Goal: Feedback & Contribution: Contribute content

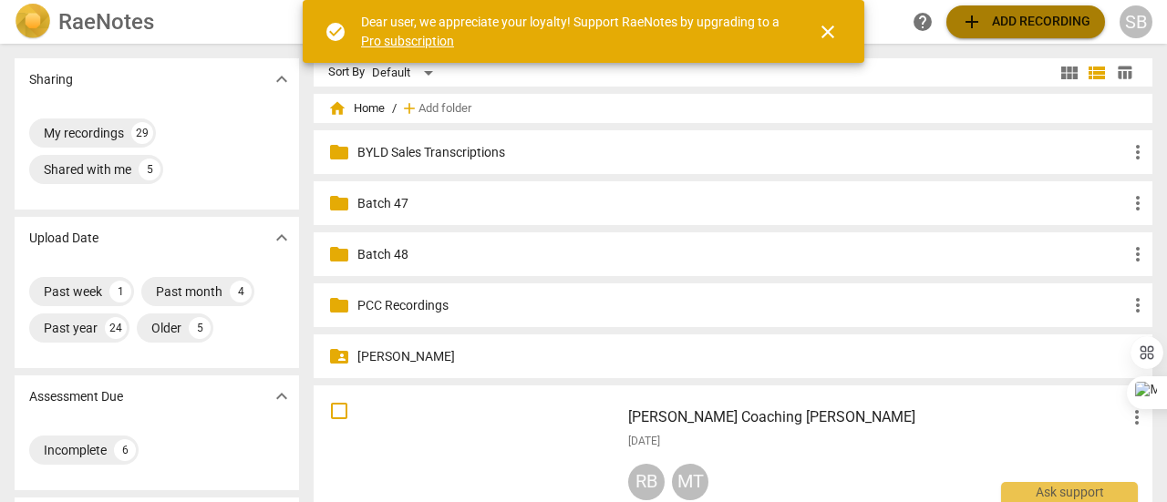
click at [1012, 28] on span "add Add recording" at bounding box center [1025, 22] width 129 height 22
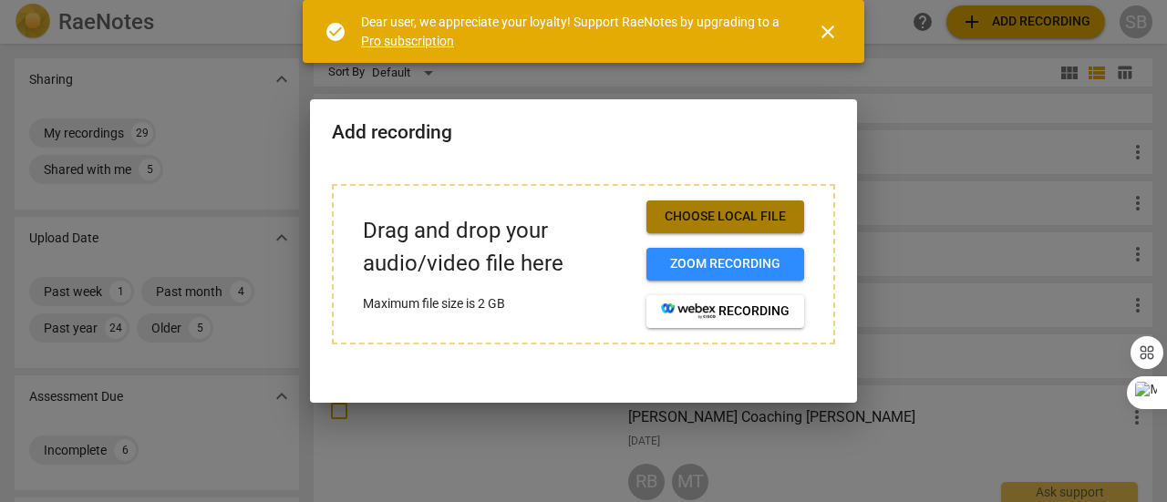
click at [759, 220] on span "Choose local file" at bounding box center [725, 217] width 129 height 18
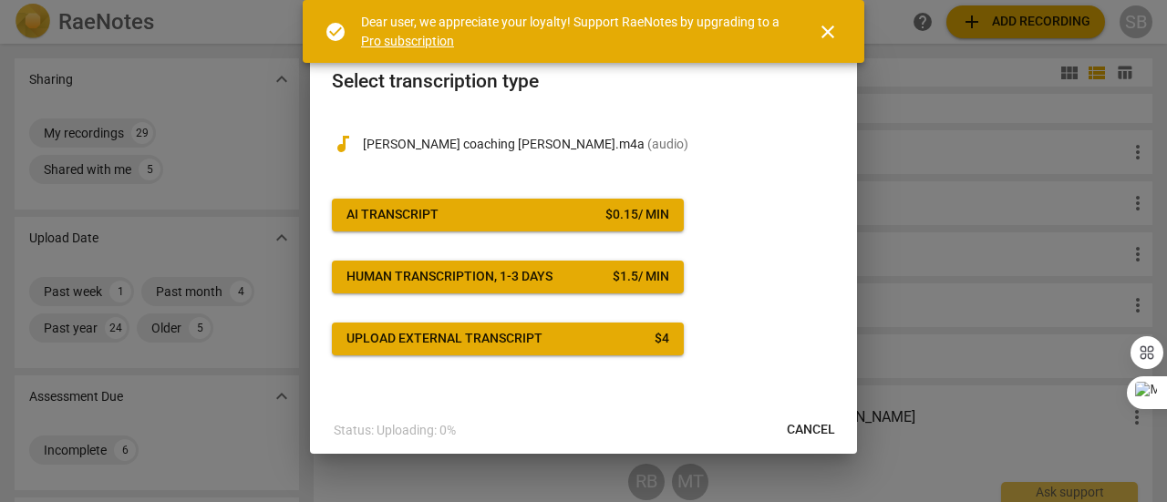
click at [618, 213] on div "$ 0.15 / min" at bounding box center [637, 215] width 64 height 18
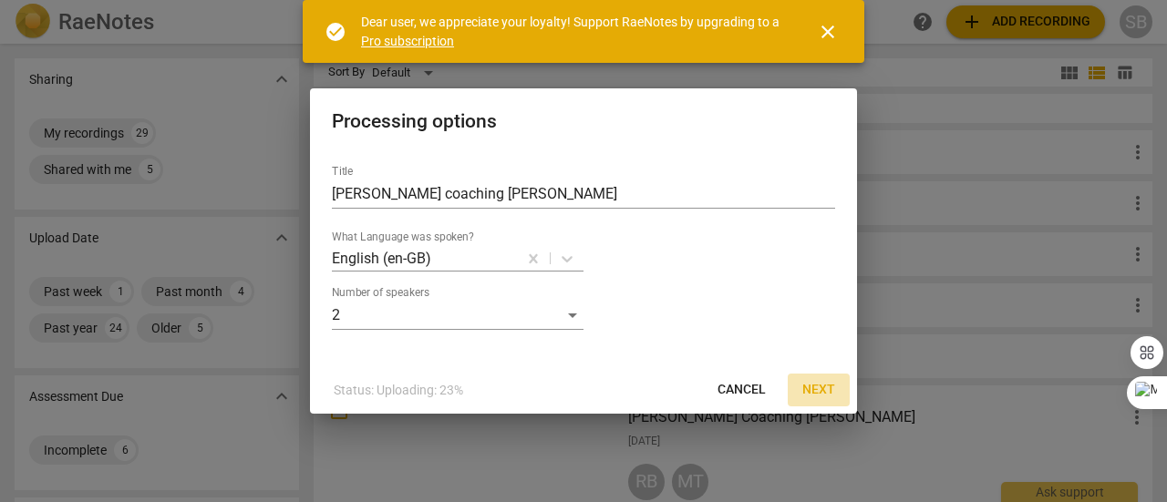
click at [818, 384] on span "Next" at bounding box center [818, 390] width 33 height 18
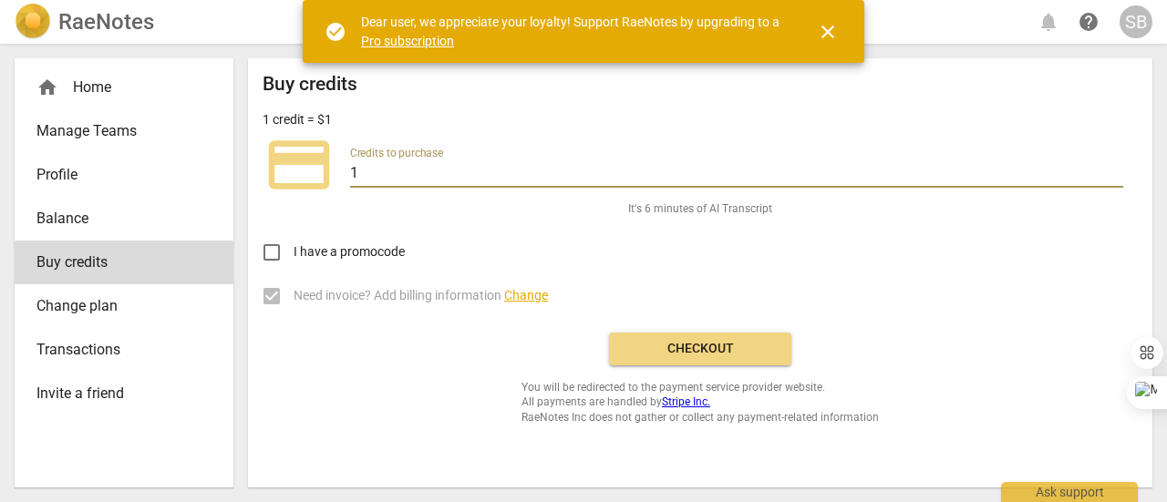
click at [365, 175] on input "1" at bounding box center [736, 174] width 773 height 26
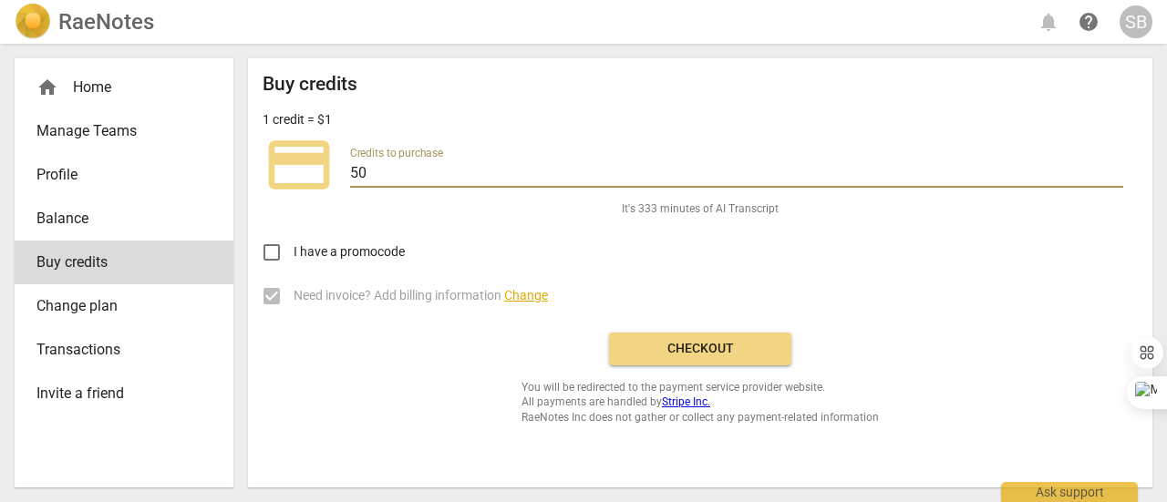
type input "50"
click at [697, 355] on span "Checkout" at bounding box center [700, 349] width 153 height 18
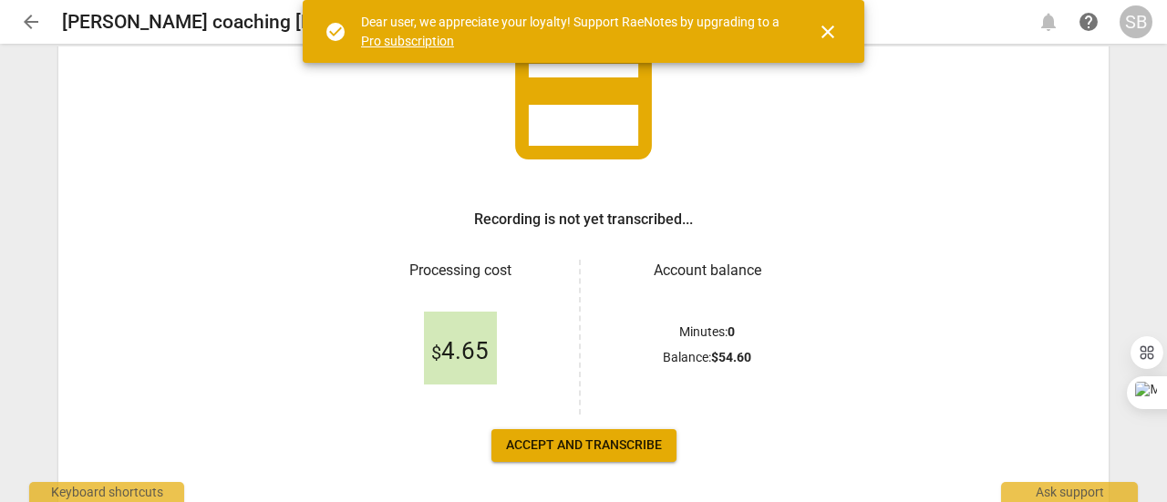
scroll to position [182, 0]
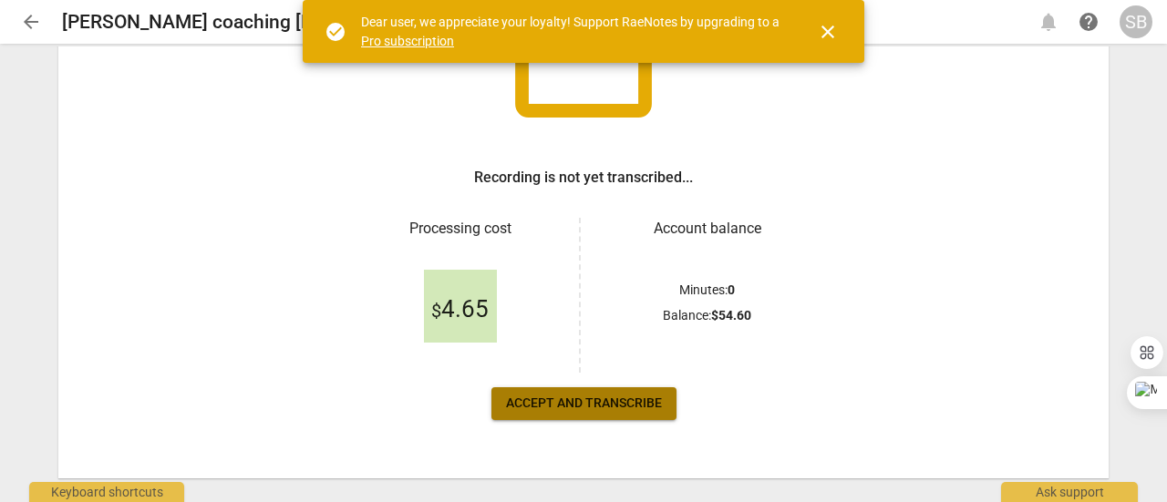
click at [582, 409] on span "Accept and transcribe" at bounding box center [584, 404] width 156 height 18
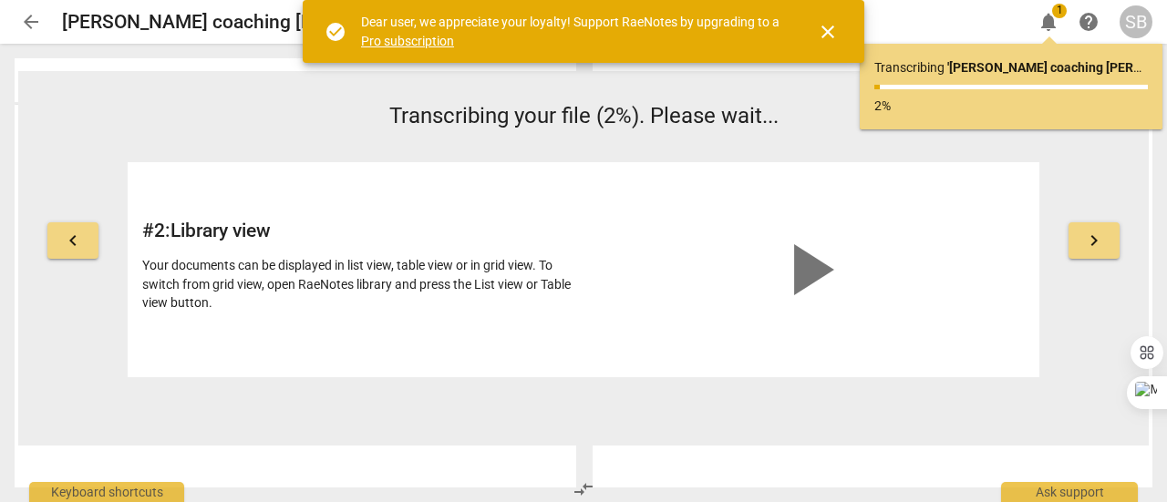
click at [408, 41] on link "Pro subscription" at bounding box center [407, 41] width 93 height 15
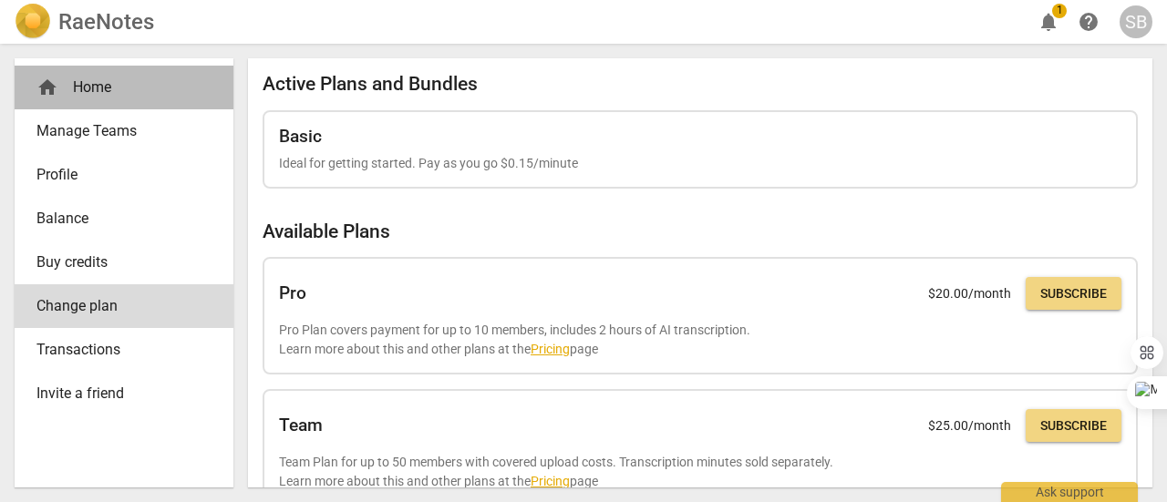
click at [101, 86] on div "home Home" at bounding box center [116, 88] width 160 height 22
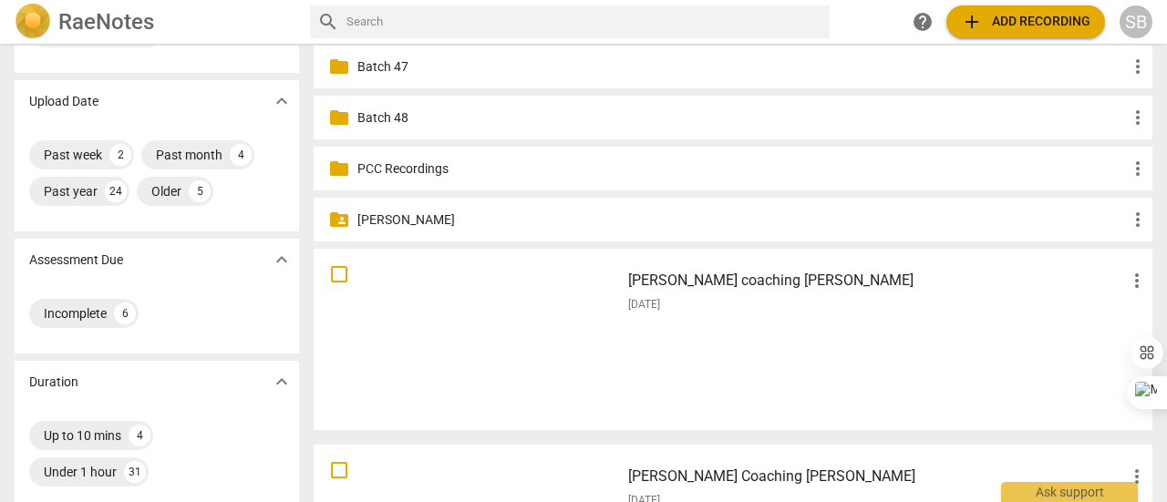
scroll to position [182, 0]
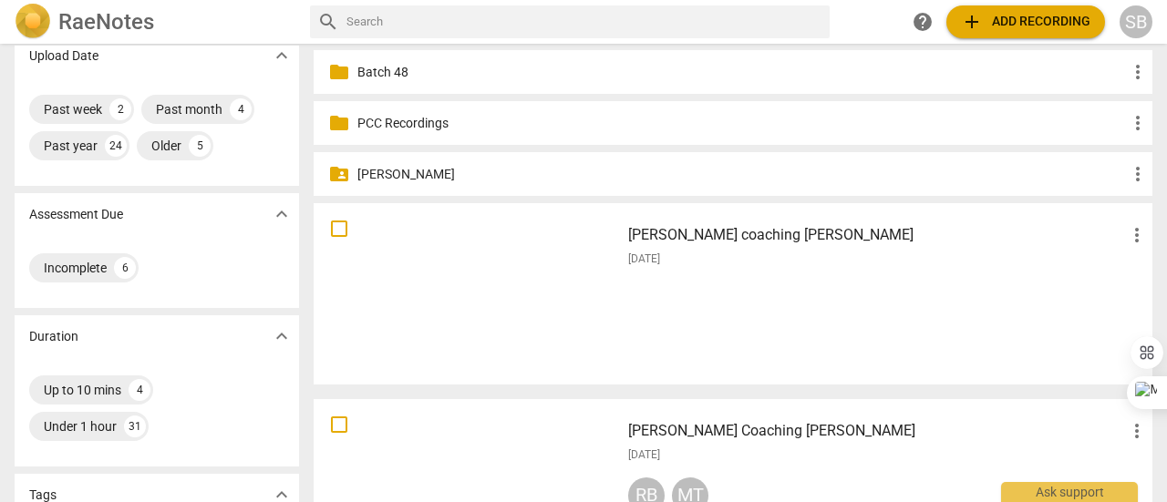
click at [908, 276] on div "Jyoti Dhir coaching Anika more_vert 2025-09-02" at bounding box center [888, 294] width 549 height 169
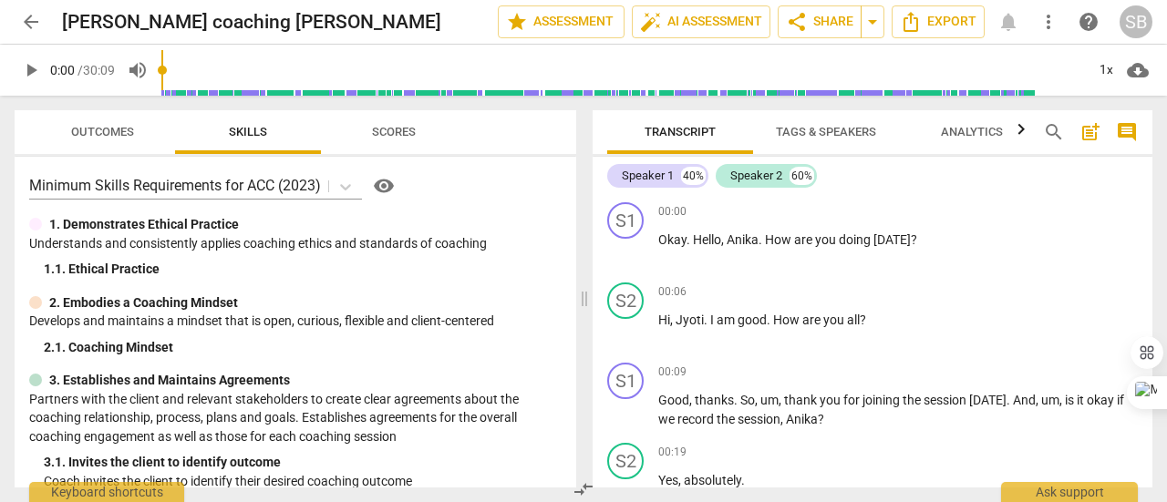
click at [830, 134] on span "Tags & Speakers" at bounding box center [826, 132] width 100 height 14
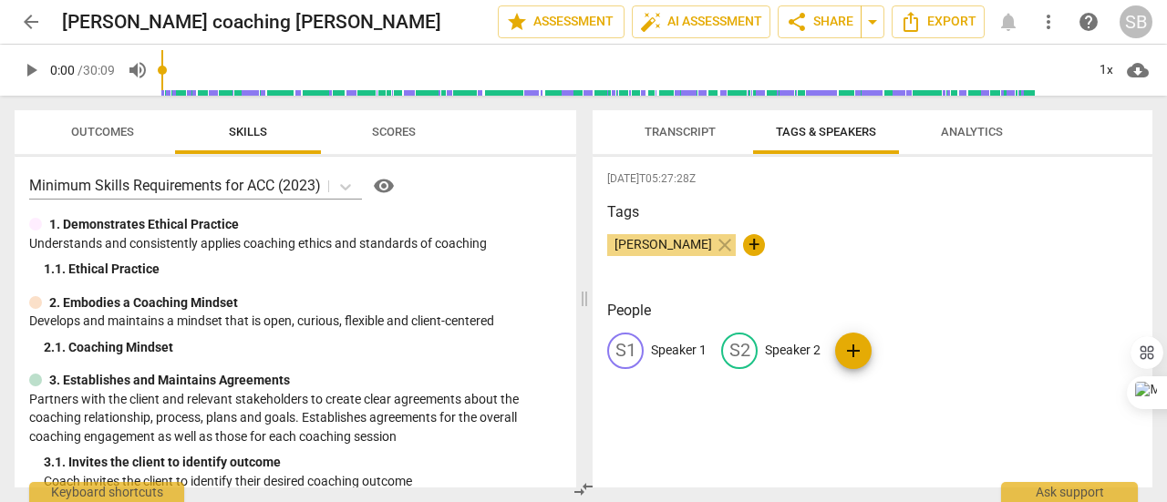
click at [676, 359] on p "Speaker 1" at bounding box center [679, 350] width 56 height 19
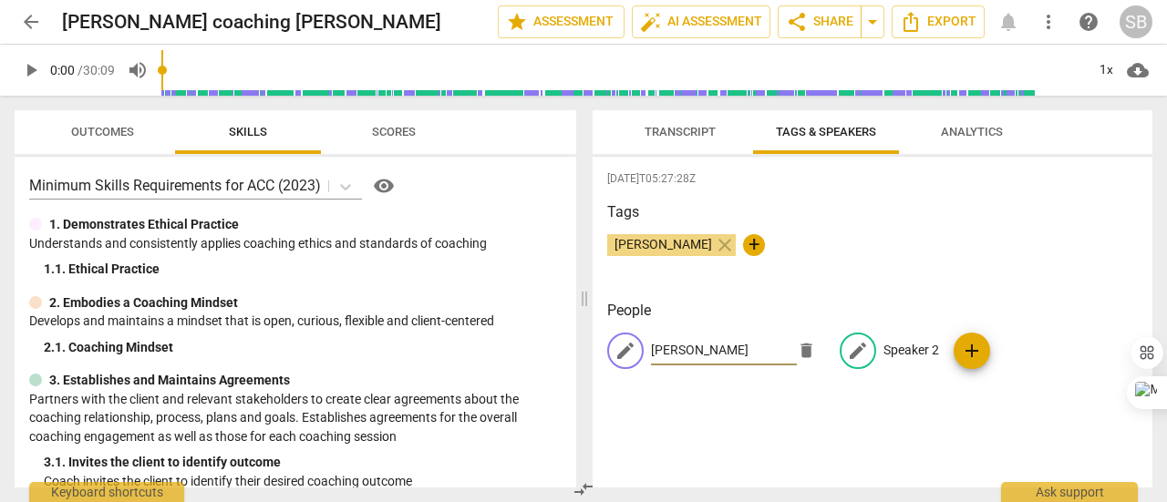
type input "Jyoti Dhir"
click at [890, 350] on p "Speaker 2" at bounding box center [911, 350] width 56 height 19
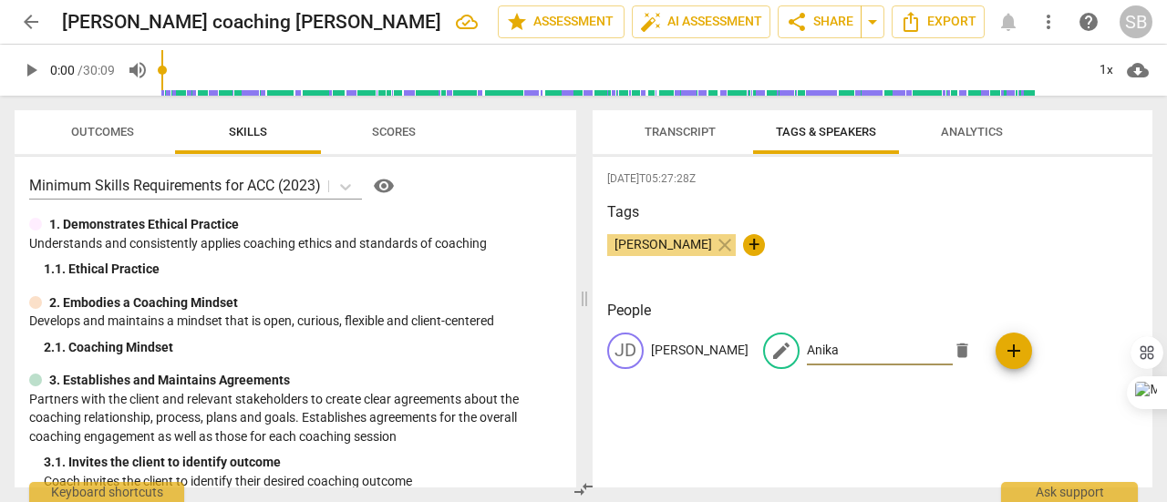
type input "Anika"
click at [671, 141] on span "Transcript" at bounding box center [680, 132] width 115 height 25
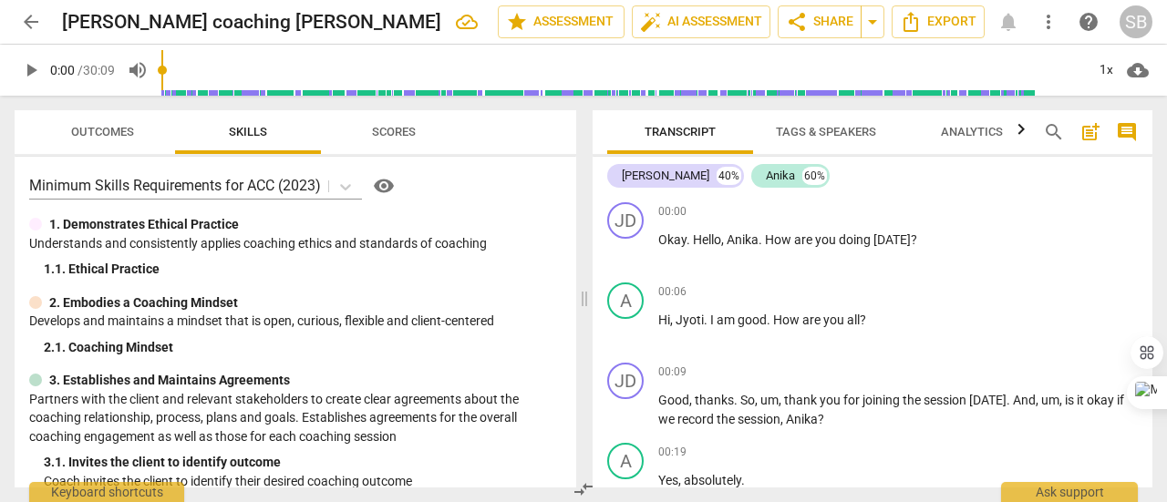
click at [1002, 129] on span "Analytics" at bounding box center [972, 132] width 62 height 14
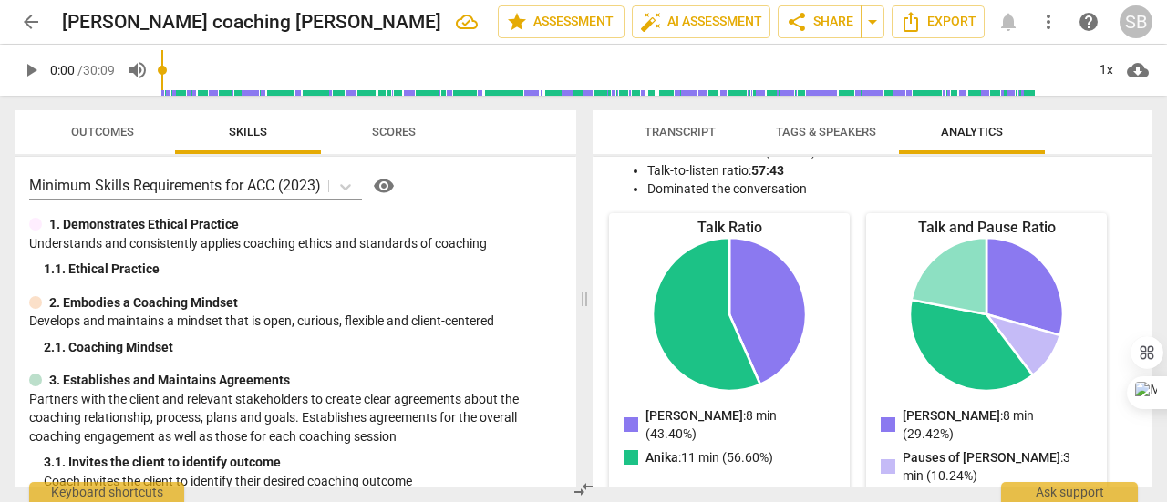
scroll to position [182, 0]
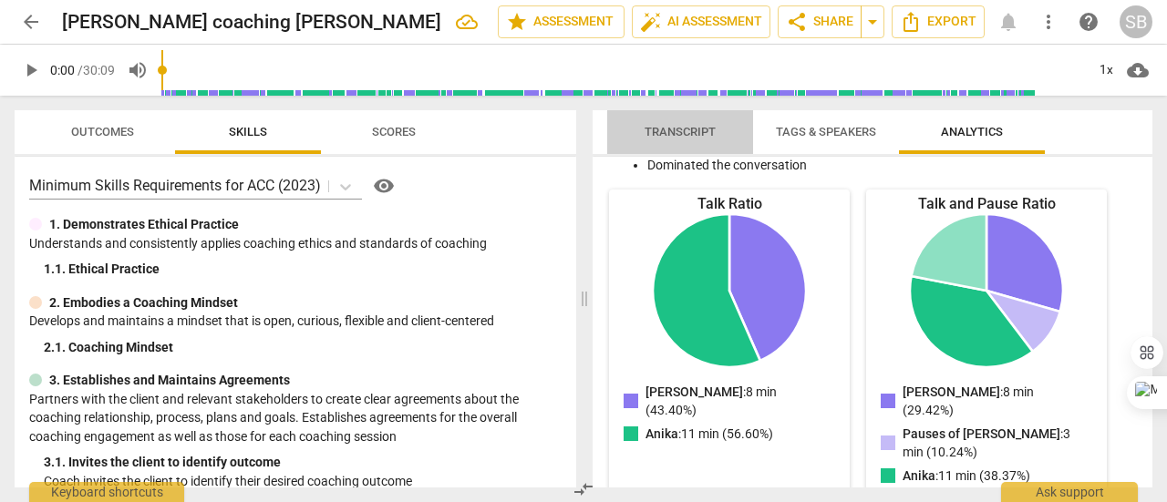
click at [690, 138] on span "Transcript" at bounding box center [680, 132] width 71 height 14
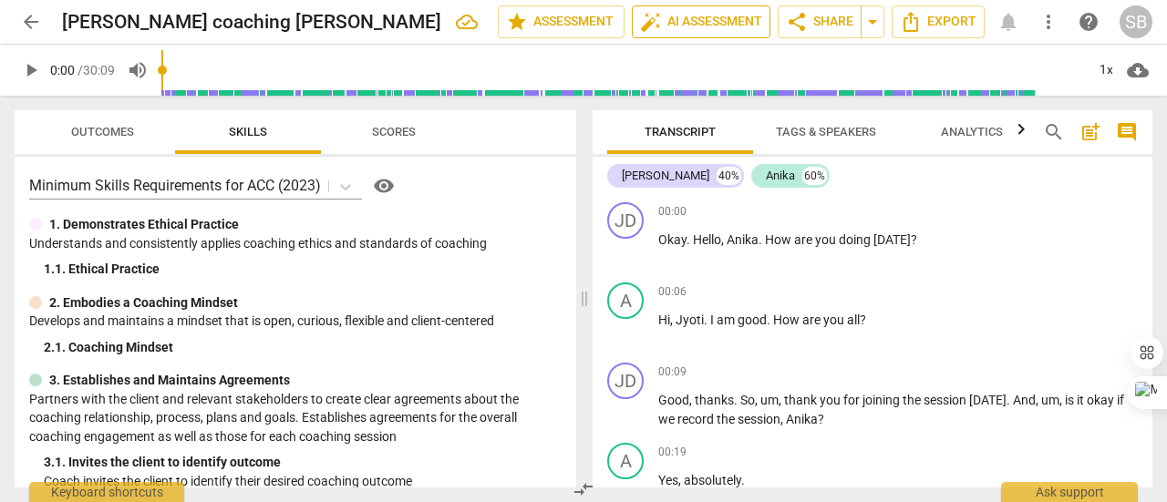
click at [724, 24] on span "auto_fix_high AI Assessment" at bounding box center [701, 22] width 122 height 22
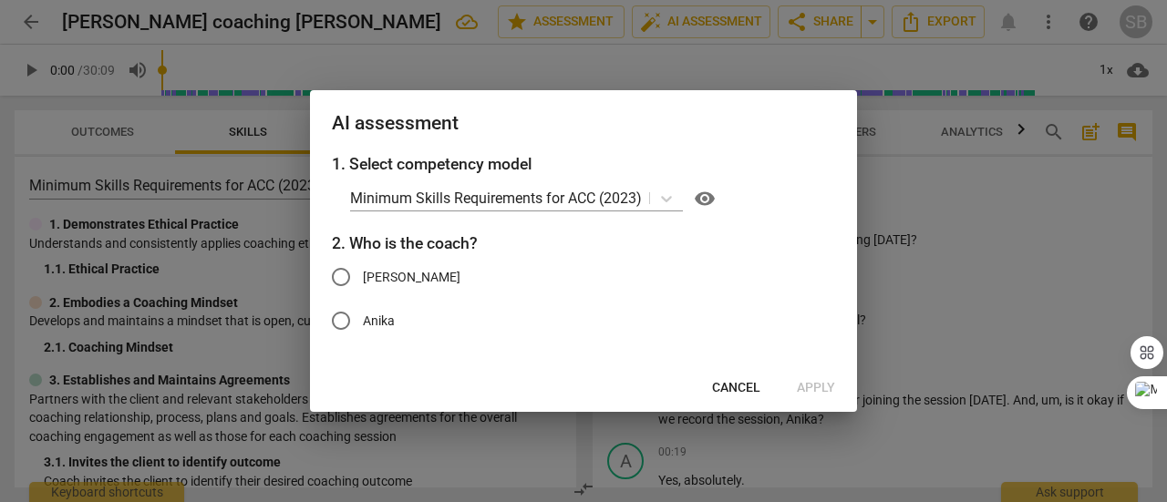
click at [379, 281] on span "Jyoti Dhir" at bounding box center [412, 277] width 98 height 19
click at [363, 281] on input "Jyoti Dhir" at bounding box center [341, 277] width 44 height 44
radio input "true"
click at [821, 387] on span "Apply" at bounding box center [816, 388] width 38 height 18
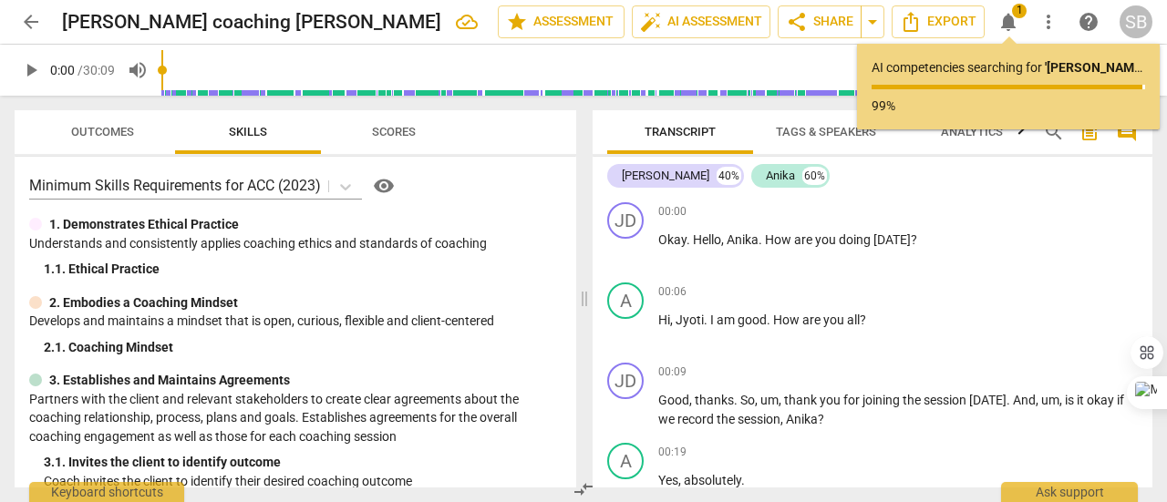
click at [110, 137] on span "Outcomes" at bounding box center [102, 132] width 63 height 14
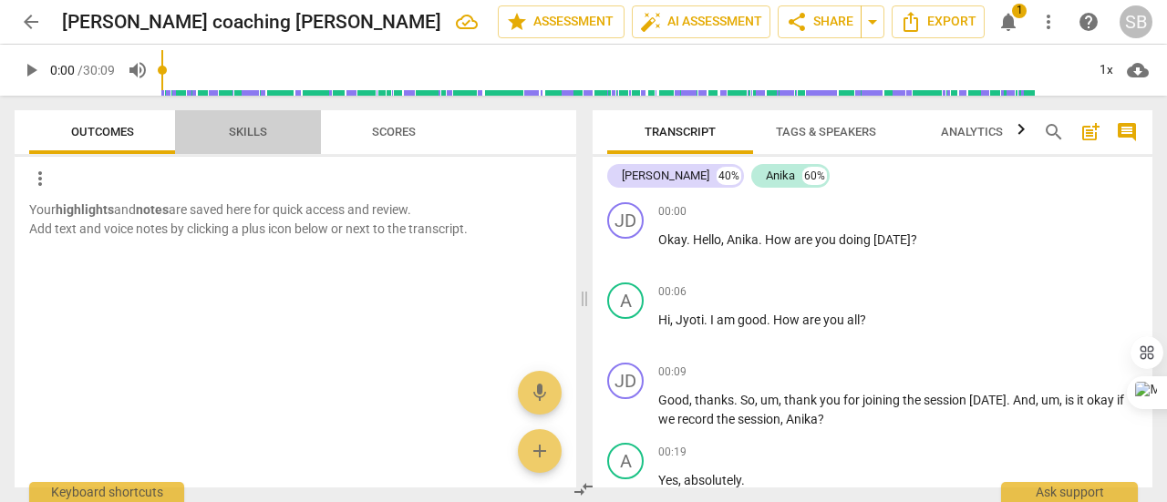
click at [250, 136] on span "Skills" at bounding box center [248, 132] width 38 height 14
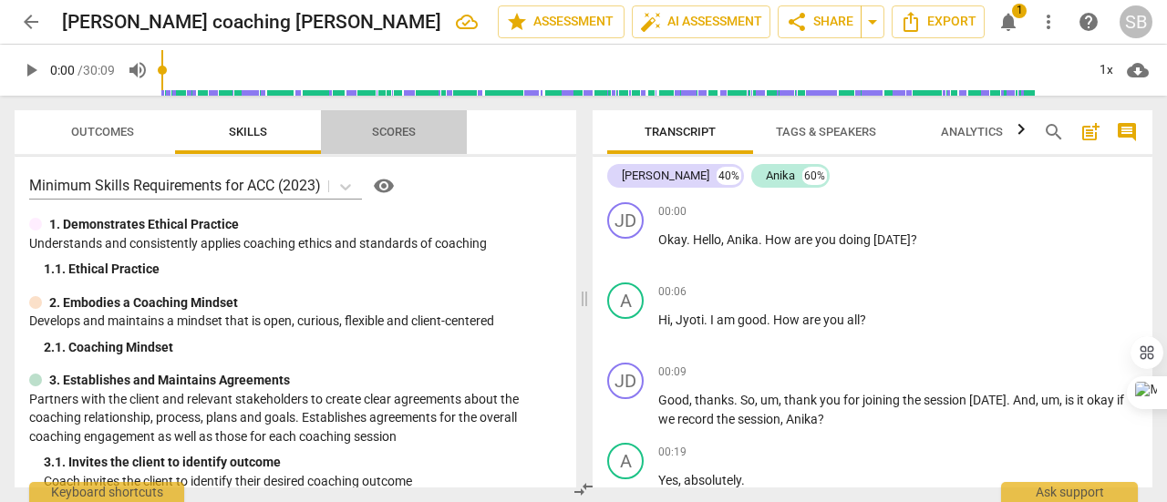
click at [400, 141] on span "Scores" at bounding box center [394, 132] width 88 height 25
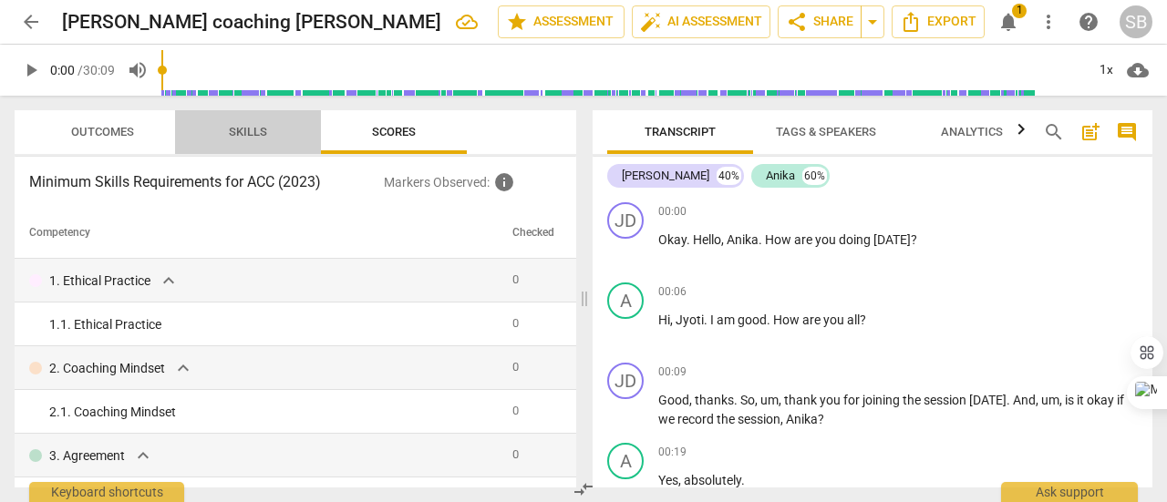
click at [232, 132] on span "Skills" at bounding box center [248, 132] width 38 height 14
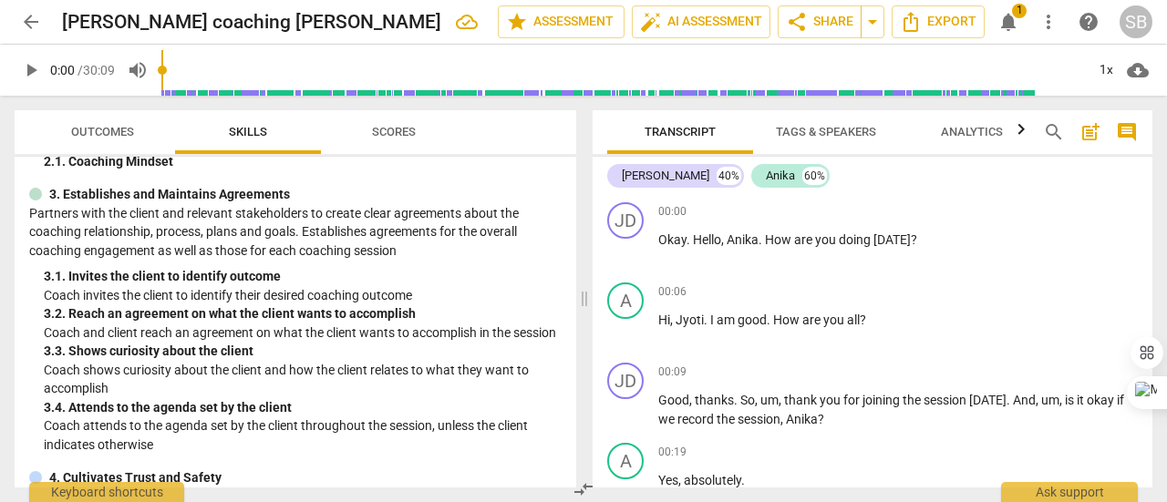
scroll to position [0, 0]
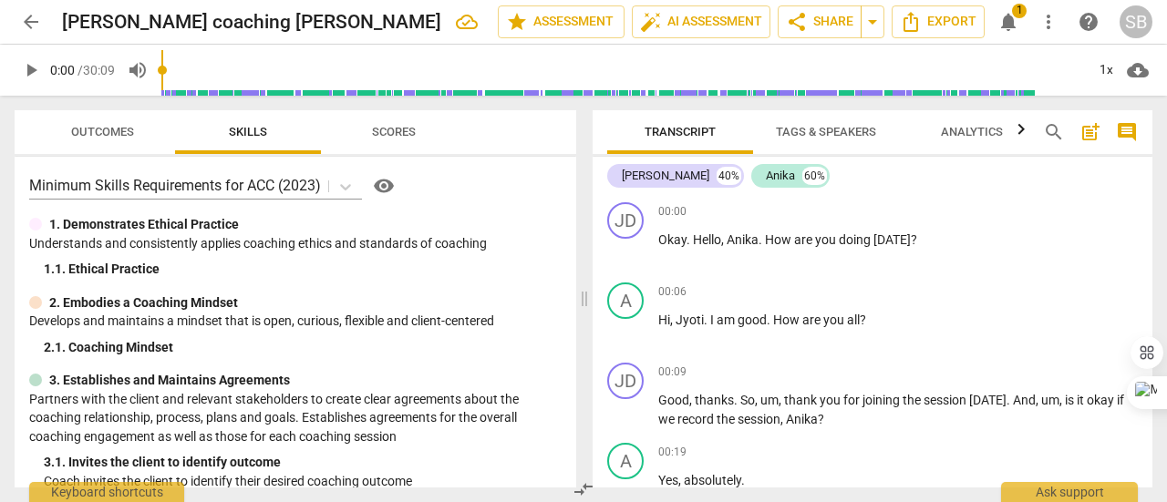
click at [113, 129] on span "Outcomes" at bounding box center [102, 132] width 63 height 14
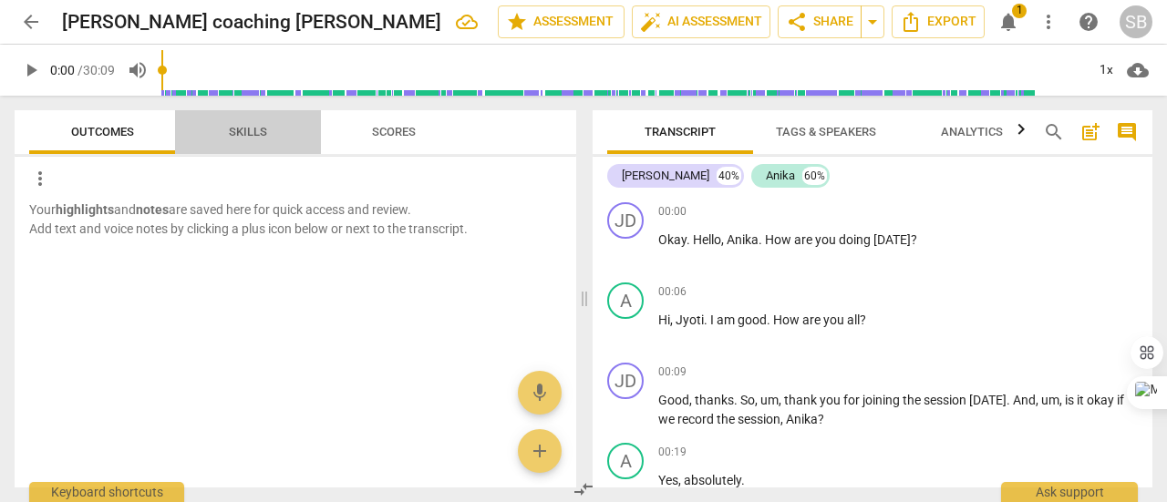
click at [249, 140] on span "Skills" at bounding box center [248, 132] width 82 height 25
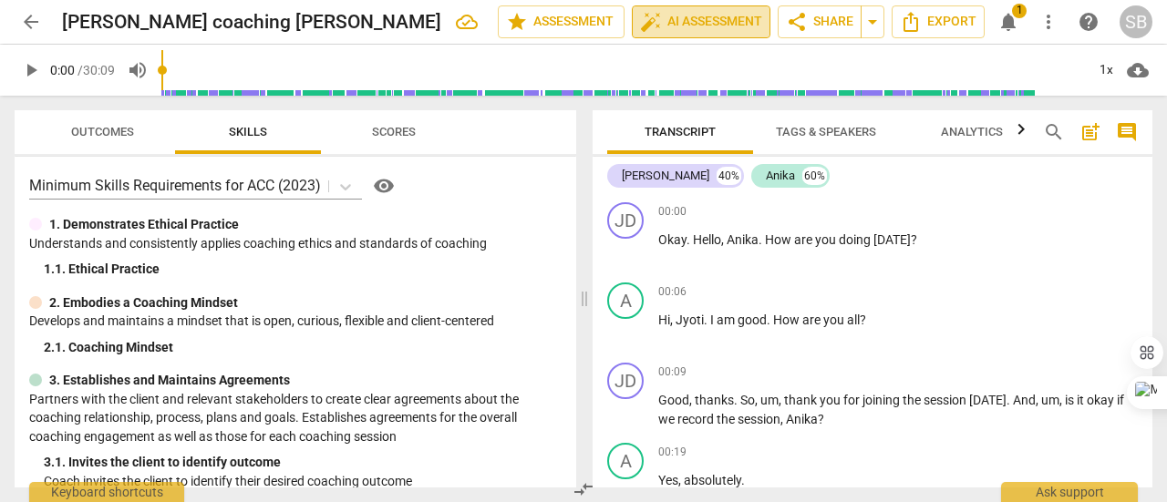
click at [699, 25] on span "auto_fix_high AI Assessment" at bounding box center [701, 22] width 122 height 22
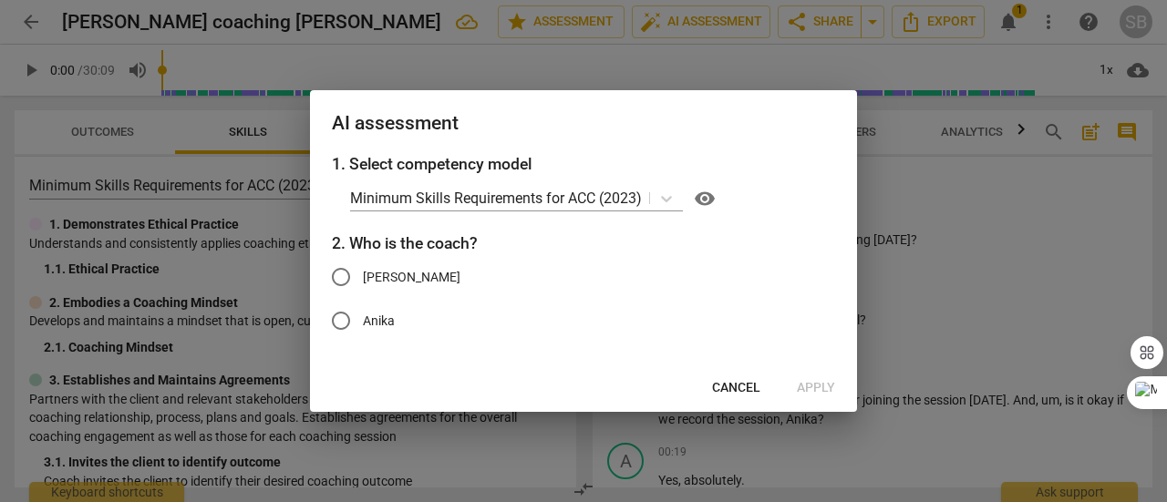
click at [345, 280] on input "Jyoti Dhir" at bounding box center [341, 277] width 44 height 44
radio input "true"
click at [811, 395] on span "Apply" at bounding box center [816, 388] width 38 height 18
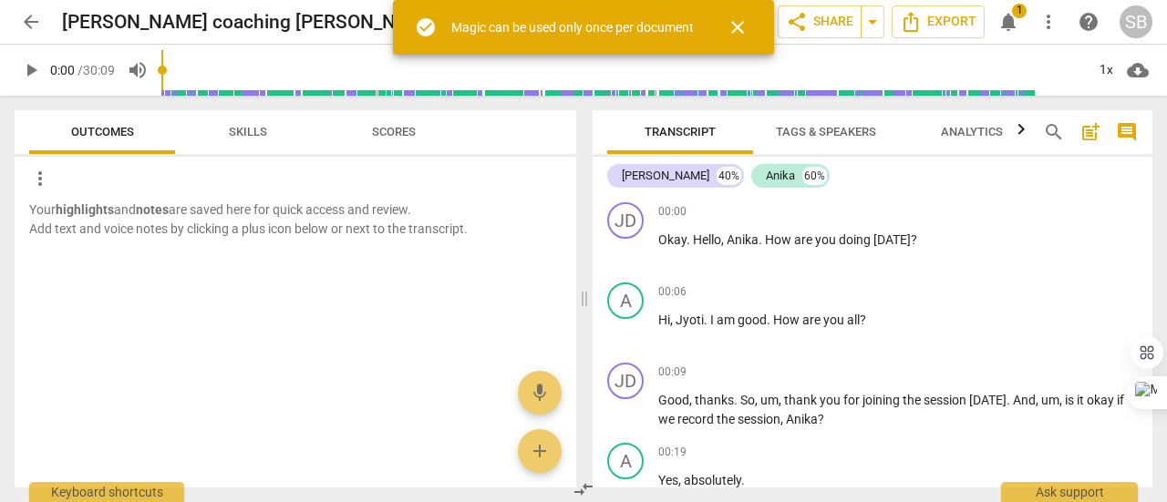
click at [742, 26] on span "close" at bounding box center [738, 27] width 22 height 22
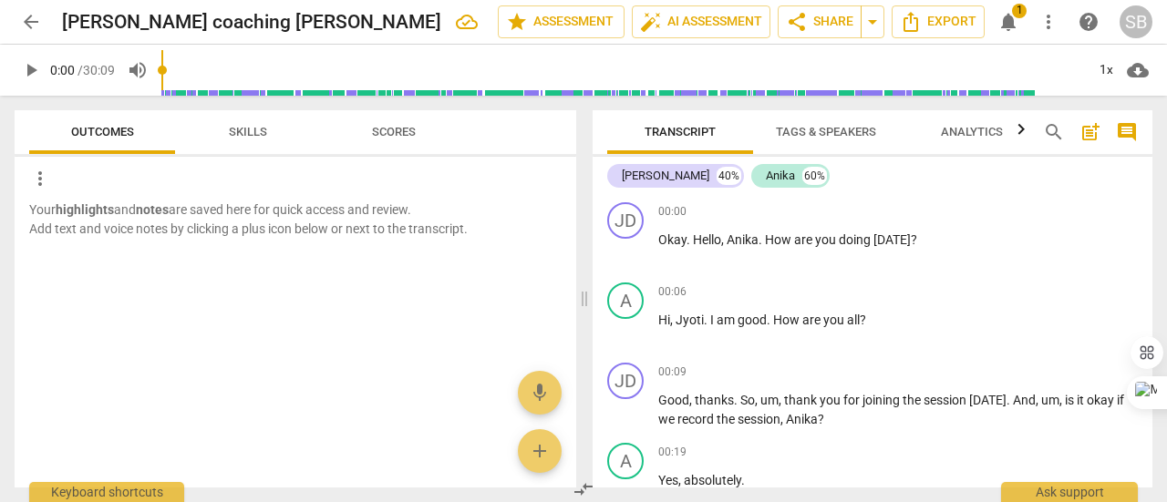
click at [262, 131] on span "Skills" at bounding box center [248, 132] width 38 height 14
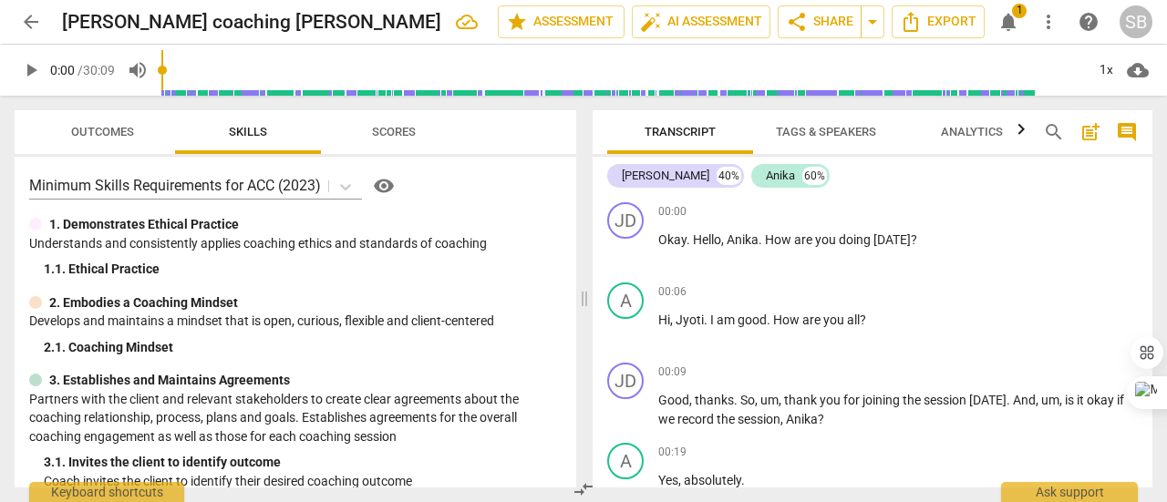
click at [421, 129] on span "Scores" at bounding box center [394, 132] width 88 height 25
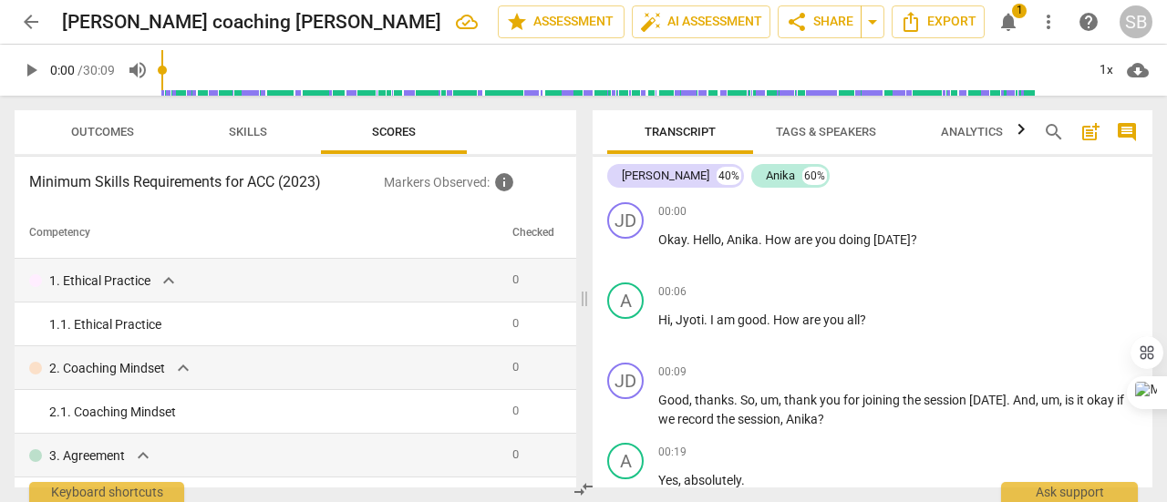
click at [142, 134] on span "Outcomes" at bounding box center [102, 132] width 107 height 25
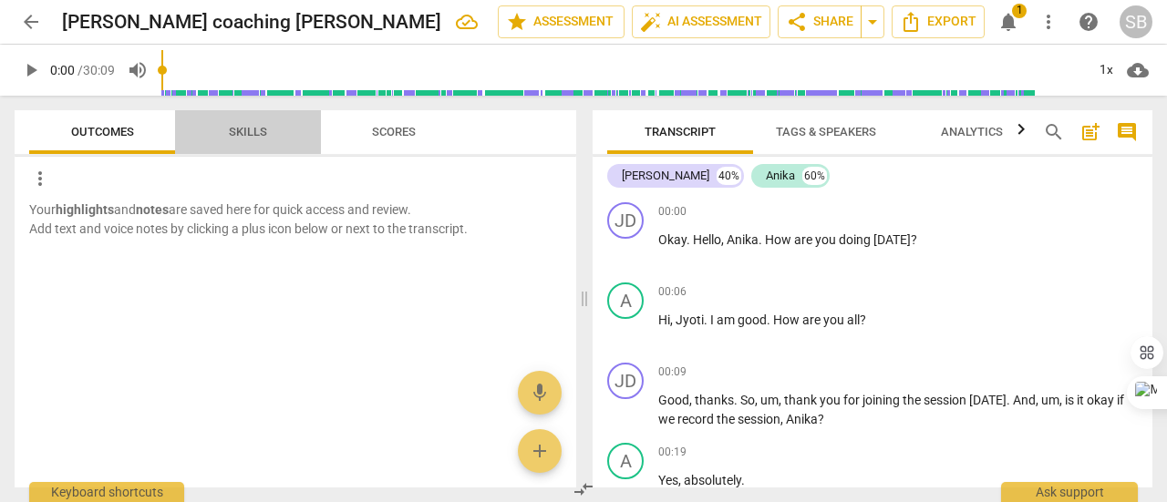
click at [261, 133] on span "Skills" at bounding box center [248, 132] width 38 height 14
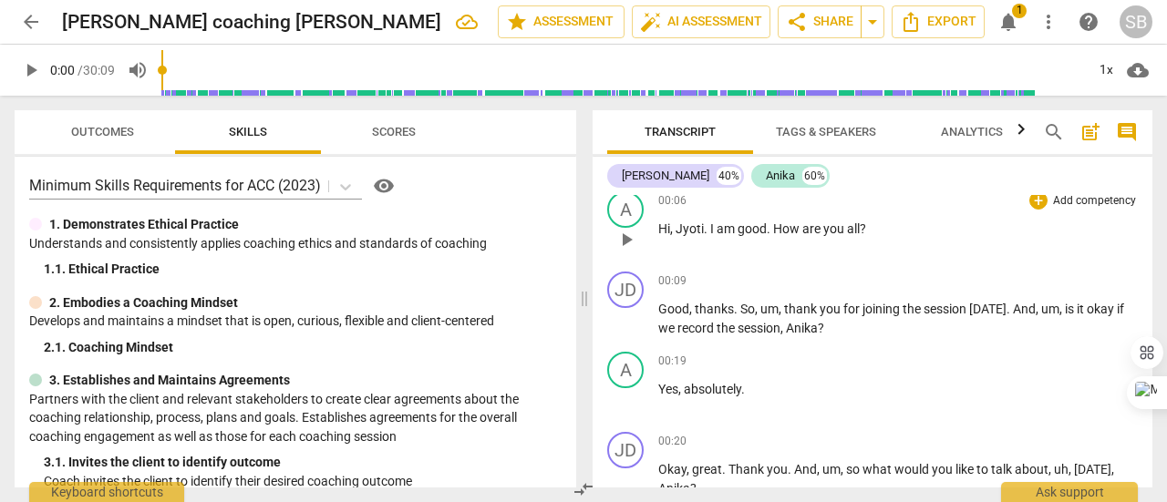
scroll to position [182, 0]
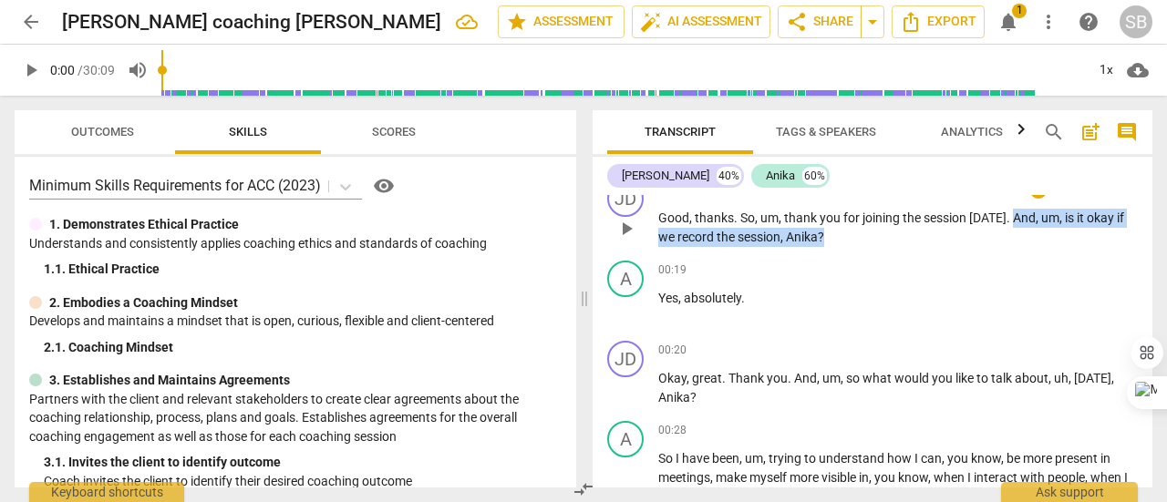
drag, startPoint x: 1007, startPoint y: 216, endPoint x: 1014, endPoint y: 240, distance: 24.5
click at [1014, 240] on p "Good , thanks . So , um , thank you for joining the session today . And , um , …" at bounding box center [898, 227] width 480 height 37
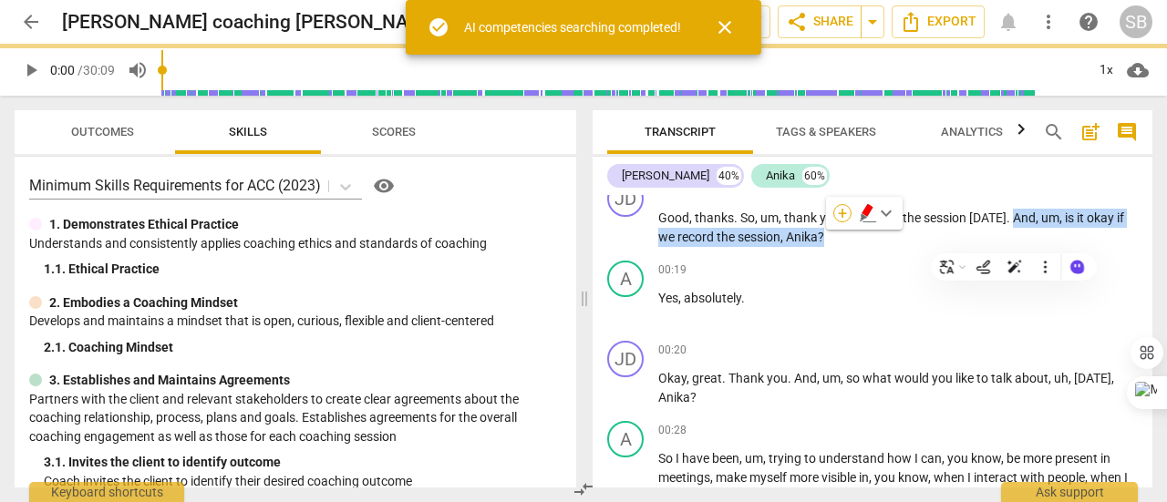
click at [840, 216] on div "+" at bounding box center [842, 213] width 18 height 18
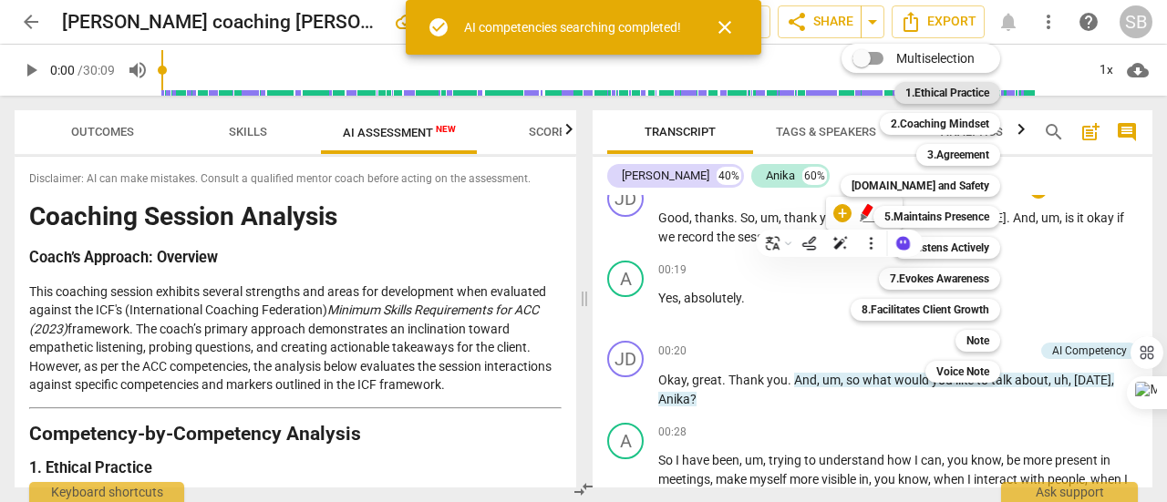
click at [976, 96] on b "1.Ethical Practice" at bounding box center [947, 93] width 84 height 22
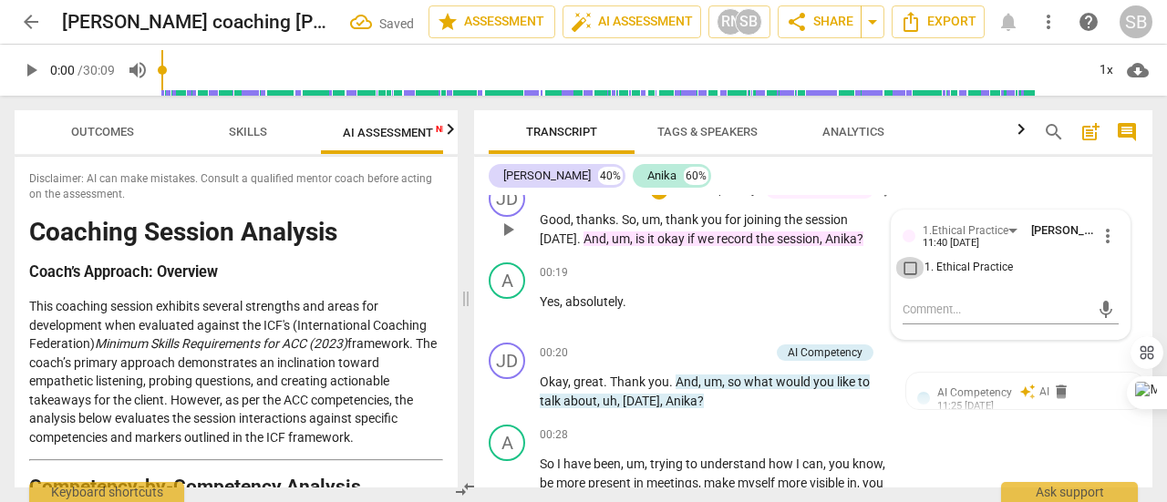
click at [906, 269] on input "1. Ethical Practice" at bounding box center [909, 268] width 29 height 22
checkbox input "true"
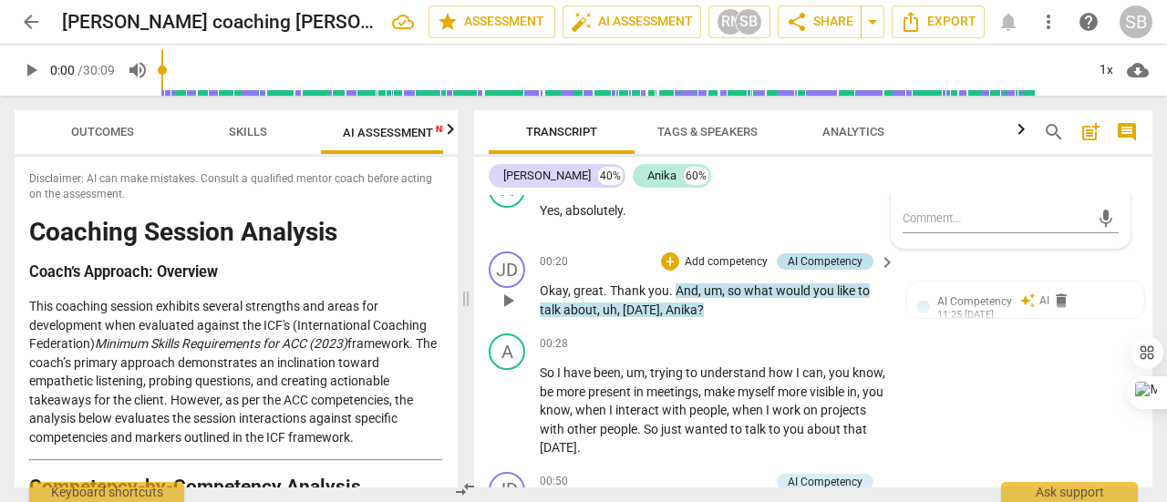
click at [849, 264] on div "AI Competency" at bounding box center [825, 261] width 75 height 16
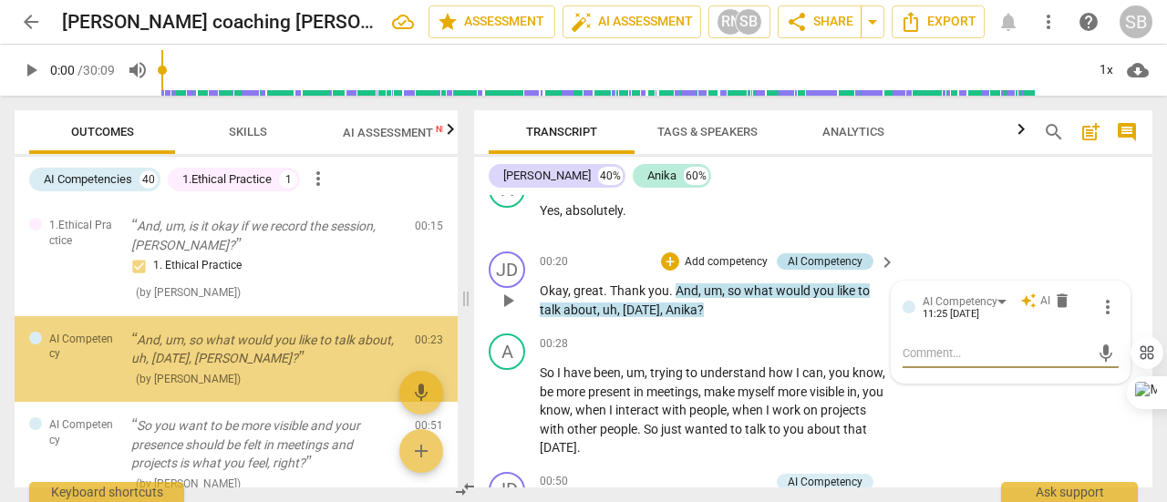
scroll to position [14, 0]
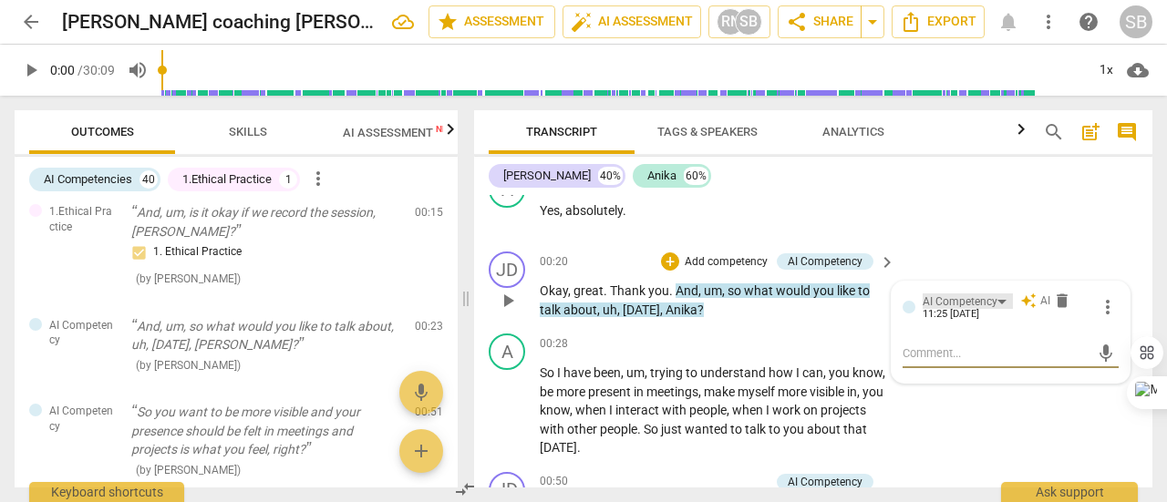
click at [991, 304] on div "AI Competency" at bounding box center [960, 302] width 75 height 17
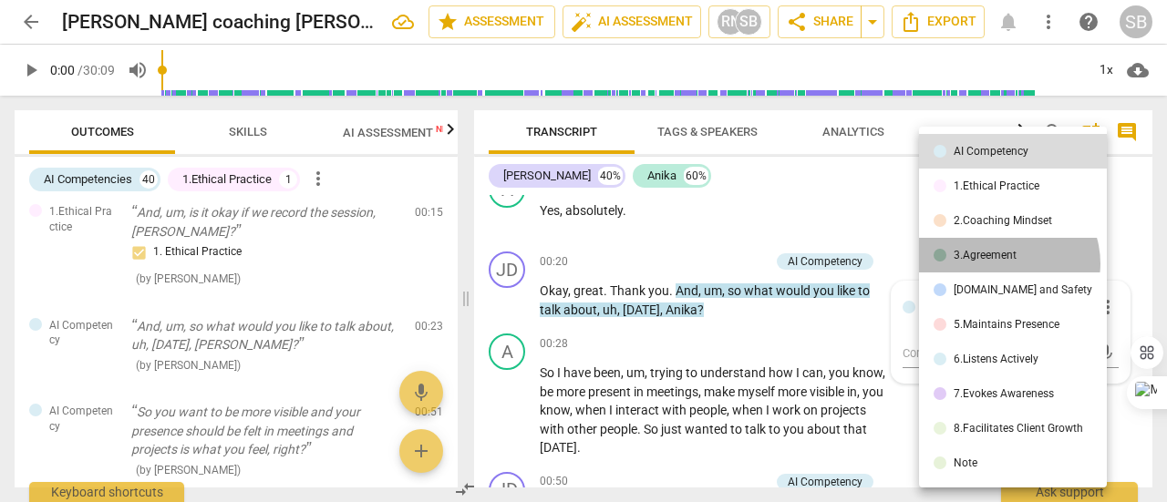
click at [1007, 263] on li "3.Agreement" at bounding box center [1013, 255] width 188 height 35
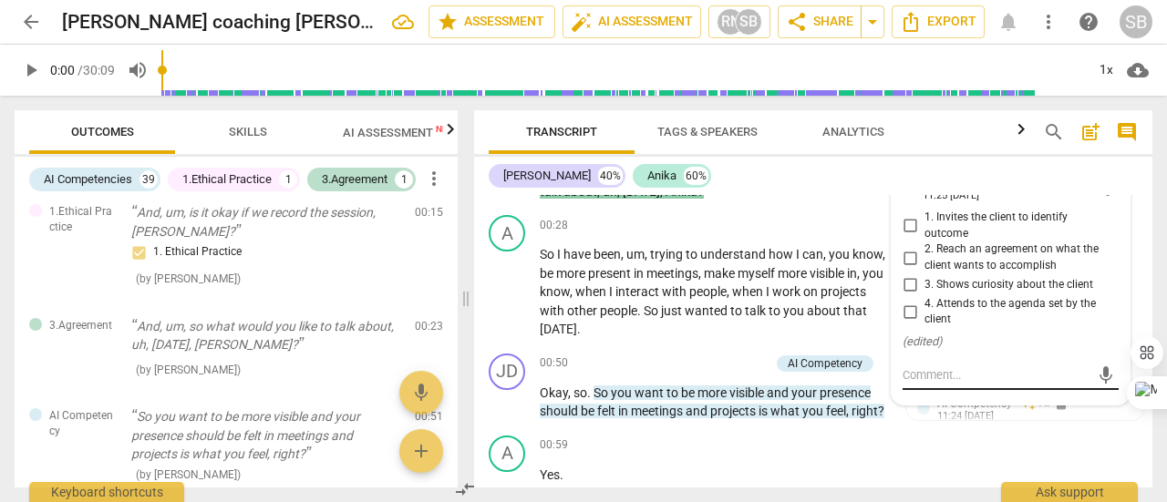
scroll to position [365, 0]
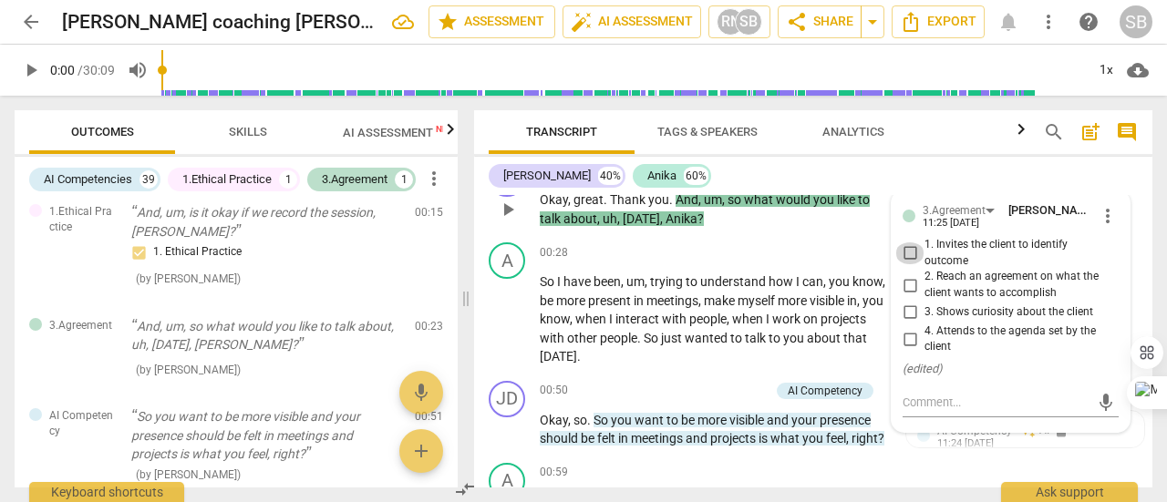
click at [904, 249] on input "1. Invites the client to identify outcome" at bounding box center [909, 254] width 29 height 22
checkbox input "true"
click at [954, 402] on textarea at bounding box center [996, 402] width 187 height 17
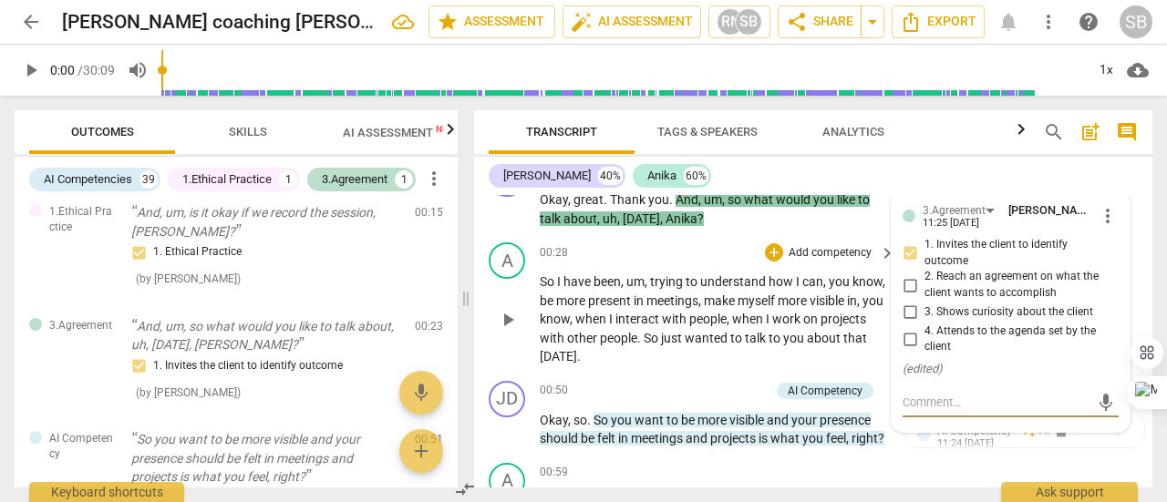
scroll to position [456, 0]
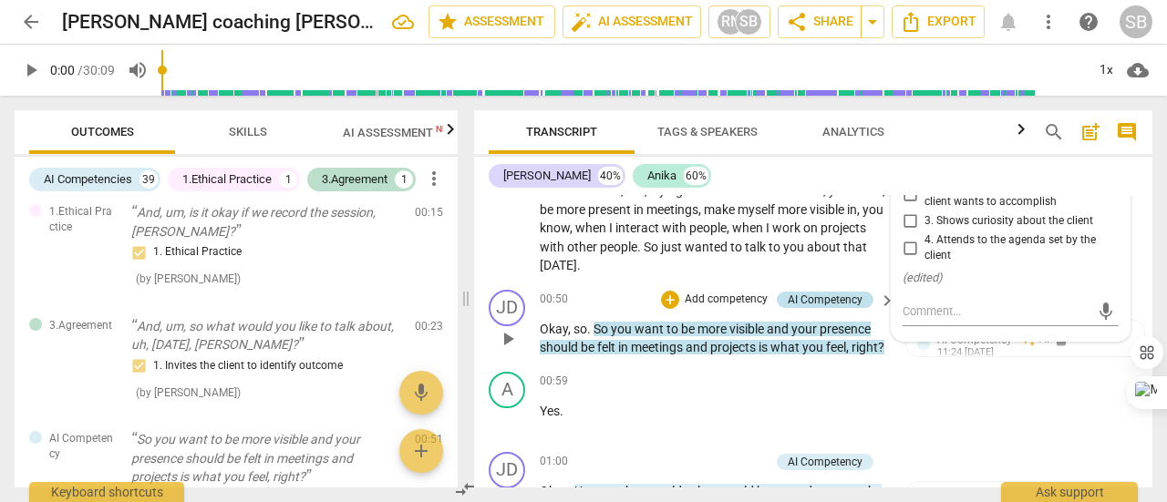
click at [833, 300] on div "AI Competency" at bounding box center [825, 300] width 75 height 16
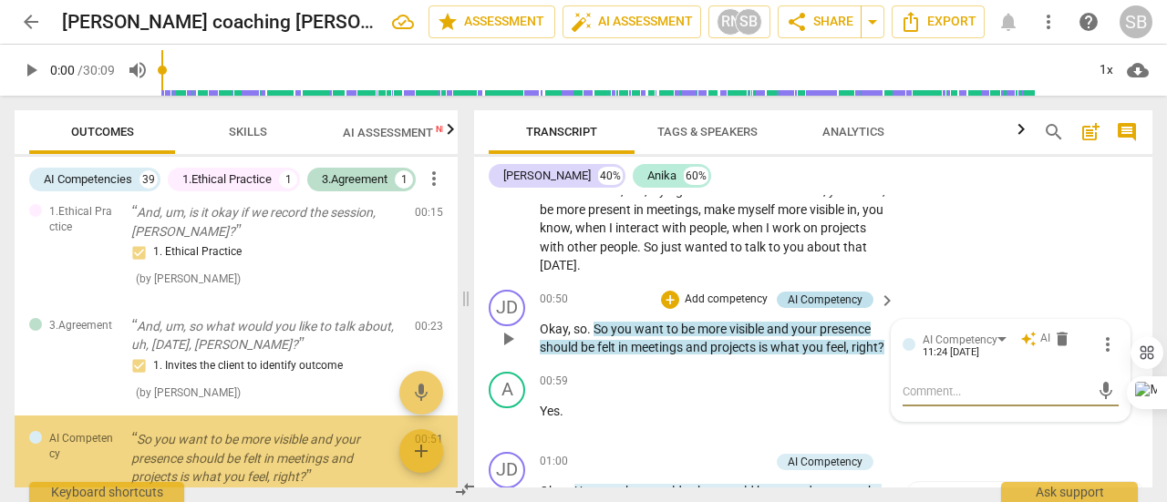
scroll to position [151, 0]
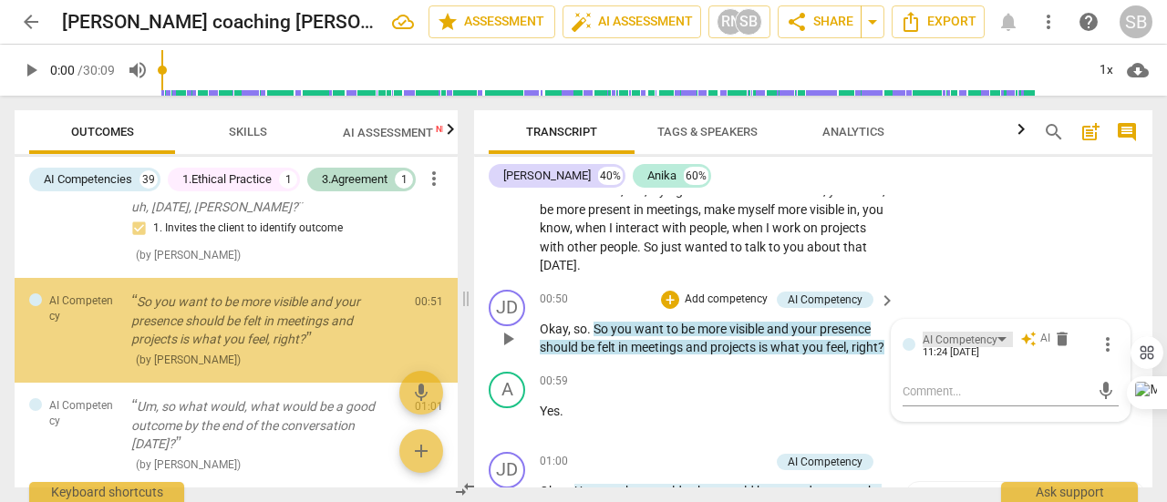
click at [984, 338] on div "AI Competency" at bounding box center [960, 340] width 75 height 17
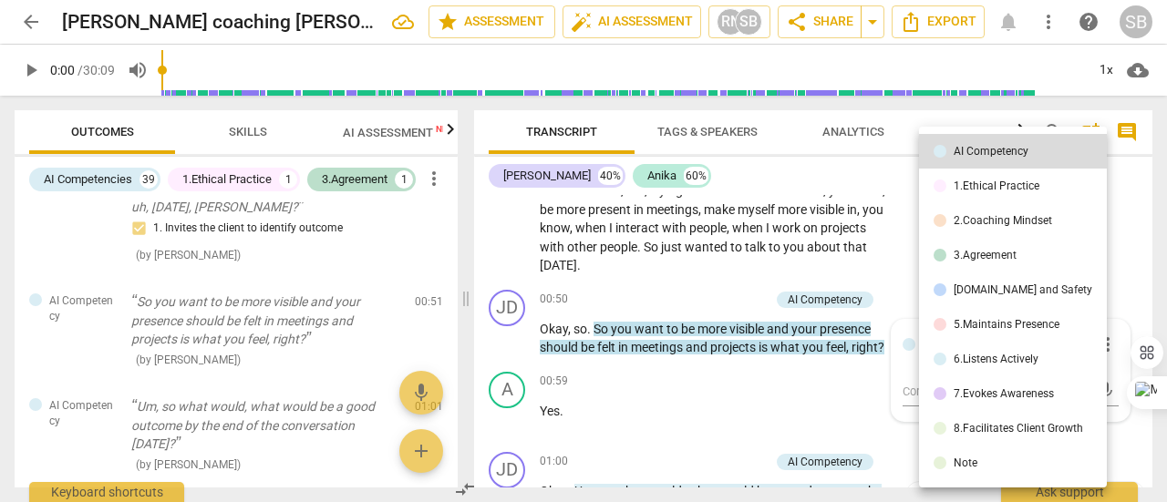
click at [983, 251] on div "3.Agreement" at bounding box center [985, 255] width 63 height 11
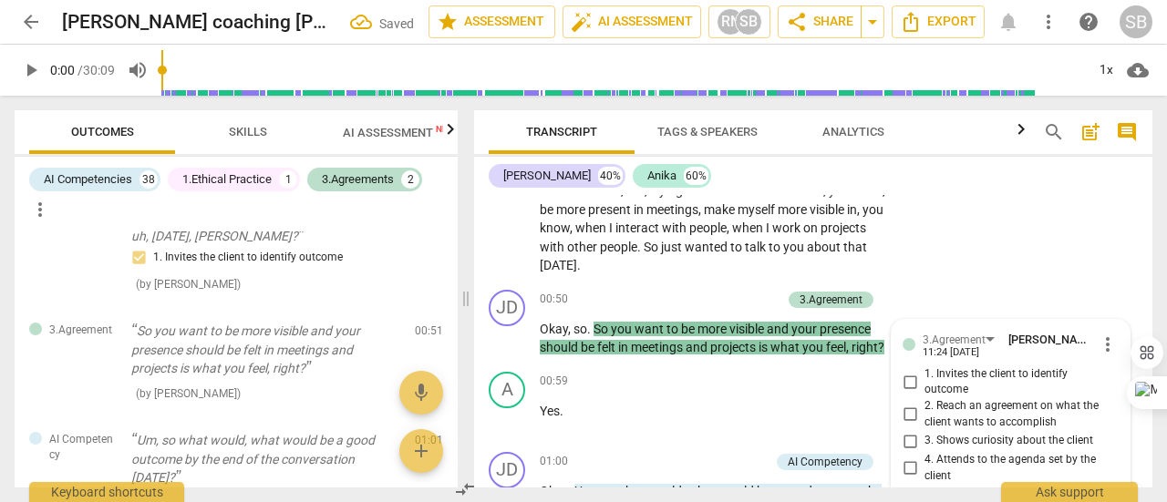
scroll to position [547, 0]
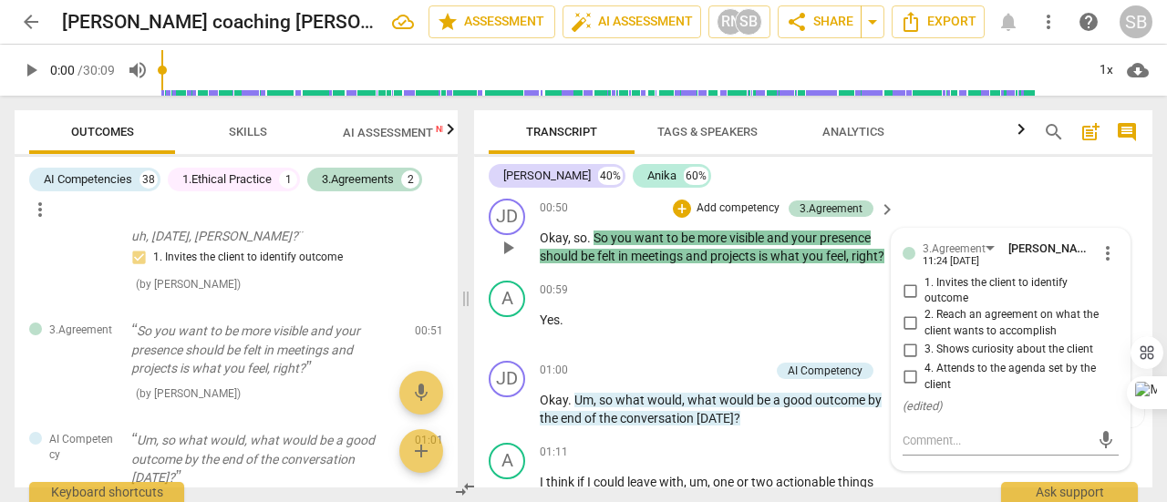
click at [910, 319] on input "2. Reach an agreement on what the client wants to accomplish" at bounding box center [909, 324] width 29 height 22
checkbox input "true"
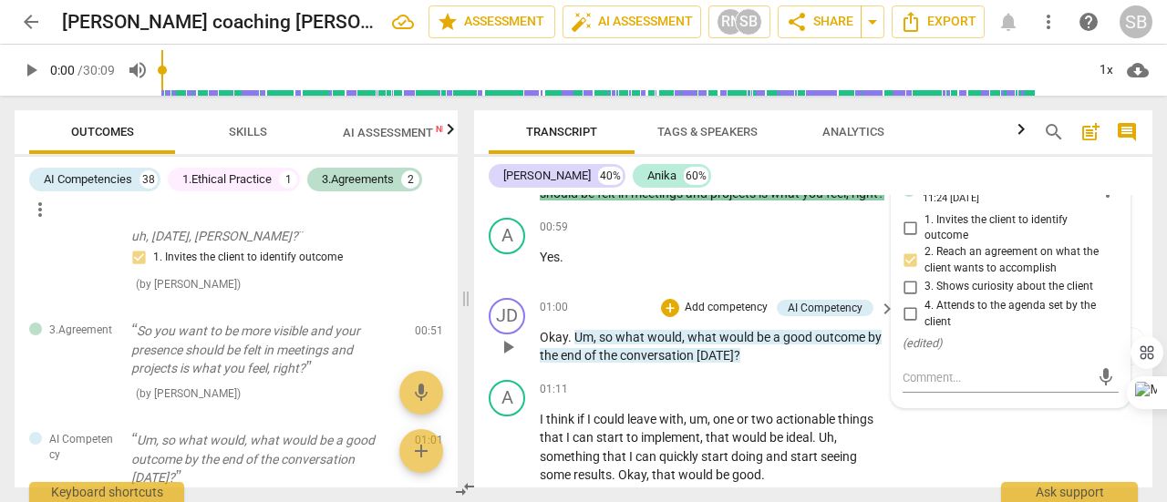
scroll to position [638, 0]
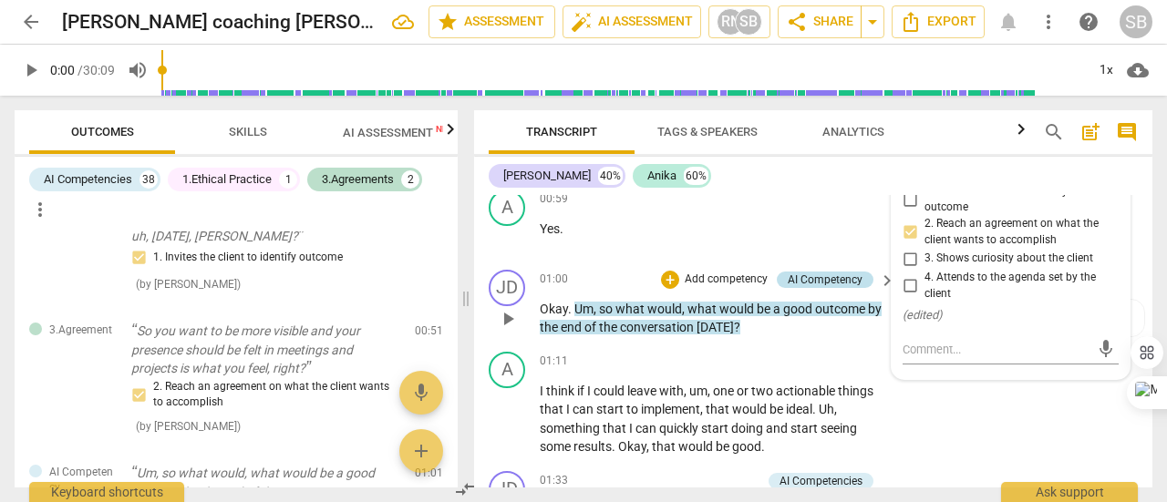
click at [837, 288] on div "AI Competency" at bounding box center [825, 280] width 75 height 16
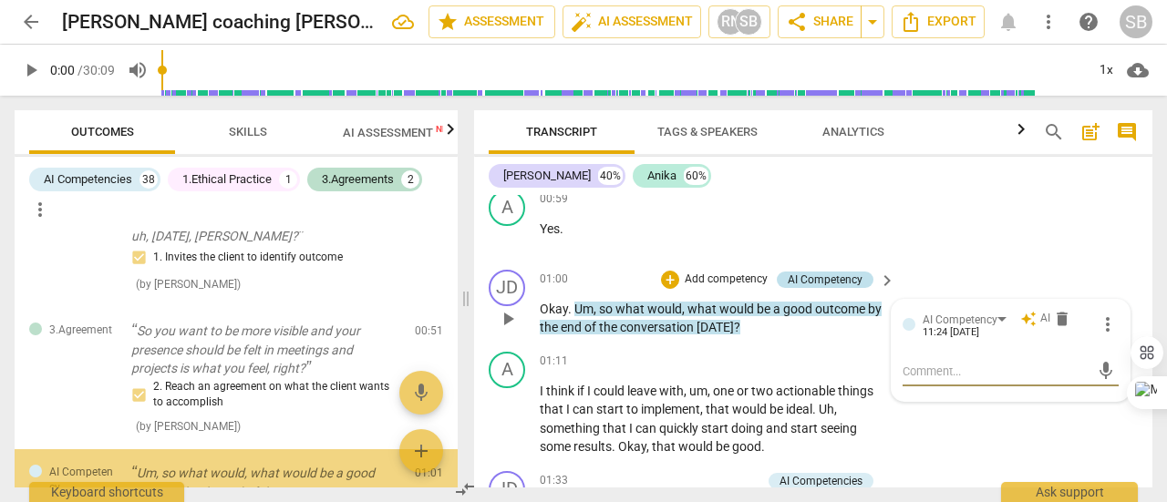
scroll to position [294, 0]
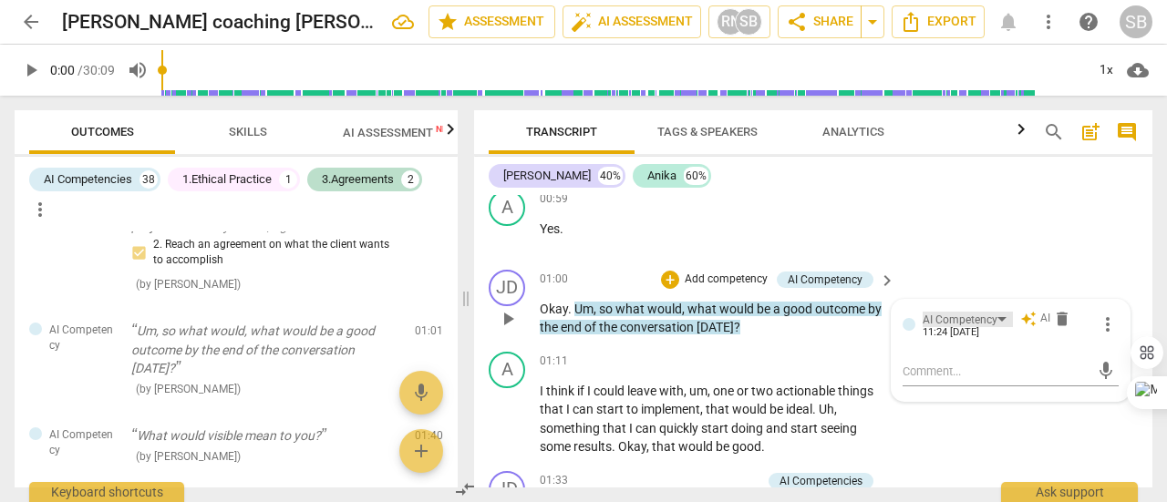
click at [1000, 327] on div "AI Competency" at bounding box center [968, 319] width 90 height 15
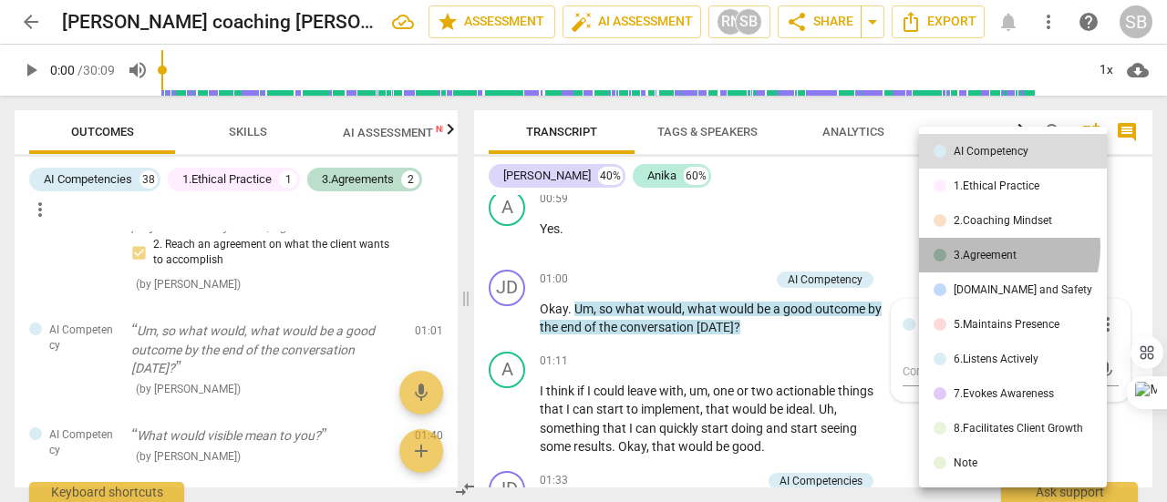
click at [995, 248] on li "3.Agreement" at bounding box center [1013, 255] width 188 height 35
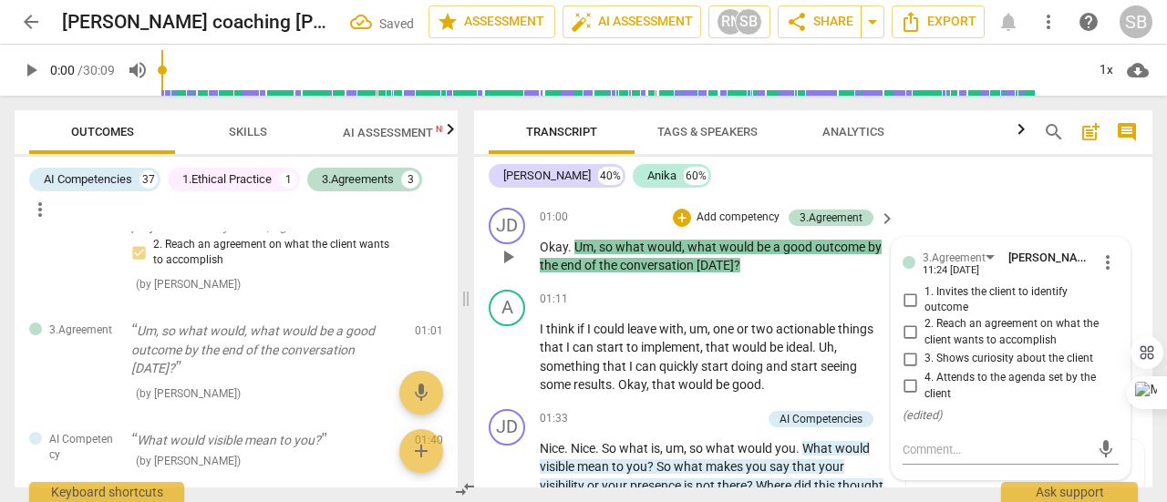
scroll to position [729, 0]
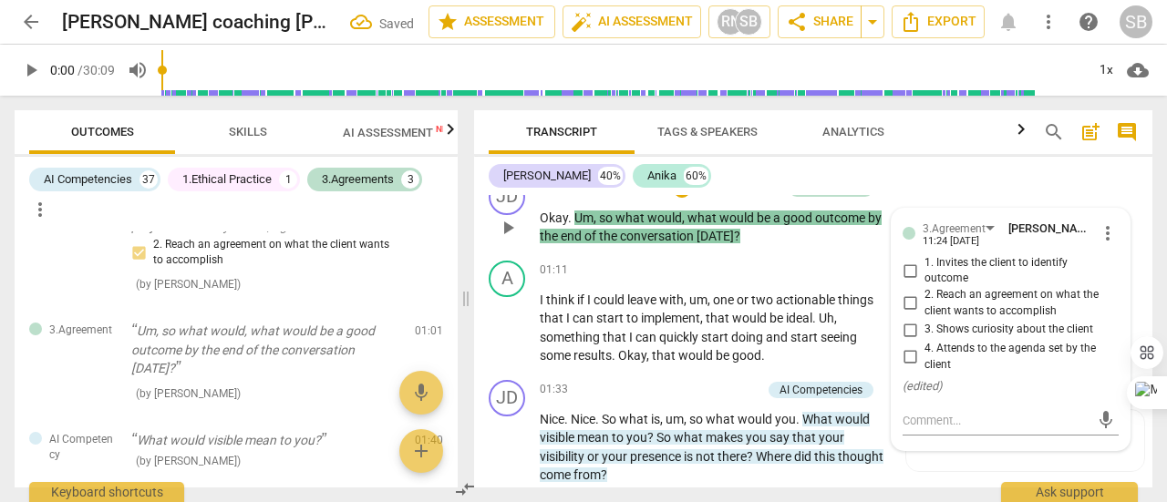
click at [906, 282] on input "1. Invites the client to identify outcome" at bounding box center [909, 271] width 29 height 22
checkbox input "true"
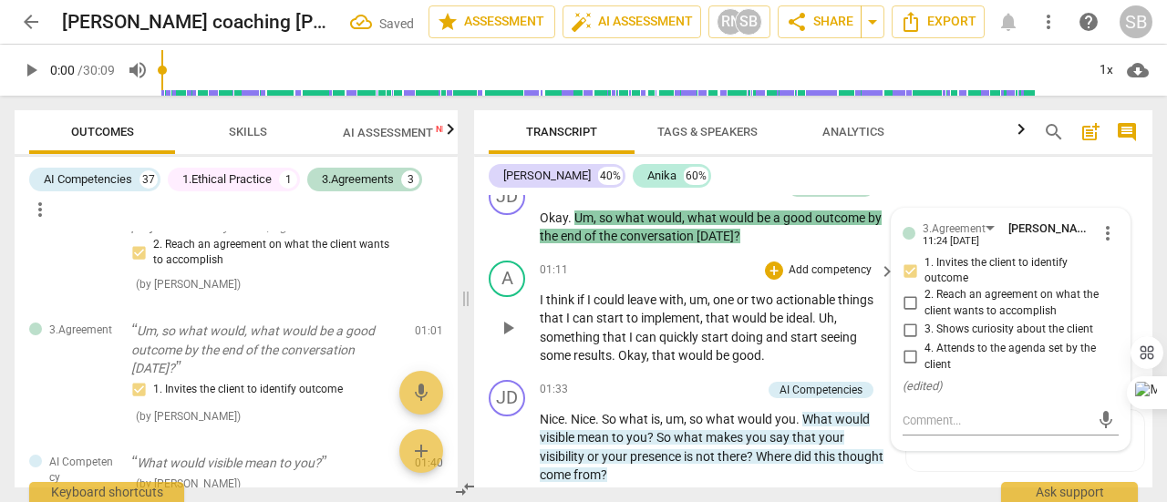
scroll to position [821, 0]
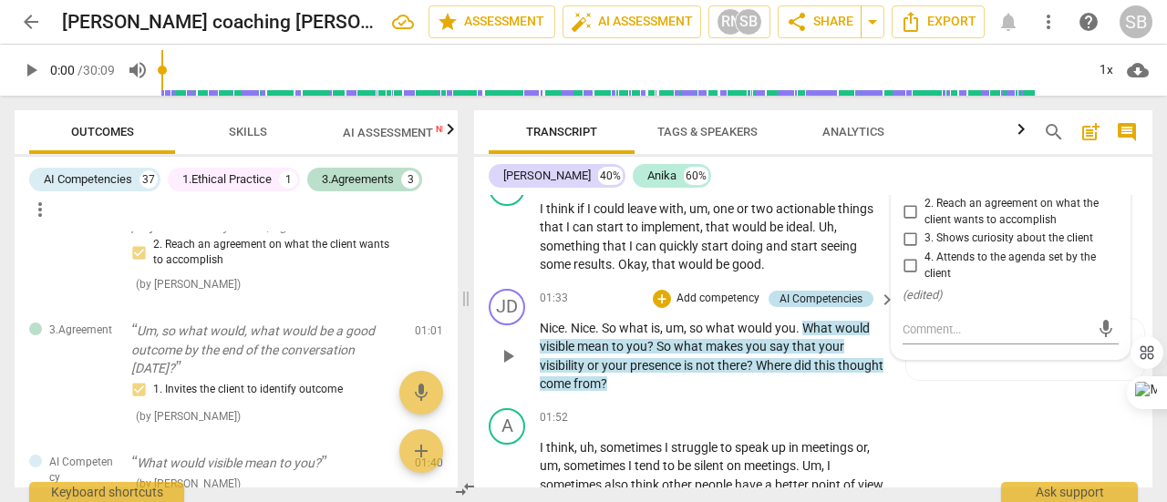
click at [822, 307] on div "AI Competencies" at bounding box center [821, 299] width 83 height 16
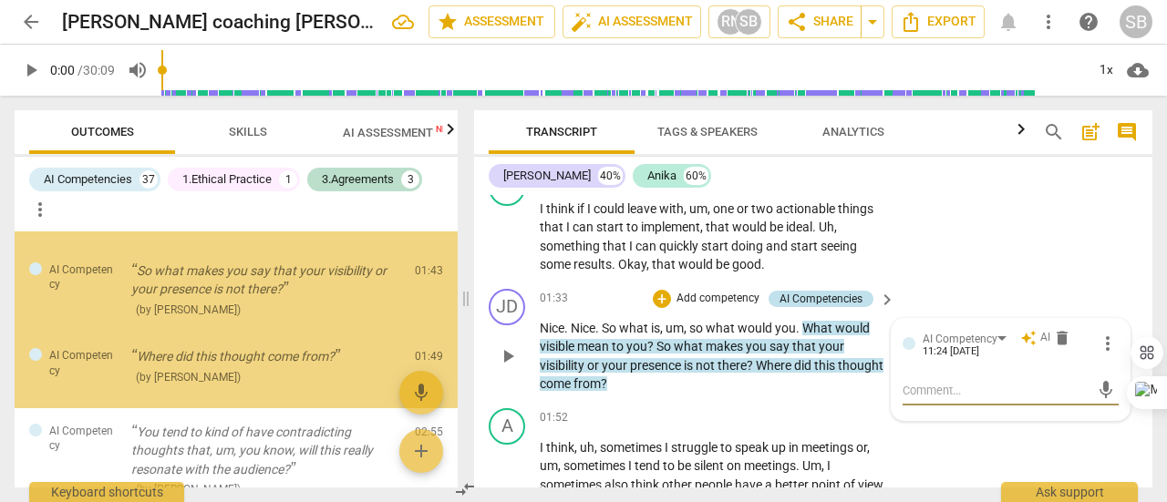
scroll to position [573, 0]
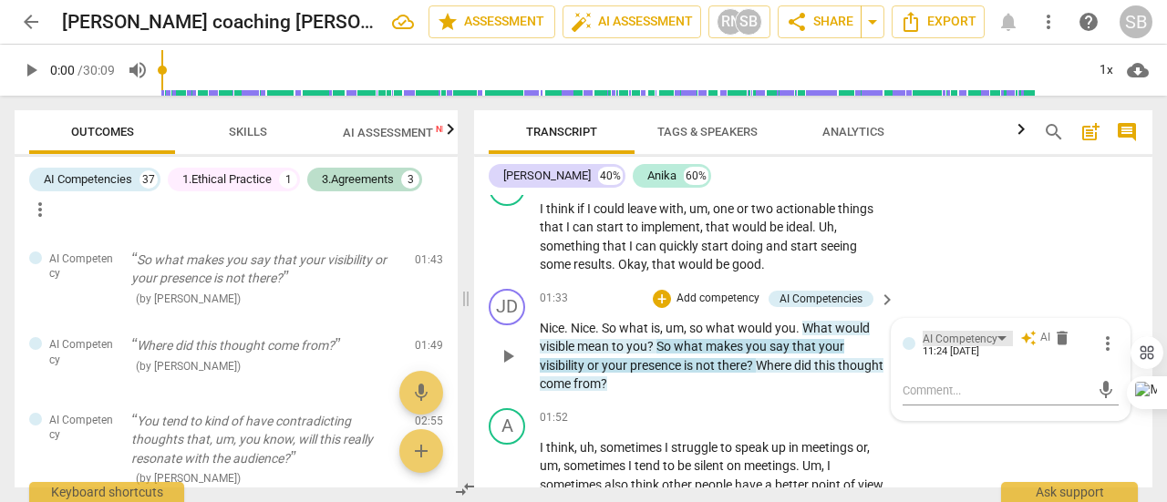
click at [992, 348] on div "AI Competency" at bounding box center [960, 339] width 75 height 17
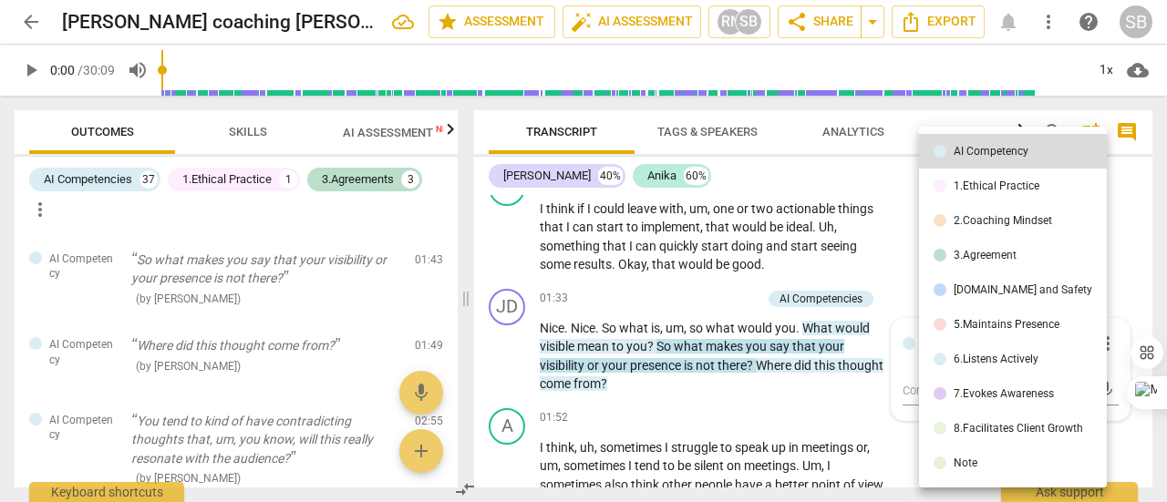
click at [976, 257] on div "3.Agreement" at bounding box center [985, 255] width 63 height 11
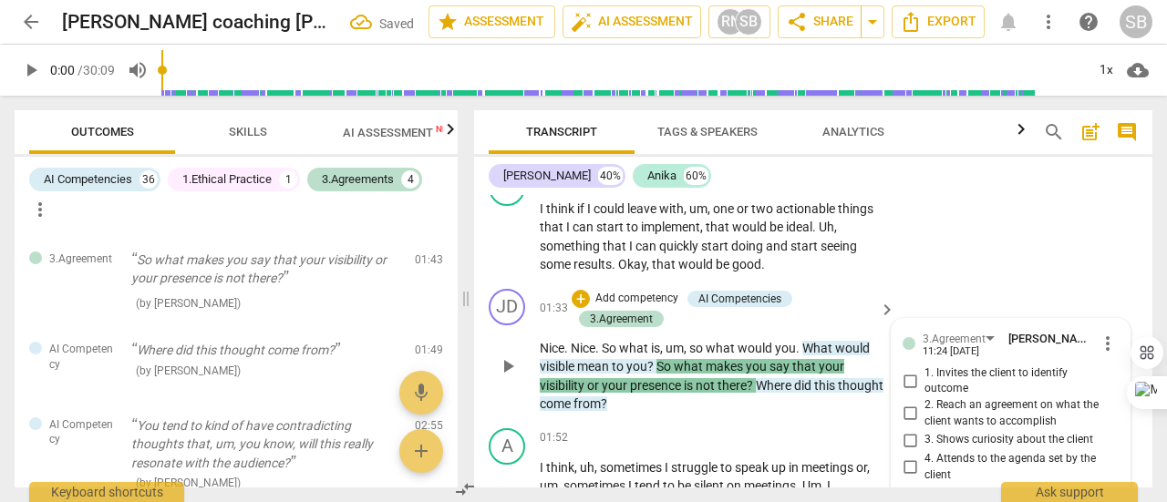
scroll to position [912, 0]
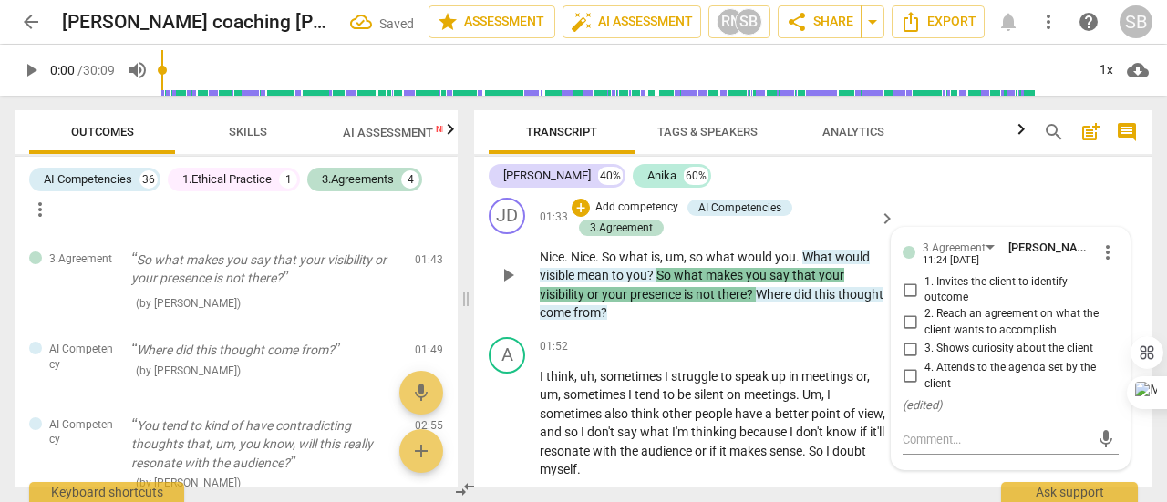
click at [911, 387] on input "4. Attends to the agenda set by the client" at bounding box center [909, 377] width 29 height 22
checkbox input "true"
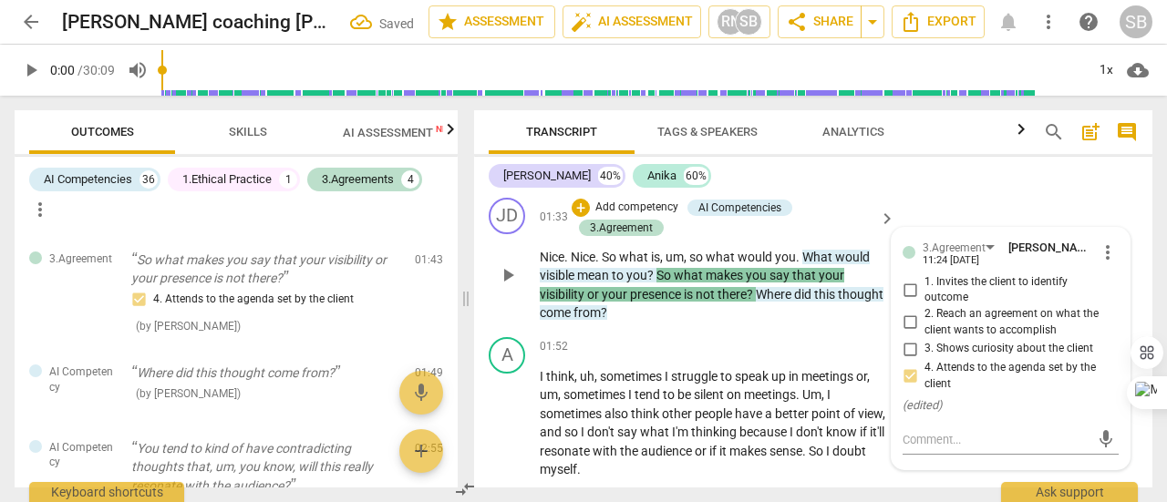
click at [822, 302] on span "this" at bounding box center [826, 294] width 24 height 15
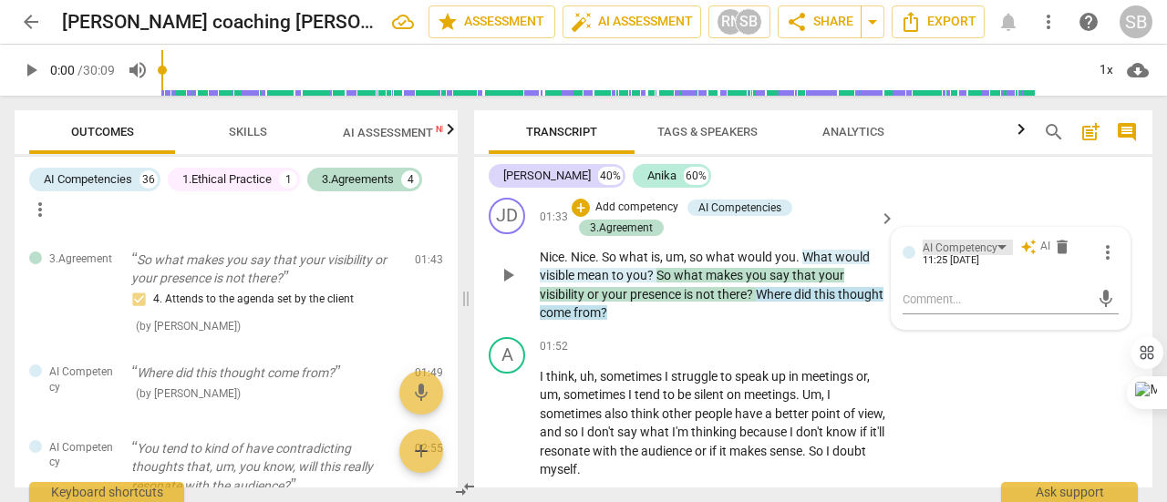
click at [994, 255] on div "AI Competency" at bounding box center [968, 247] width 90 height 15
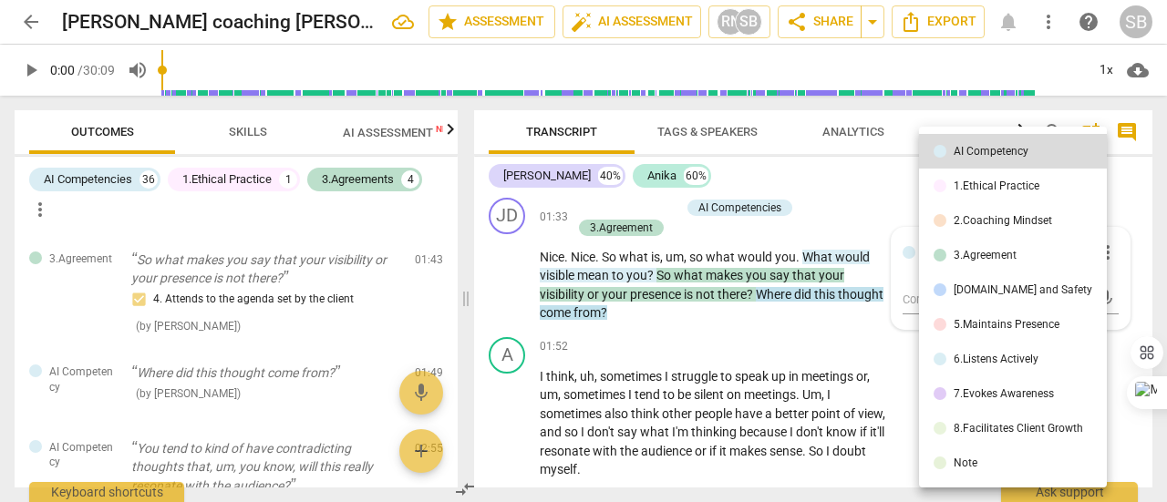
click at [990, 256] on div "3.Agreement" at bounding box center [985, 255] width 63 height 11
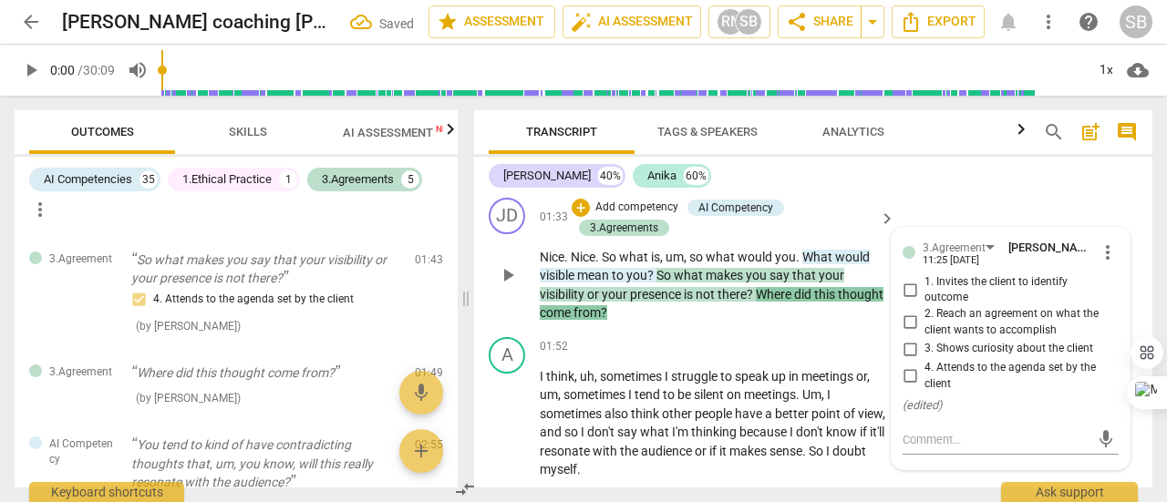
click at [906, 360] on input "3. Shows curiosity about the client" at bounding box center [909, 349] width 29 height 22
checkbox input "true"
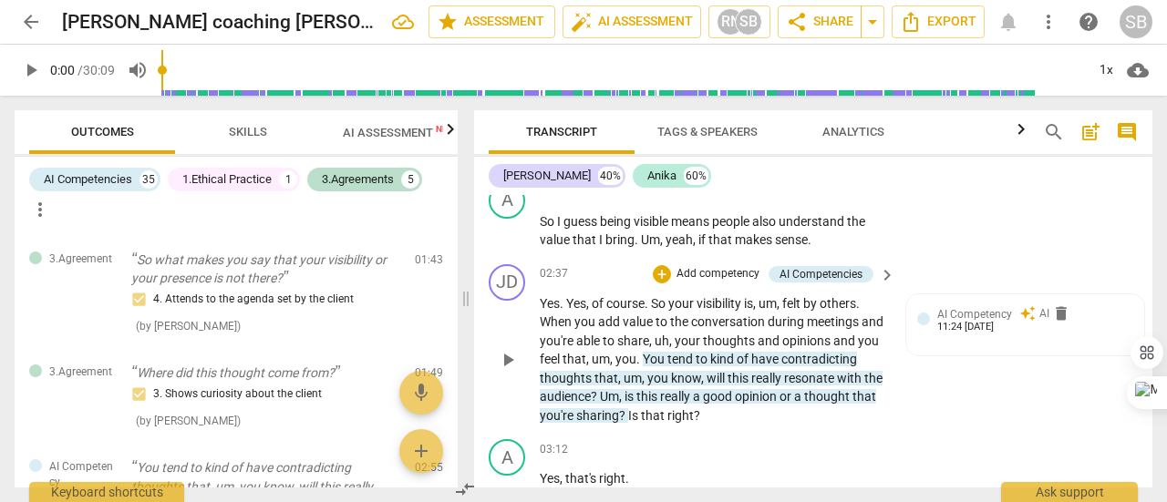
scroll to position [1276, 0]
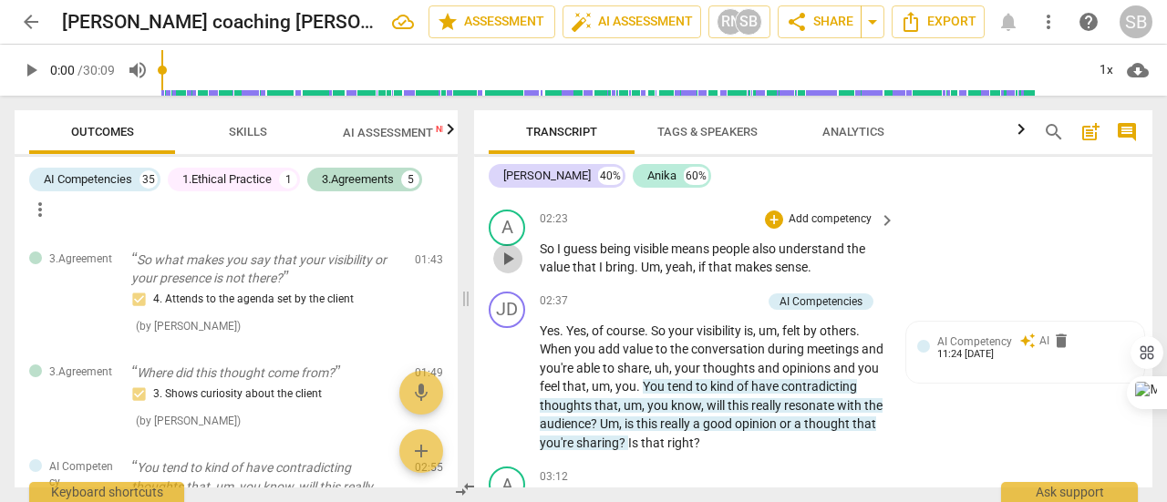
click at [511, 270] on span "play_arrow" at bounding box center [508, 259] width 22 height 22
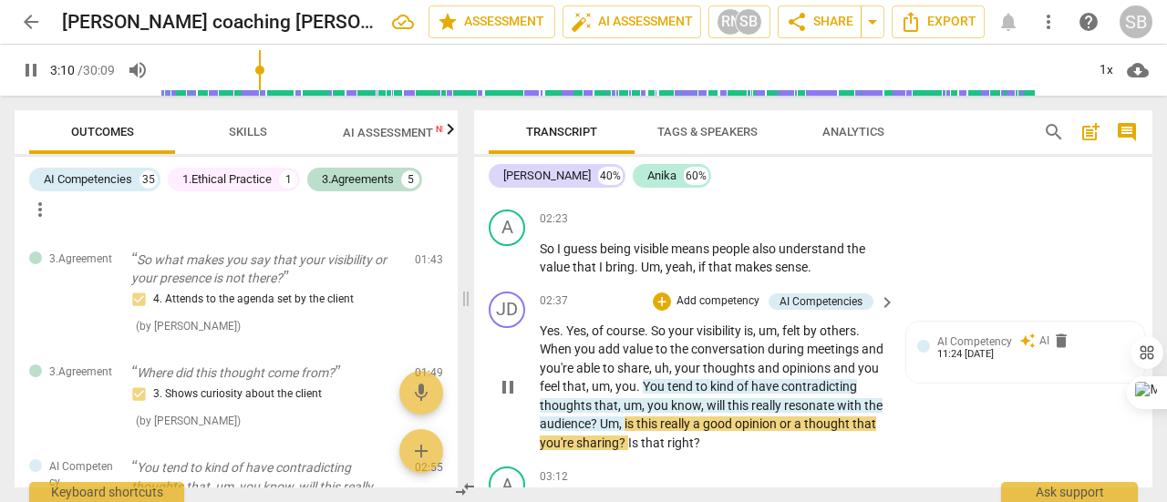
scroll to position [1368, 0]
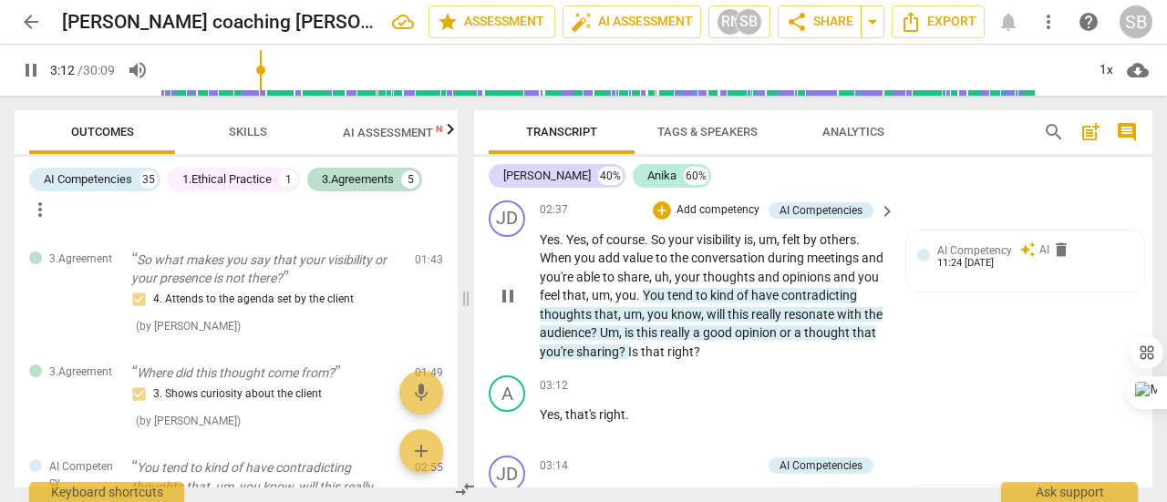
click at [504, 307] on span "pause" at bounding box center [508, 296] width 22 height 22
type input "193"
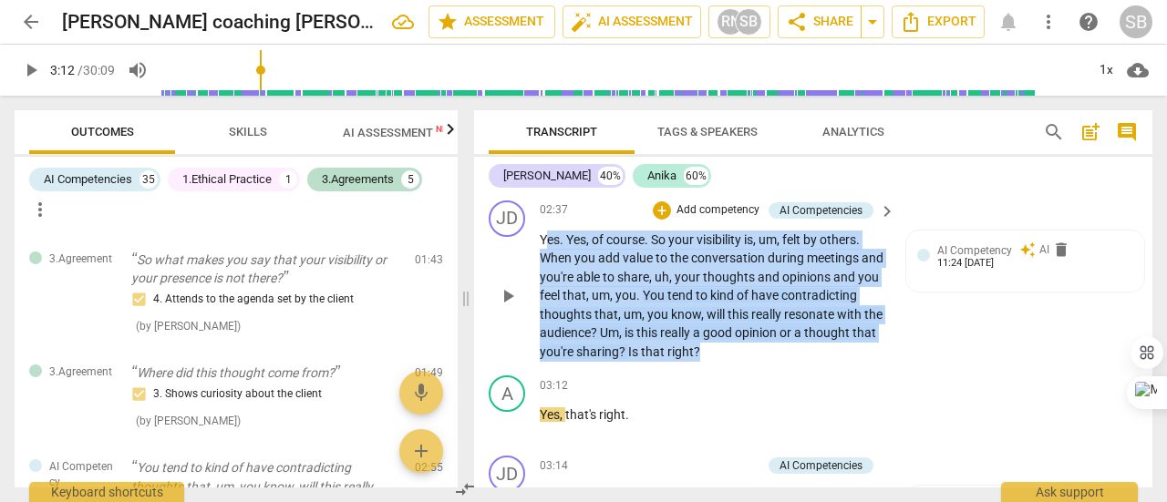
drag, startPoint x: 543, startPoint y: 256, endPoint x: 711, endPoint y: 362, distance: 198.3
click at [711, 362] on p "Yes . Yes , of course . So your visibility is , um , felt by others . When you …" at bounding box center [713, 296] width 346 height 131
click at [817, 219] on div "AI Competencies" at bounding box center [821, 210] width 83 height 16
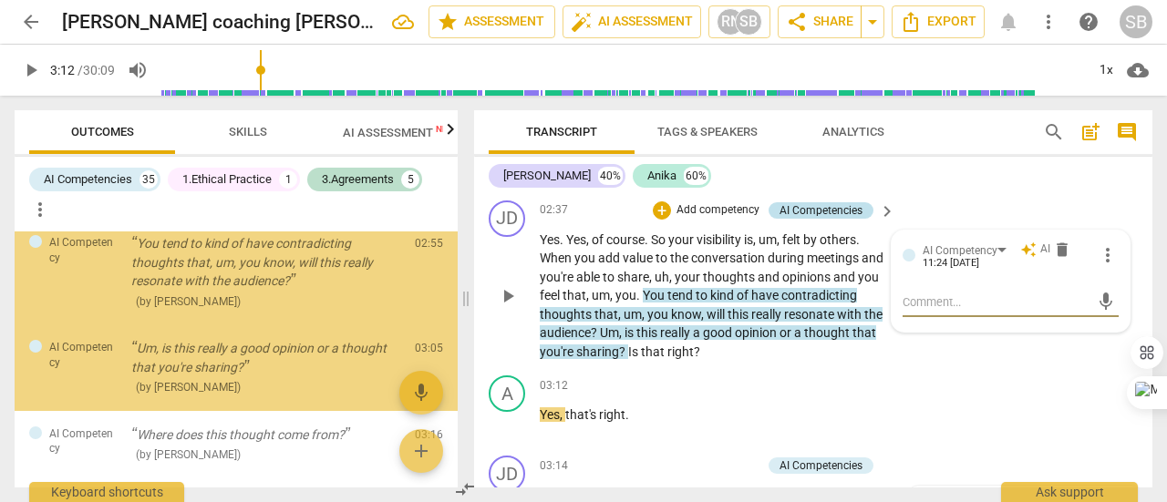
scroll to position [804, 0]
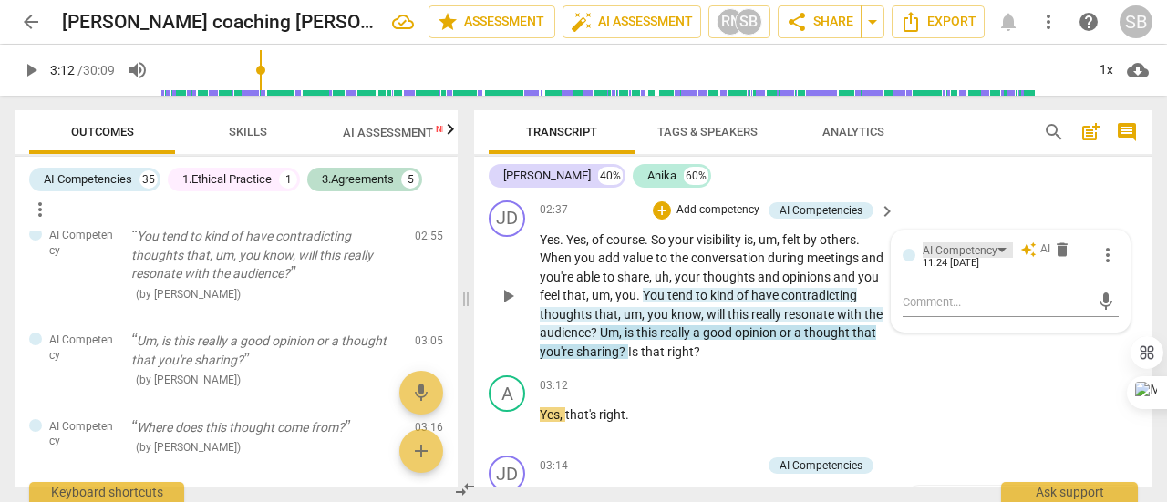
click at [991, 260] on div "AI Competency" at bounding box center [960, 251] width 75 height 17
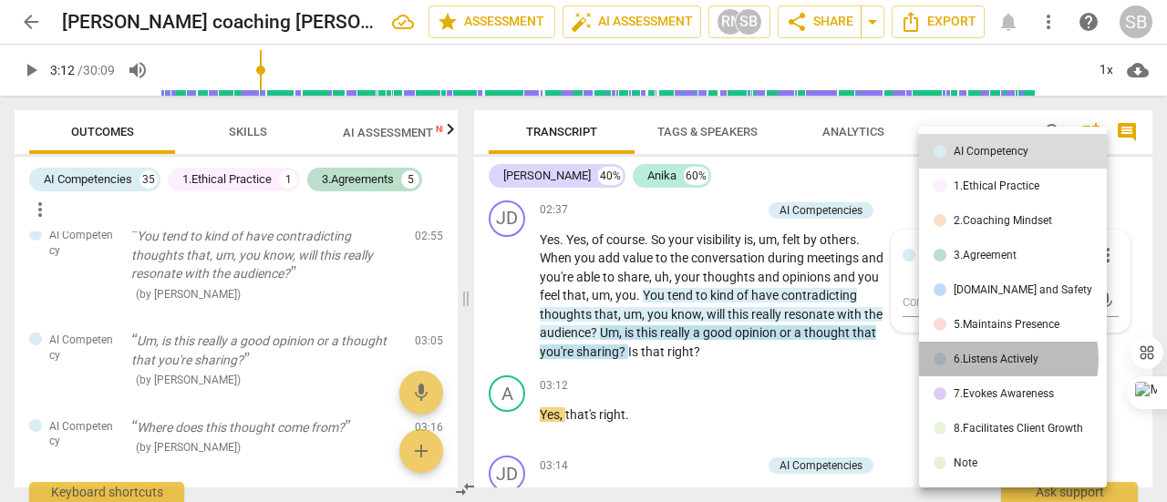
click at [996, 359] on div "6.Listens Actively" at bounding box center [996, 359] width 85 height 11
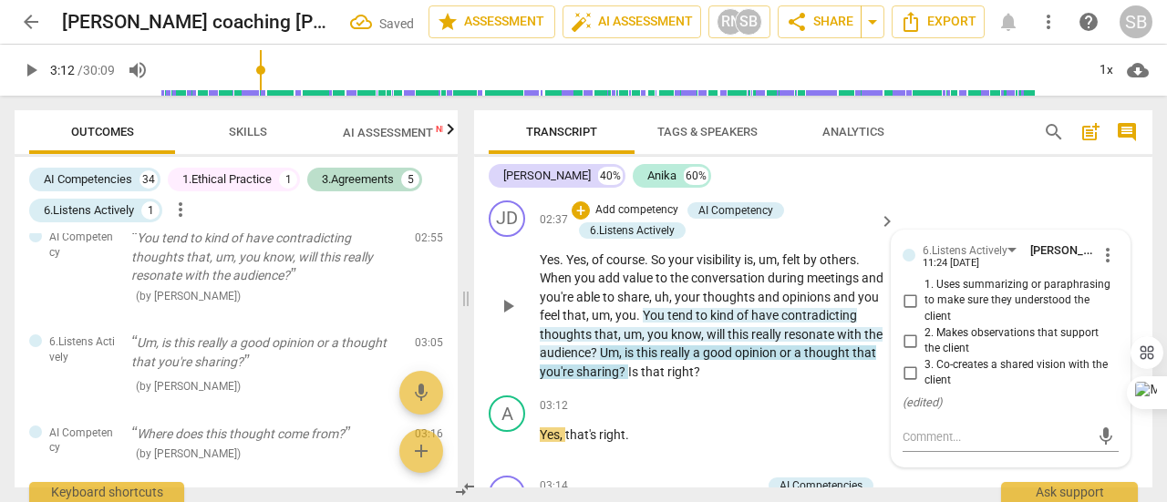
click at [913, 312] on input "1. Uses summarizing or paraphrasing to make sure they understood the client" at bounding box center [909, 301] width 29 height 22
checkbox input "true"
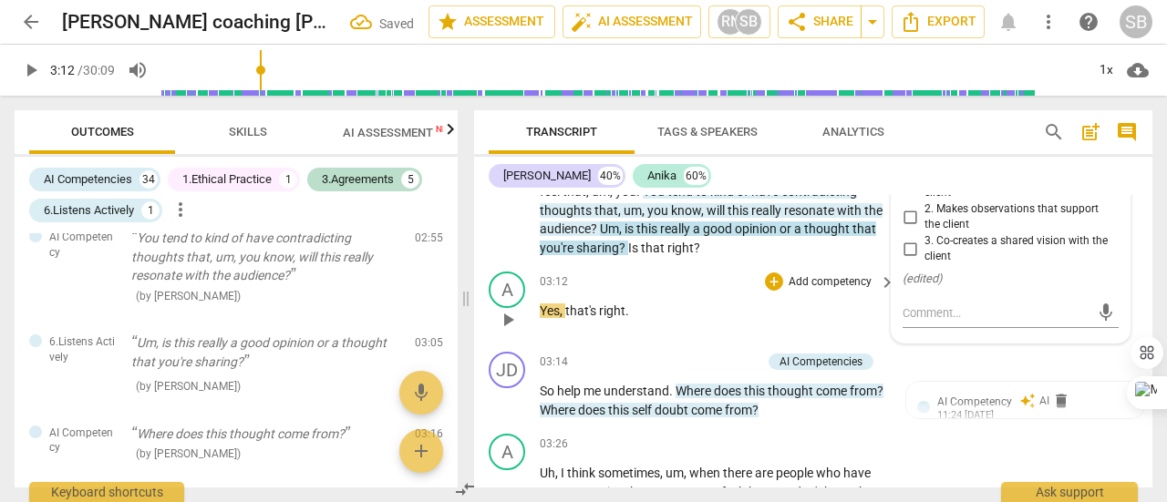
scroll to position [1550, 0]
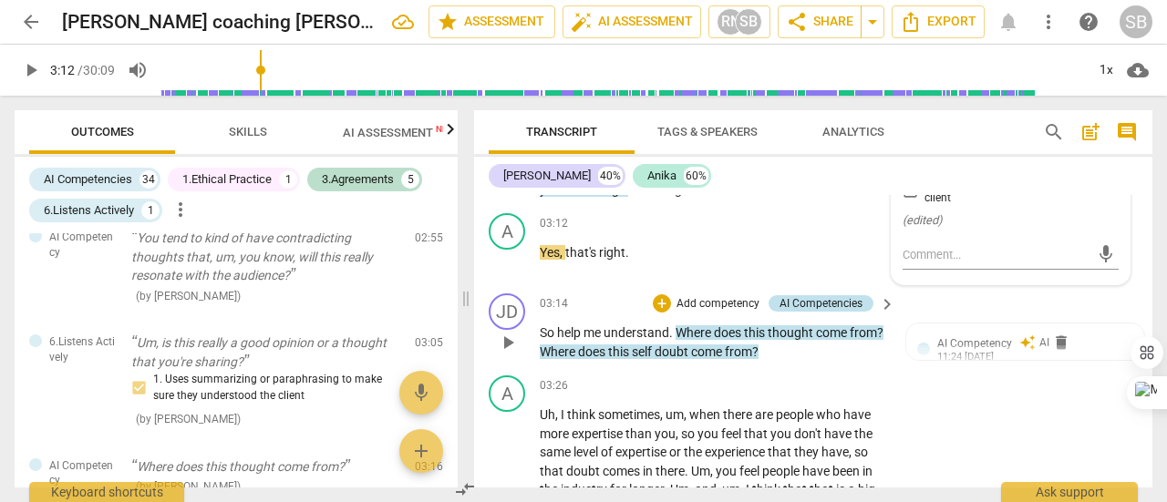
click at [850, 312] on div "AI Competencies" at bounding box center [821, 303] width 83 height 16
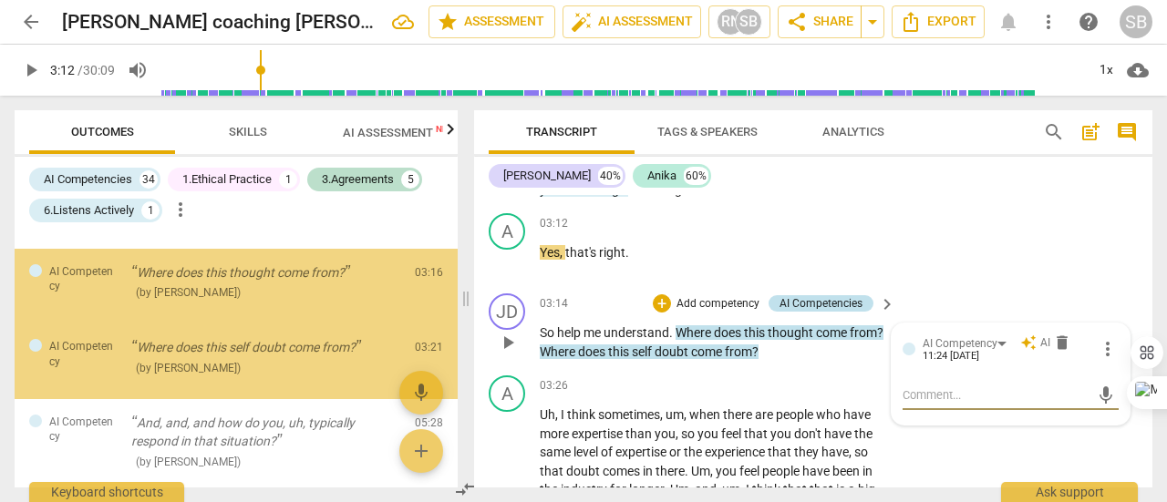
scroll to position [999, 0]
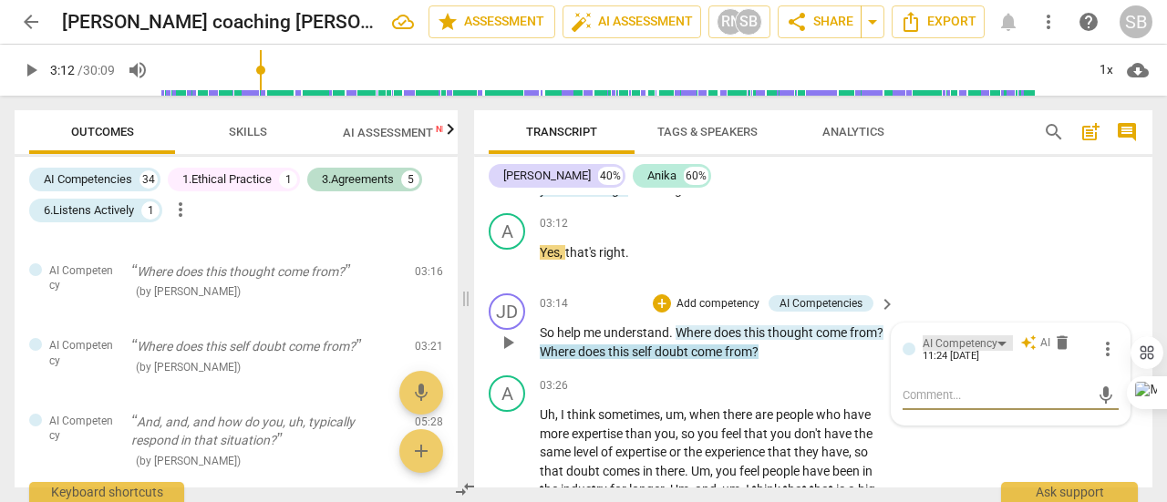
click at [994, 351] on div "AI Competency" at bounding box center [968, 343] width 90 height 15
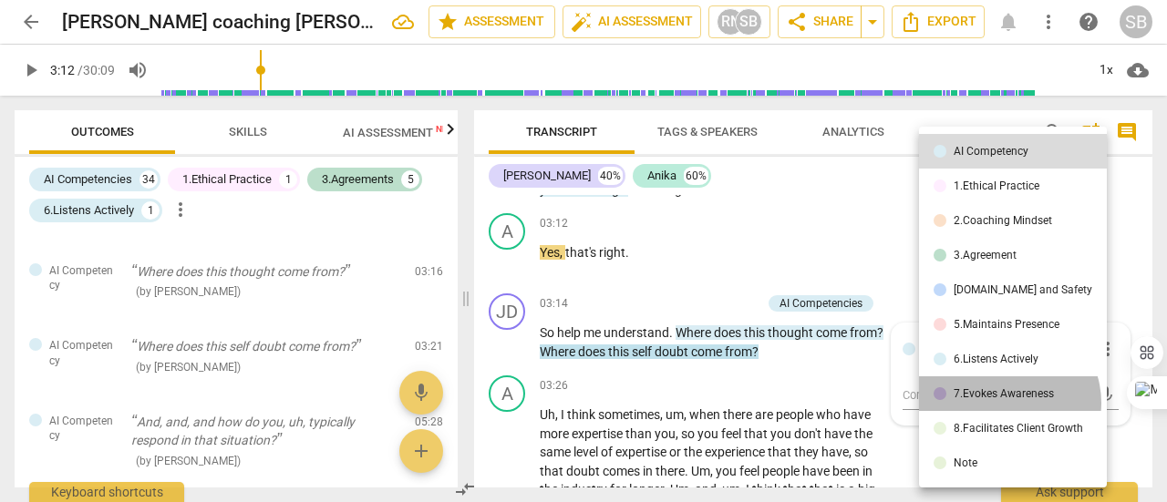
click at [1006, 404] on li "7.Evokes Awareness" at bounding box center [1013, 394] width 188 height 35
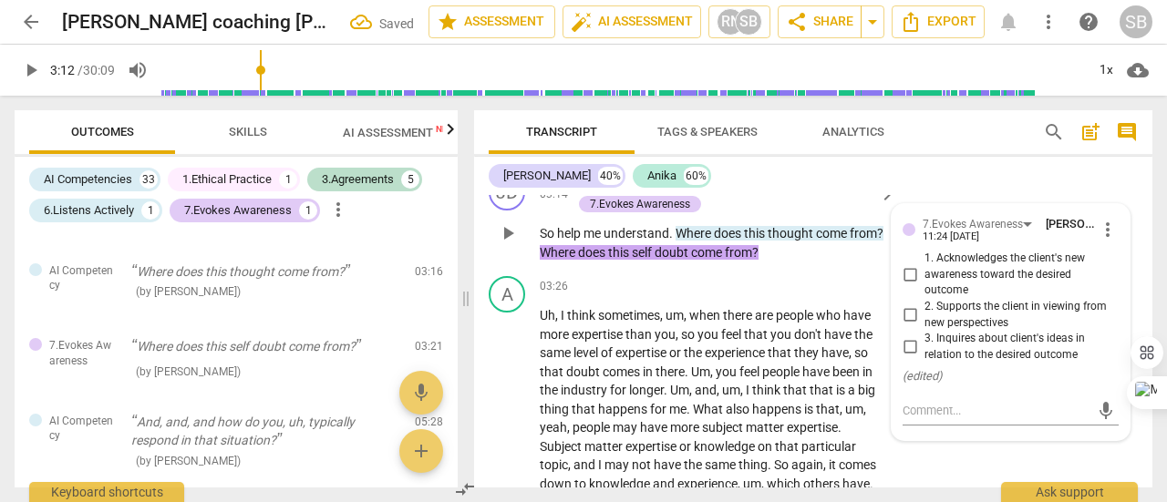
scroll to position [1641, 0]
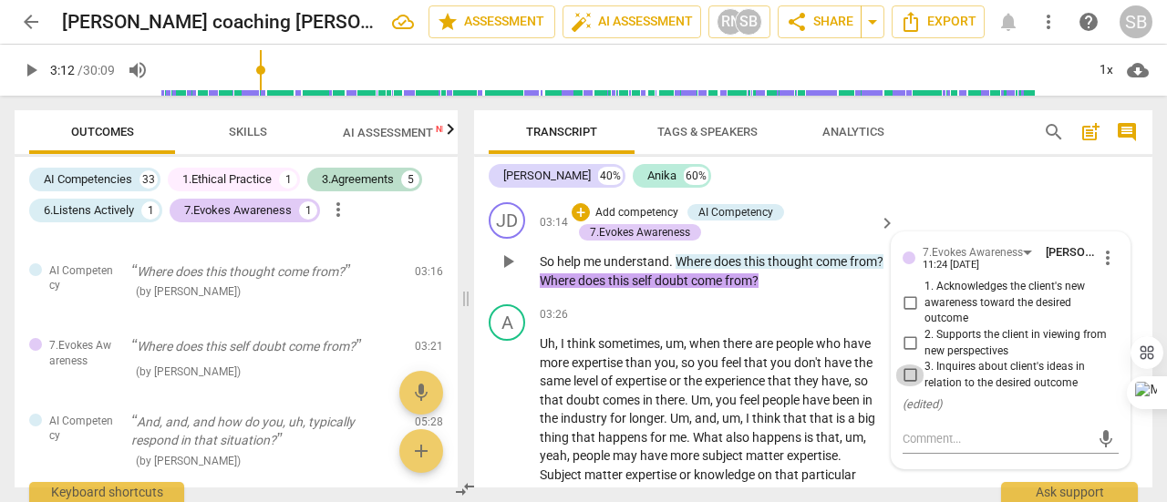
click at [905, 387] on input "3. Inquires about client's ideas in relation to the desired outcome" at bounding box center [909, 376] width 29 height 22
checkbox input "true"
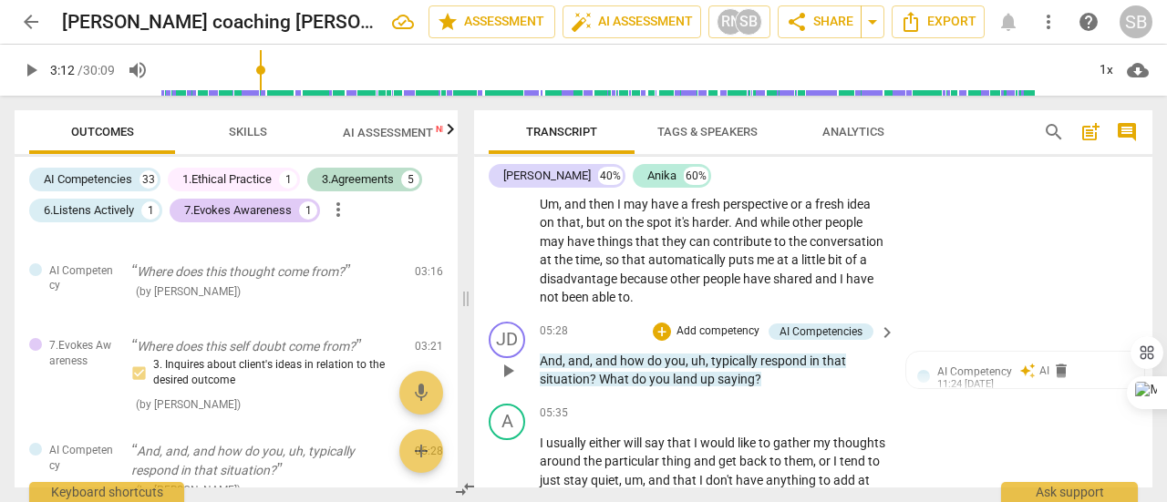
scroll to position [2279, 0]
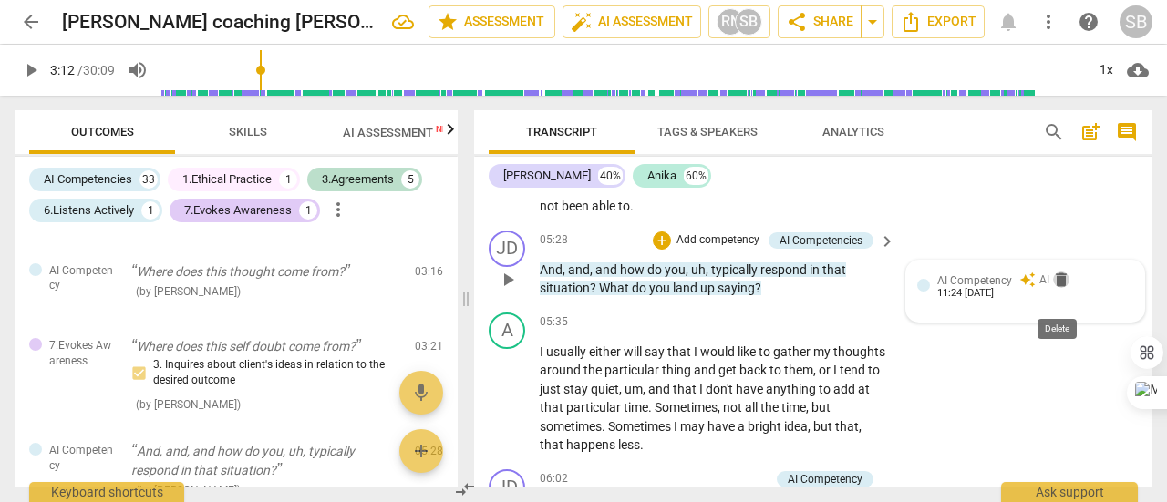
click at [1056, 289] on span "delete" at bounding box center [1061, 280] width 18 height 18
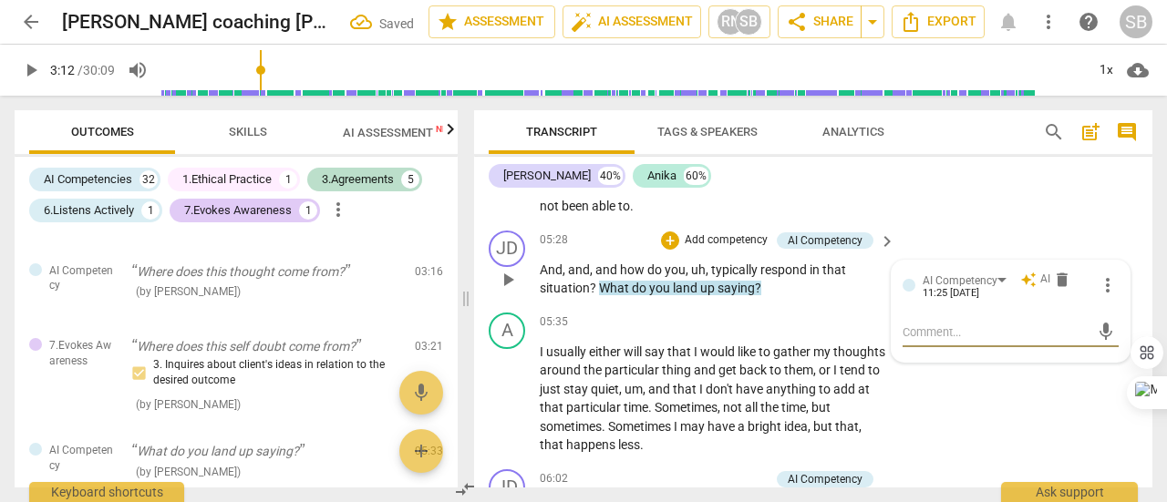
click at [881, 253] on span "keyboard_arrow_right" at bounding box center [887, 242] width 22 height 22
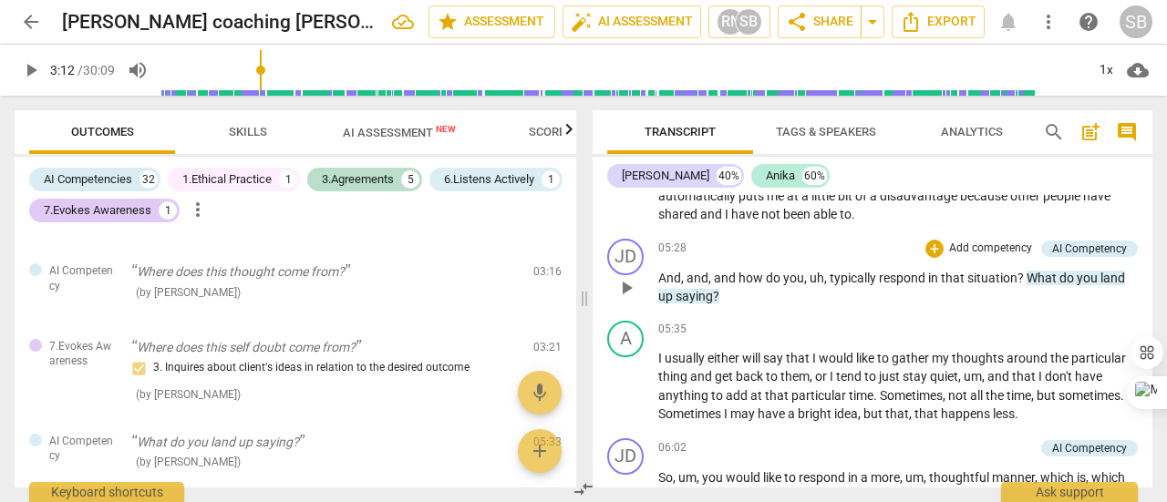
scroll to position [1911, 0]
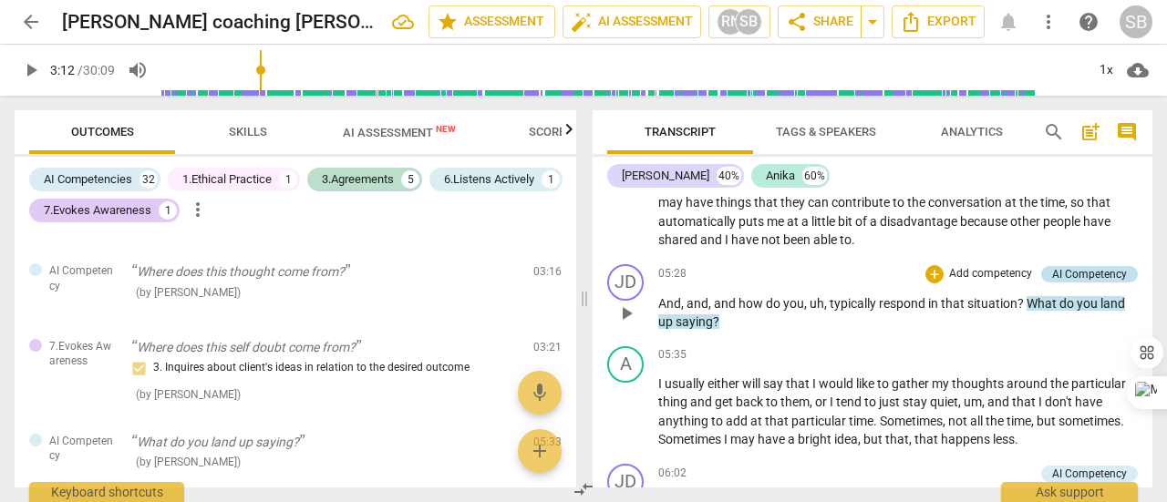
click at [1065, 283] on div "AI Competency" at bounding box center [1089, 274] width 75 height 16
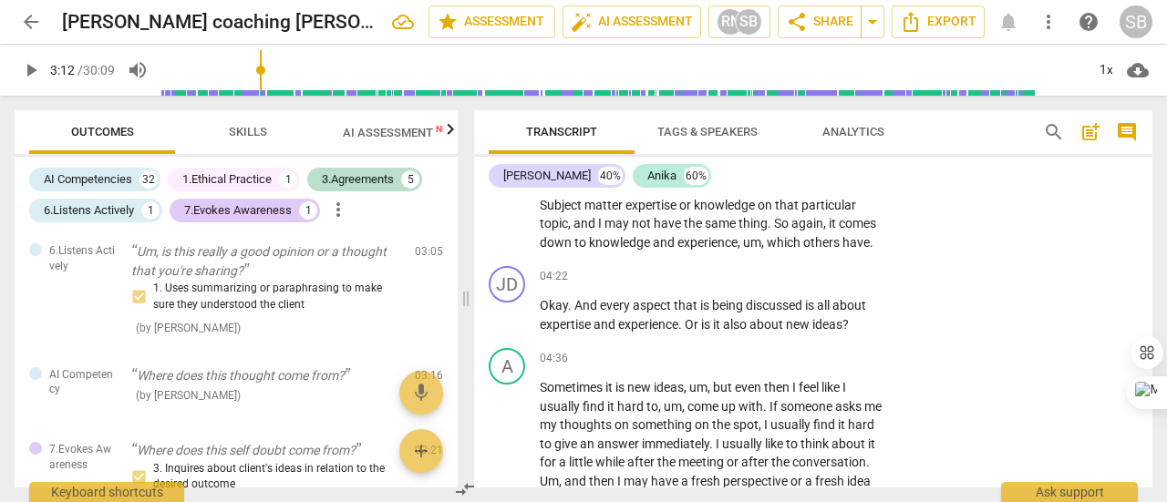
scroll to position [972, 0]
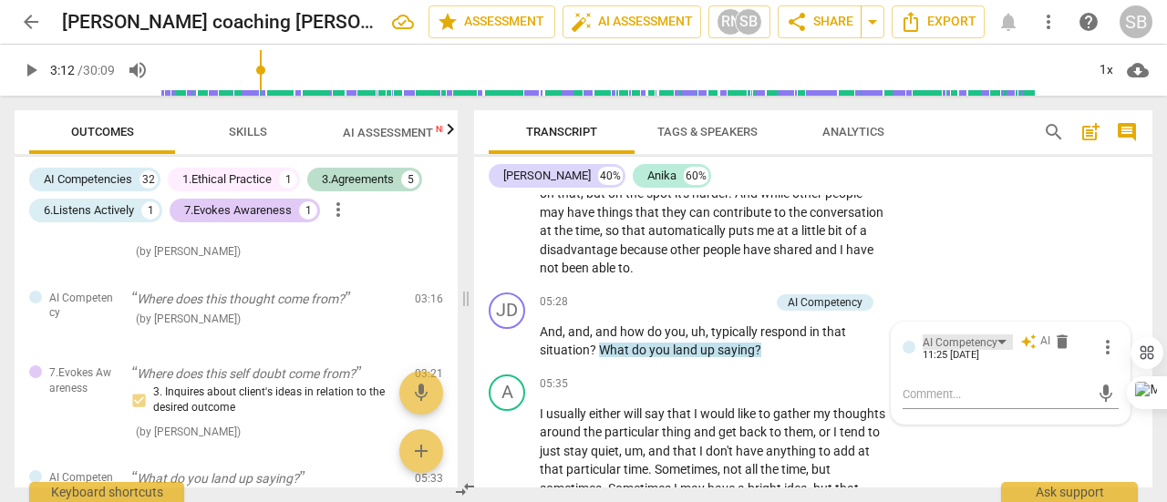
click at [996, 350] on div "AI Competency" at bounding box center [968, 342] width 90 height 15
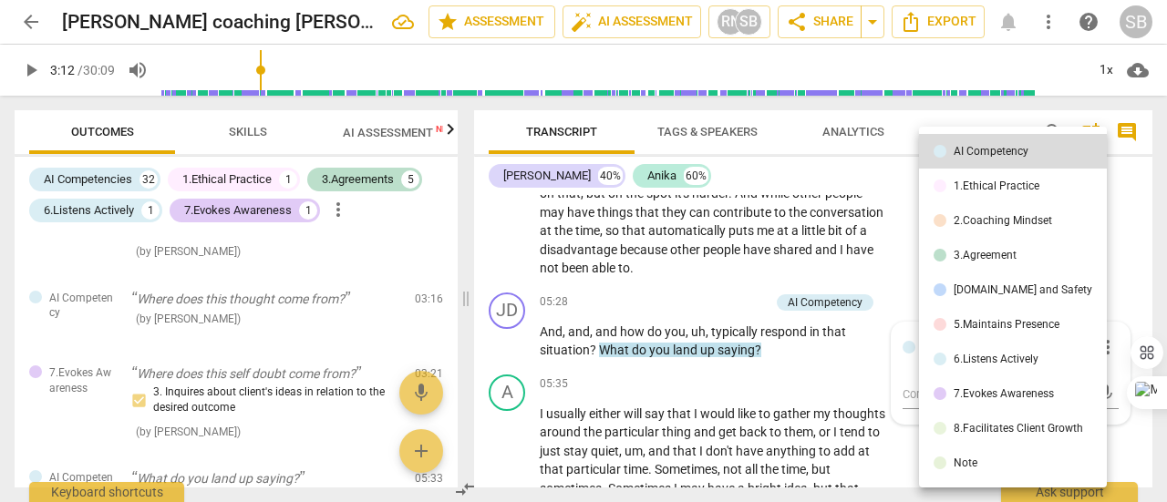
click at [992, 322] on div "5.Maintains Presence" at bounding box center [1007, 324] width 106 height 11
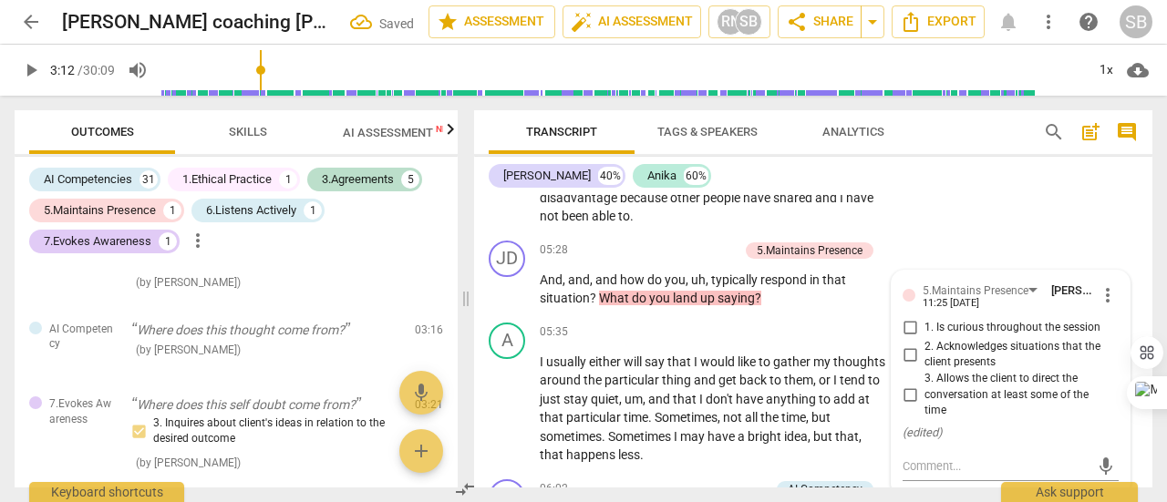
scroll to position [2308, 0]
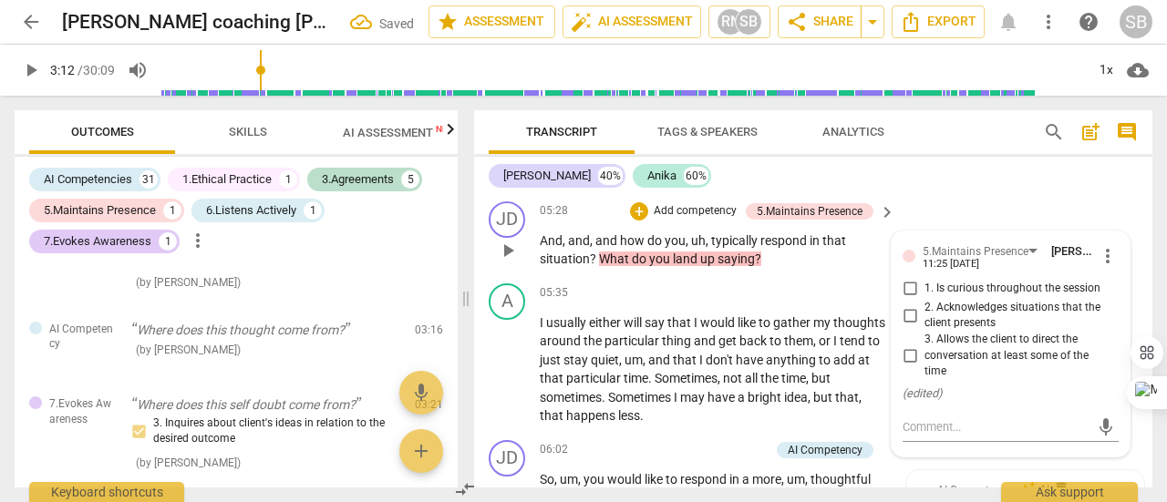
click at [907, 326] on input "2. Acknowledges situations that the client presents" at bounding box center [909, 316] width 29 height 22
checkbox input "true"
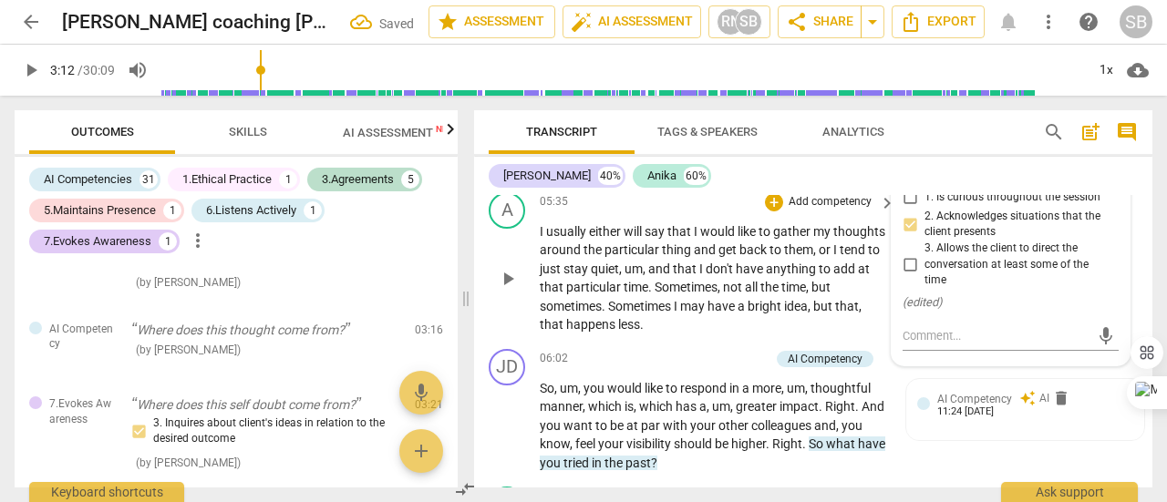
scroll to position [2491, 0]
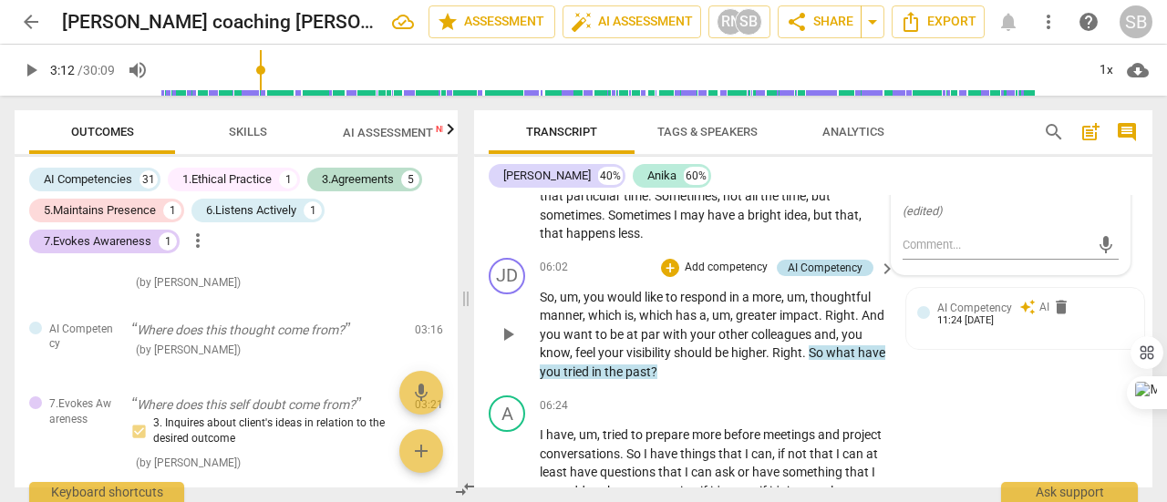
click at [832, 276] on div "AI Competency" at bounding box center [825, 268] width 75 height 16
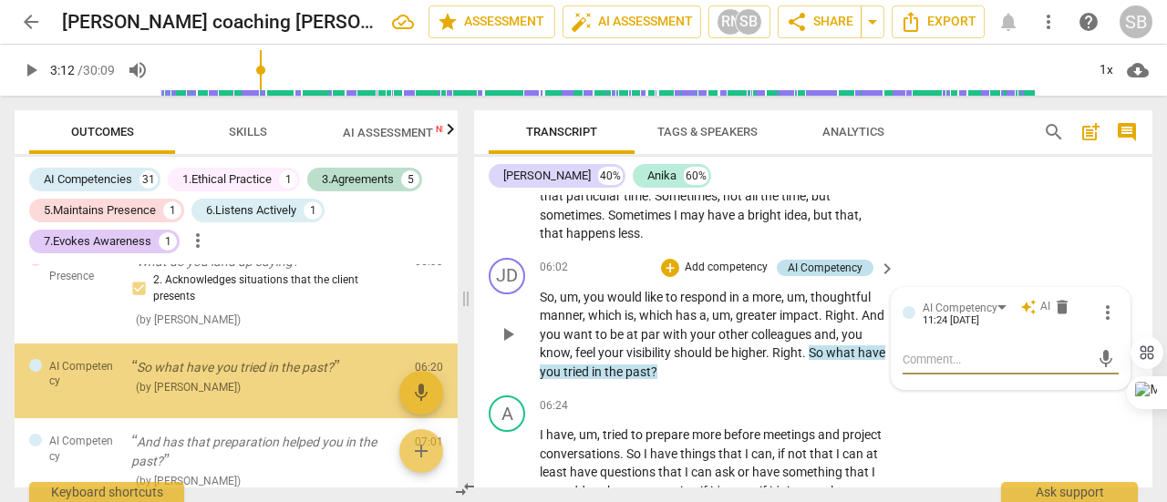
scroll to position [1224, 0]
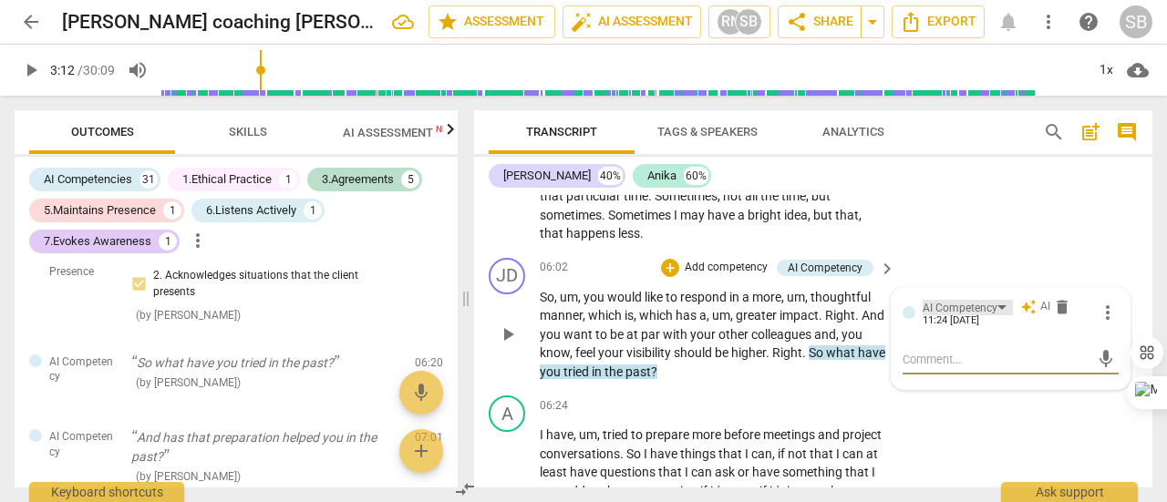
click at [999, 315] on div "AI Competency" at bounding box center [968, 307] width 90 height 15
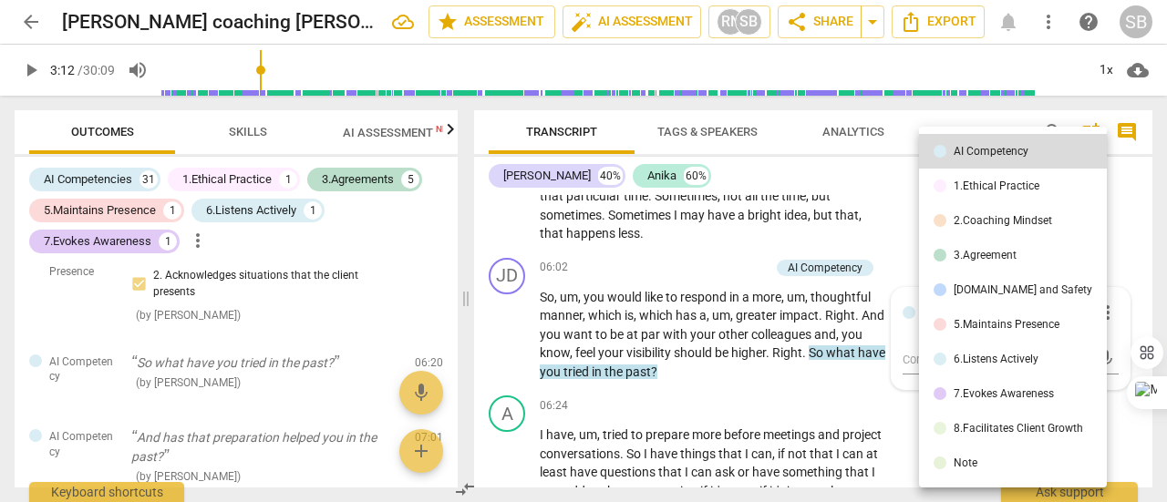
click at [1021, 398] on div "7.Evokes Awareness" at bounding box center [1004, 393] width 100 height 11
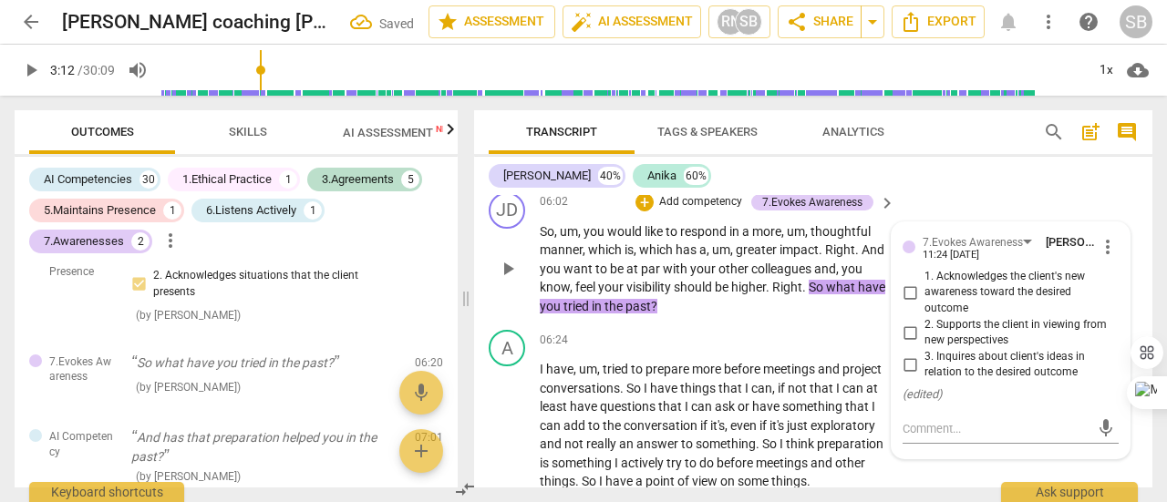
scroll to position [2582, 0]
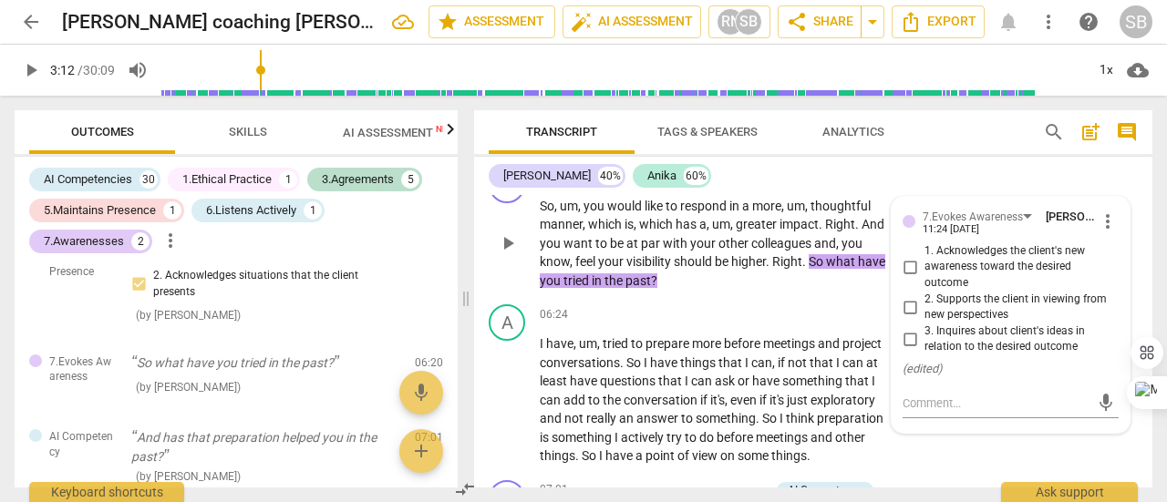
click at [904, 350] on input "3. Inquires about client's ideas in relation to the desired outcome" at bounding box center [909, 339] width 29 height 22
checkbox input "true"
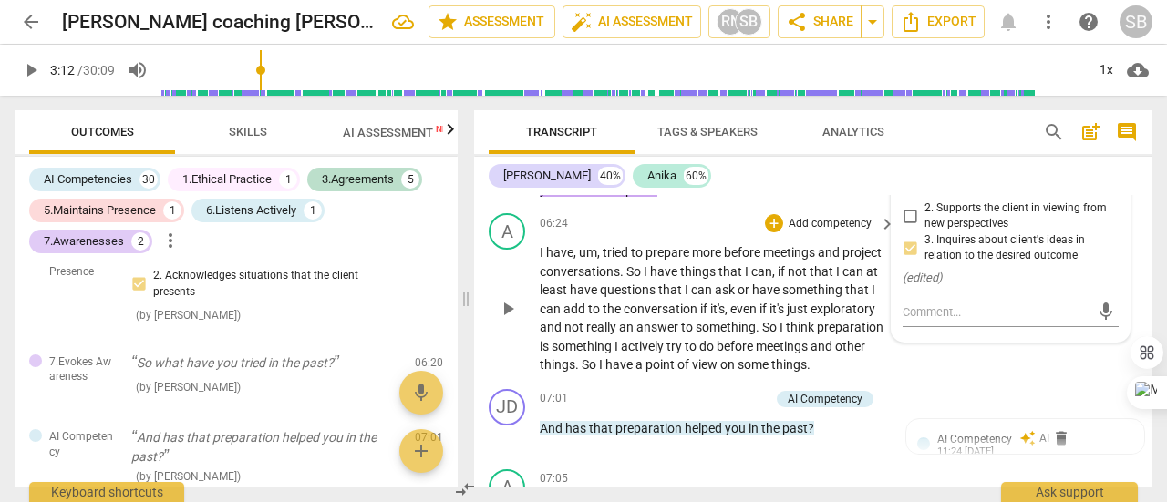
scroll to position [2764, 0]
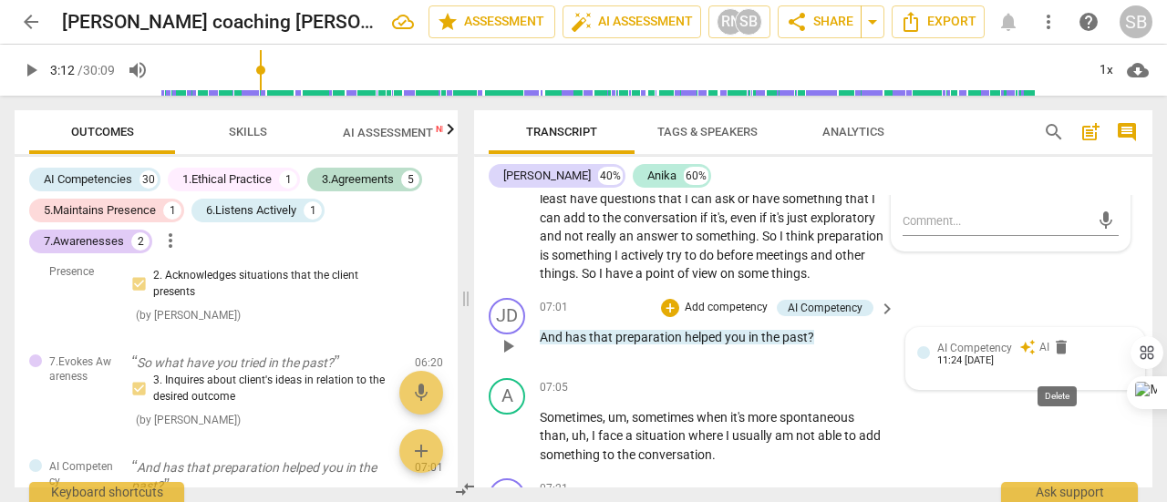
click at [1059, 356] on span "delete" at bounding box center [1061, 347] width 18 height 18
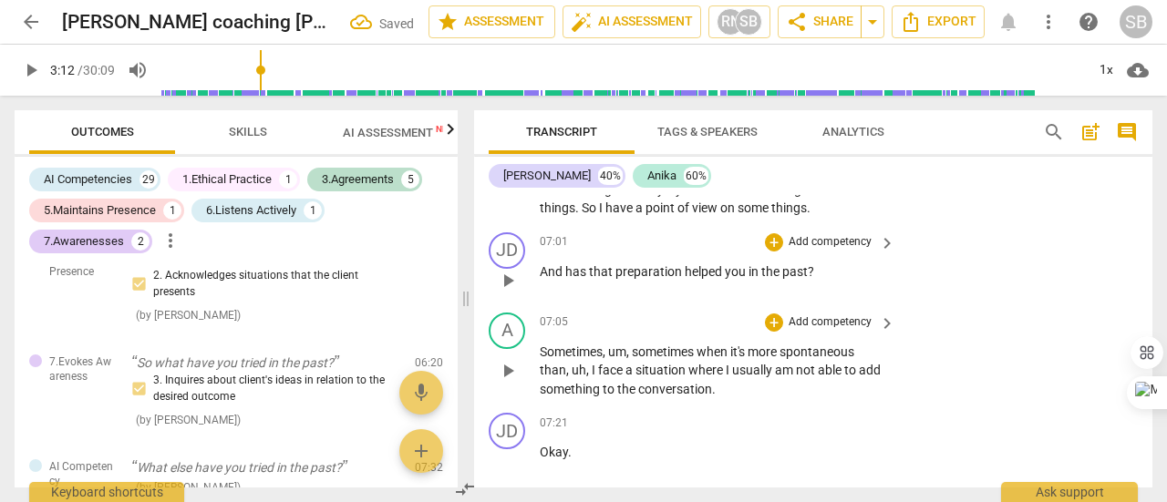
scroll to position [2856, 0]
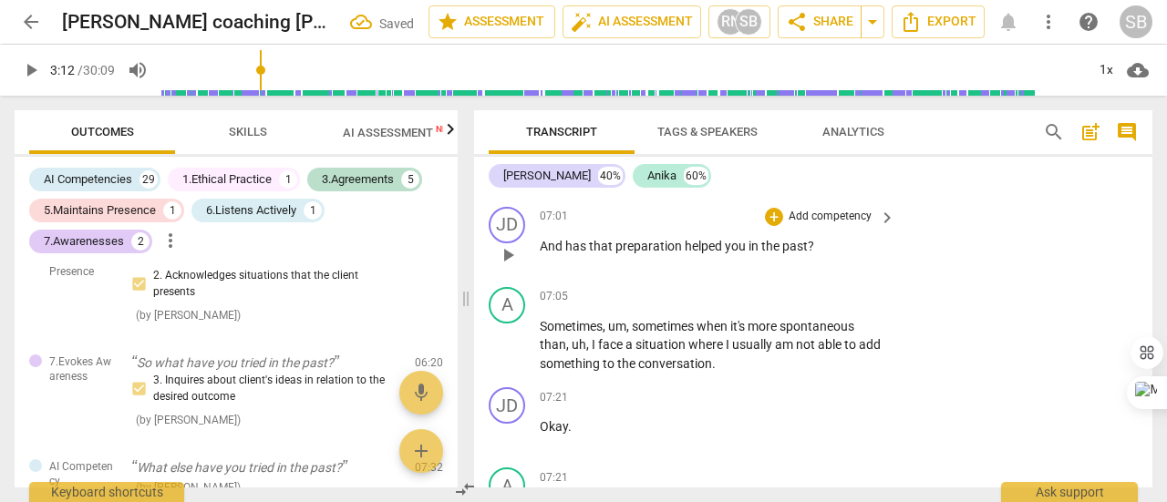
click at [830, 225] on p "Add competency" at bounding box center [830, 217] width 87 height 16
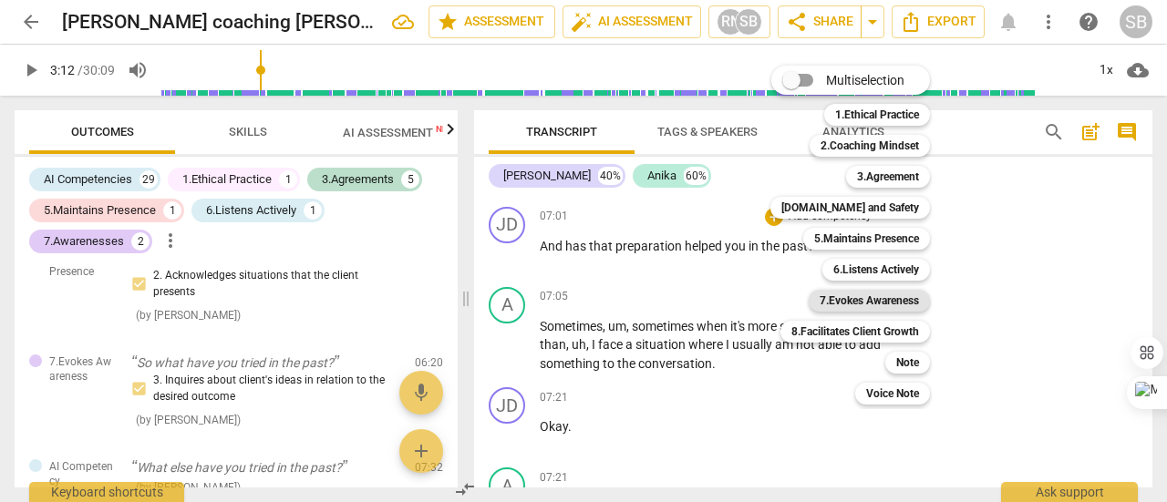
click at [900, 304] on b "7.Evokes Awareness" at bounding box center [869, 301] width 99 height 22
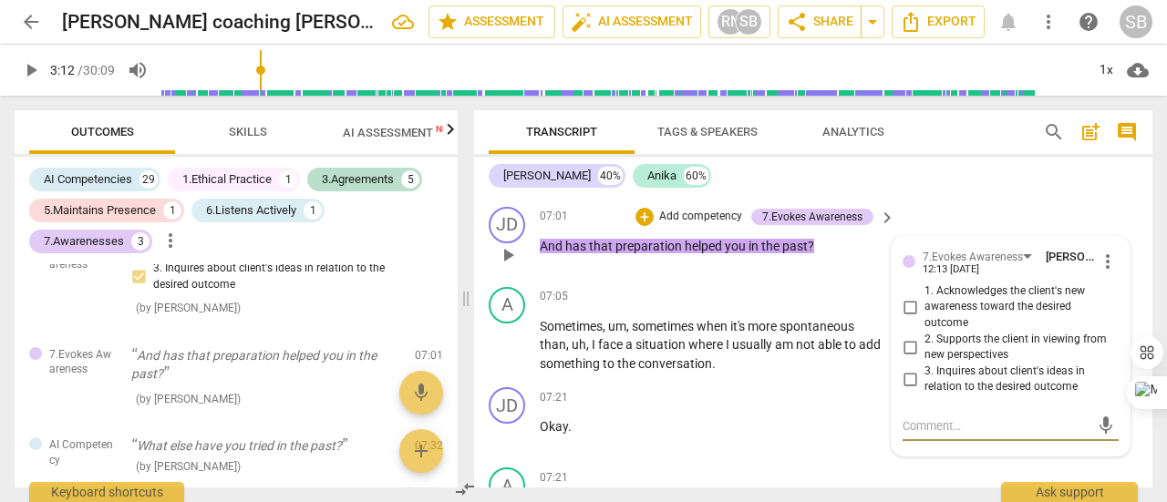
click at [910, 358] on input "2. Supports the client in viewing from new perspectives" at bounding box center [909, 347] width 29 height 22
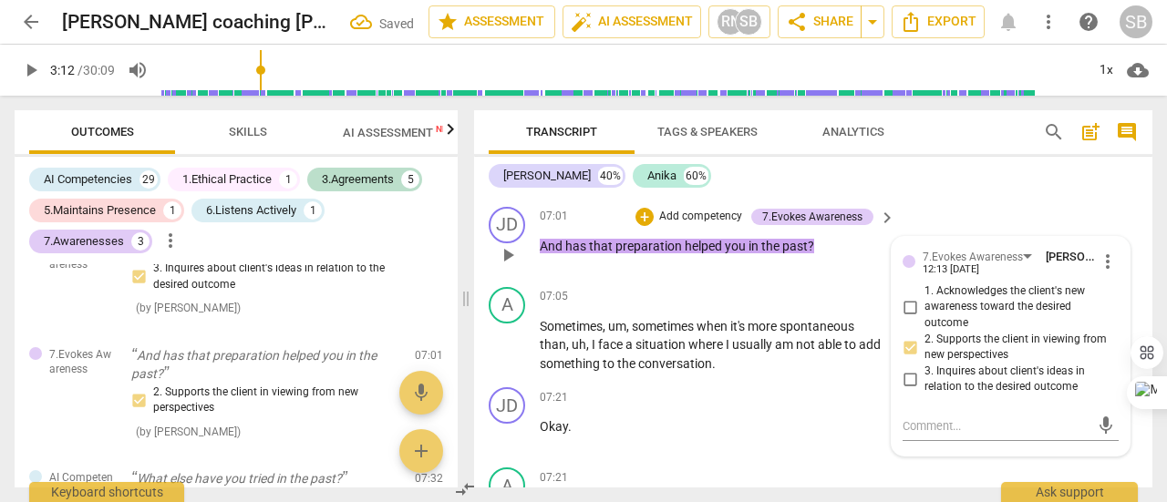
click at [903, 358] on input "2. Supports the client in viewing from new perspectives" at bounding box center [909, 347] width 29 height 22
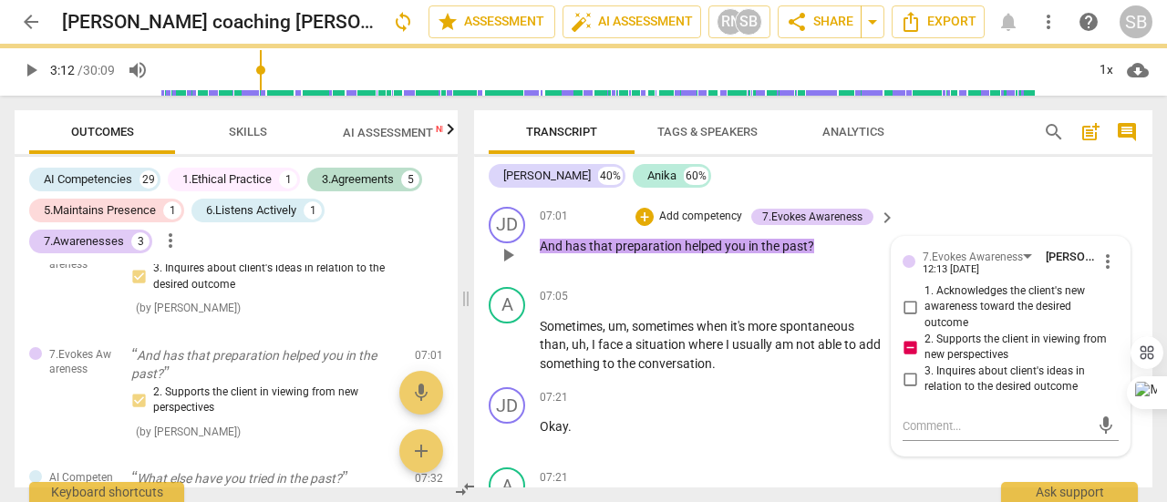
click at [903, 358] on input "2. Supports the client in viewing from new perspectives" at bounding box center [909, 347] width 29 height 22
checkbox input "false"
click at [909, 390] on input "3. Inquires about client's ideas in relation to the desired outcome" at bounding box center [909, 379] width 29 height 22
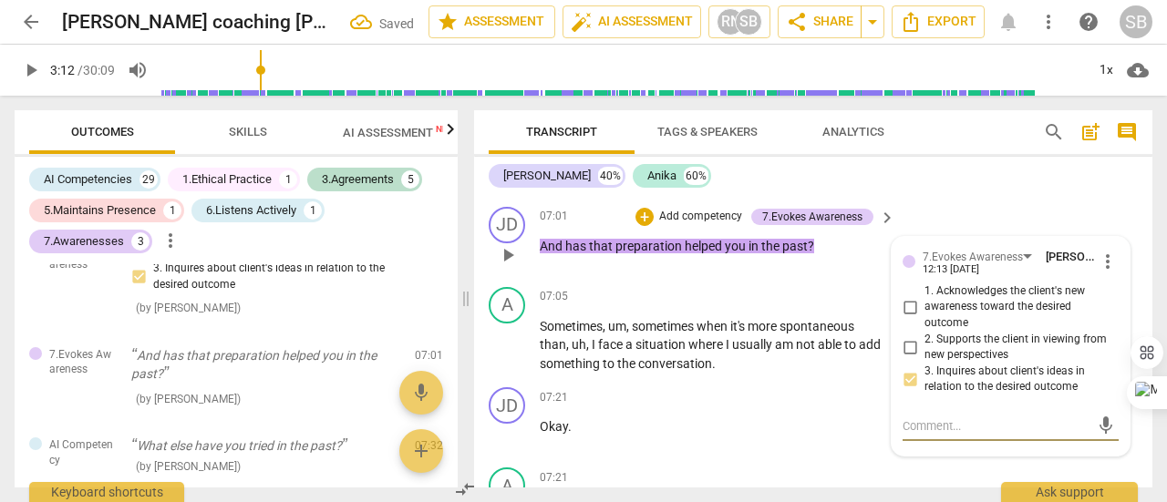
click at [927, 435] on textarea at bounding box center [996, 426] width 187 height 17
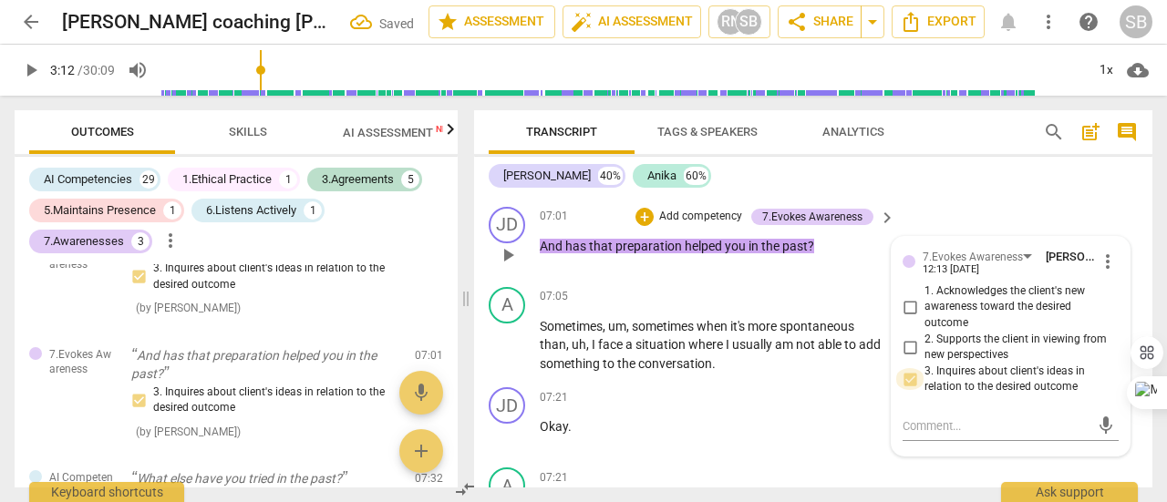
click at [904, 390] on input "3. Inquires about client's ideas in relation to the desired outcome" at bounding box center [909, 379] width 29 height 22
checkbox input "true"
click at [919, 435] on textarea at bounding box center [996, 426] width 187 height 17
type textarea "M"
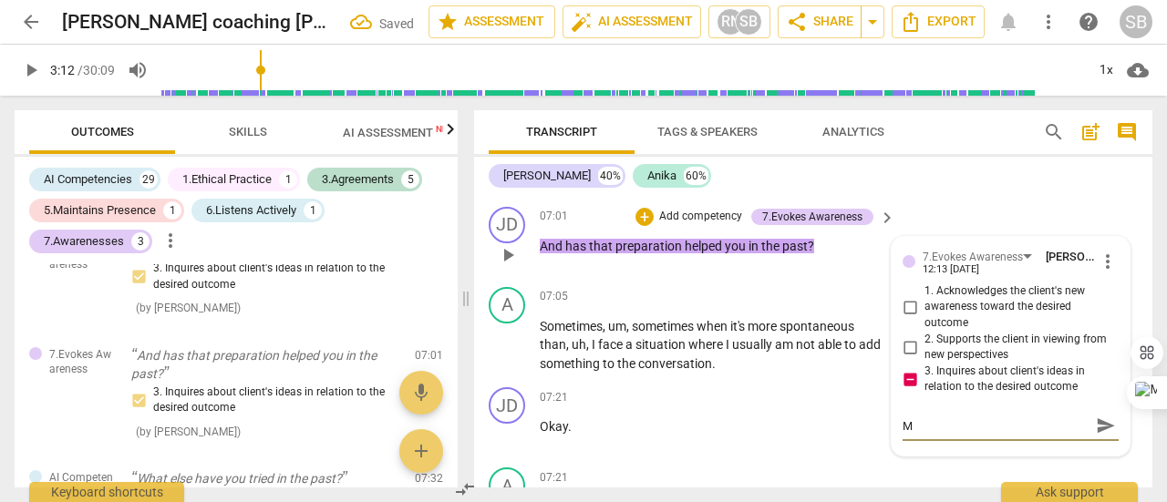
type textarea "Mi"
type textarea "Mis"
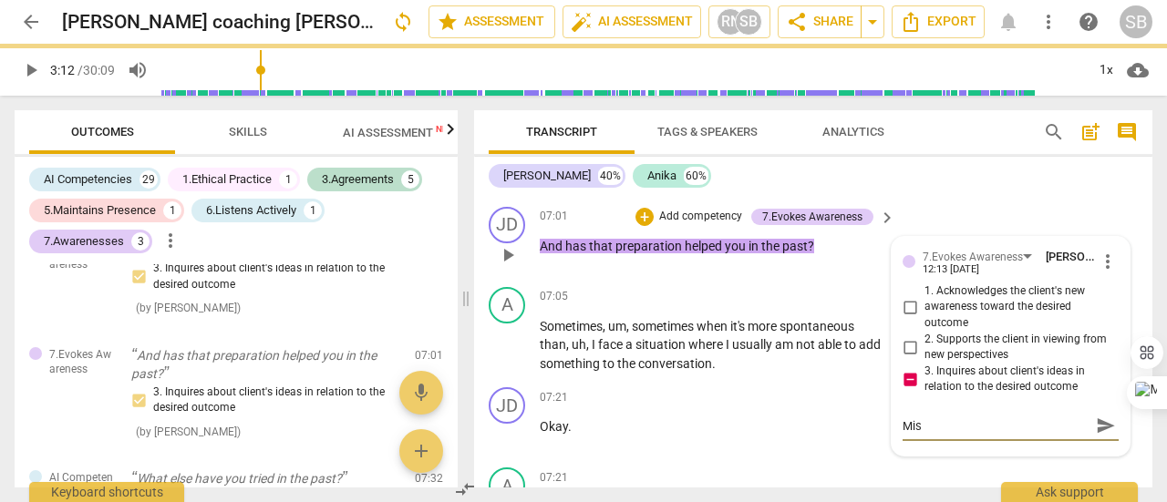
type textarea "Miss"
type textarea "Misse"
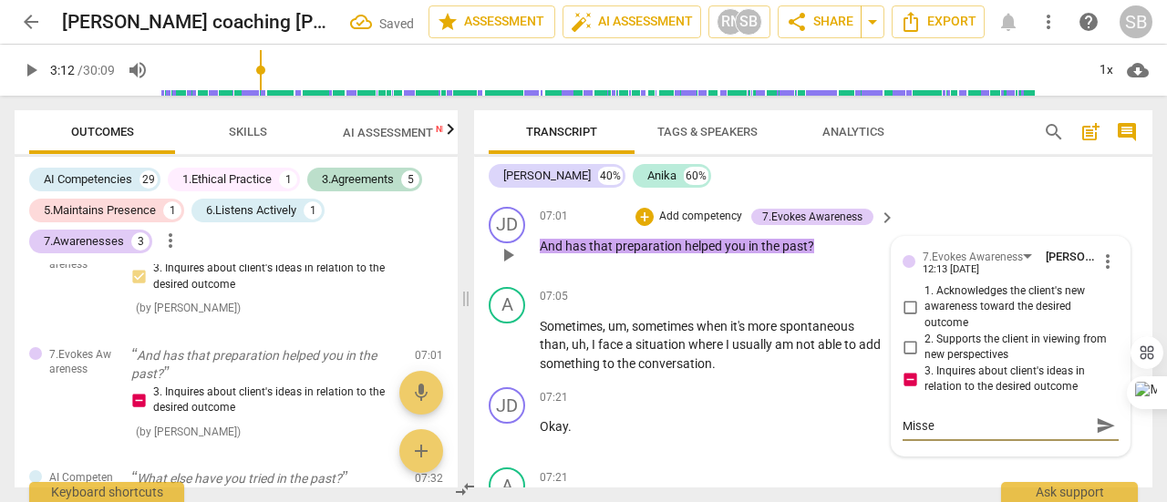
type textarea "Missed"
type textarea "Missed o"
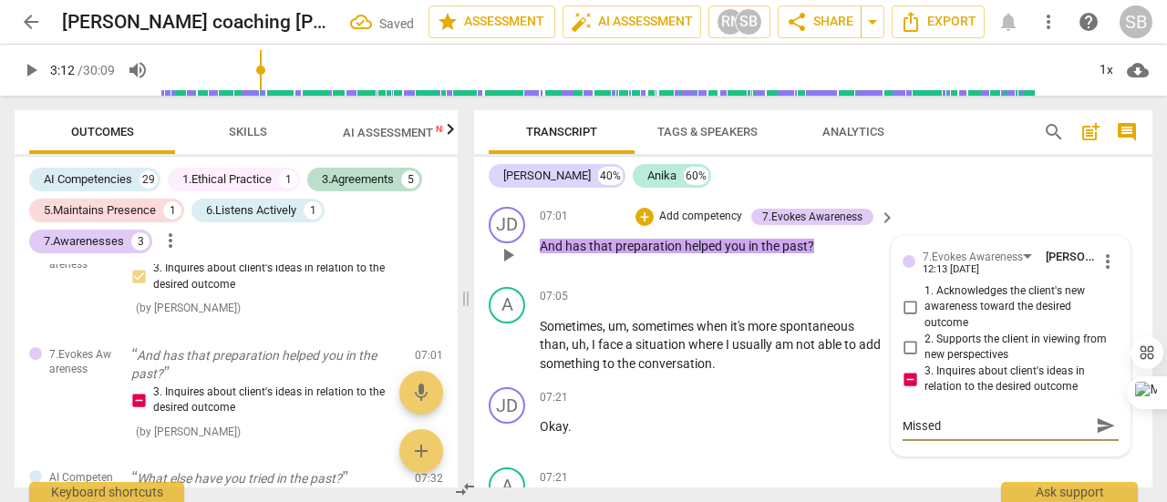
type textarea "Missed o"
type textarea "Missed op"
type textarea "Missed opp"
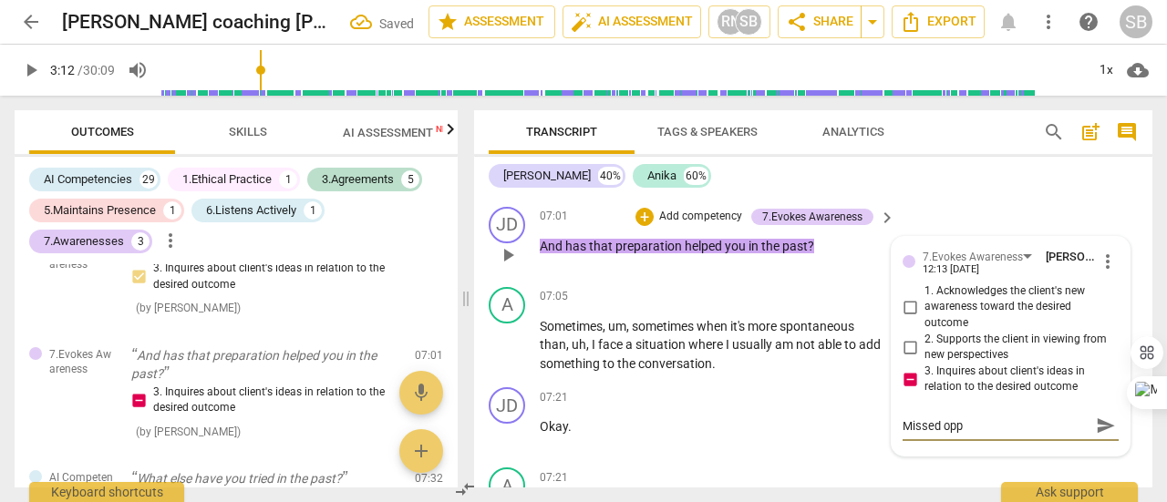
type textarea "Missed oppo"
type textarea "Missed oppor"
type textarea "Missed opport"
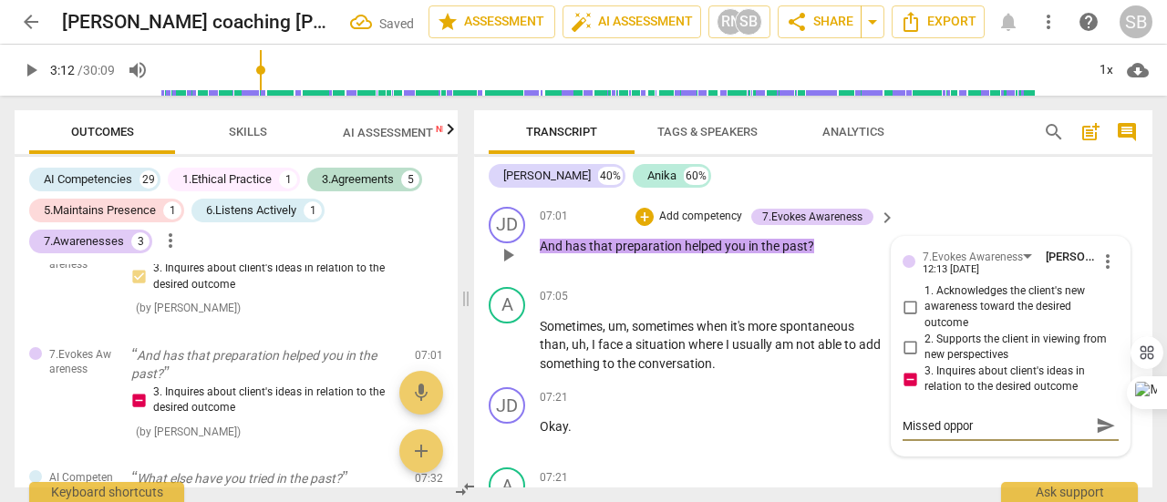
type textarea "Missed opport"
type textarea "Missed opportu"
type textarea "Missed opportun"
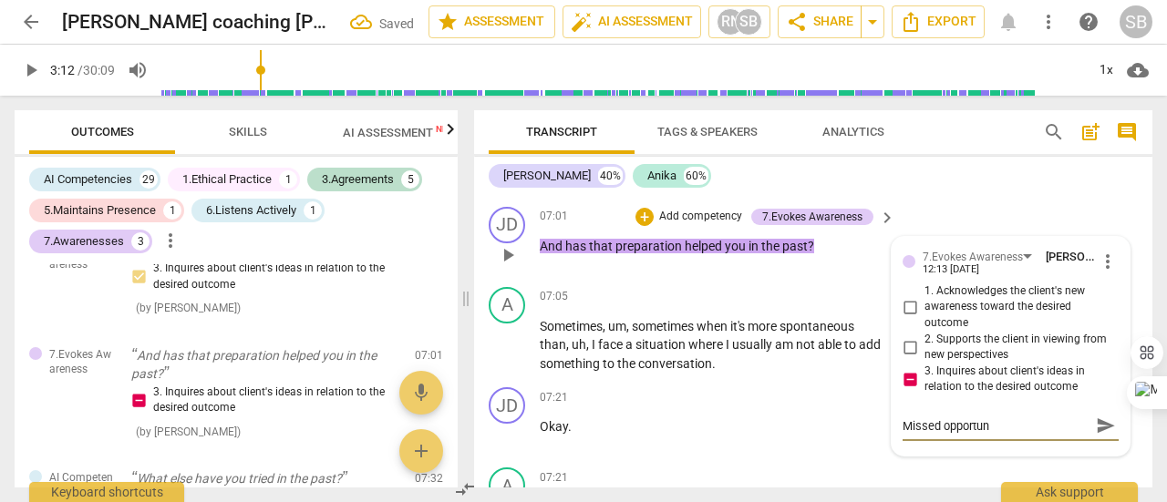
type textarea "Missed opportuni"
type textarea "Missed opportunit"
type textarea "Missed opportunity"
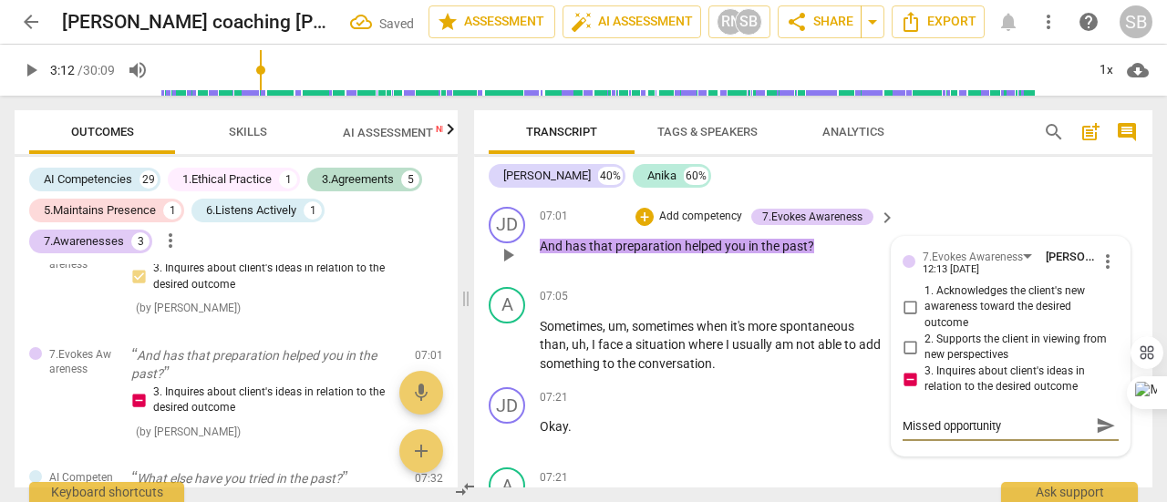
type textarea "Missed opportunity"
type textarea "Missed opportunity t"
type textarea "Missed opportunity to"
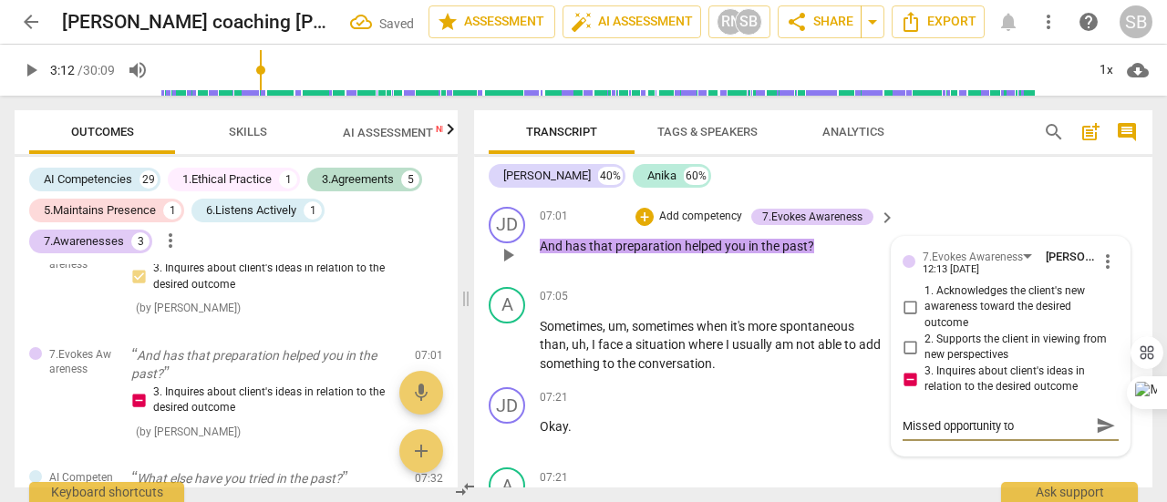
type textarea "Missed opportunity to"
type textarea "Missed opportunity to a"
type textarea "Missed opportunity to as"
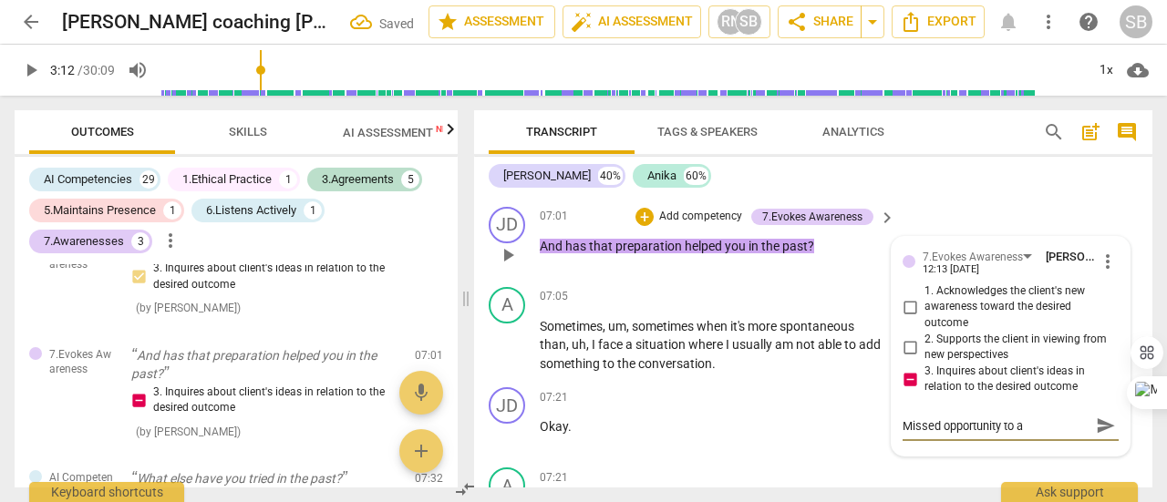
type textarea "Missed opportunity to as"
type textarea "Missed opportunity to ask"
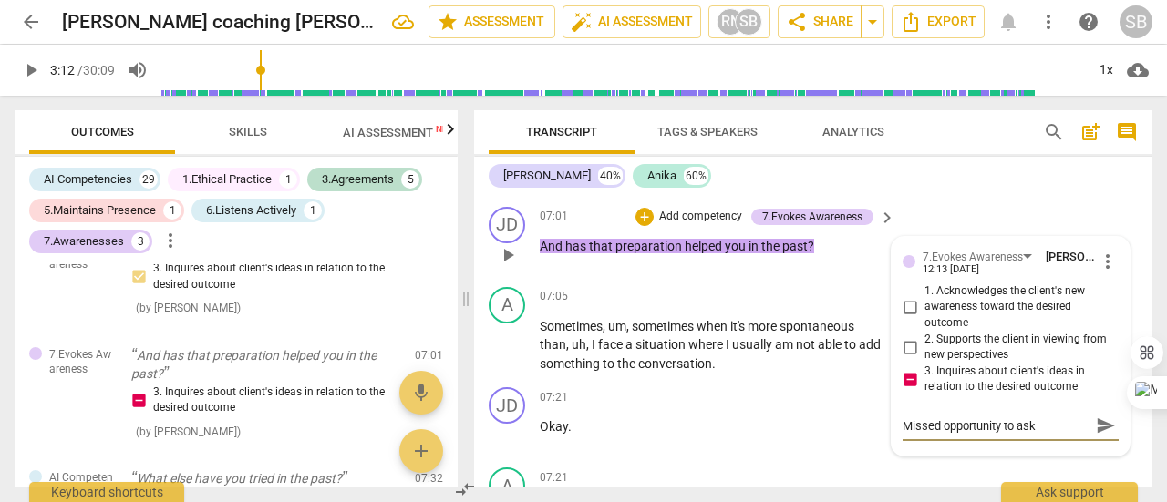
type textarea "Missed opportunity to ask ""
type textarea "Missed opportunity to ask "H"
type textarea "Missed opportunity to ask "Ho"
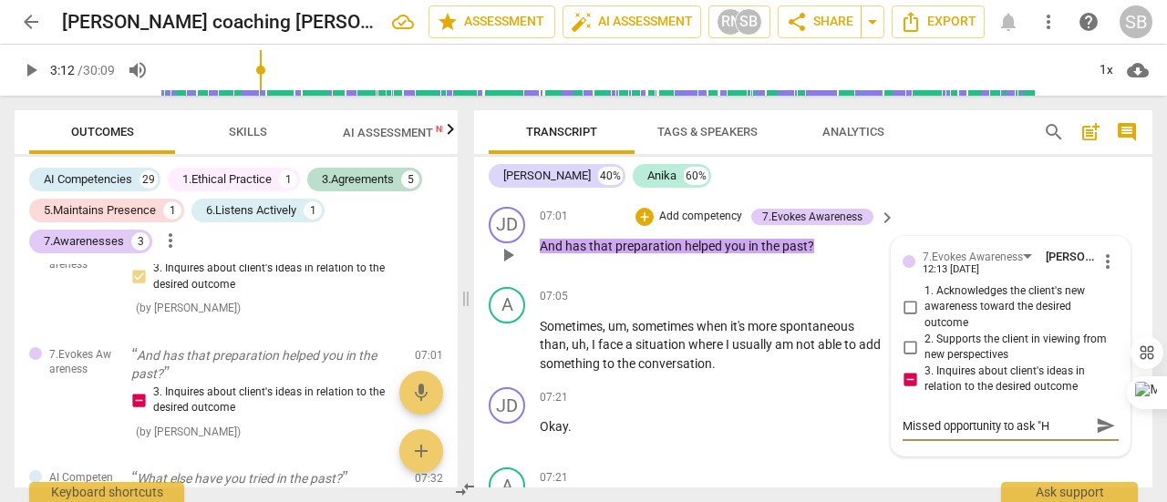
type textarea "Missed opportunity to ask "Ho"
type textarea "Missed opportunity to ask "How"
type textarea "Missed opportunity to ask "Howw"
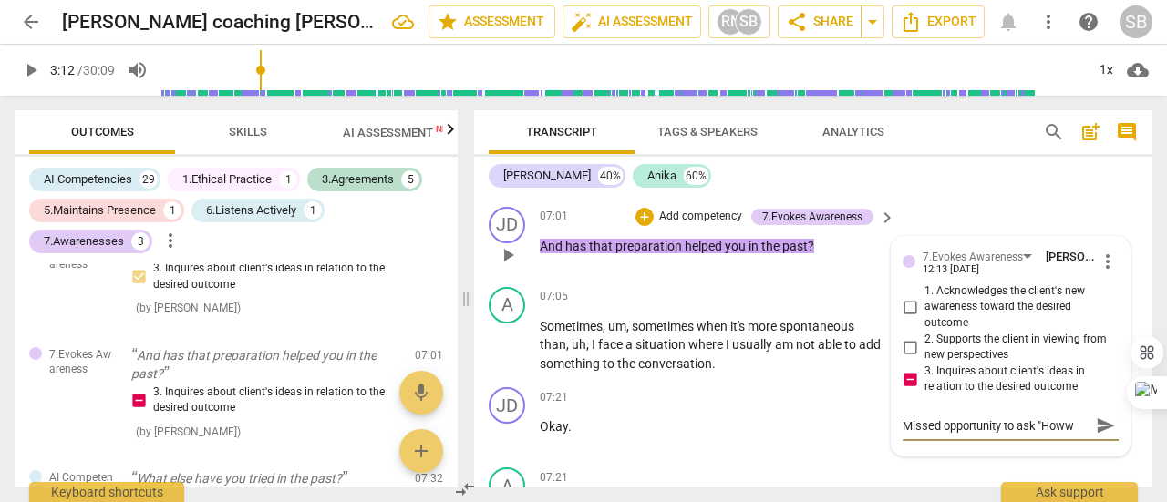
type textarea "Missed opportunity to ask "How"
type textarea "Missed opportunity to ask "How d"
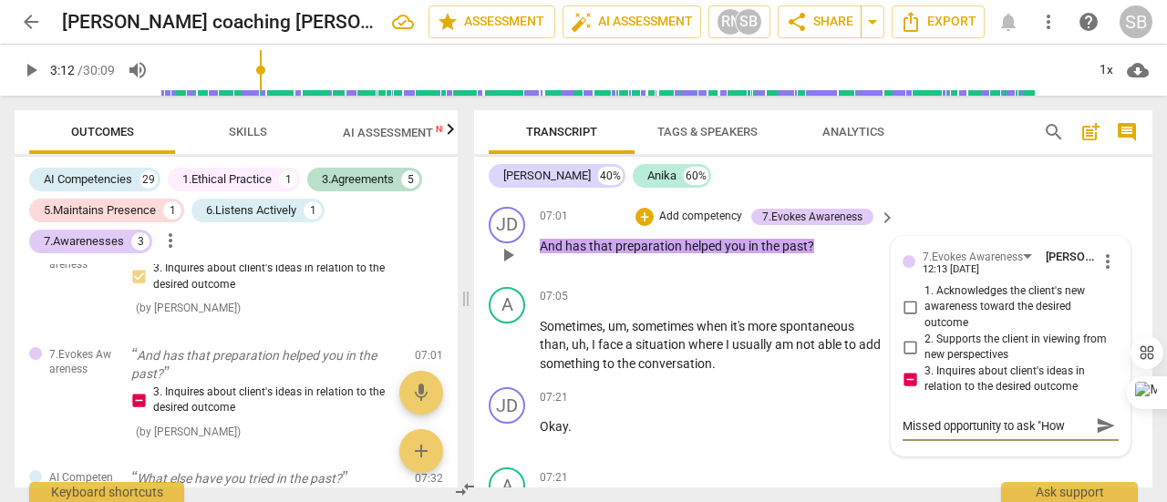
type textarea "Missed opportunity to ask "How d"
type textarea "Missed opportunity to ask "How di"
type textarea "Missed opportunity to ask "How did"
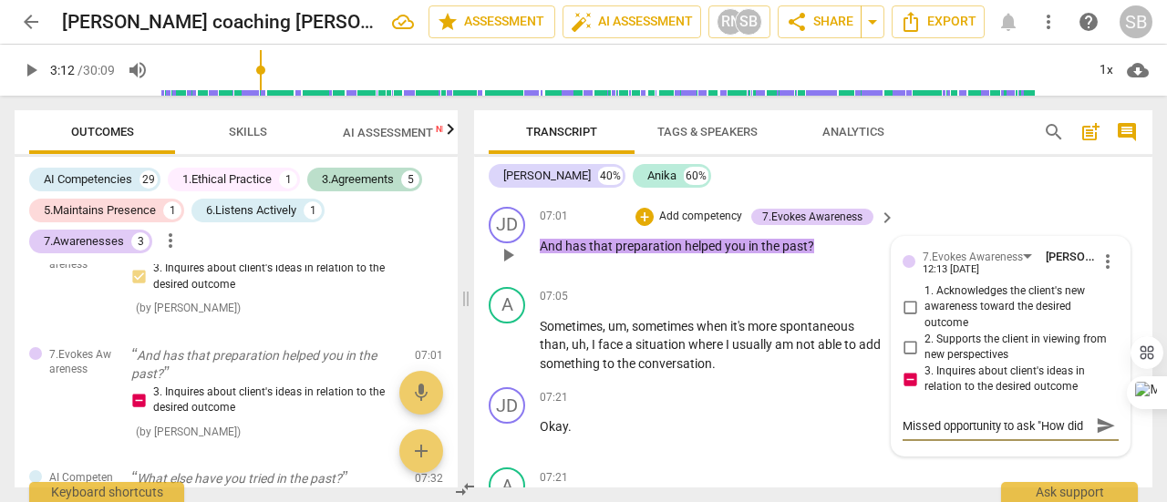
type textarea "Missed opportunity to ask "How did"
type textarea "Missed opportunity to ask "How did t"
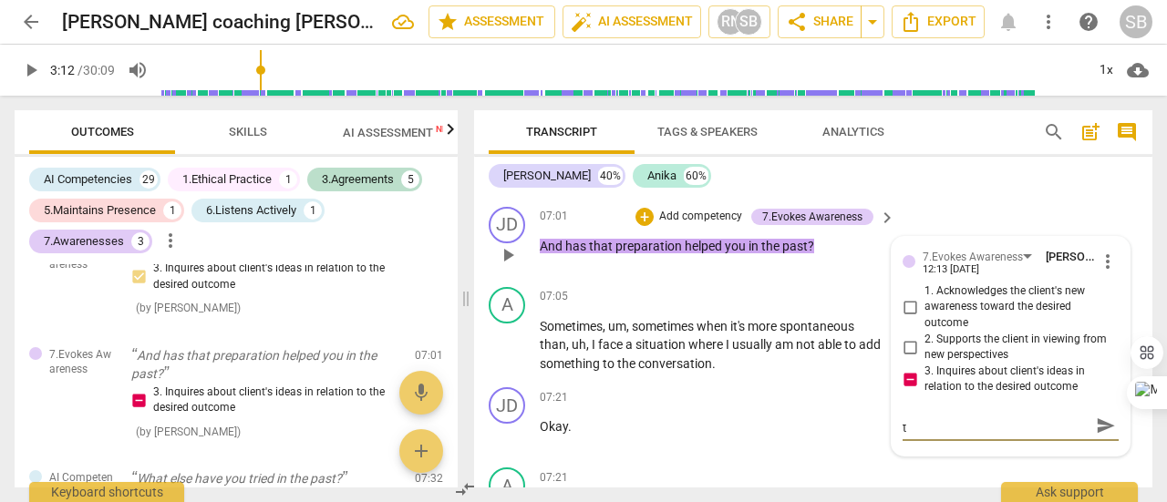
type textarea "Missed opportunity to ask "How did th"
type textarea "Missed opportunity to ask "How did tha"
type textarea "Missed opportunity to ask "How did that"
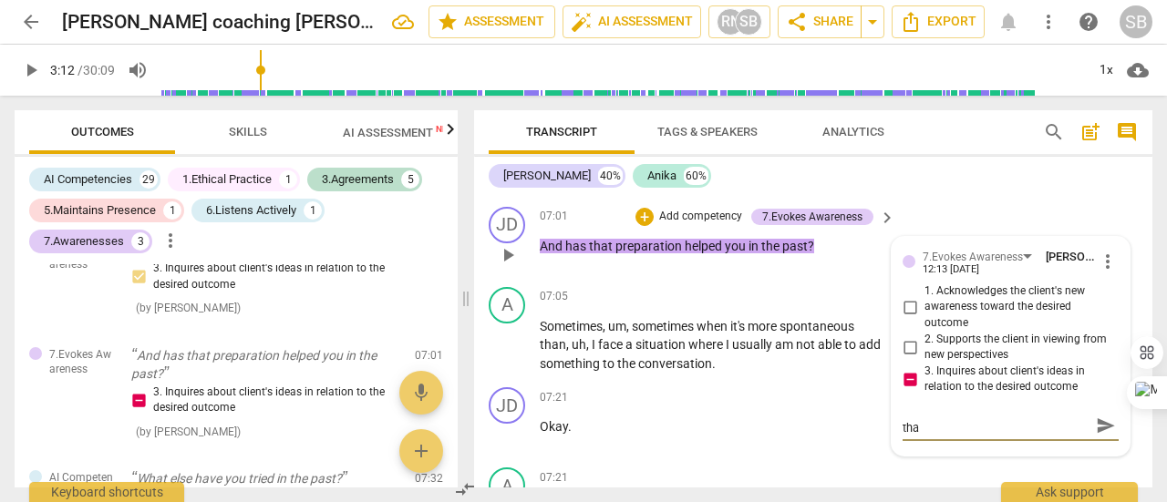
type textarea "Missed opportunity to ask "How did that"
type textarea "Missed opportunity to ask "How did that h"
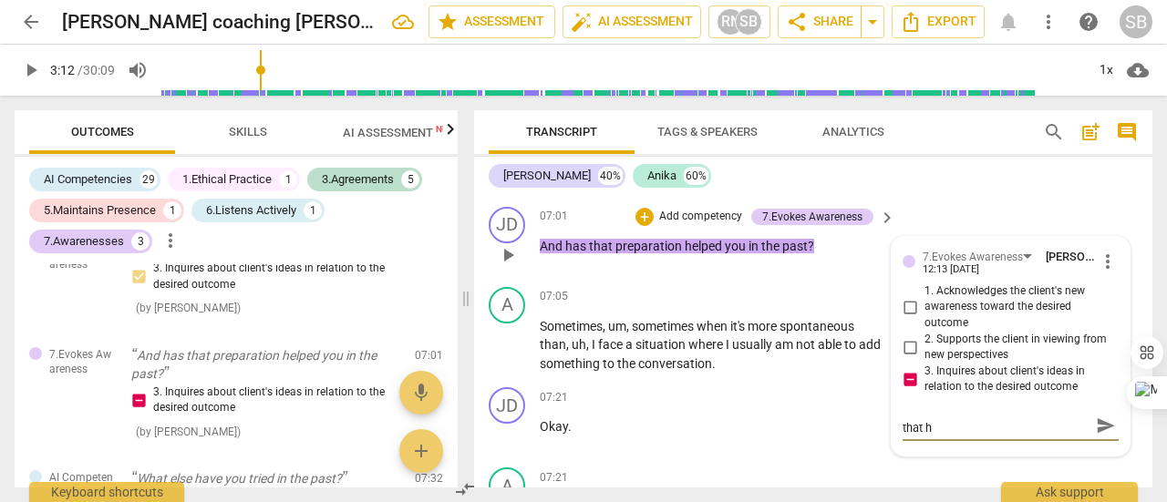
scroll to position [0, 0]
type textarea "Missed opportunity to ask "How did that he"
type textarea "Missed opportunity to ask "How did that hel"
type textarea "Missed opportunity to ask "How did that help"
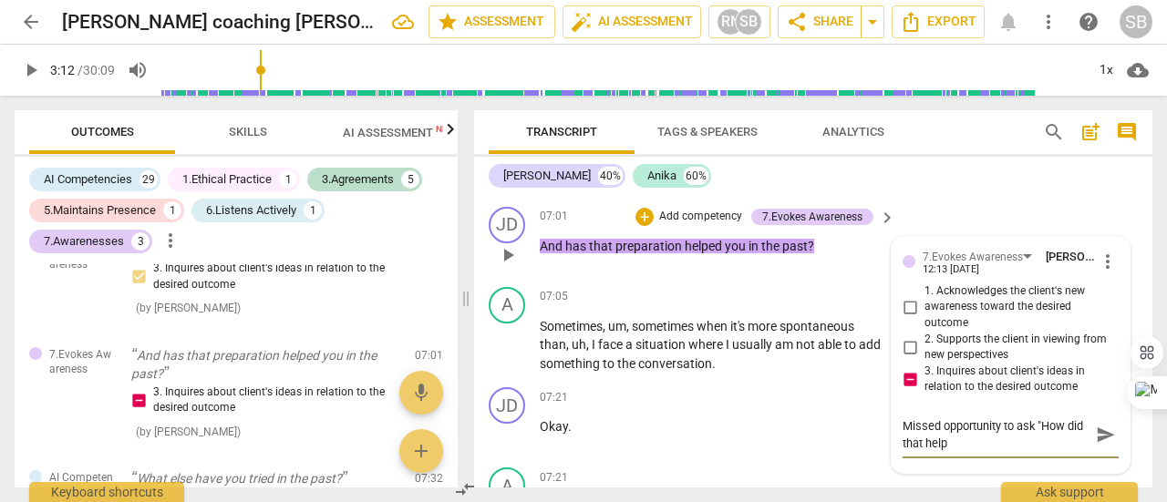
type textarea "Missed opportunity to ask "How did that help"
type textarea "Missed opportunity to ask "How did that help?"
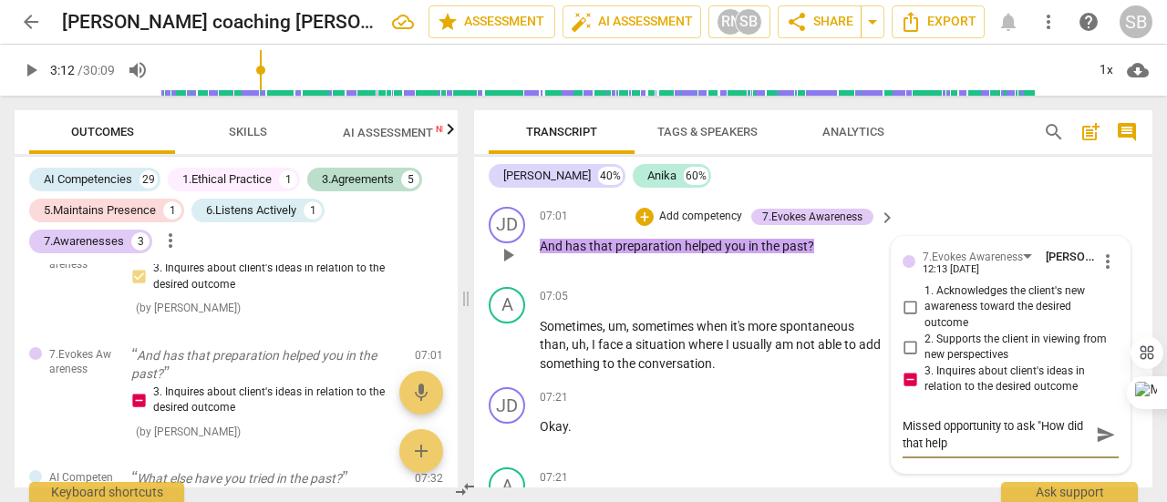
type textarea "Missed opportunity to ask "How did that help?"
type textarea "Missed opportunity to ask "How did that help?""
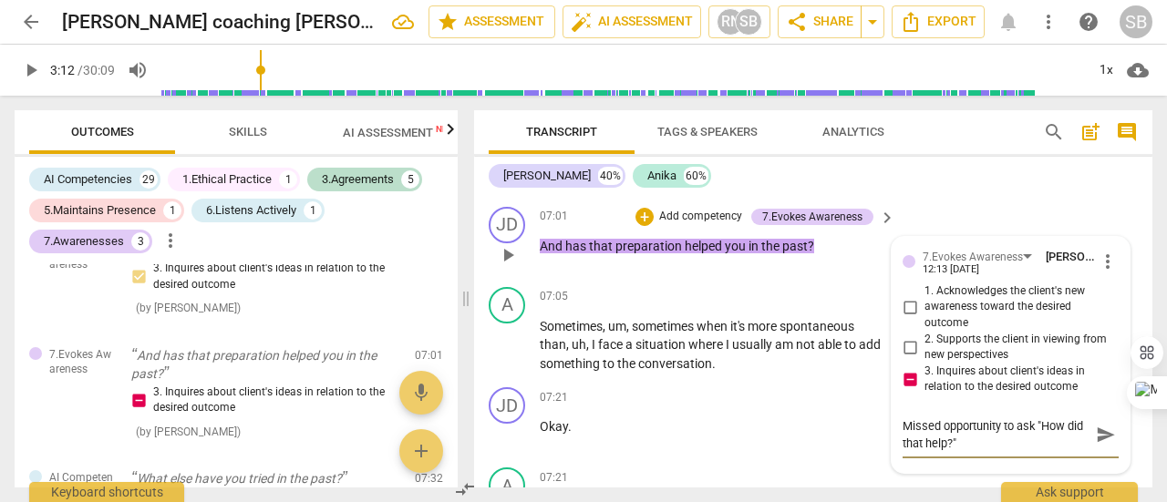
type textarea "Missed opportunity to ask "How did that help?" o"
type textarea "Missed opportunity to ask "How did that help?" or"
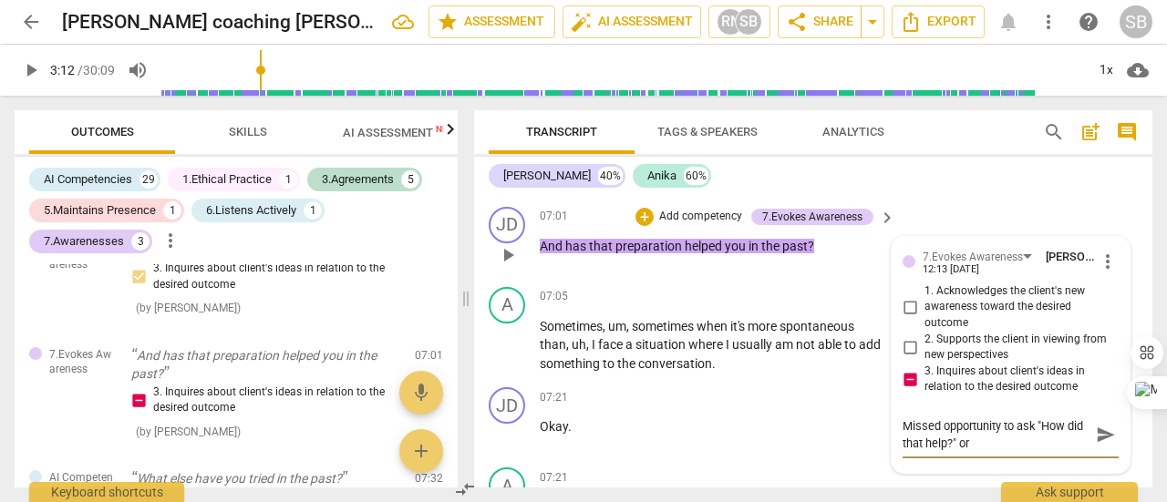
type textarea "Missed opportunity to ask "How did that help?" or"
type textarea "Missed opportunity to ask "How did that help?" or W"
type textarea "Missed opportunity to ask "How did that help?" or Wh"
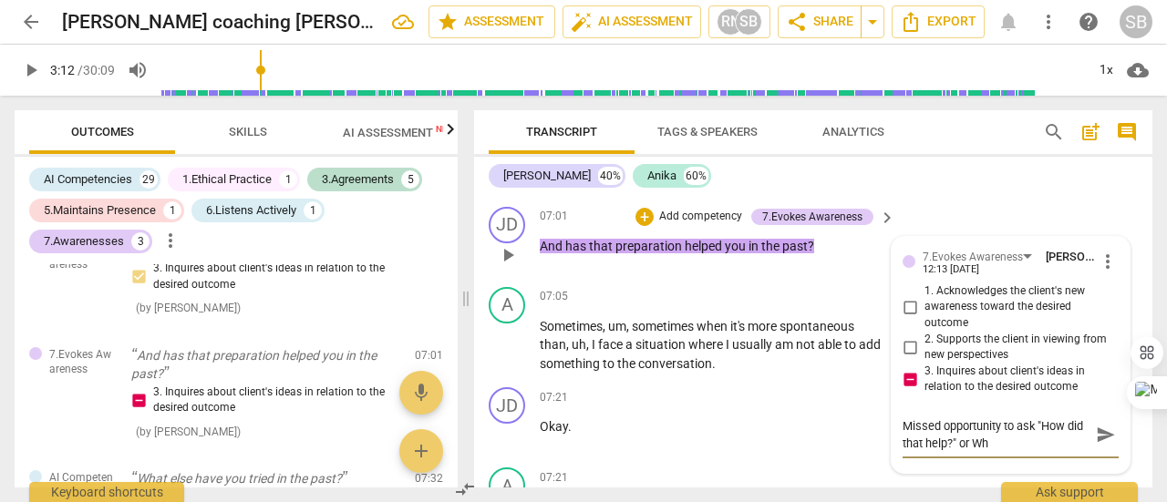
type textarea "Missed opportunity to ask "How did that help?" or Wha"
type textarea "Missed opportunity to ask "How did that help?" or What"
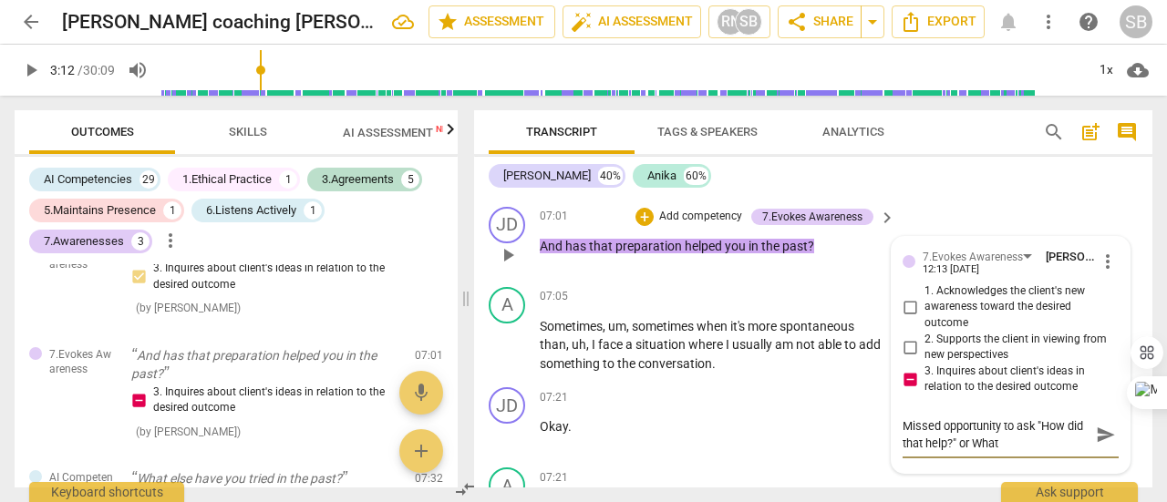
type textarea "Missed opportunity to ask "How did that help?" or What"
type textarea "Missed opportunity to ask "How did that help?" or Wha"
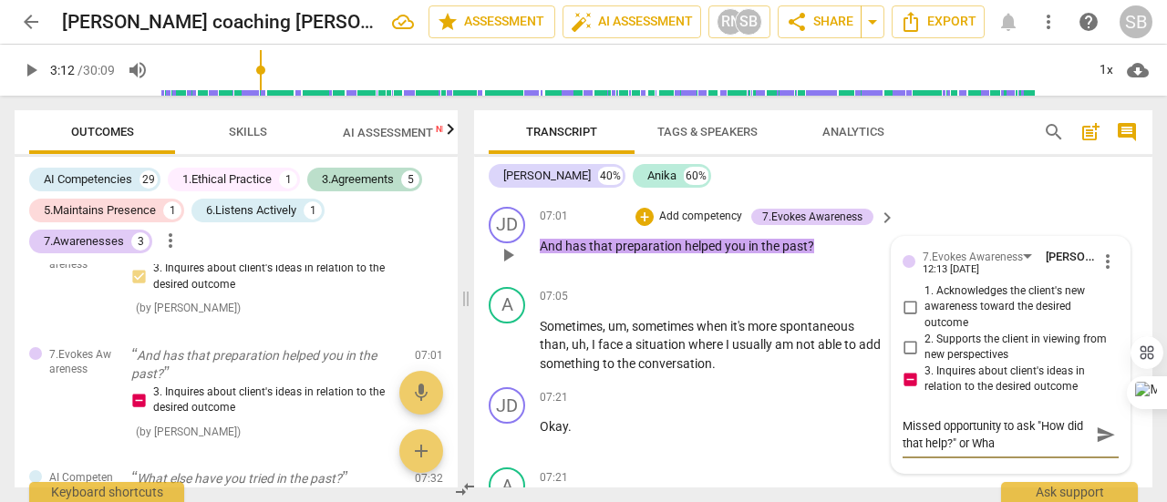
type textarea "Missed opportunity to ask "How did that help?" or Wh"
type textarea "Missed opportunity to ask "How did that help?" or W"
type textarea "Missed opportunity to ask "How did that help?" or"
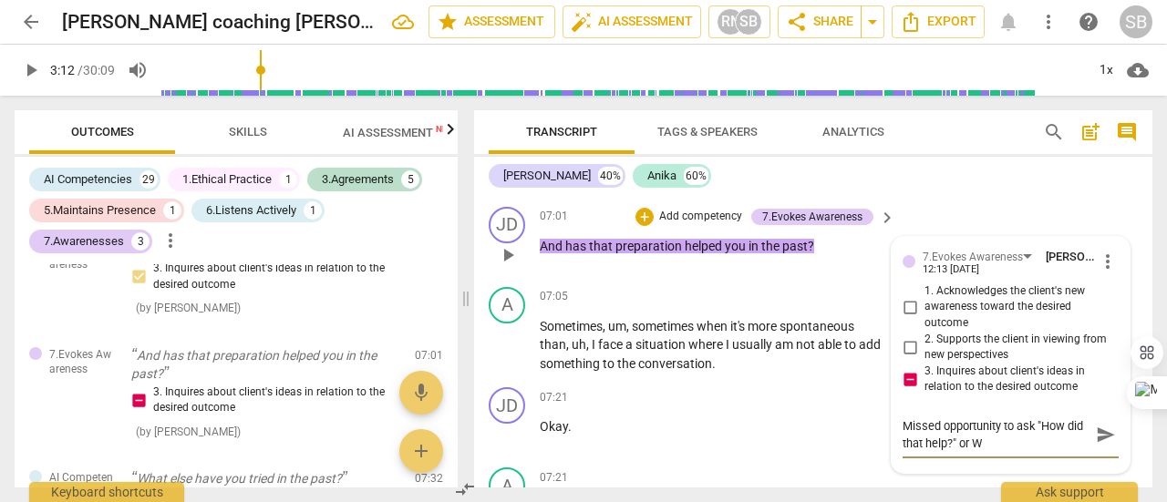
type textarea "Missed opportunity to ask "How did that help?" or"
type textarea "Missed opportunity to ask "How did that help?" or ""
type textarea "Missed opportunity to ask "How did that help?" or "W"
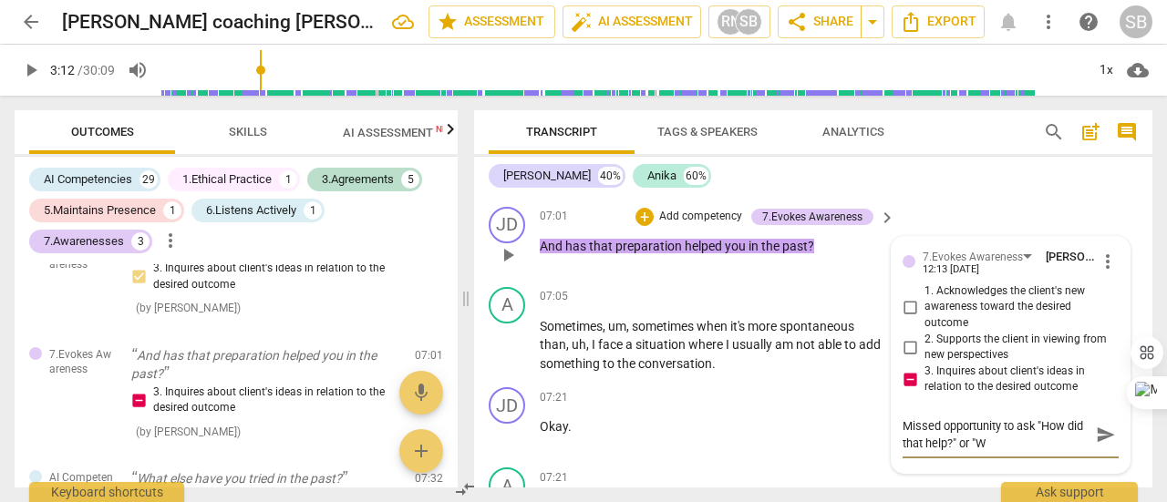
type textarea "Missed opportunity to ask "How did that help?" or "Wh"
type textarea "Missed opportunity to ask "How did that help?" or "Wha"
type textarea "Missed opportunity to ask "How did that help?" or "What"
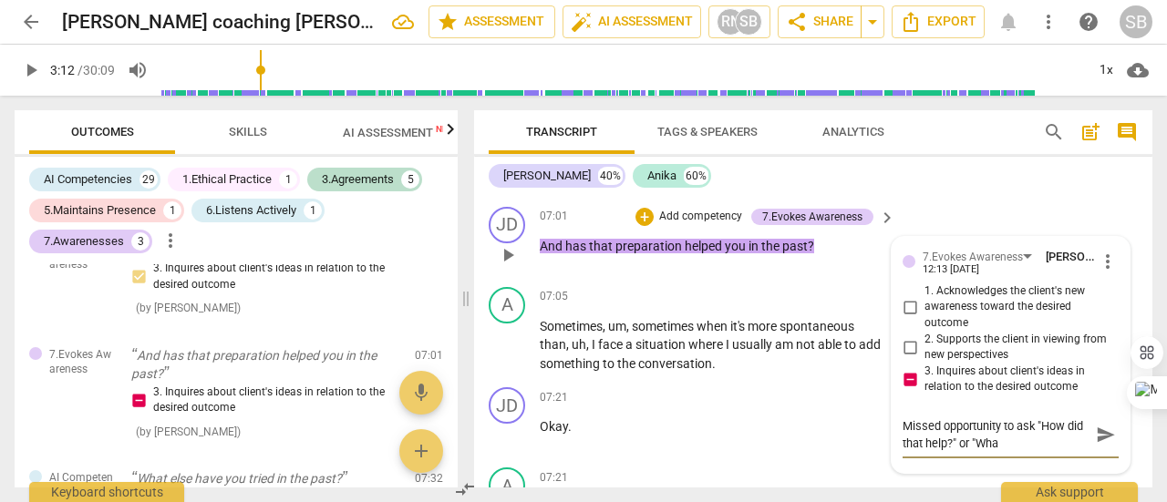
type textarea "Missed opportunity to ask "How did that help?" or "What"
type textarea "Missed opportunity to ask "How did that help?" or "What d"
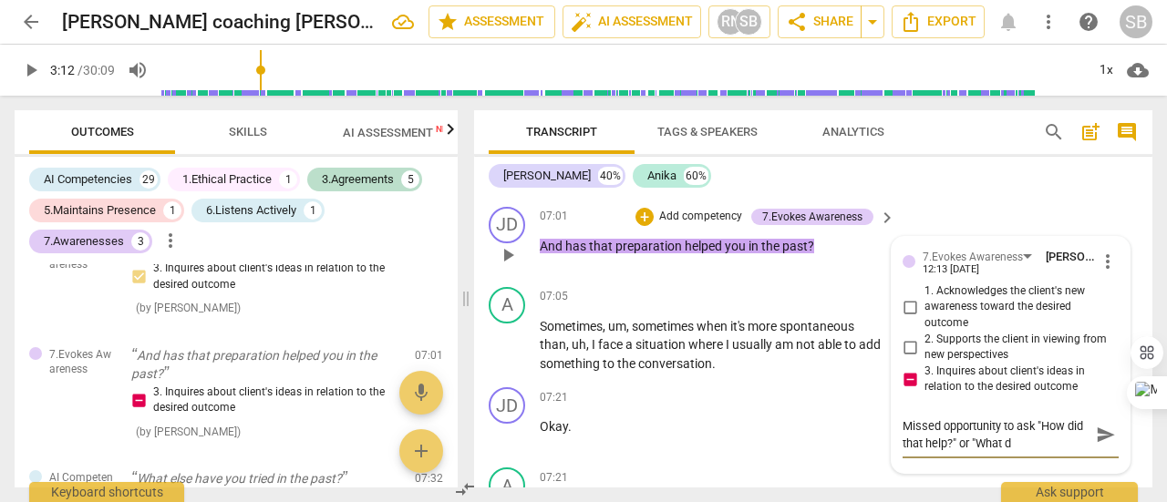
type textarea "Missed opportunity to ask "How did that help?" or "What di"
type textarea "Missed opportunity to ask "How did that help?" or "What did"
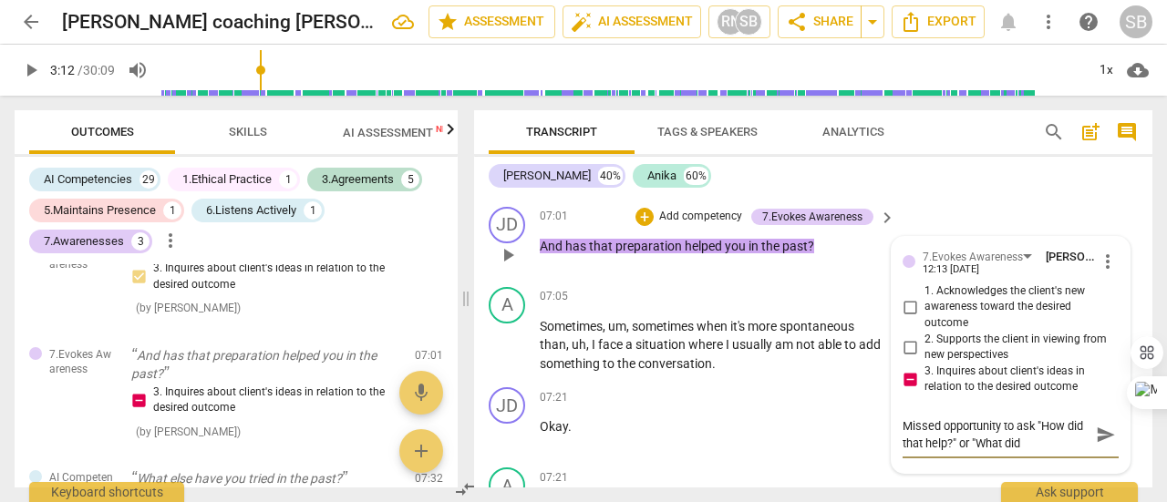
type textarea "Missed opportunity to ask "How did that help?" or "What did"
type textarea "Missed opportunity to ask "How did that help?" or "What did y"
type textarea "Missed opportunity to ask "How did that help?" or "What did yo"
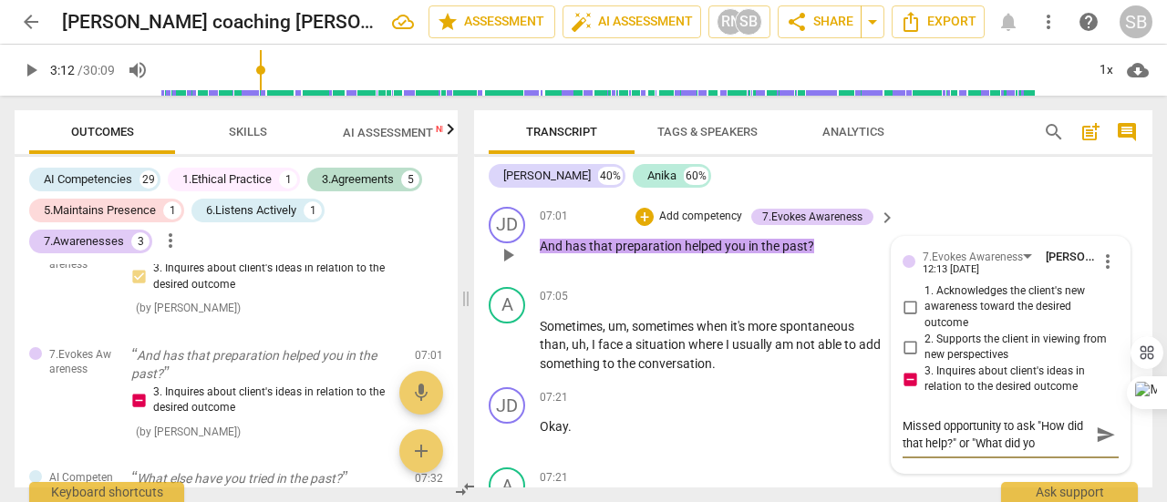
type textarea "Missed opportunity to ask "How did that help?" or "What did you"
type textarea "Missed opportunity to ask "How did that help?" or "What did you l"
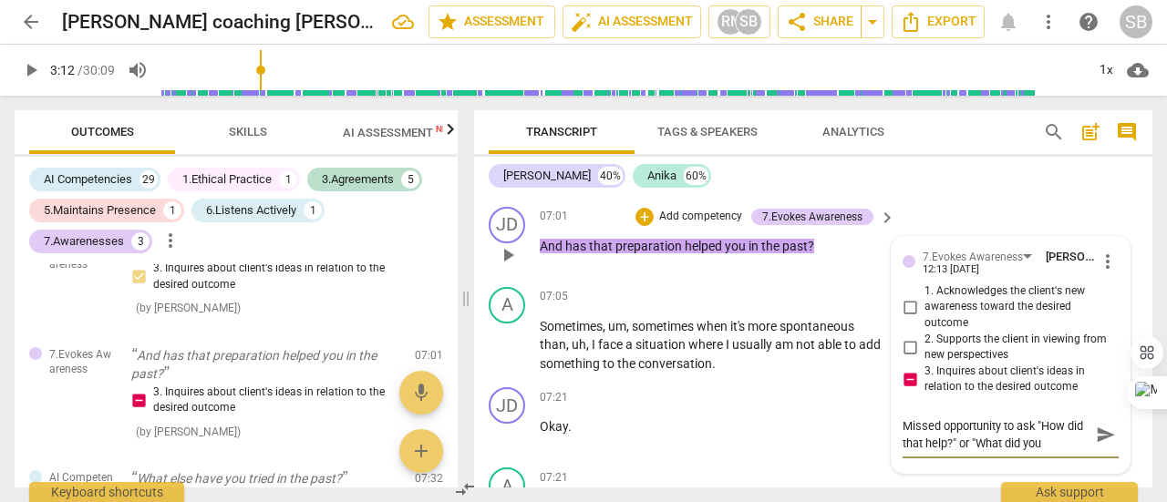
type textarea "Missed opportunity to ask "How did that help?" or "What did you l"
type textarea "Missed opportunity to ask "How did that help?" or "What did you le"
type textarea "Missed opportunity to ask "How did that help?" or "What did you lea"
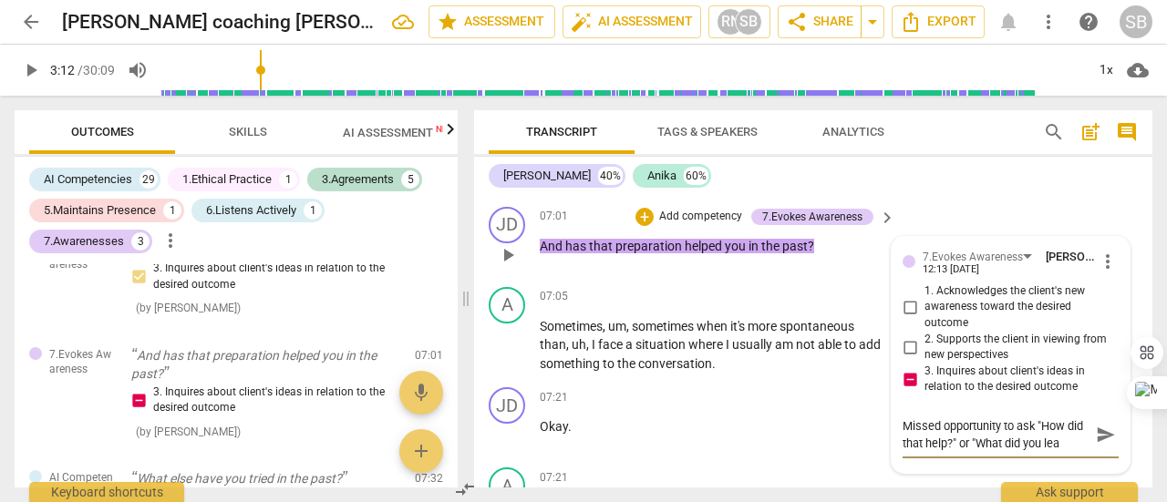
type textarea "Missed opportunity to ask "How did that help?" or "What did you lear"
type textarea "Missed opportunity to ask "How did that help?" or "What did you learn"
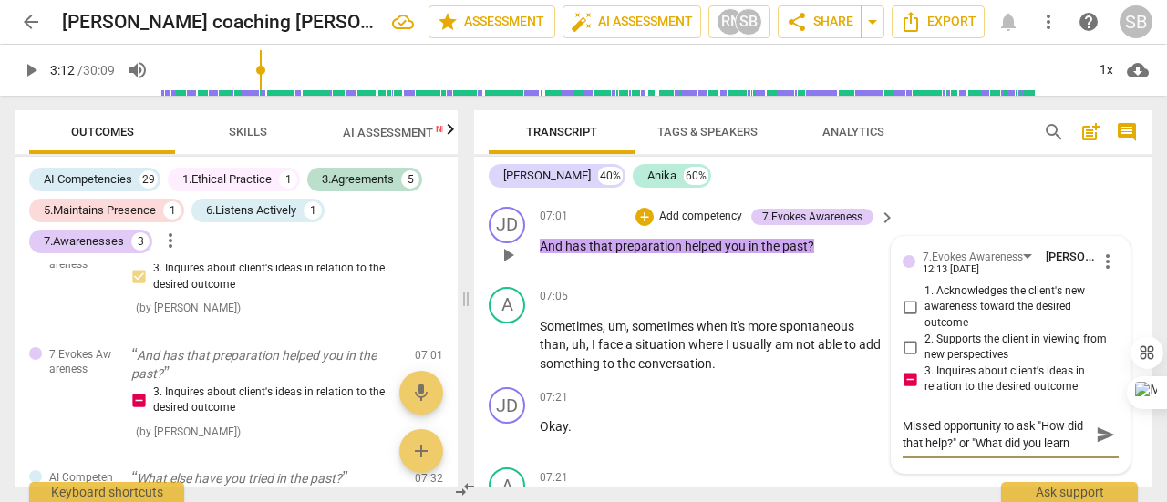
type textarea "Missed opportunity to ask "How did that help?" or "What did you learn"
type textarea "Missed opportunity to ask "How did that help?" or "What did you learn a"
type textarea "Missed opportunity to ask "How did that help?" or "What did you learn ab"
type textarea "Missed opportunity to ask "How did that help?" or "What did you learn abo"
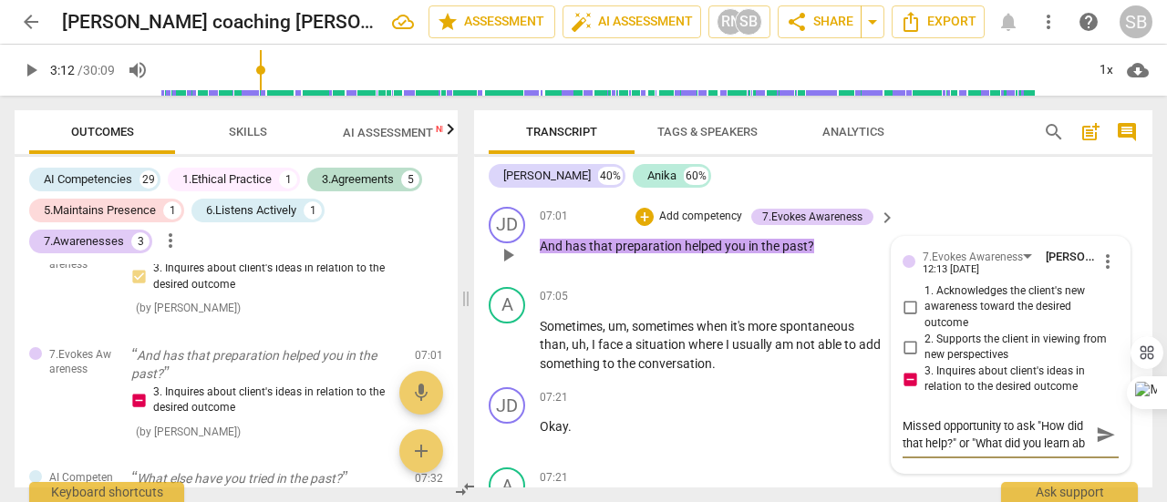
type textarea "Missed opportunity to ask "How did that help?" or "What did you learn abo"
type textarea "Missed opportunity to ask "How did that help?" or "What did you learn abou"
type textarea "Missed opportunity to ask "How did that help?" or "What did you learn about"
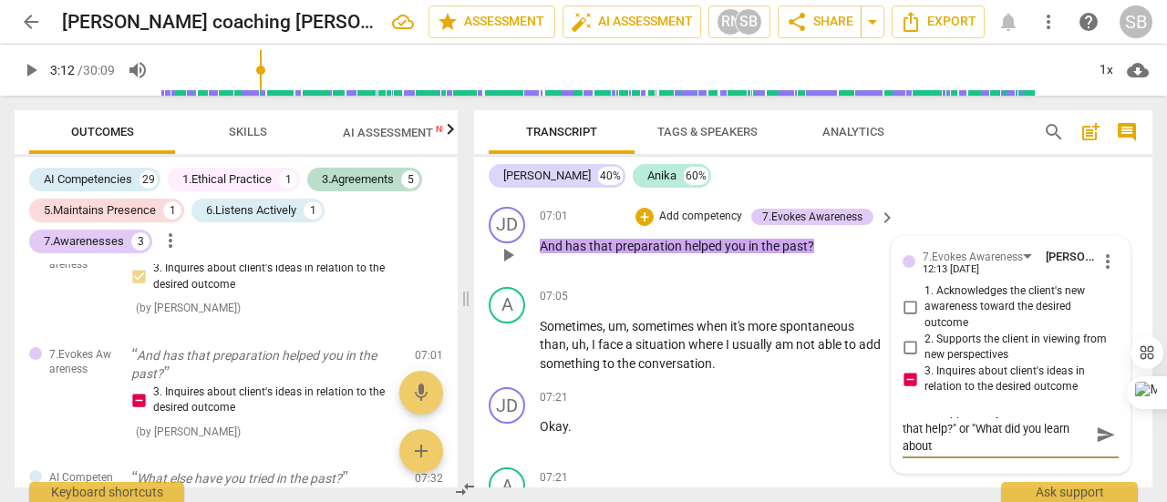
type textarea "Missed opportunity to ask "How did that help?" or "What did you learn about"
type textarea "Missed opportunity to ask "How did that help?" or "What did you learn about t"
type textarea "Missed opportunity to ask "How did that help?" or "What did you learn about th"
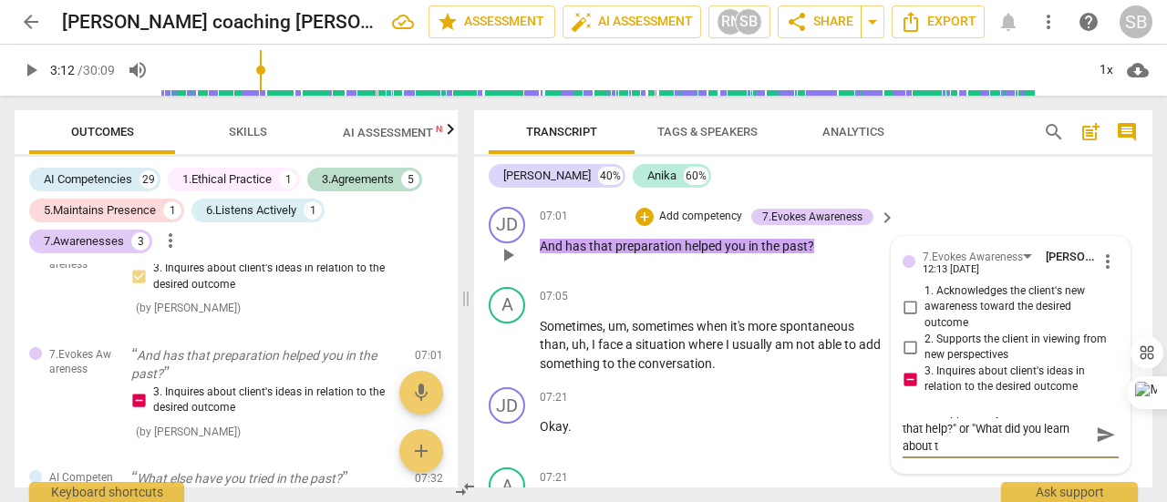
type textarea "Missed opportunity to ask "How did that help?" or "What did you learn about th"
type textarea "Missed opportunity to ask "How did that help?" or "What did you learn about the"
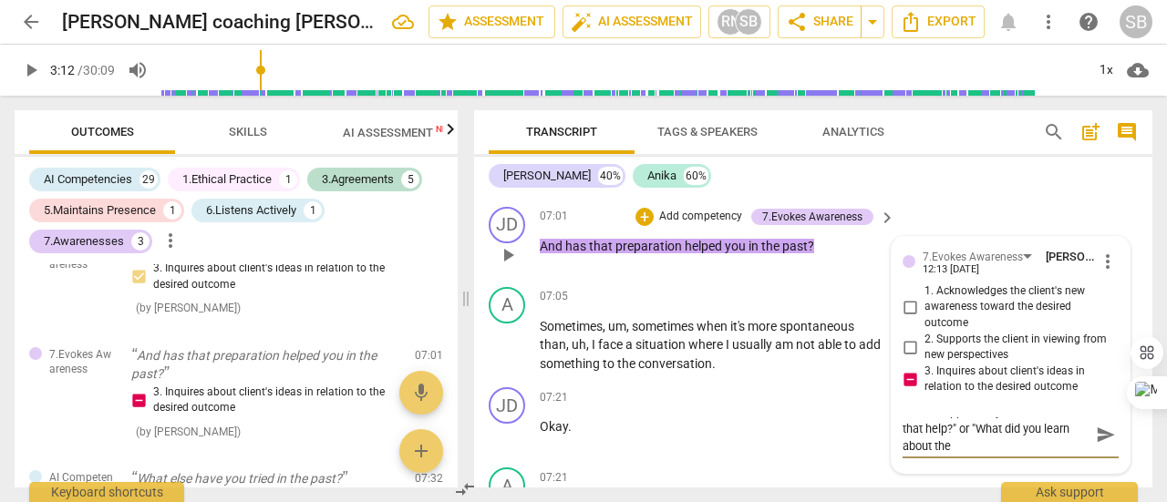
type textarea "Missed opportunity to ask "How did that help?" or "What did you learn about the…"
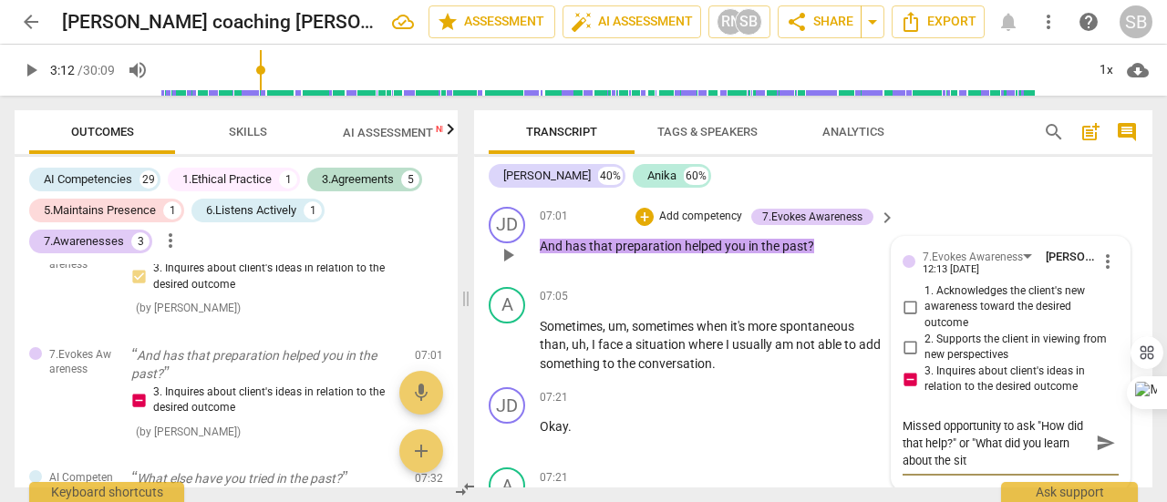
scroll to position [0, 0]
click at [1098, 454] on span "send" at bounding box center [1106, 444] width 20 height 20
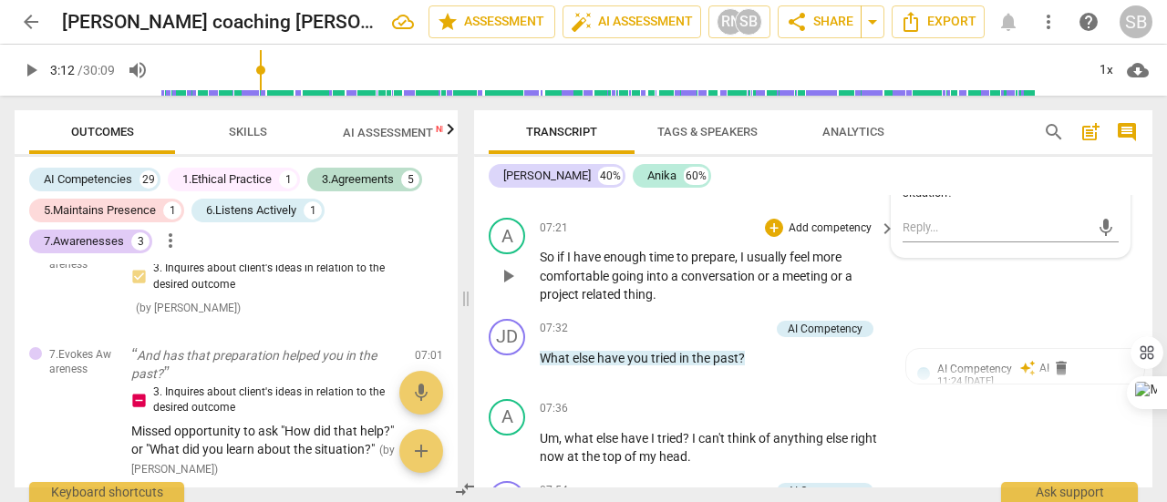
scroll to position [3129, 0]
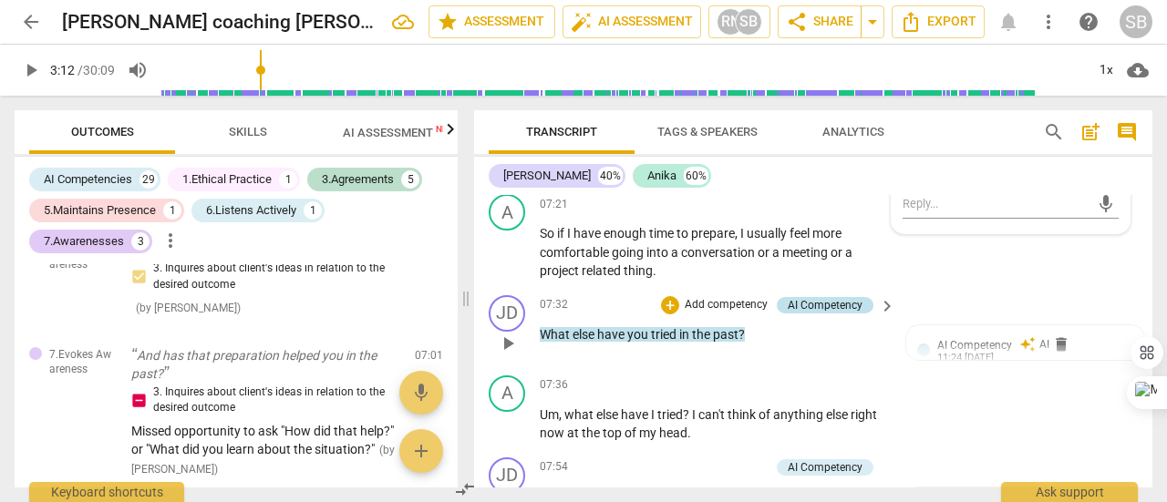
click at [845, 314] on div "AI Competency" at bounding box center [825, 305] width 75 height 16
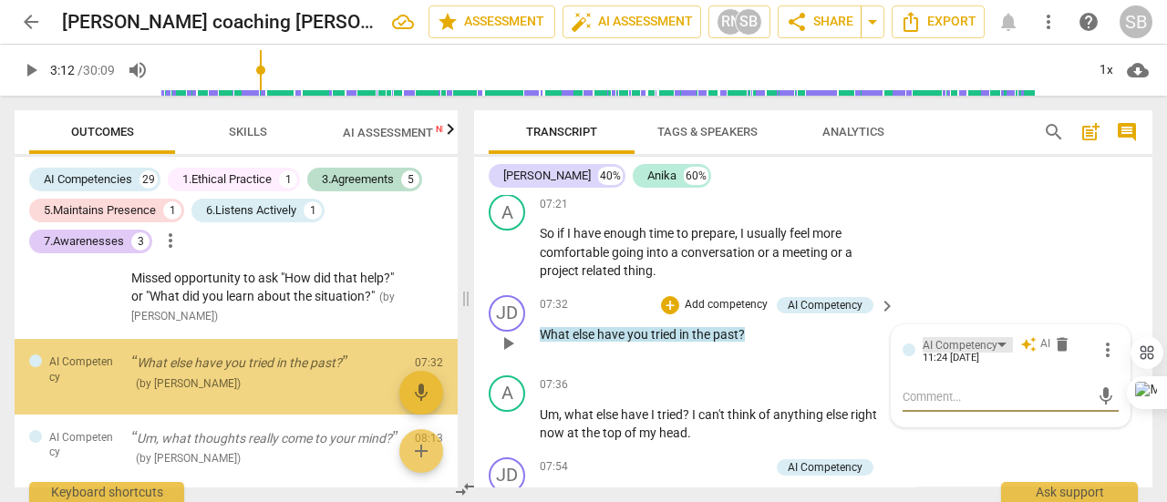
click at [1007, 353] on div "AI Competency" at bounding box center [968, 344] width 90 height 15
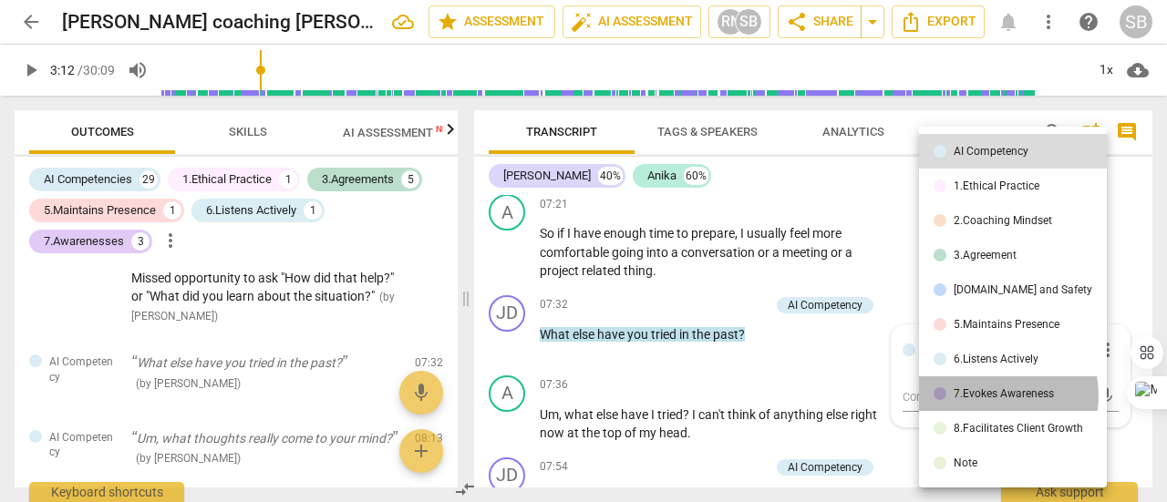
click at [998, 396] on div "7.Evokes Awareness" at bounding box center [1004, 393] width 100 height 11
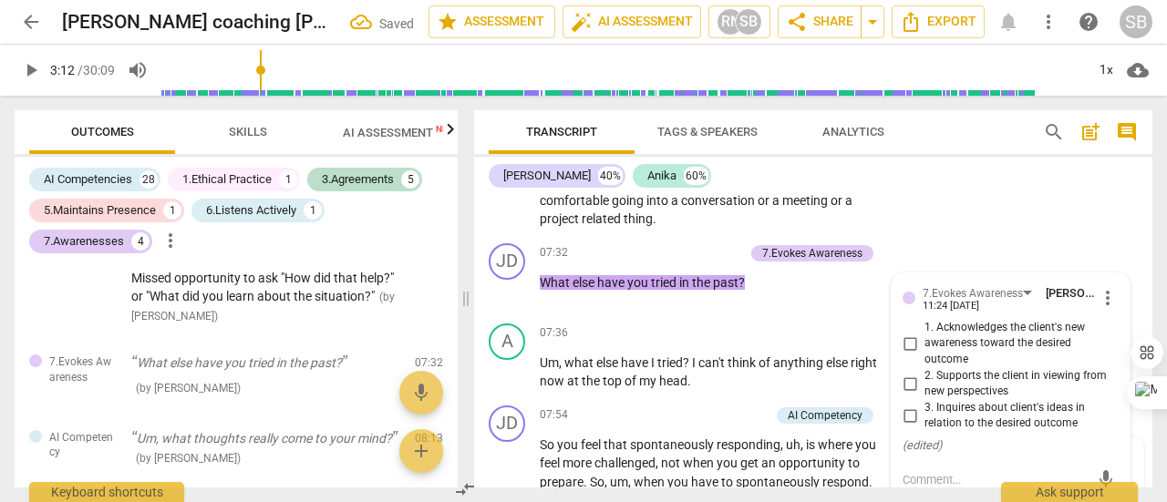
scroll to position [3220, 0]
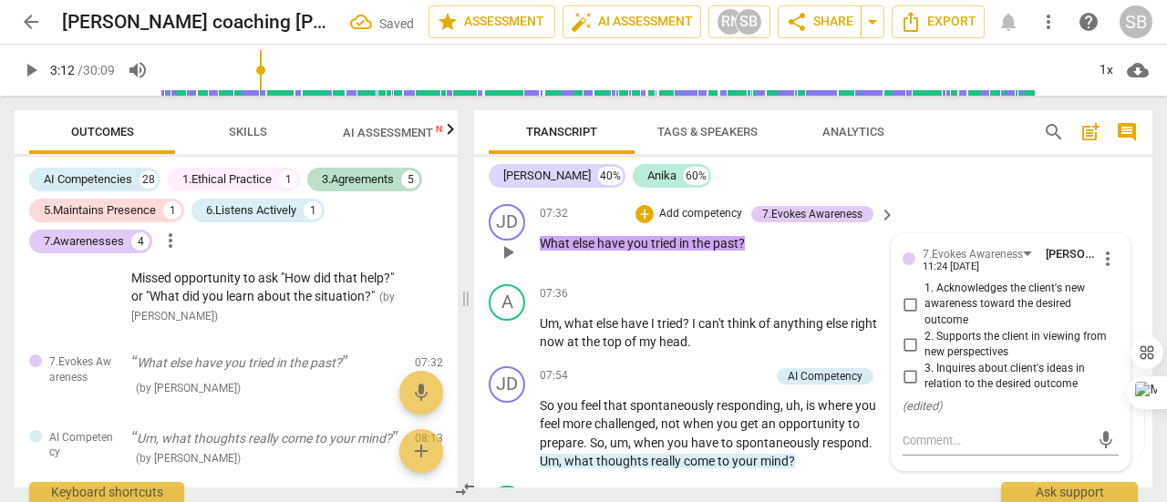
click at [910, 387] on input "3. Inquires about client's ideas in relation to the desired outcome" at bounding box center [909, 377] width 29 height 22
click at [909, 387] on input "3. Inquires about client's ideas in relation to the desired outcome" at bounding box center [909, 377] width 29 height 22
click at [906, 387] on input "3. Inquires about client's ideas in relation to the desired outcome" at bounding box center [909, 377] width 29 height 22
click at [925, 449] on textarea at bounding box center [996, 440] width 187 height 17
click at [1105, 450] on span "send" at bounding box center [1106, 440] width 20 height 20
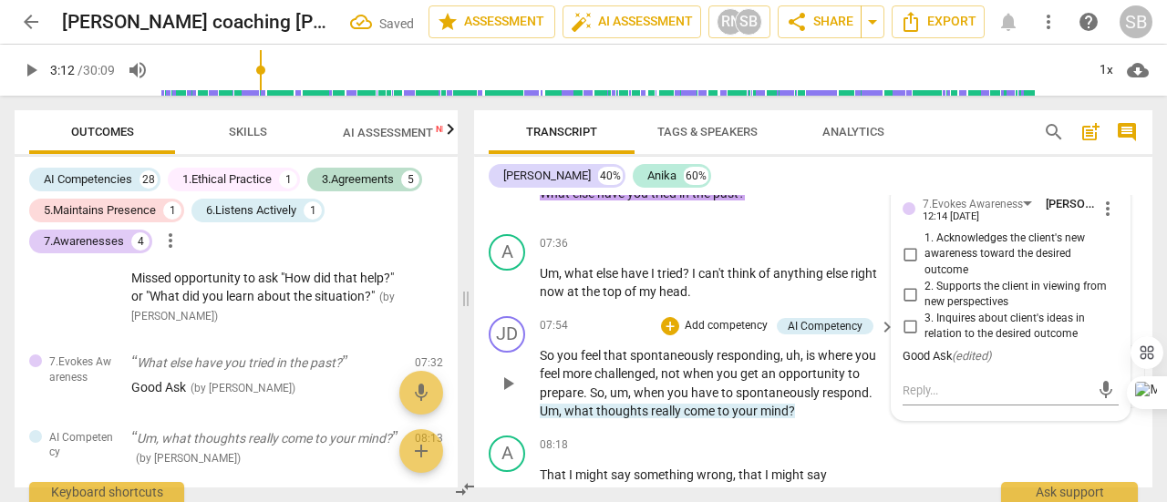
scroll to position [3311, 0]
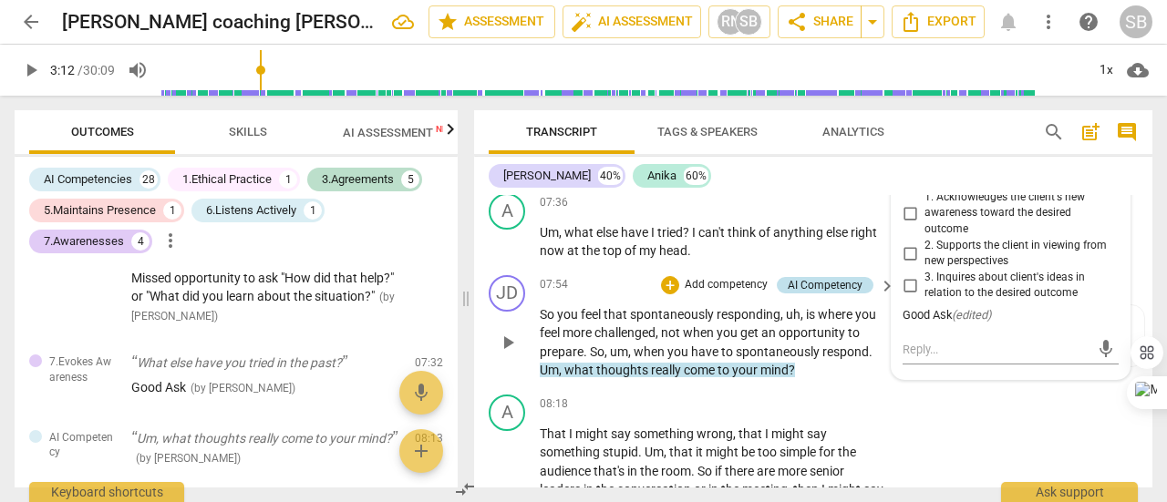
click at [818, 294] on div "AI Competency" at bounding box center [825, 285] width 75 height 16
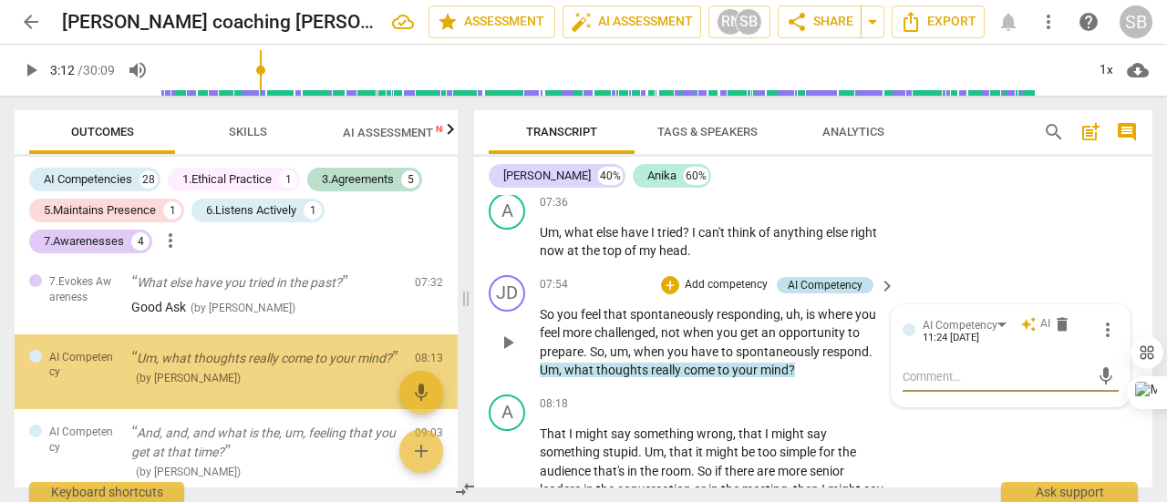
scroll to position [1571, 0]
click at [824, 294] on div "AI Competency" at bounding box center [825, 285] width 75 height 16
click at [999, 333] on div "AI Competency" at bounding box center [968, 324] width 90 height 15
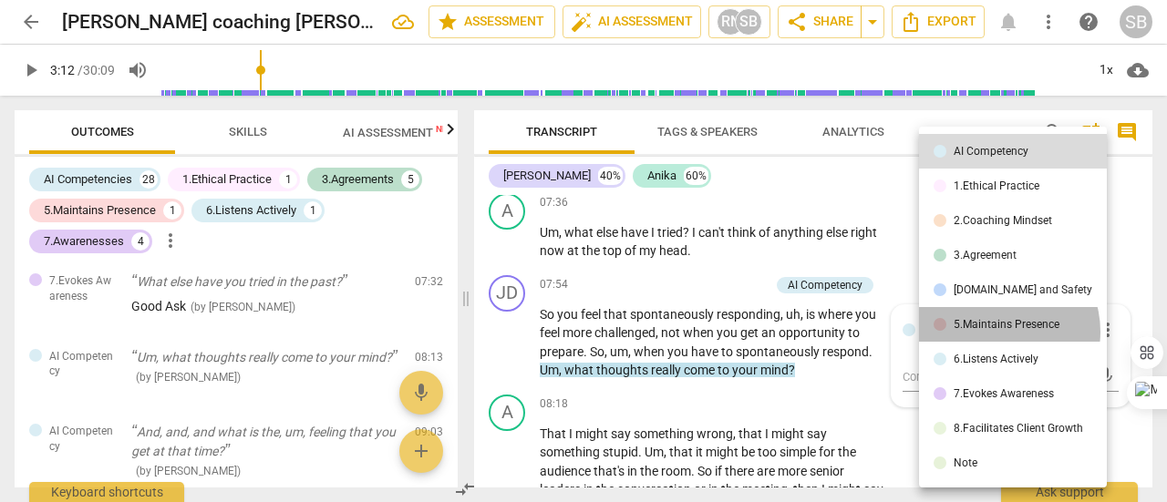
click at [996, 332] on li "5.Maintains Presence" at bounding box center [1013, 324] width 188 height 35
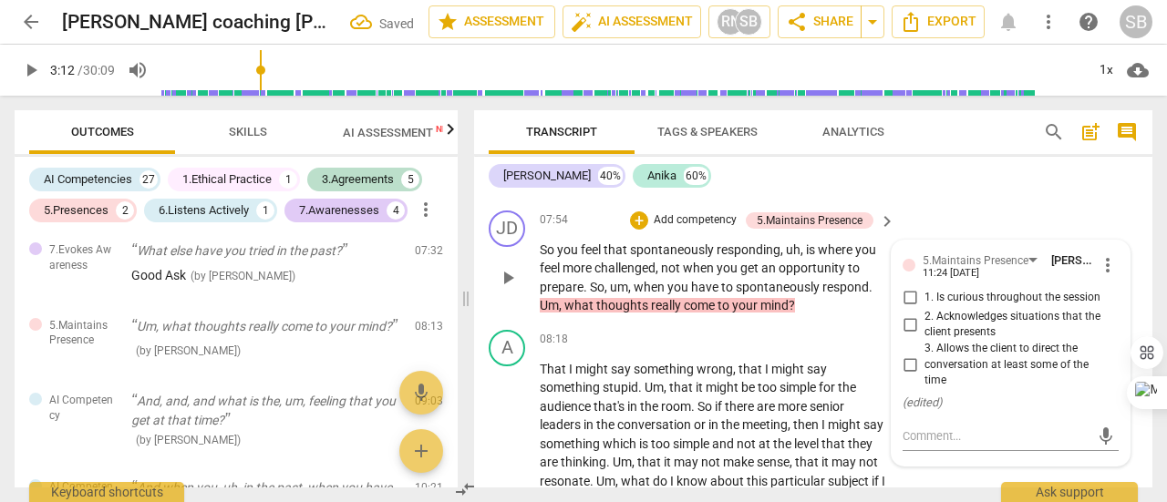
scroll to position [3403, 0]
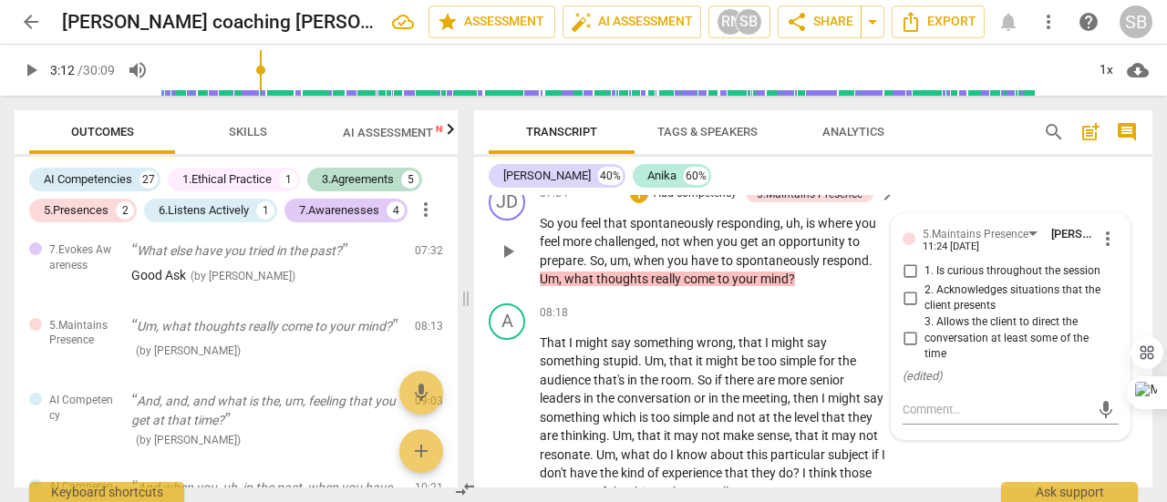
click at [908, 283] on input "1. Is curious throughout the session" at bounding box center [909, 272] width 29 height 22
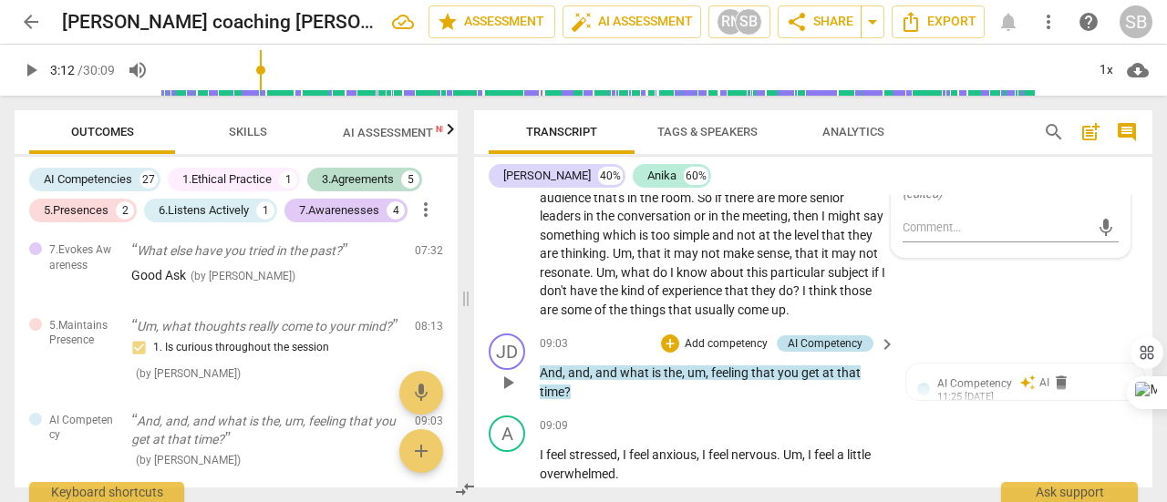
scroll to position [3676, 0]
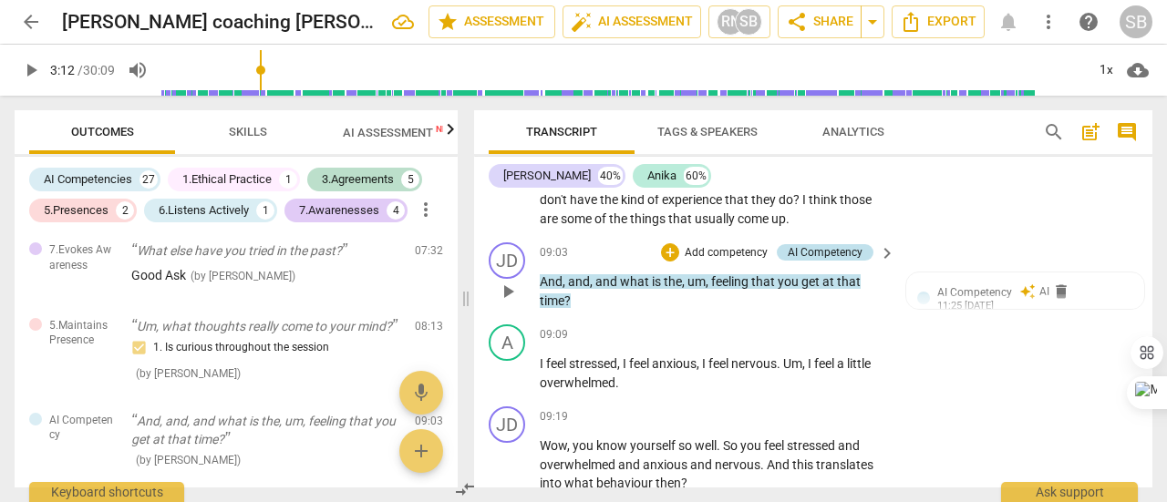
click at [828, 261] on div "AI Competency" at bounding box center [825, 252] width 75 height 16
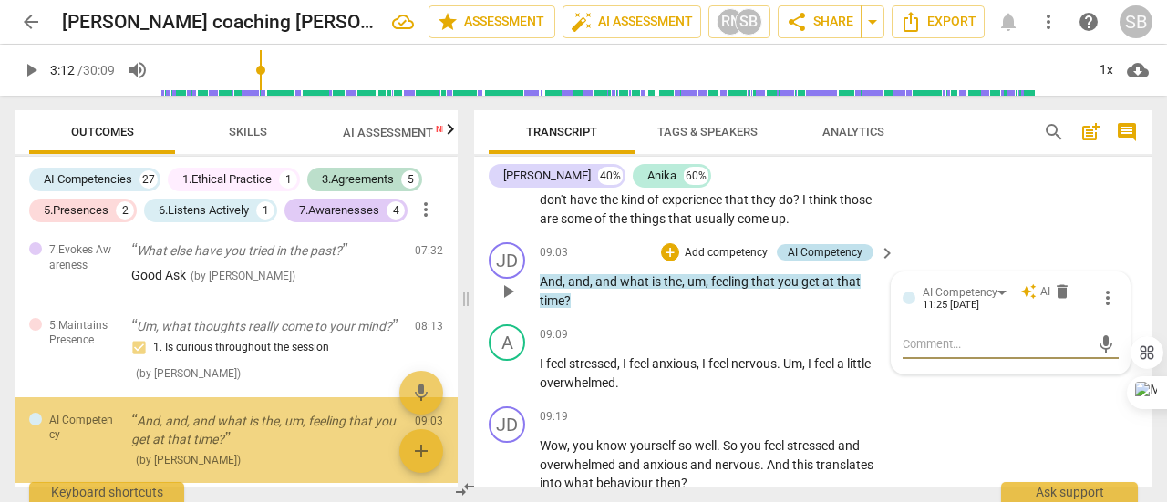
scroll to position [1668, 0]
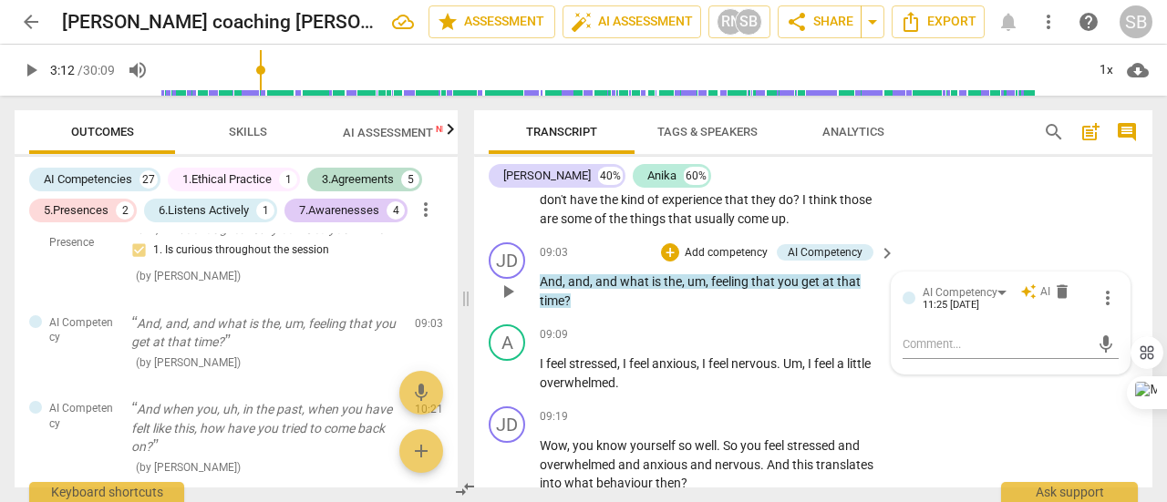
click at [979, 312] on div "11:25 09-02-2025" at bounding box center [951, 306] width 57 height 12
click at [997, 300] on div "AI Competency" at bounding box center [968, 291] width 90 height 15
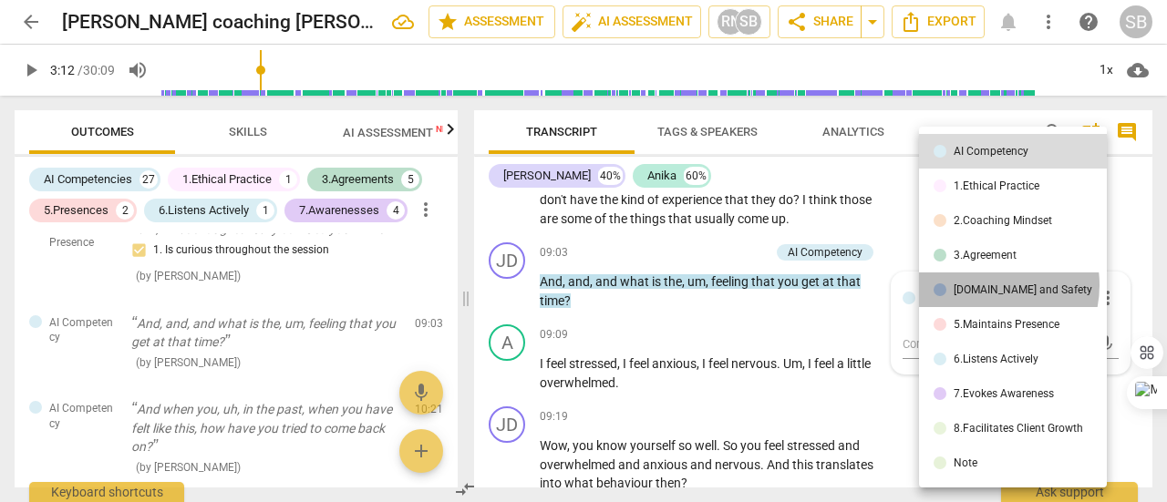
click at [986, 285] on div "4.Trust and Safety" at bounding box center [1023, 289] width 139 height 11
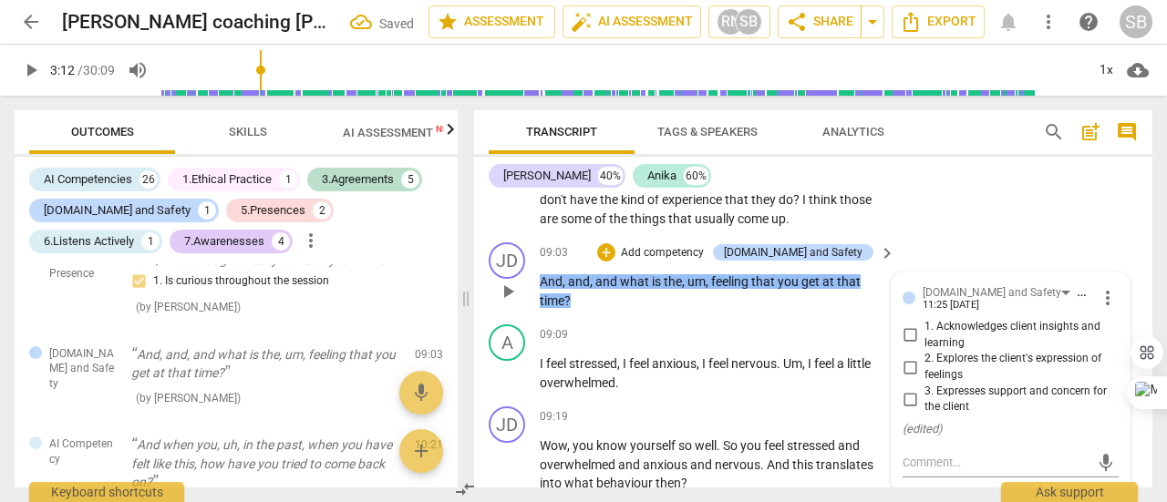
scroll to position [3767, 0]
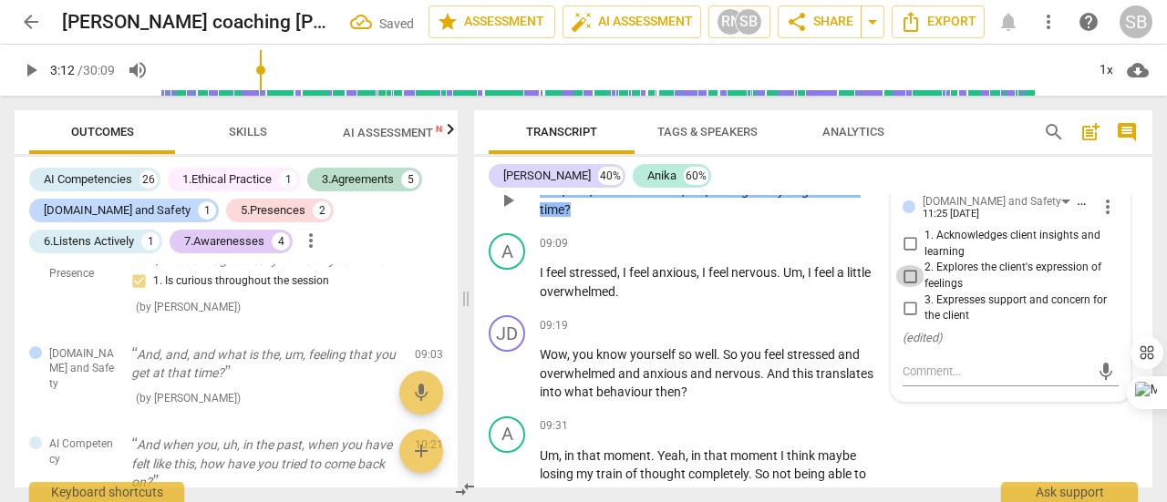
click at [904, 287] on input "2. Explores the client's expression of feelings" at bounding box center [909, 276] width 29 height 22
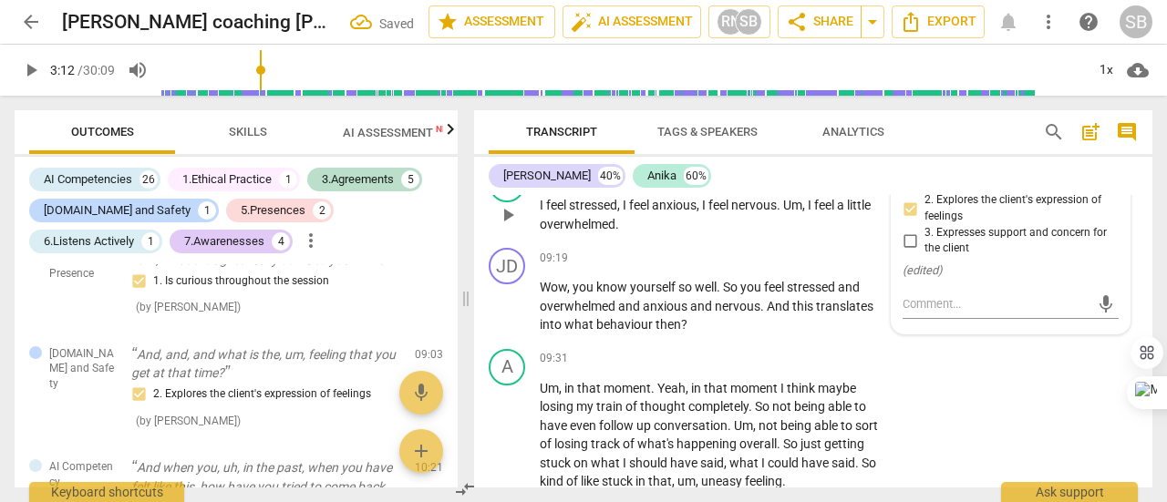
scroll to position [3858, 0]
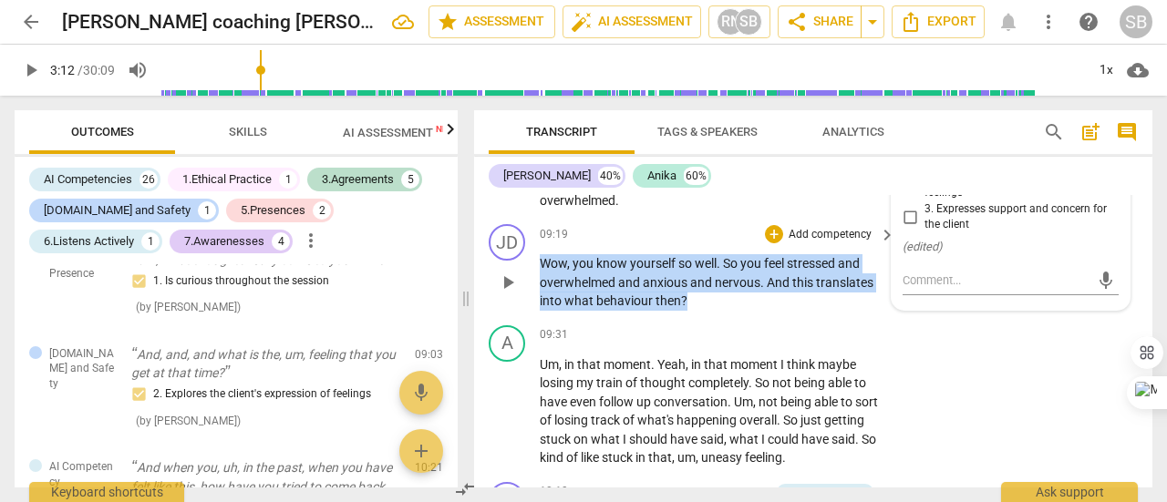
drag, startPoint x: 542, startPoint y: 280, endPoint x: 685, endPoint y: 312, distance: 145.8
click at [685, 311] on p "Wow , you know yourself so well . So you feel stressed and overwhelmed and anxi…" at bounding box center [713, 282] width 346 height 57
click at [696, 298] on div "+" at bounding box center [702, 296] width 18 height 18
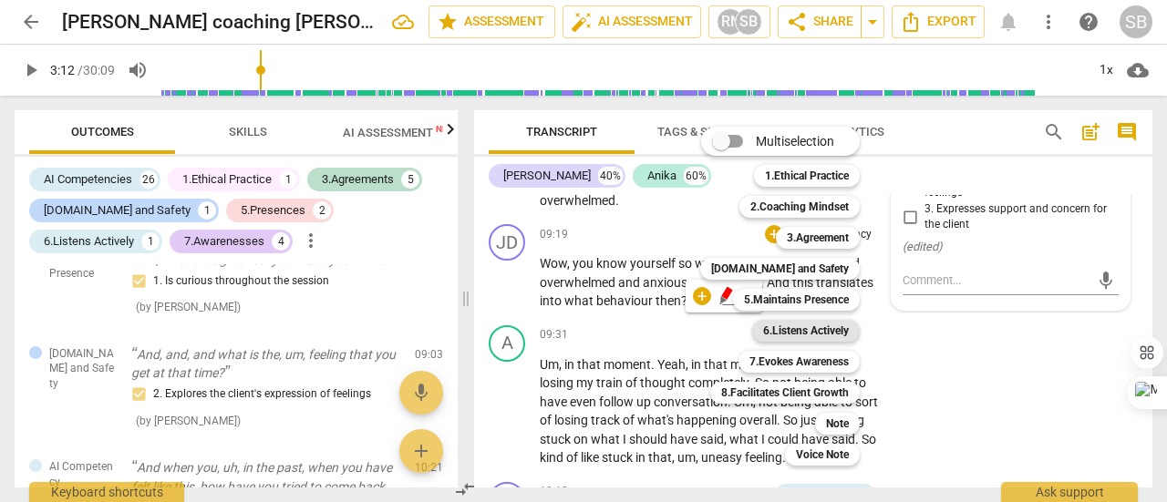
click at [814, 331] on b "6.Listens Actively" at bounding box center [806, 331] width 86 height 22
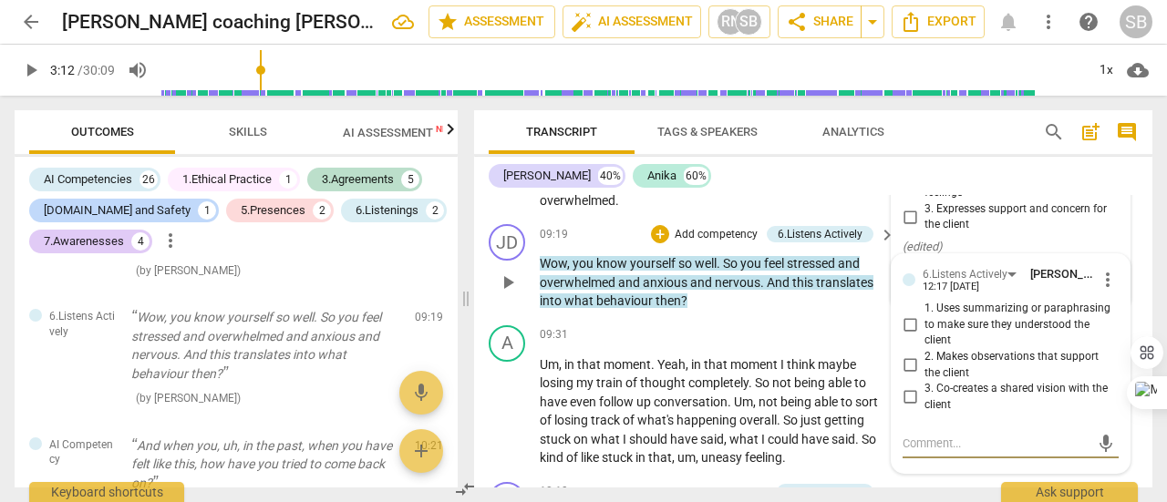
click at [901, 336] on input "1. Uses summarizing or paraphrasing to make sure they understood the client" at bounding box center [909, 326] width 29 height 22
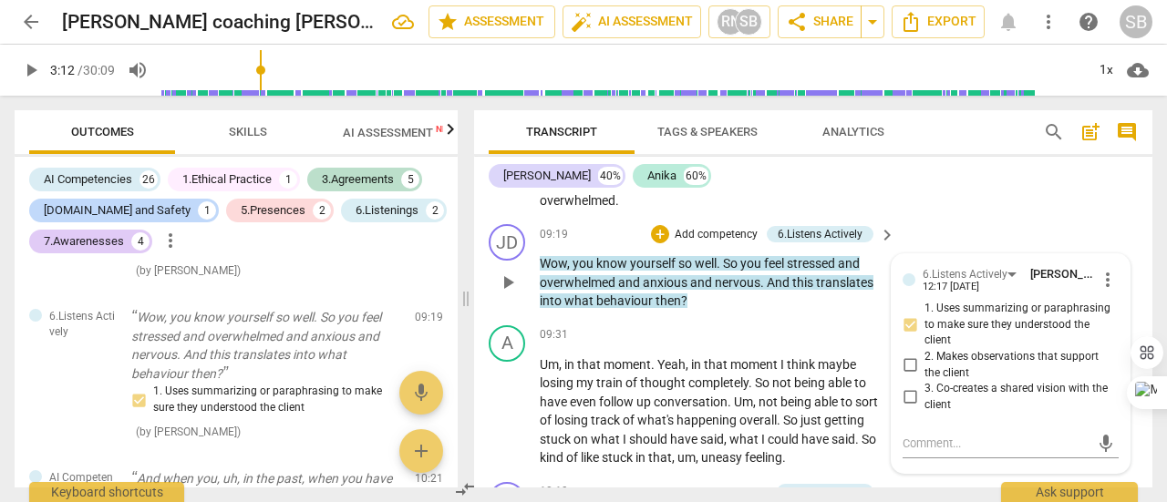
click at [734, 243] on p "Add competency" at bounding box center [716, 235] width 87 height 16
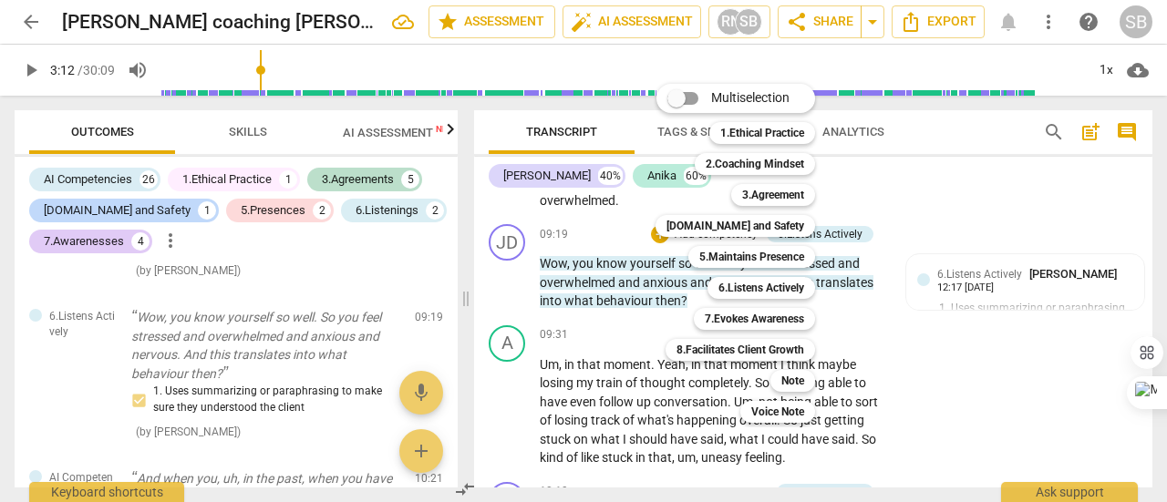
click at [924, 384] on div at bounding box center [583, 251] width 1167 height 502
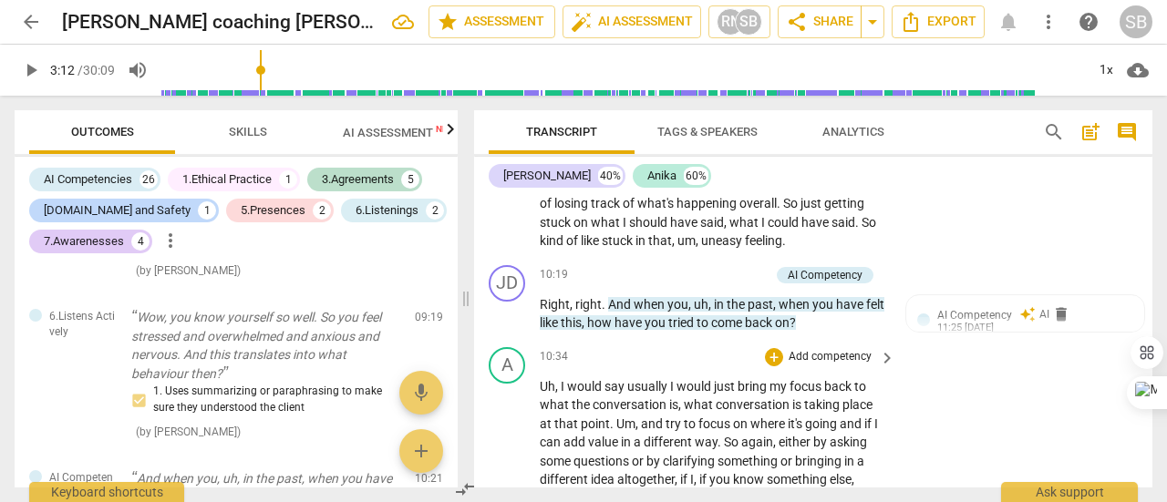
scroll to position [4132, 0]
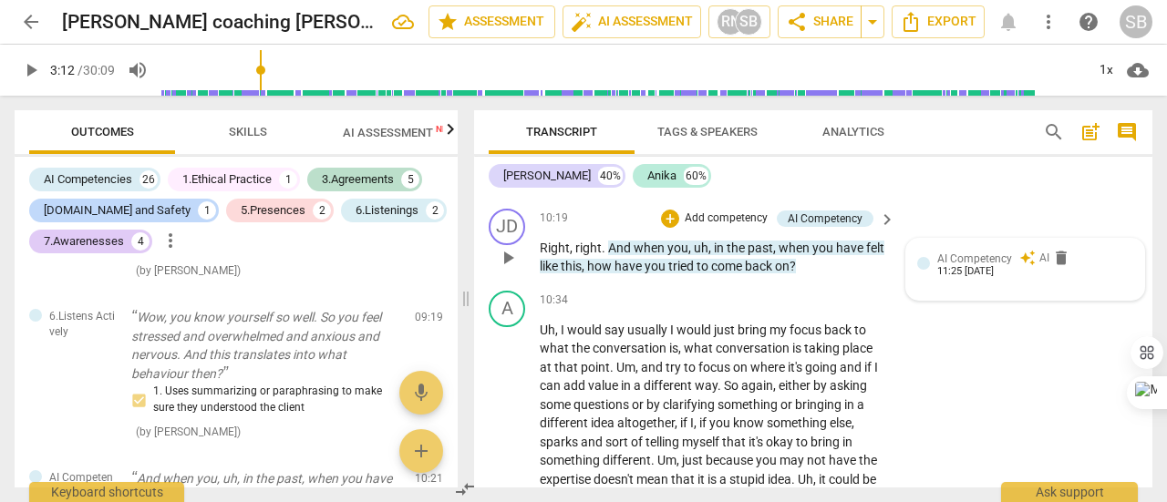
click at [998, 265] on span "AI Competency" at bounding box center [974, 259] width 75 height 13
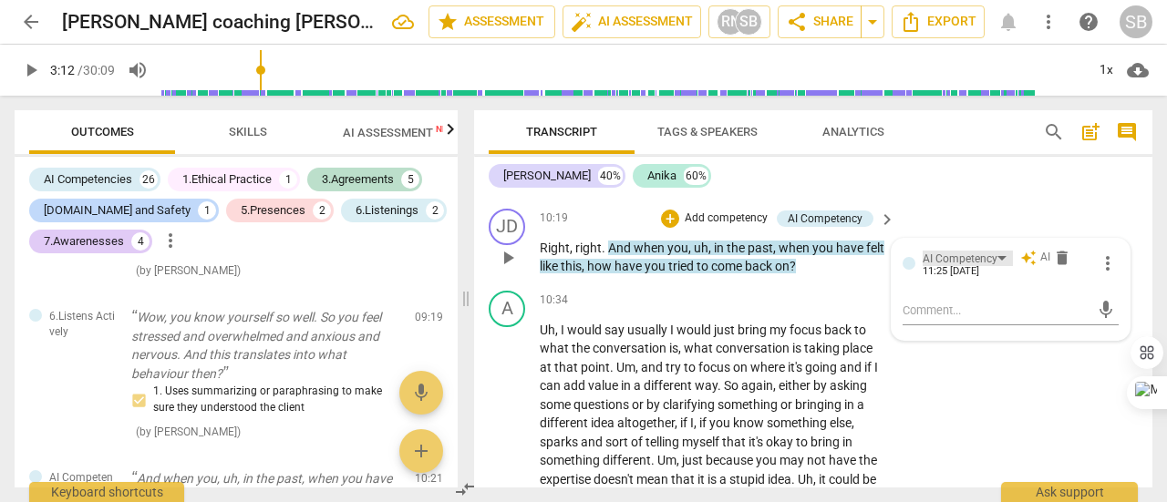
click at [994, 266] on div "AI Competency" at bounding box center [968, 258] width 90 height 15
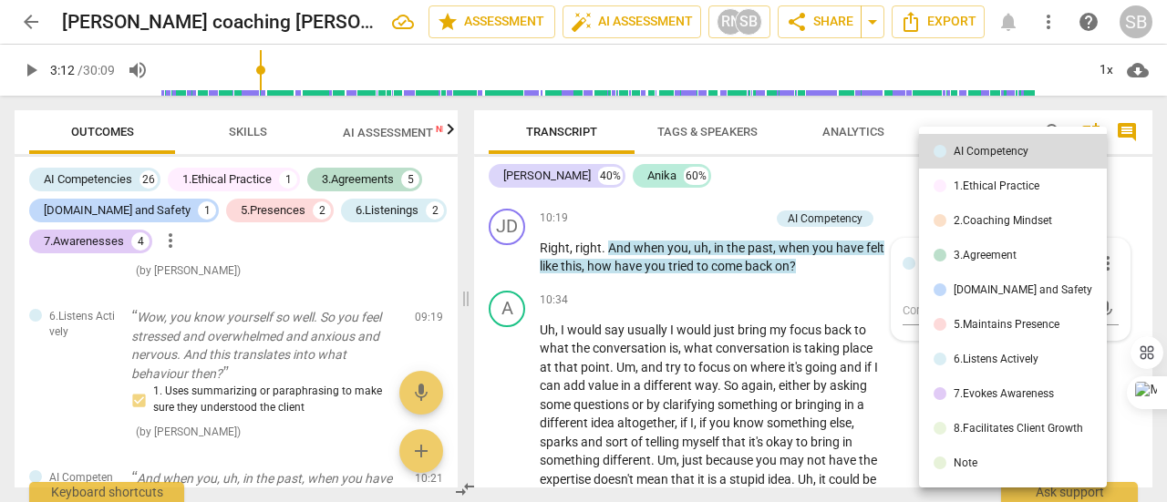
click at [997, 390] on div "7.Evokes Awareness" at bounding box center [1004, 393] width 100 height 11
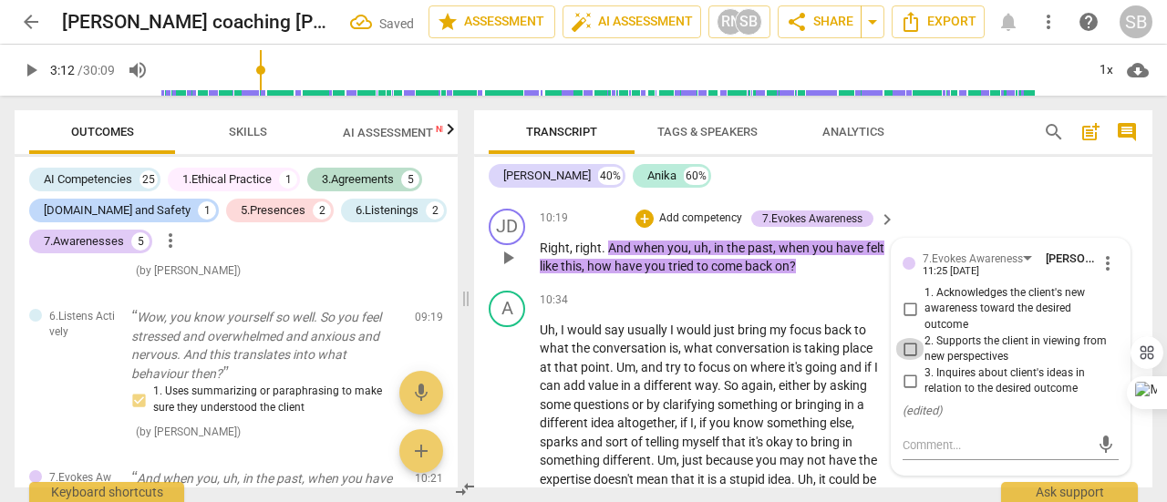
click at [911, 360] on input "2. Supports the client in viewing from new perspectives" at bounding box center [909, 349] width 29 height 22
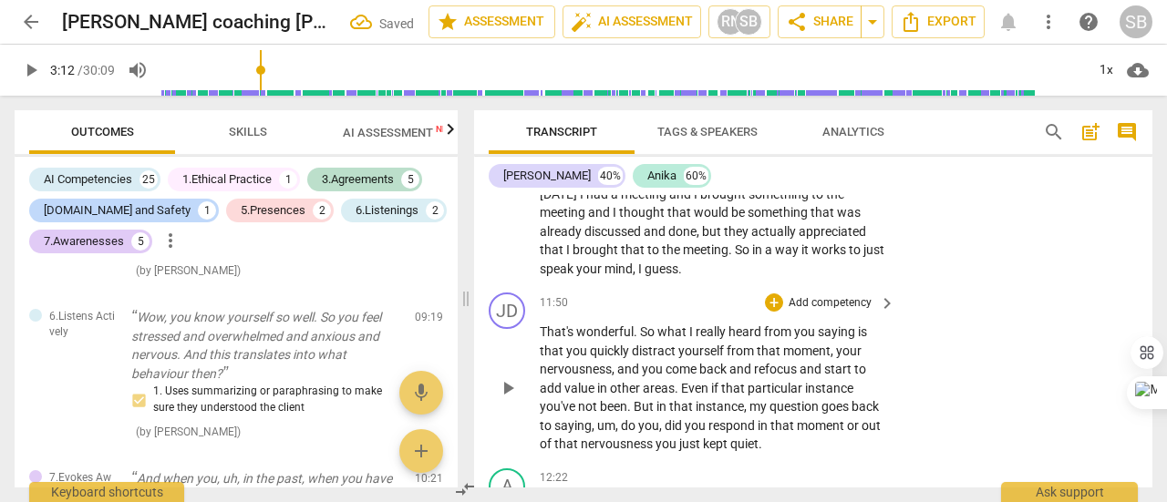
scroll to position [4497, 0]
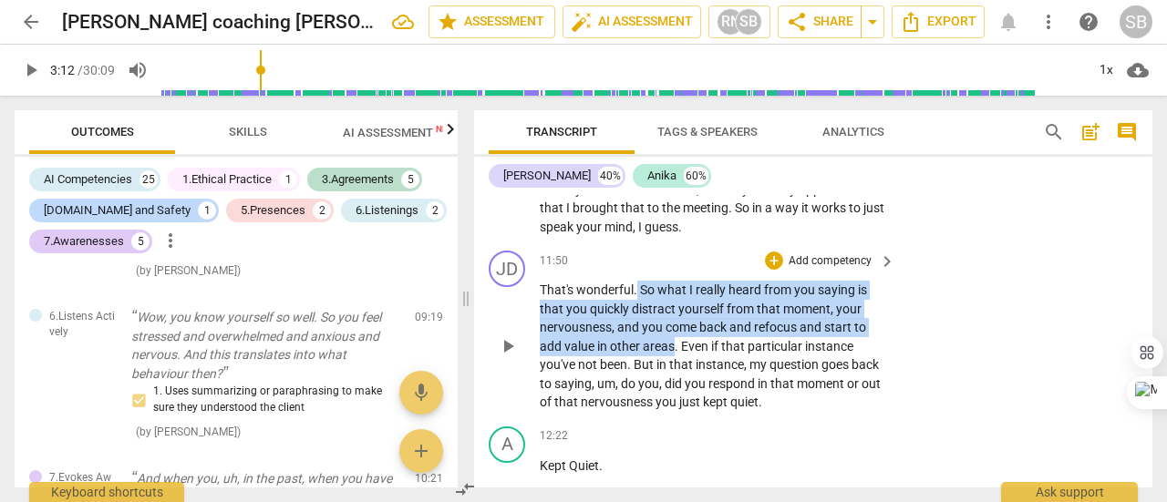
drag, startPoint x: 638, startPoint y: 307, endPoint x: 676, endPoint y: 360, distance: 64.8
click at [676, 360] on p "That's wonderful . So what I really heard from you saying is that you quickly d…" at bounding box center [713, 346] width 346 height 131
click at [821, 270] on p "Add competency" at bounding box center [830, 261] width 87 height 16
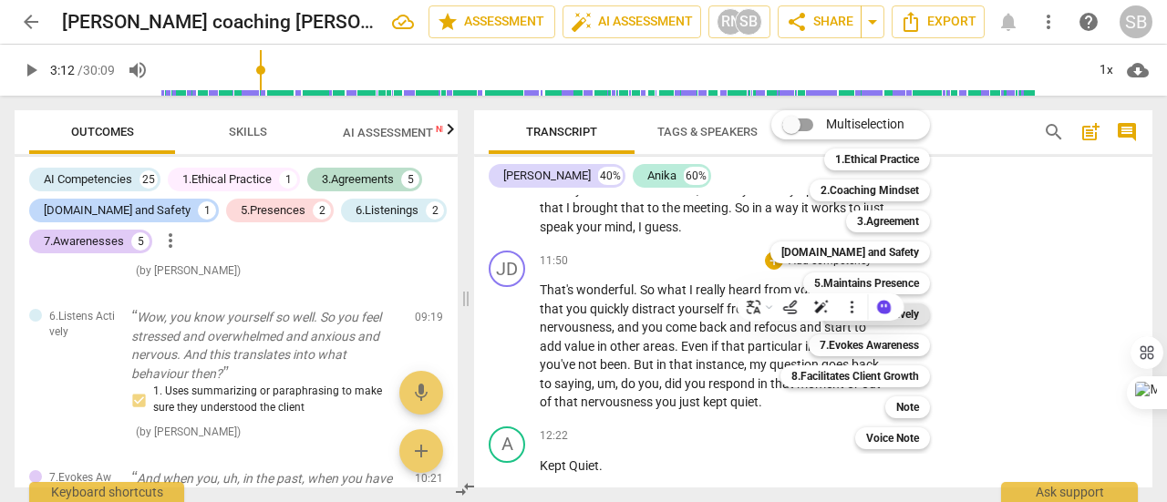
click at [909, 315] on b "6.Listens Actively" at bounding box center [876, 315] width 86 height 22
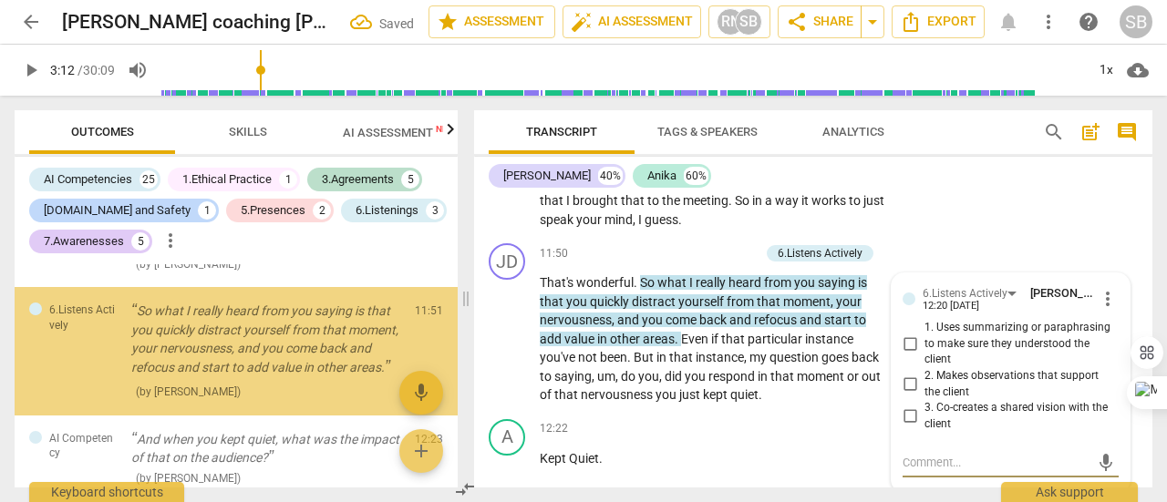
scroll to position [2132, 0]
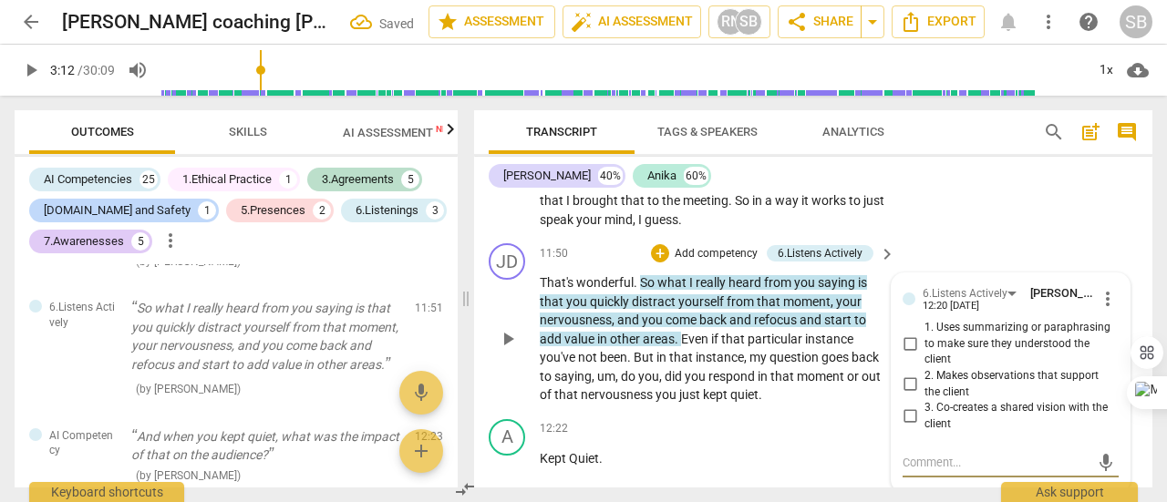
click at [907, 356] on input "1. Uses summarizing or paraphrasing to make sure they understood the client" at bounding box center [909, 345] width 29 height 22
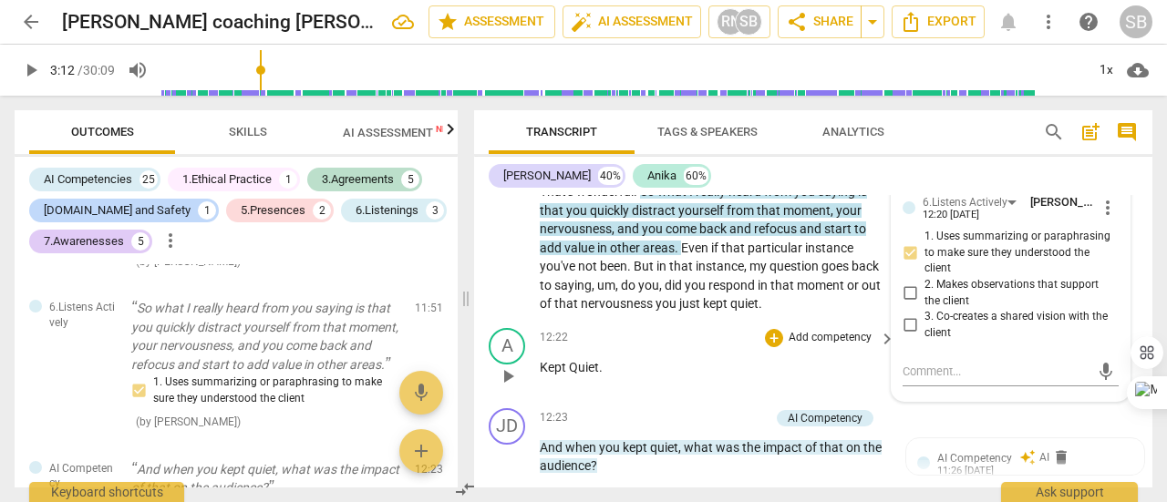
click at [687, 377] on p "Kept Quiet ." at bounding box center [713, 367] width 346 height 19
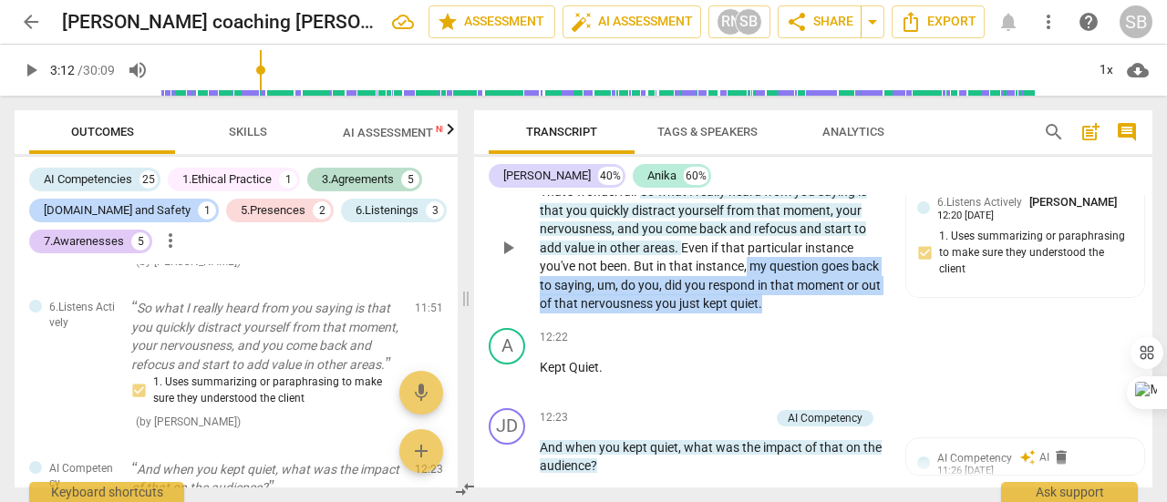
drag, startPoint x: 747, startPoint y: 285, endPoint x: 770, endPoint y: 320, distance: 42.0
click at [770, 314] on p "That's wonderful . So what I really heard from you saying is that you quickly d…" at bounding box center [713, 247] width 346 height 131
click at [776, 296] on div "+" at bounding box center [778, 298] width 18 height 18
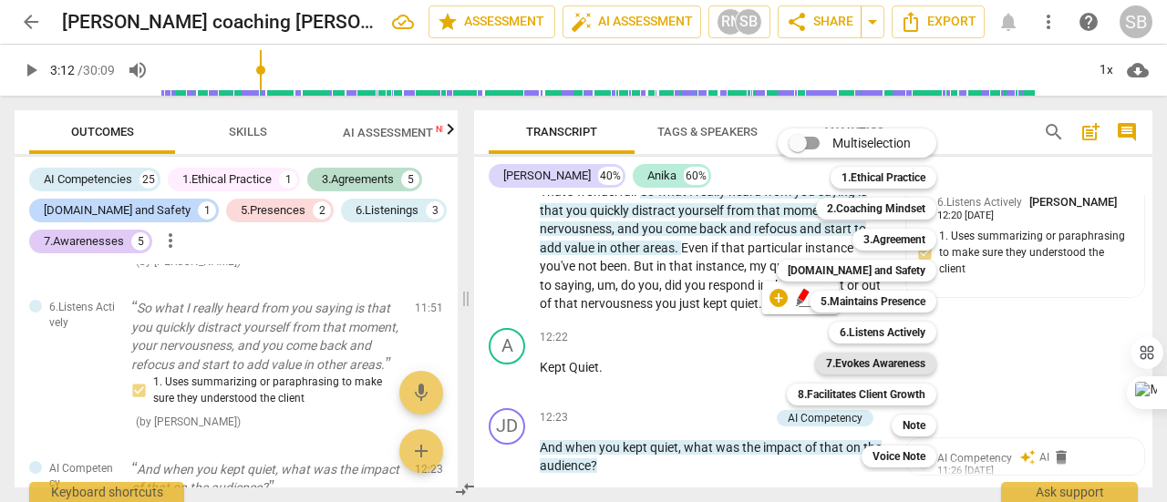
click at [904, 365] on b "7.Evokes Awareness" at bounding box center [875, 364] width 99 height 22
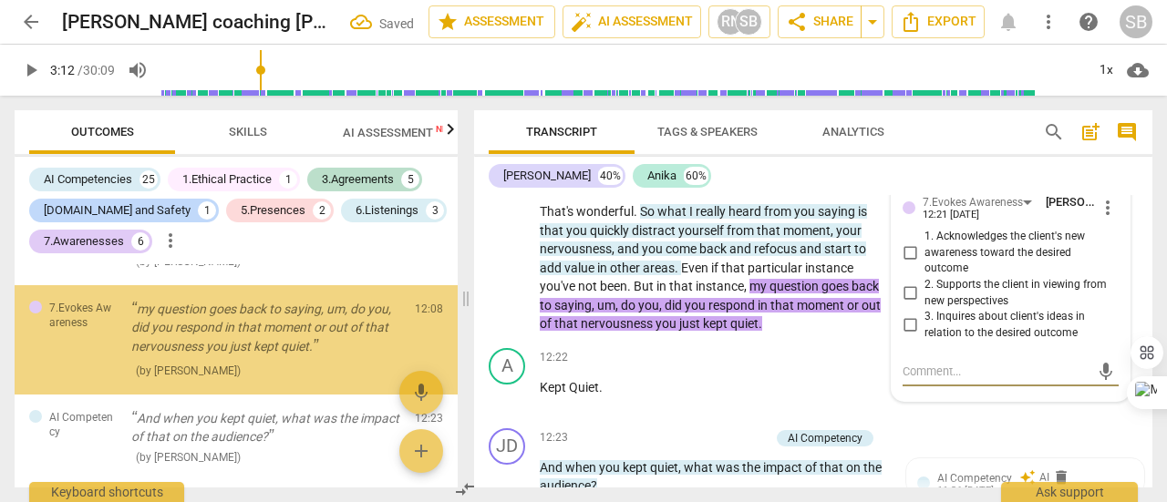
scroll to position [2293, 0]
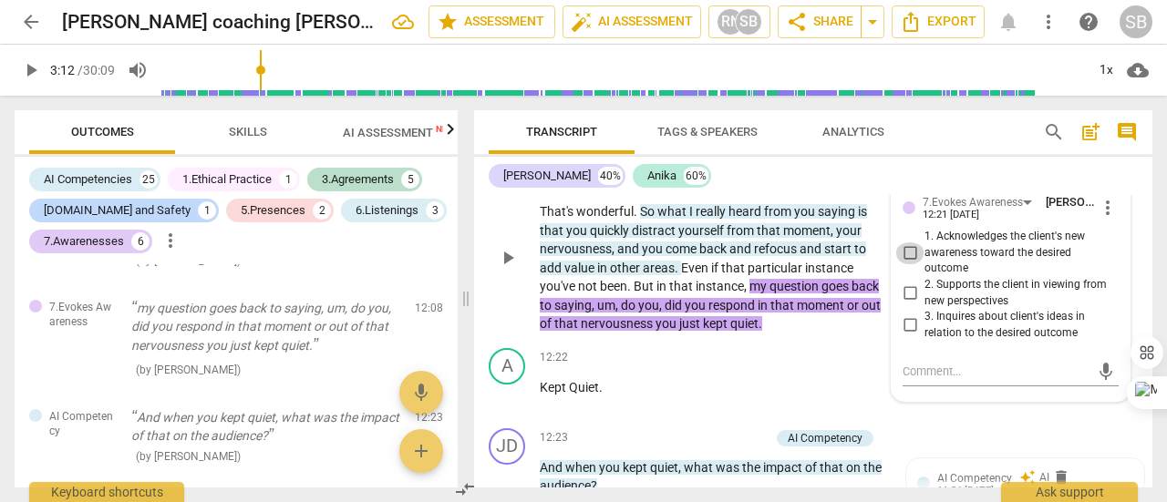
click at [904, 264] on input "1. Acknowledges the client's new awareness toward the desired outcome" at bounding box center [909, 254] width 29 height 22
click at [923, 380] on textarea at bounding box center [996, 371] width 187 height 17
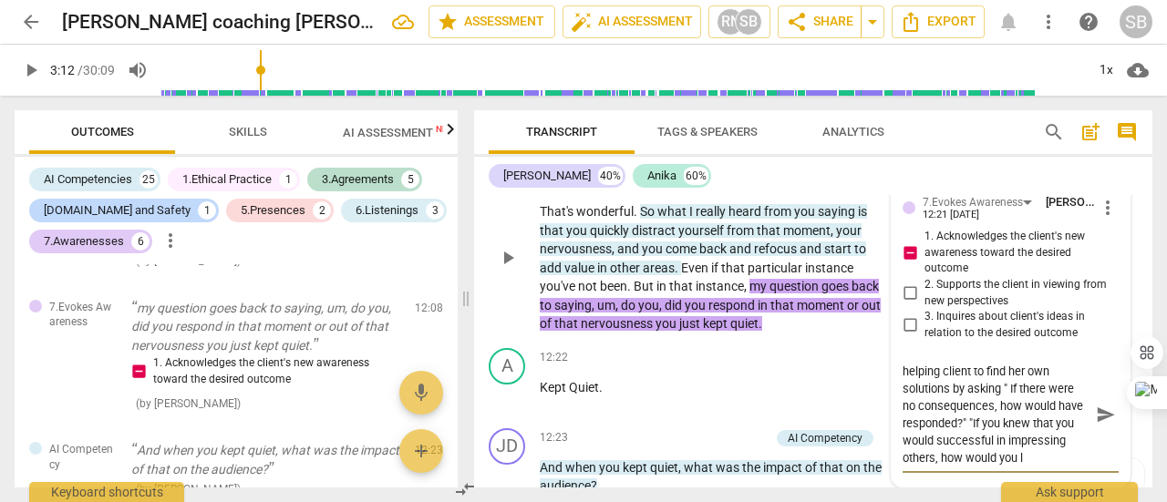
scroll to position [33, 0]
click at [1104, 426] on span "send" at bounding box center [1106, 416] width 20 height 20
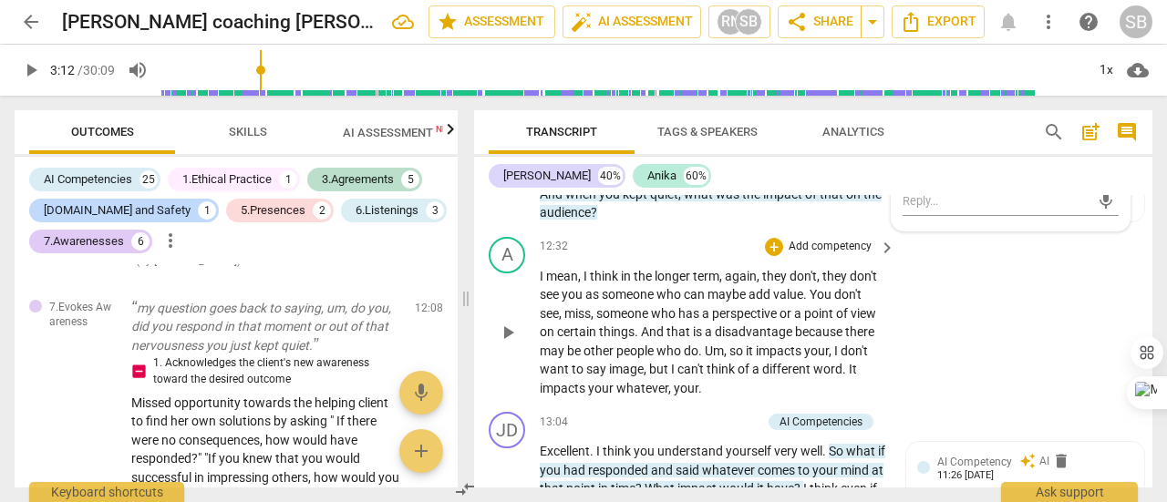
scroll to position [4777, 0]
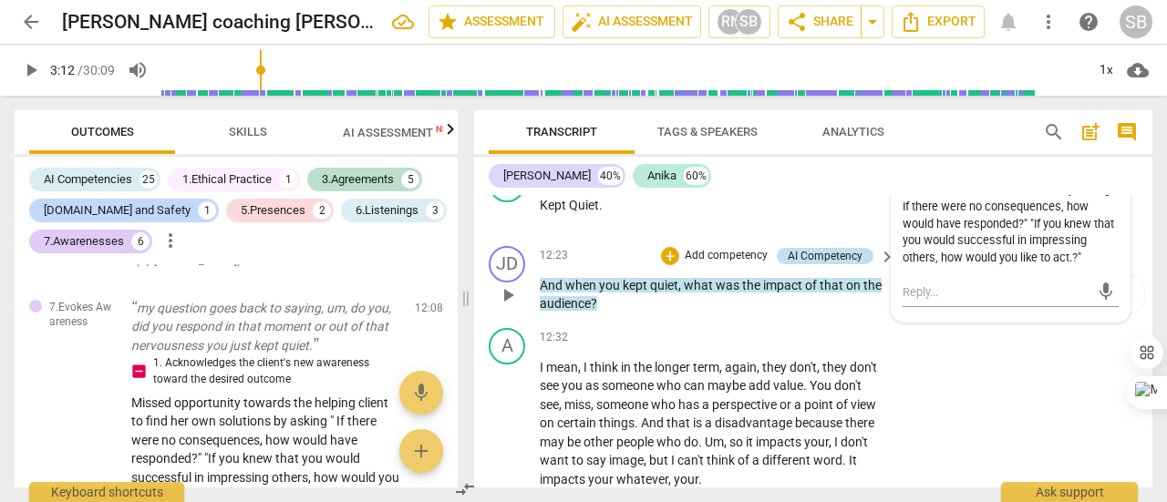
click at [842, 264] on div "AI Competency" at bounding box center [825, 256] width 75 height 16
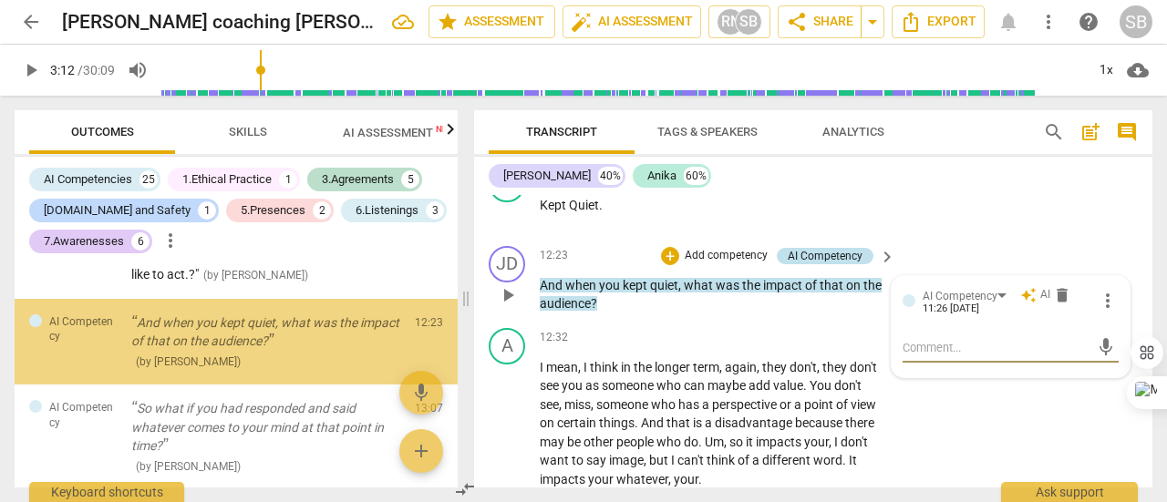
scroll to position [2517, 0]
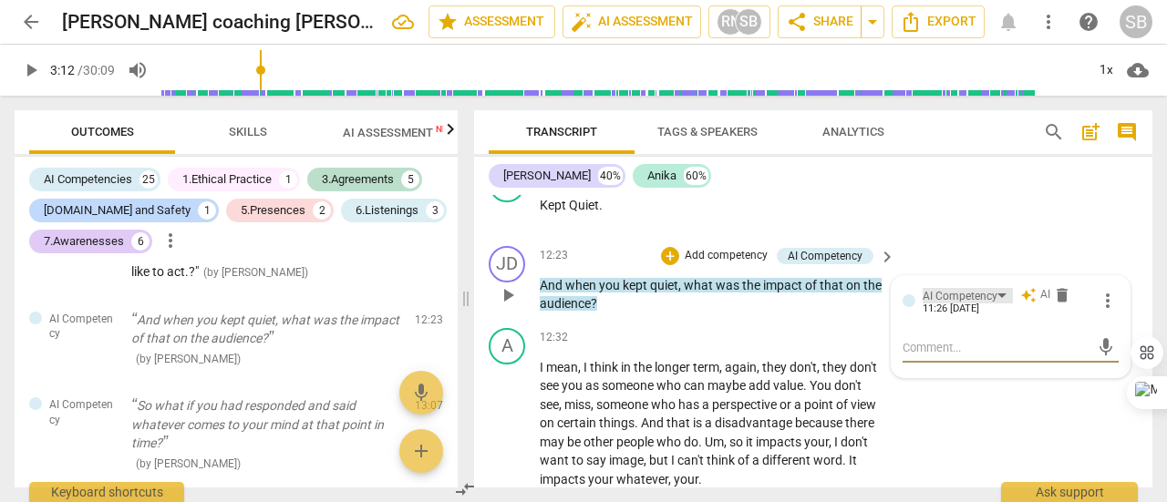
click at [996, 304] on div "AI Competency" at bounding box center [968, 295] width 90 height 15
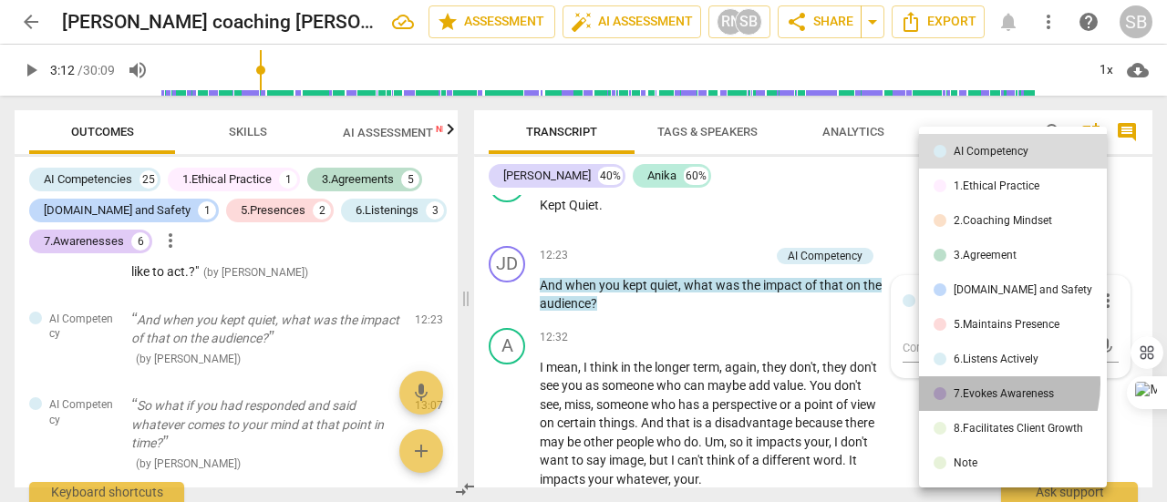
click at [979, 384] on li "7.Evokes Awareness" at bounding box center [1013, 394] width 188 height 35
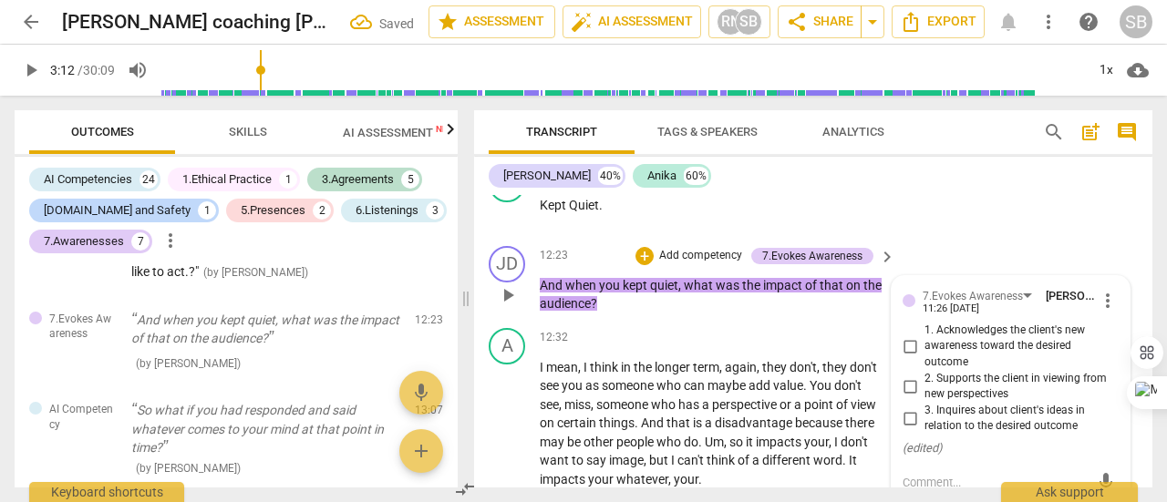
scroll to position [4869, 0]
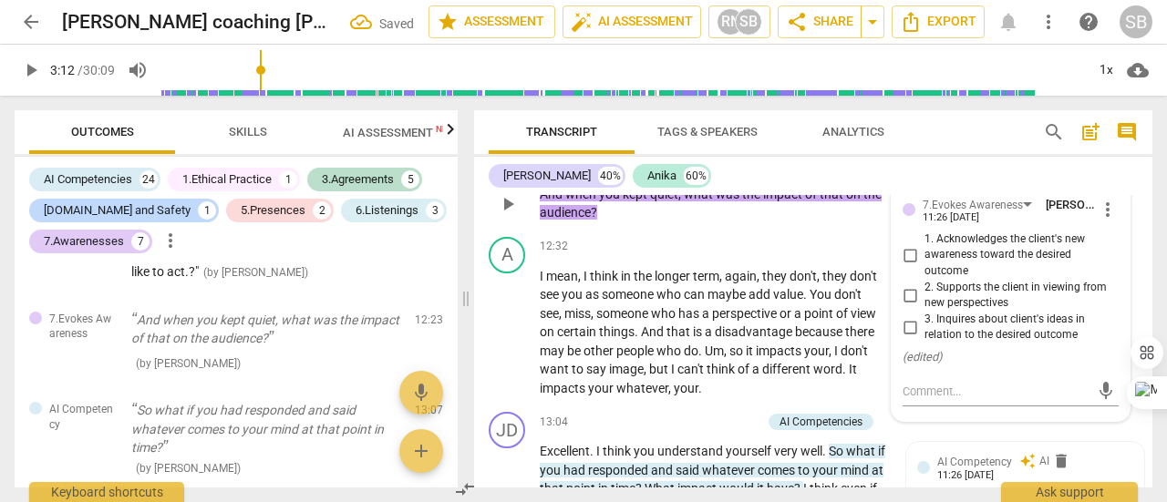
click at [910, 338] on input "3. Inquires about client's ideas in relation to the desired outcome" at bounding box center [909, 327] width 29 height 22
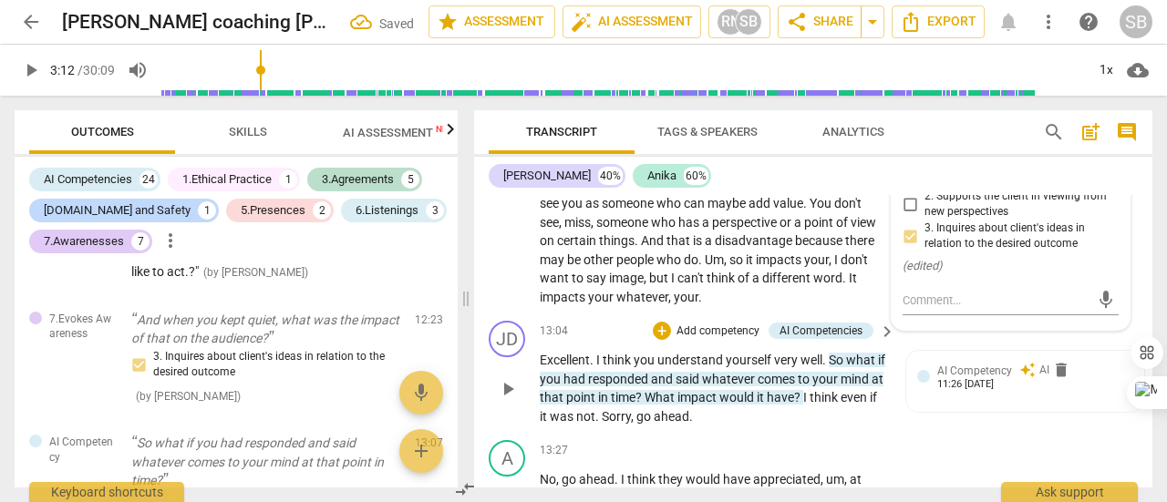
scroll to position [5051, 0]
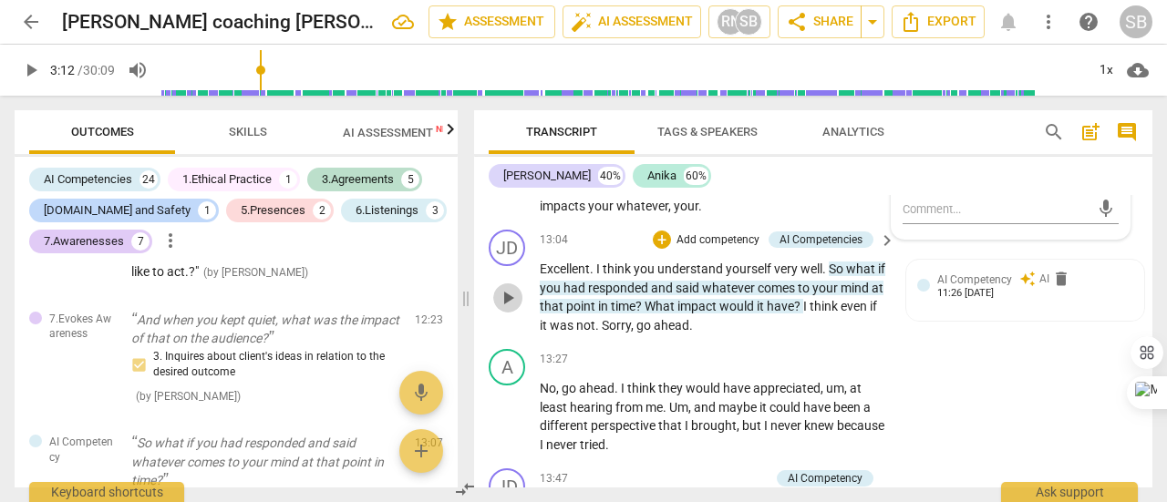
click at [512, 309] on span "play_arrow" at bounding box center [508, 298] width 22 height 22
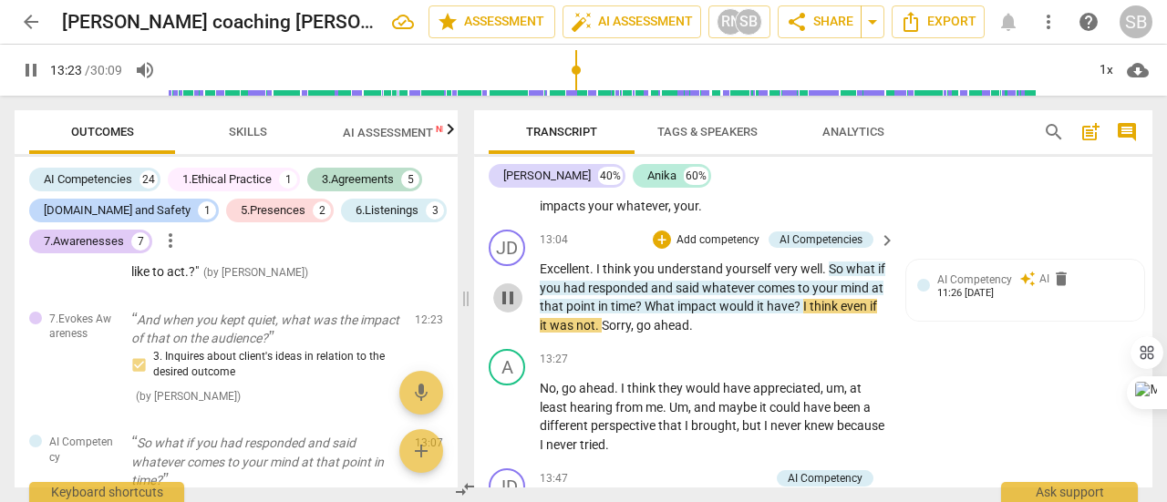
click at [512, 309] on span "pause" at bounding box center [508, 298] width 22 height 22
click at [803, 314] on span "?" at bounding box center [798, 306] width 9 height 15
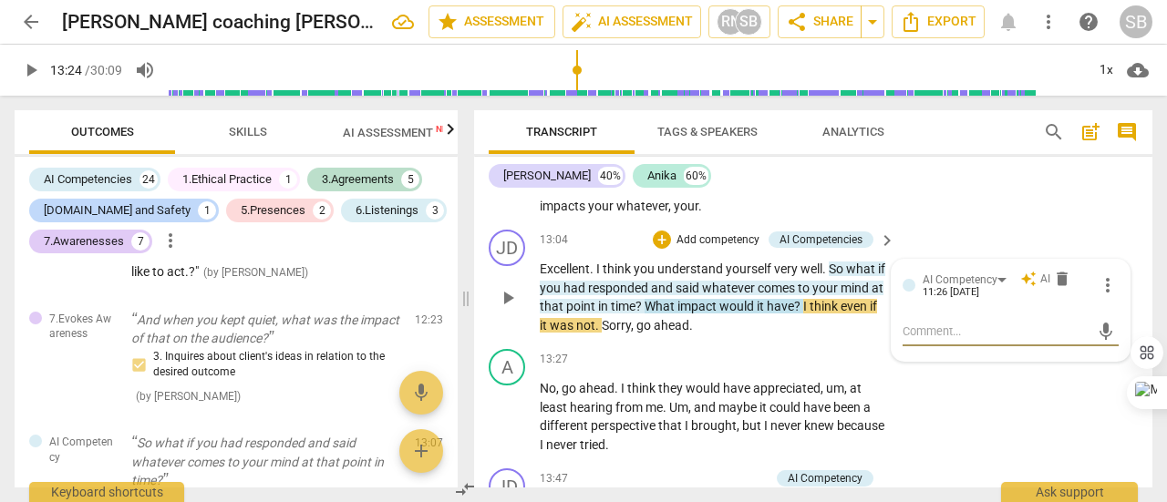
click at [803, 314] on span "?" at bounding box center [798, 306] width 9 height 15
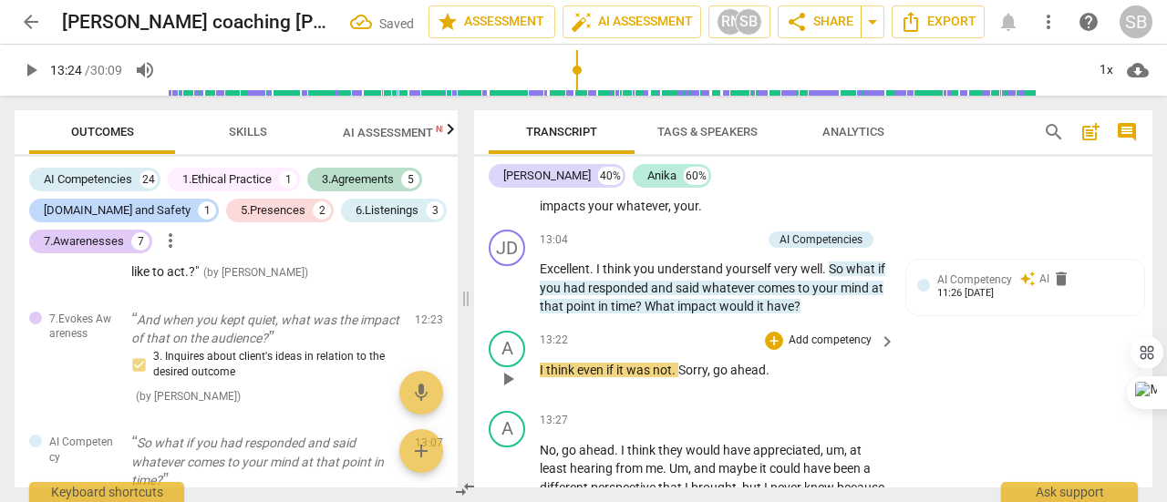
click at [800, 375] on div "13:22 + Add competency keyboard_arrow_right I think even if it was not . Sorry …" at bounding box center [718, 364] width 357 height 66
click at [781, 380] on p "I think even if it was not . Sorry , go ahead ." at bounding box center [713, 370] width 346 height 19
click at [680, 377] on span "Sorry" at bounding box center [692, 370] width 29 height 15
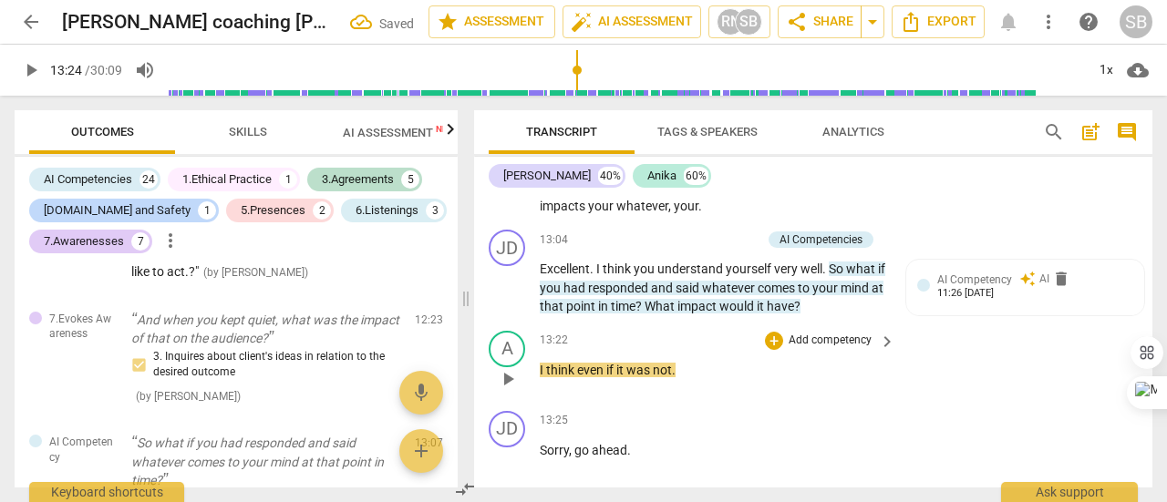
click at [684, 380] on p "I think even if it was not ." at bounding box center [713, 370] width 346 height 19
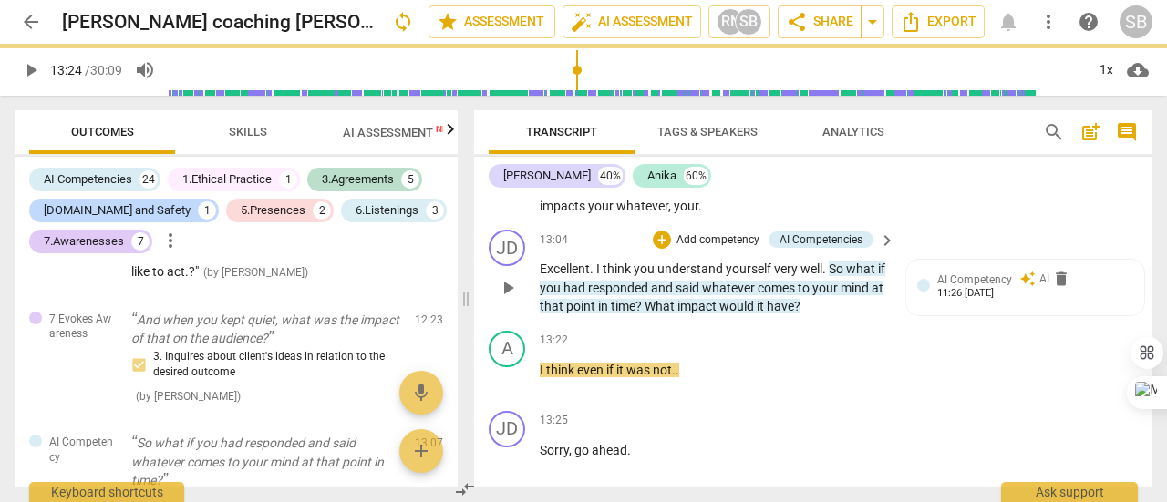
click at [510, 299] on span "play_arrow" at bounding box center [508, 288] width 22 height 22
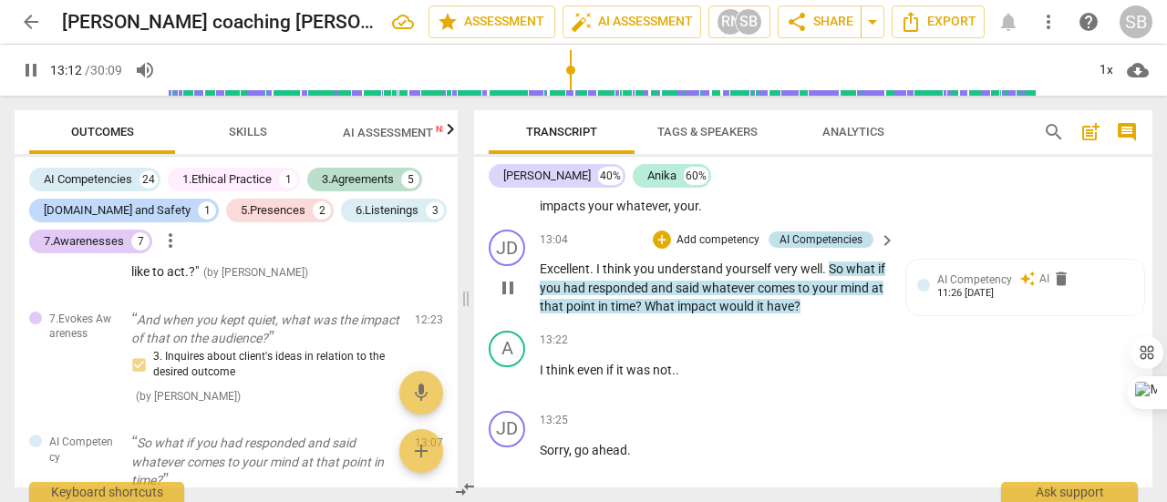
click at [830, 248] on div "AI Competencies" at bounding box center [821, 240] width 83 height 16
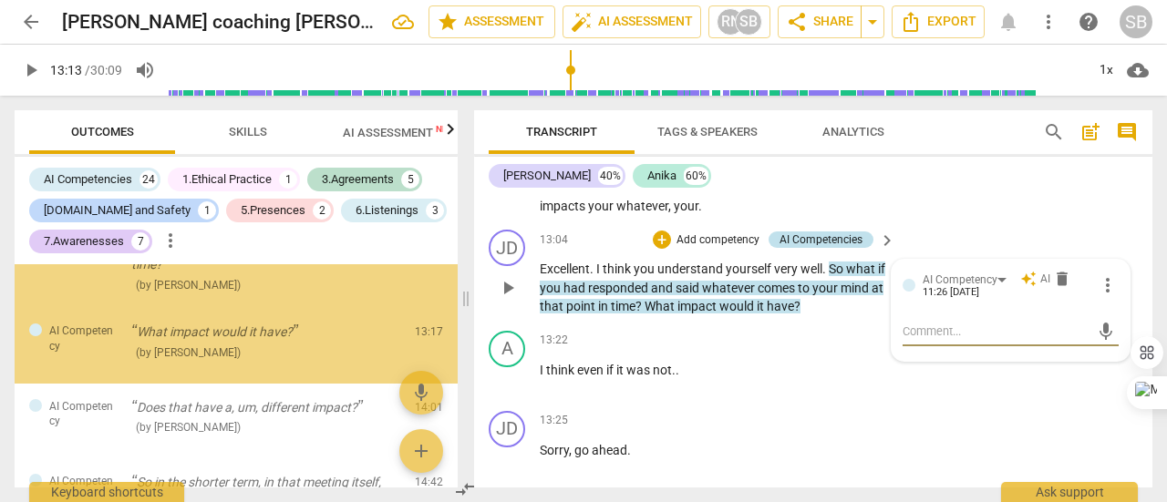
scroll to position [2741, 0]
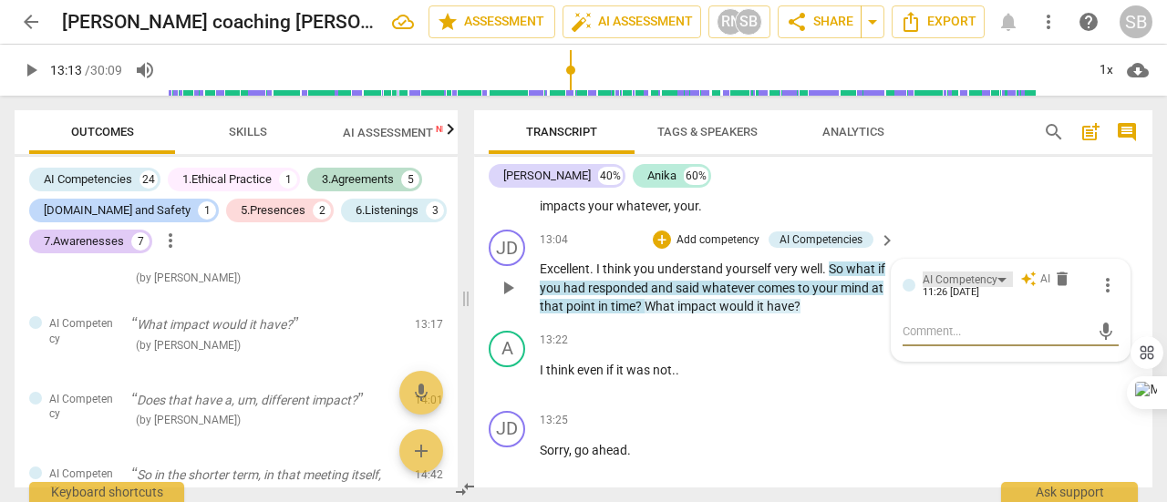
click at [999, 287] on div "AI Competency" at bounding box center [968, 279] width 90 height 15
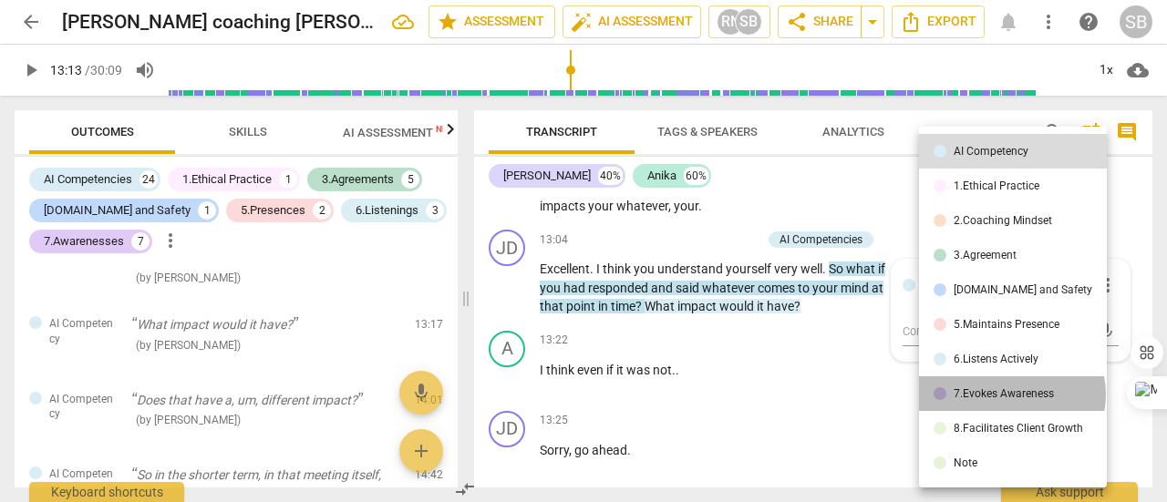
click at [1011, 395] on div "7.Evokes Awareness" at bounding box center [1004, 393] width 100 height 11
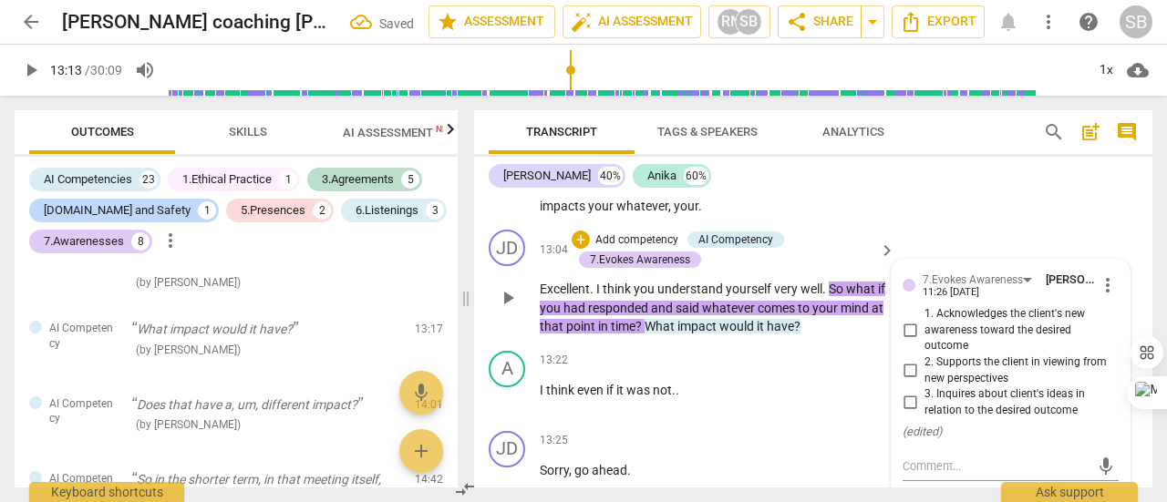
scroll to position [5142, 0]
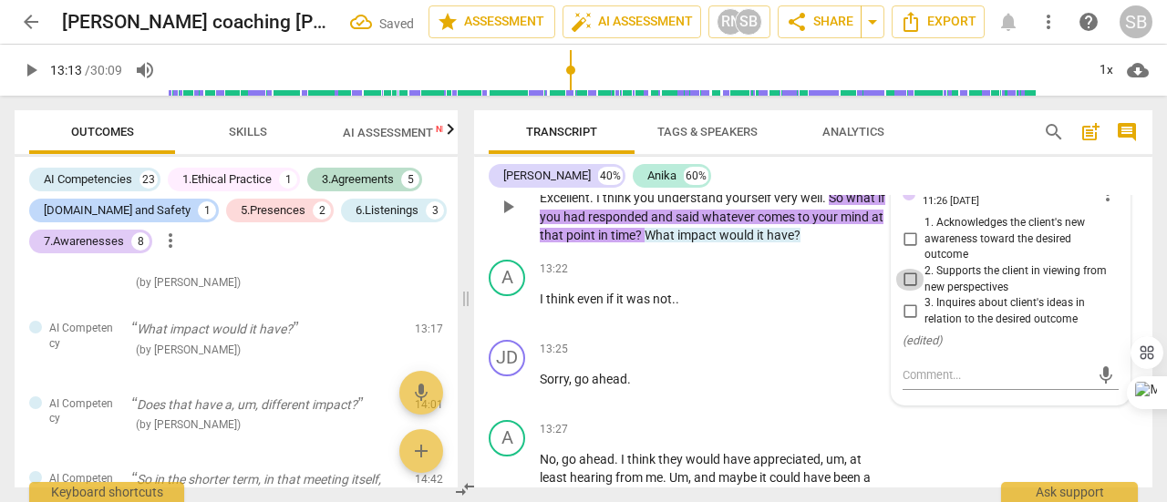
click at [910, 291] on input "2. Supports the client in viewing from new perspectives" at bounding box center [909, 280] width 29 height 22
click at [940, 384] on textarea at bounding box center [996, 375] width 187 height 17
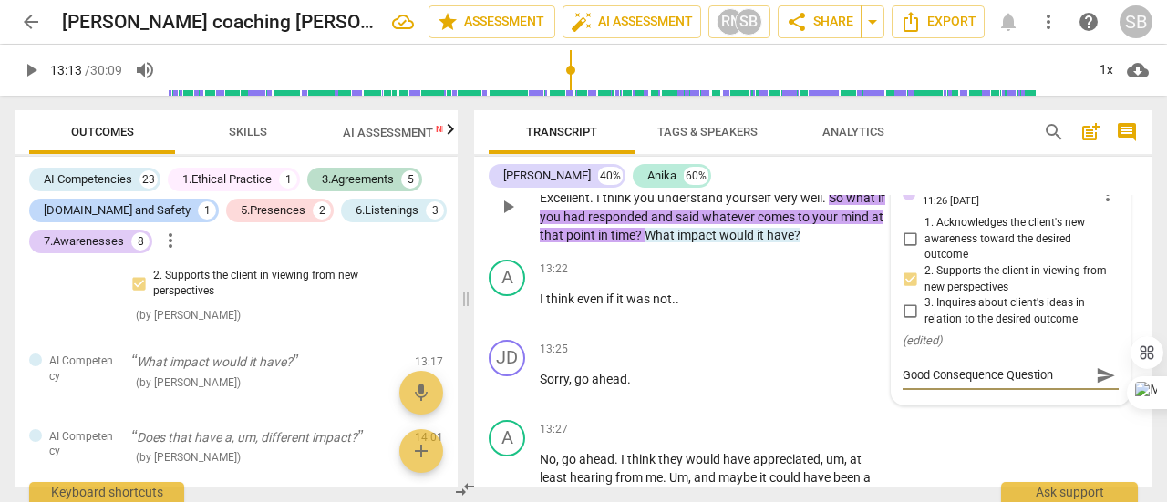
click at [1101, 386] on span "send" at bounding box center [1106, 376] width 20 height 20
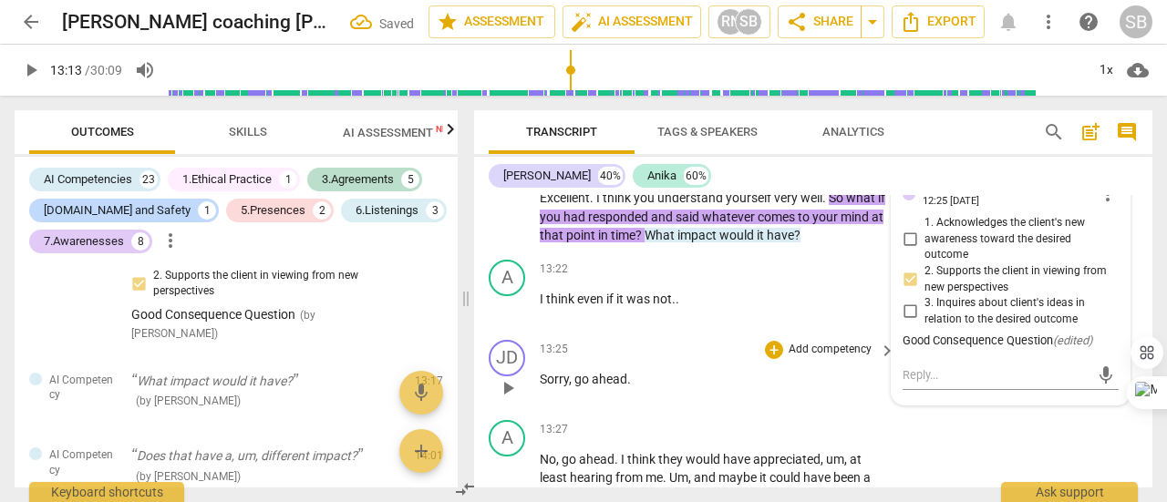
click at [759, 351] on div "JD play_arrow pause 00:00 + Add competency keyboard_arrow_right Okay . Hello , …" at bounding box center [813, 341] width 678 height 293
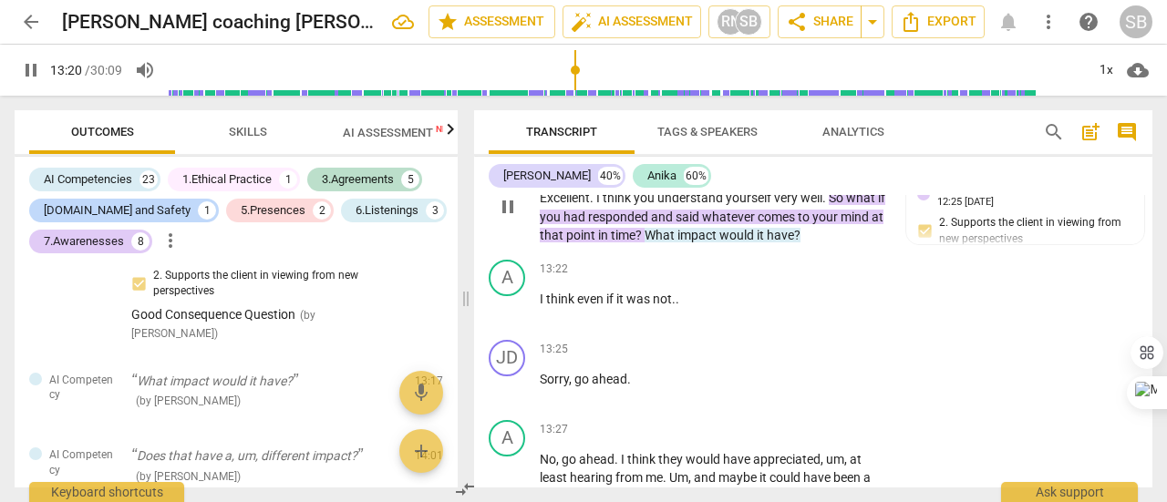
click at [735, 243] on span "would" at bounding box center [737, 235] width 37 height 15
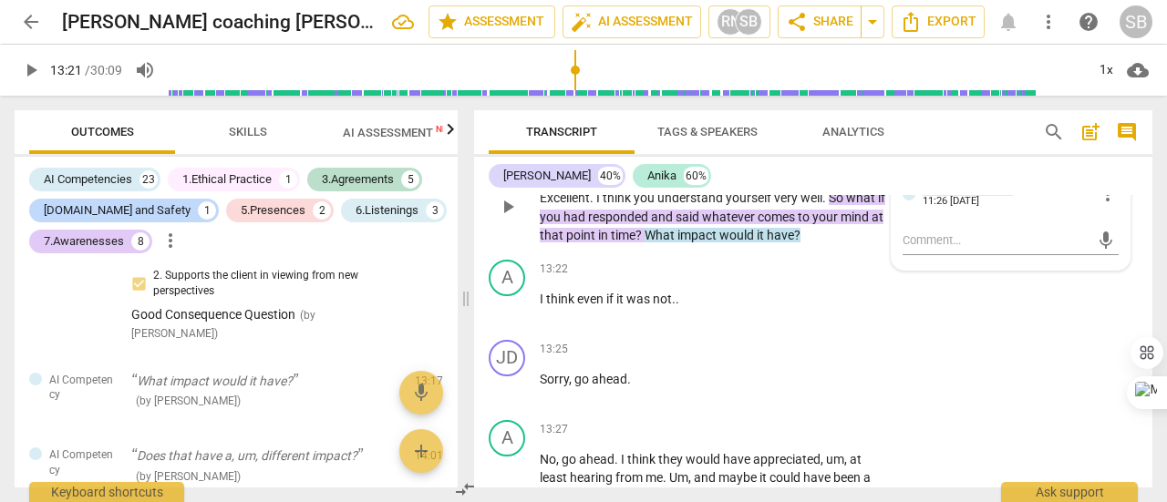
click at [997, 196] on div "AI Competency" at bounding box center [968, 188] width 90 height 15
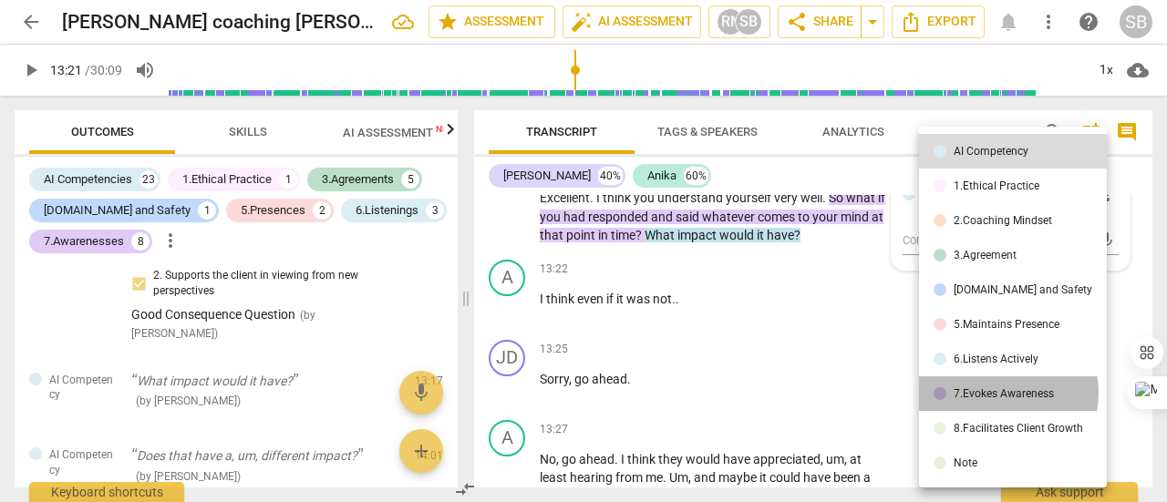
click at [1001, 393] on div "7.Evokes Awareness" at bounding box center [1004, 393] width 100 height 11
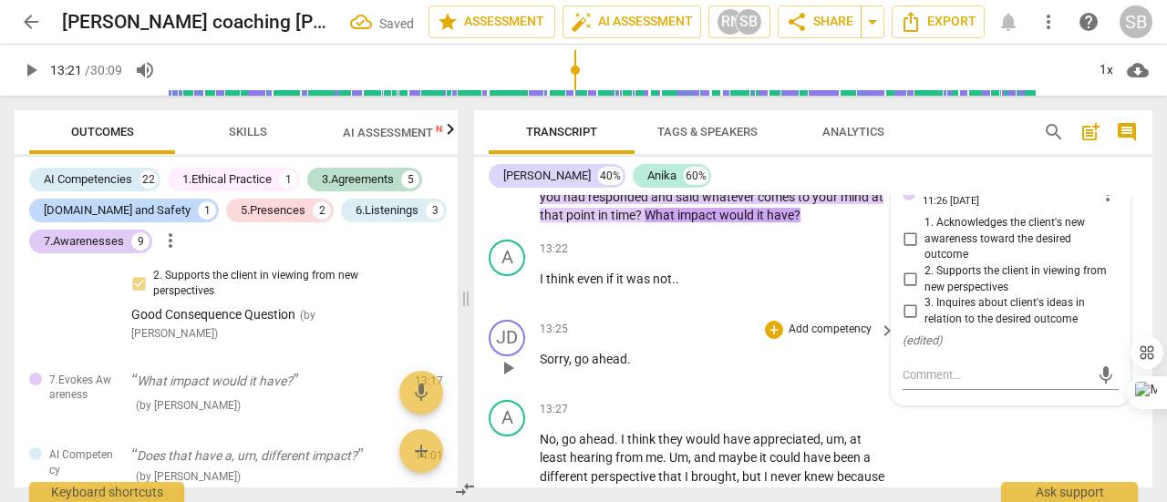
scroll to position [5132, 0]
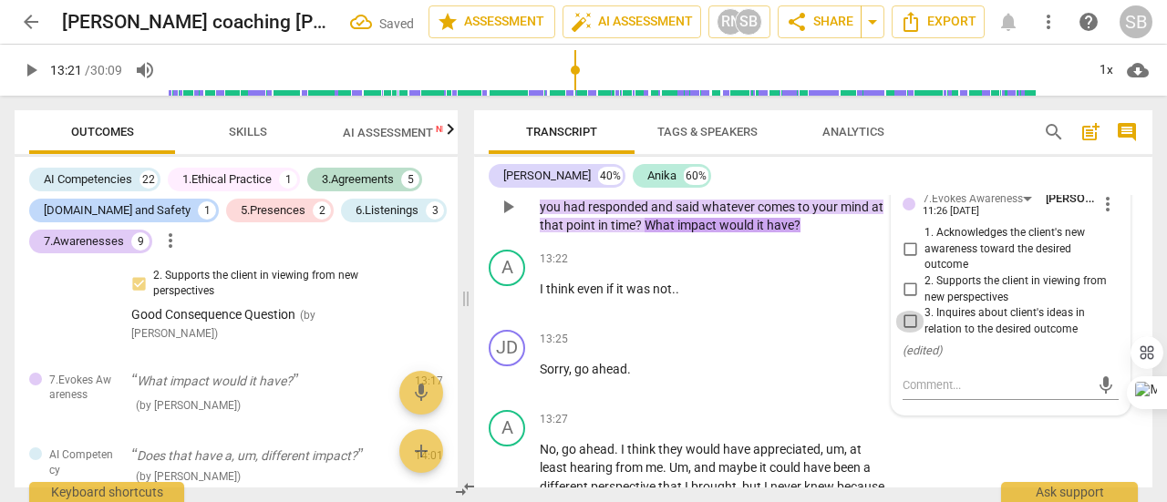
click at [908, 333] on input "3. Inquires about client's ideas in relation to the desired outcome" at bounding box center [909, 322] width 29 height 22
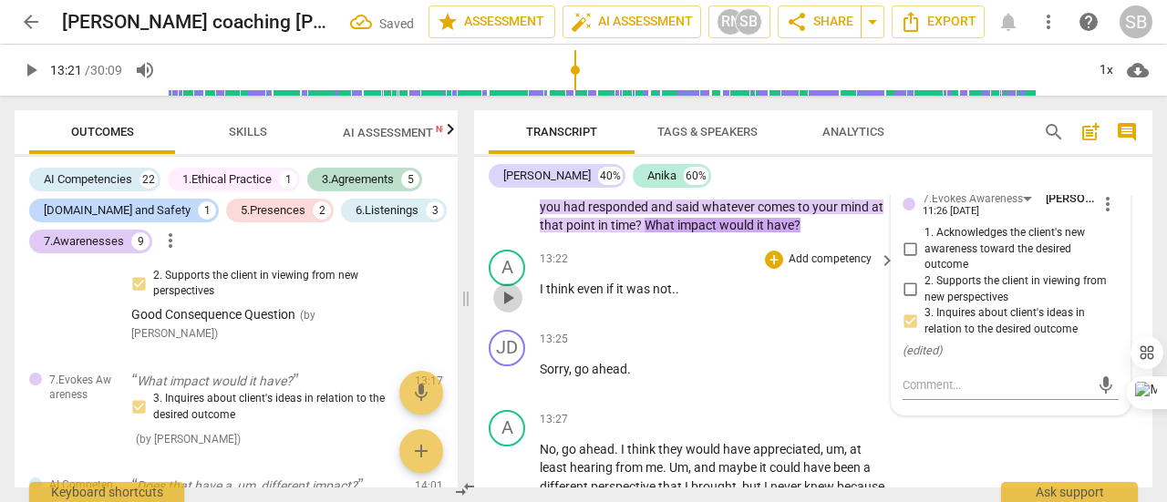
click at [516, 309] on span "play_arrow" at bounding box center [508, 298] width 22 height 22
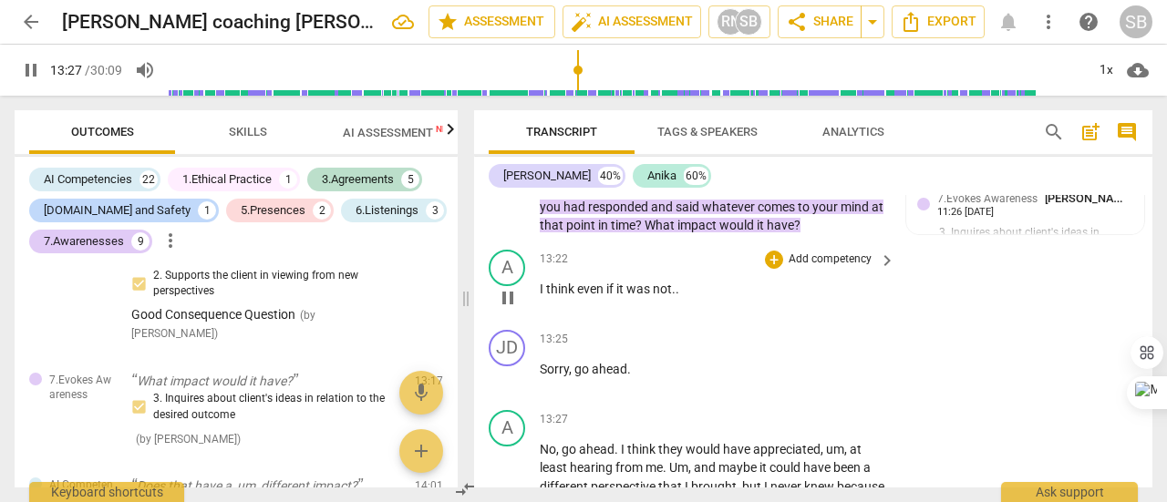
click at [578, 296] on span "even" at bounding box center [591, 289] width 29 height 15
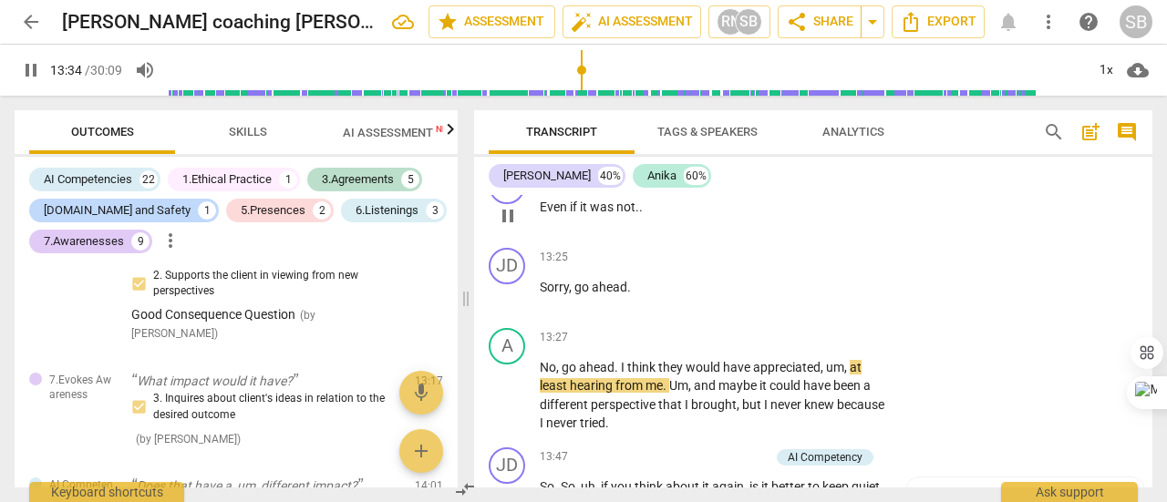
scroll to position [5203, 0]
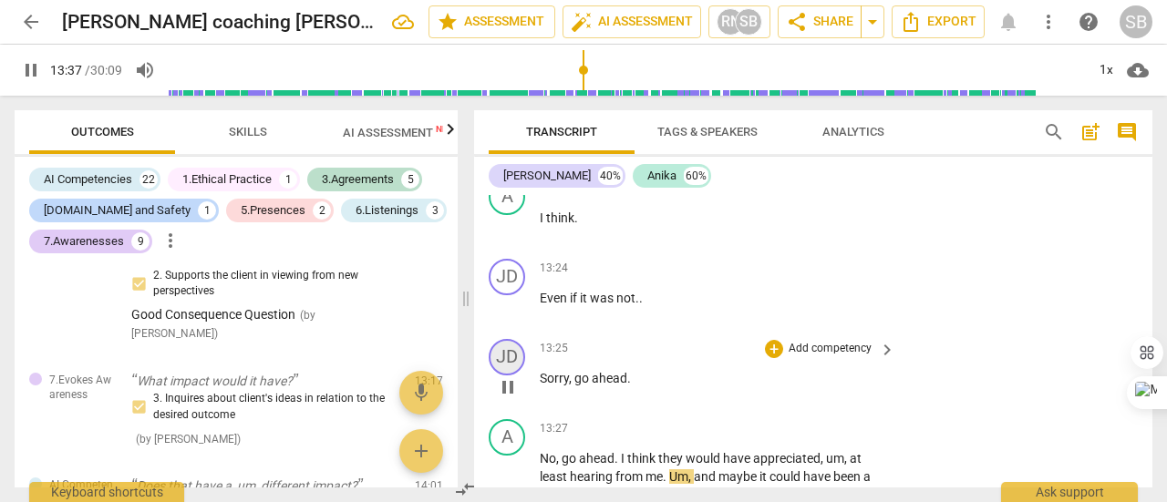
click at [509, 376] on div "JD" at bounding box center [507, 357] width 36 height 36
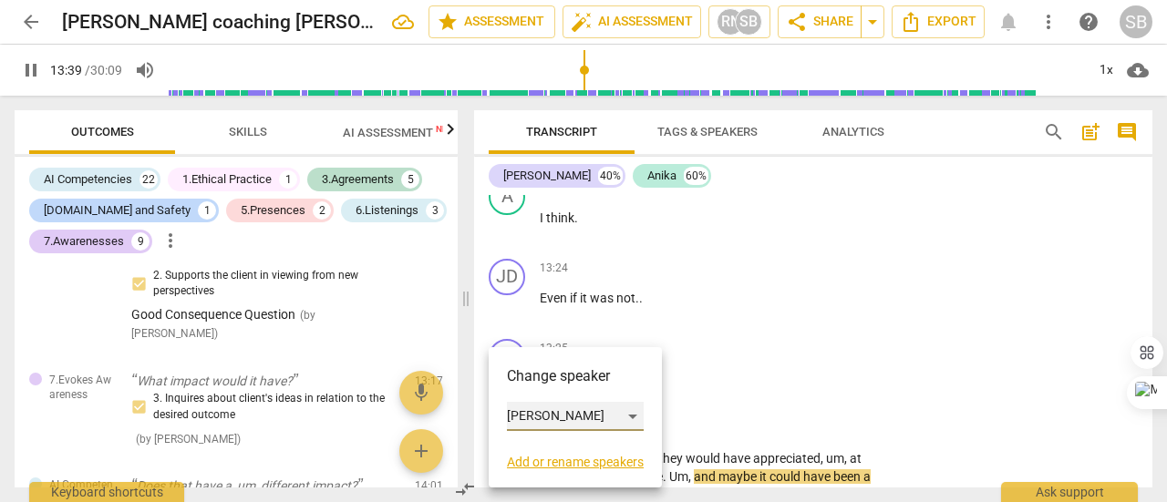
click at [638, 415] on div "Jyoti Dhir" at bounding box center [575, 416] width 137 height 29
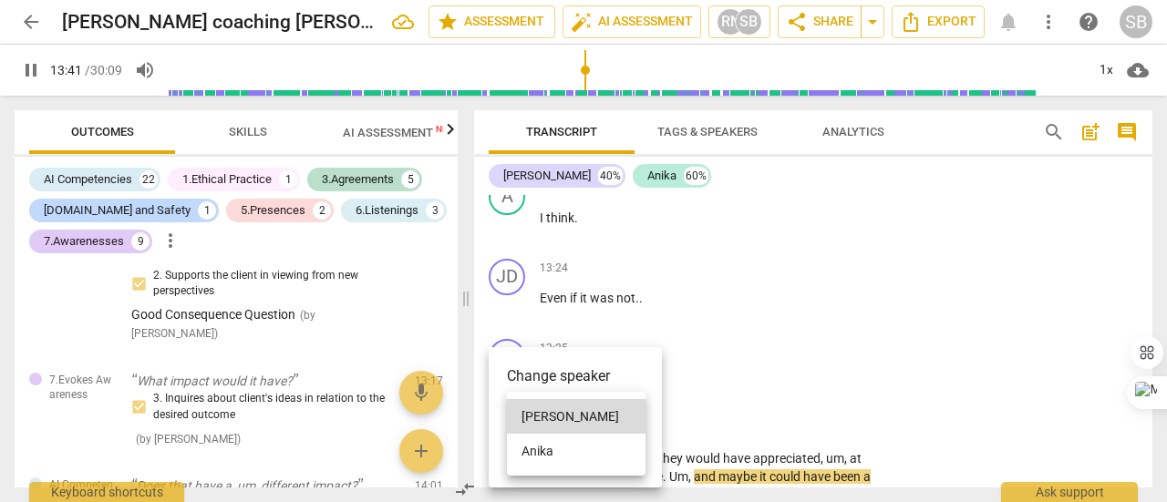
click at [718, 379] on div at bounding box center [583, 251] width 1167 height 502
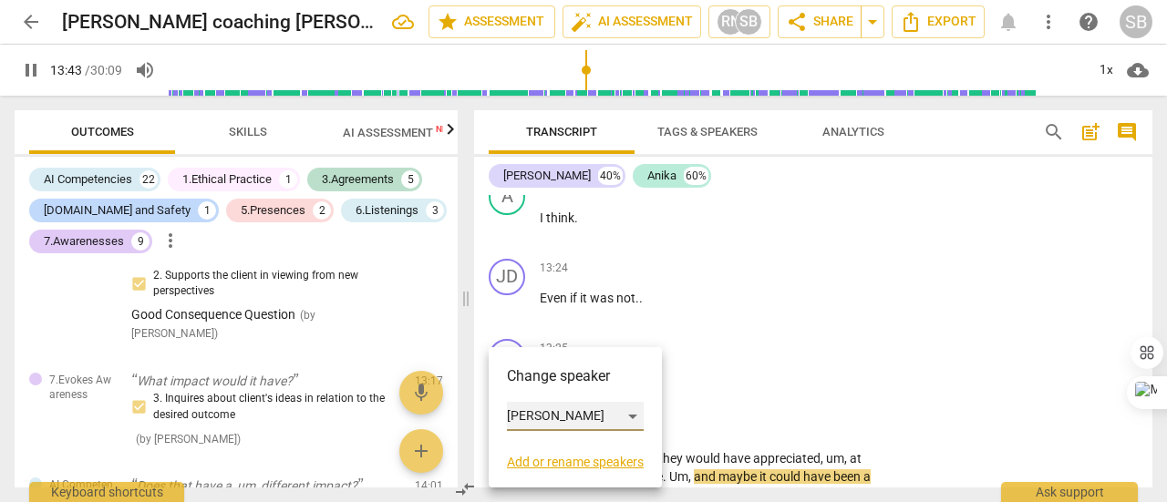
click at [642, 418] on div "Jyoti Dhir" at bounding box center [575, 416] width 137 height 29
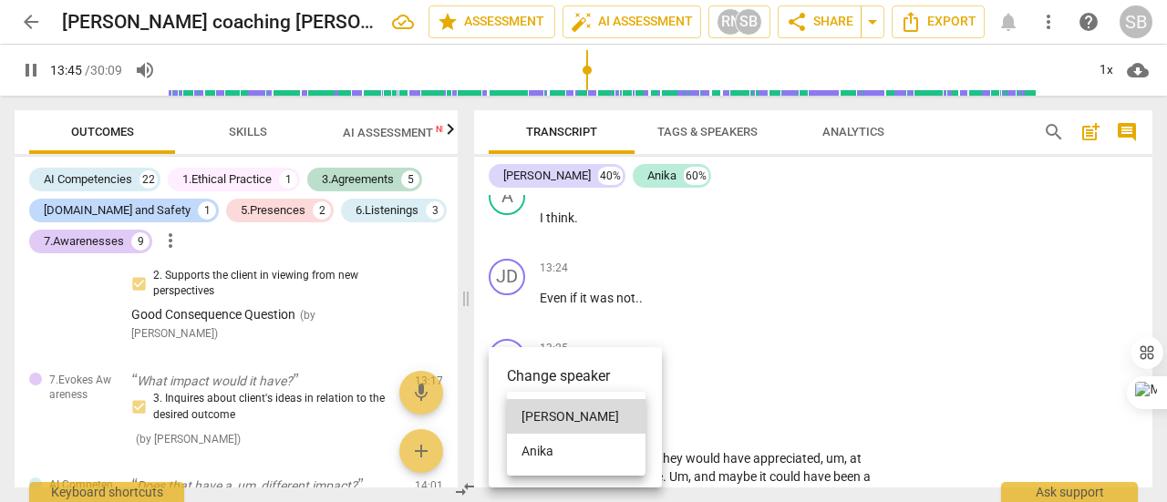
scroll to position [5514, 0]
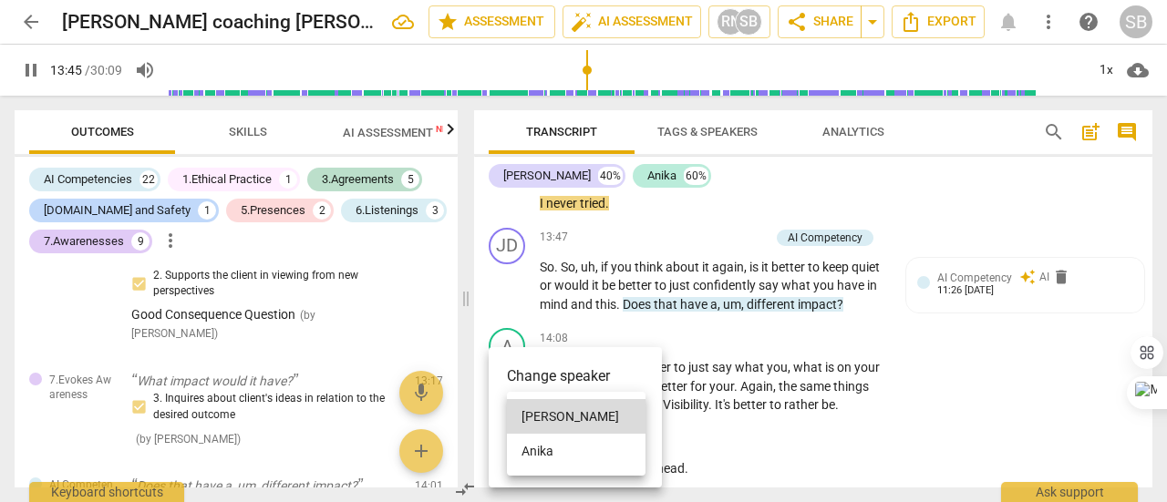
click at [738, 379] on div at bounding box center [583, 251] width 1167 height 502
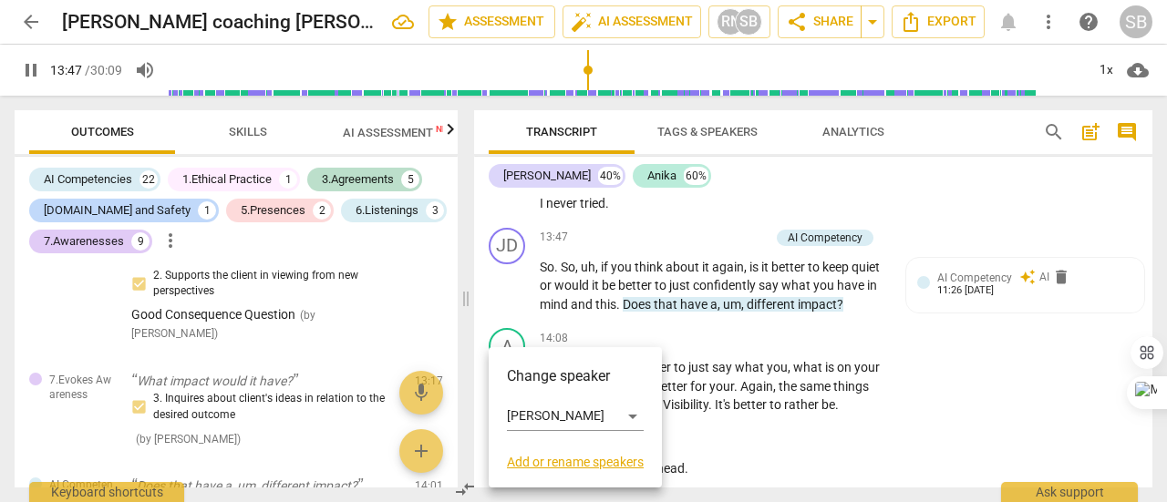
click at [659, 298] on div at bounding box center [583, 251] width 1167 height 502
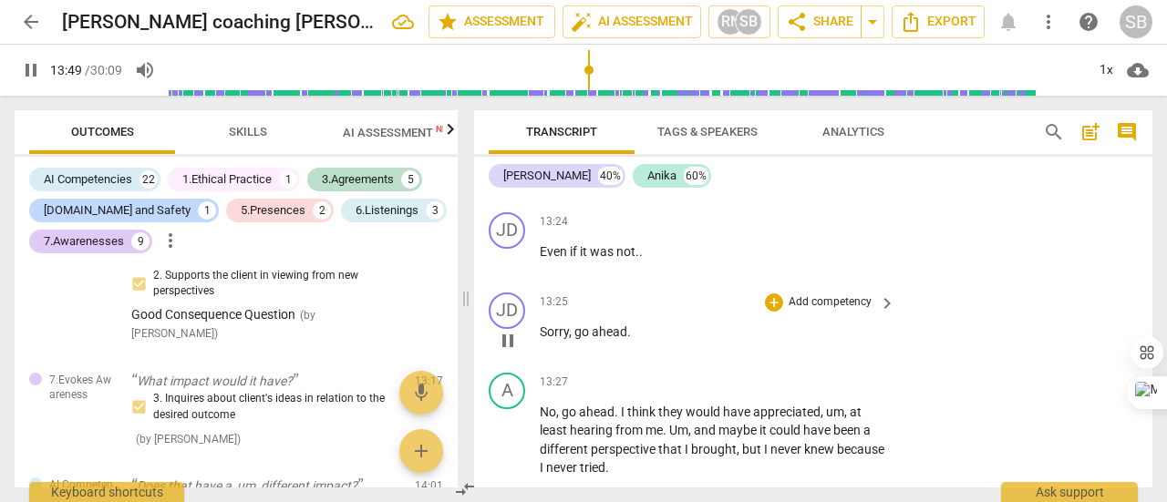
scroll to position [5241, 0]
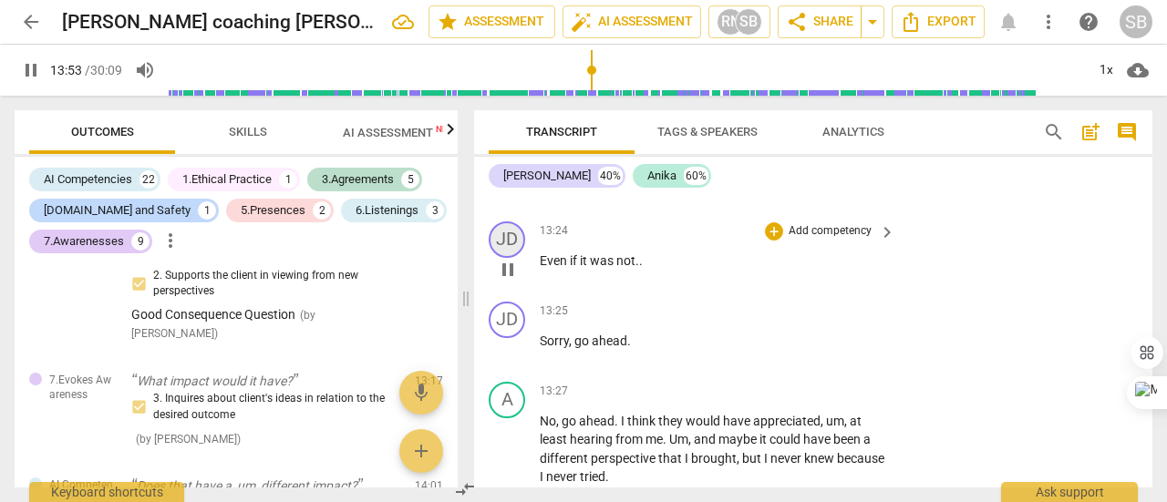
click at [511, 258] on div "JD" at bounding box center [507, 240] width 36 height 36
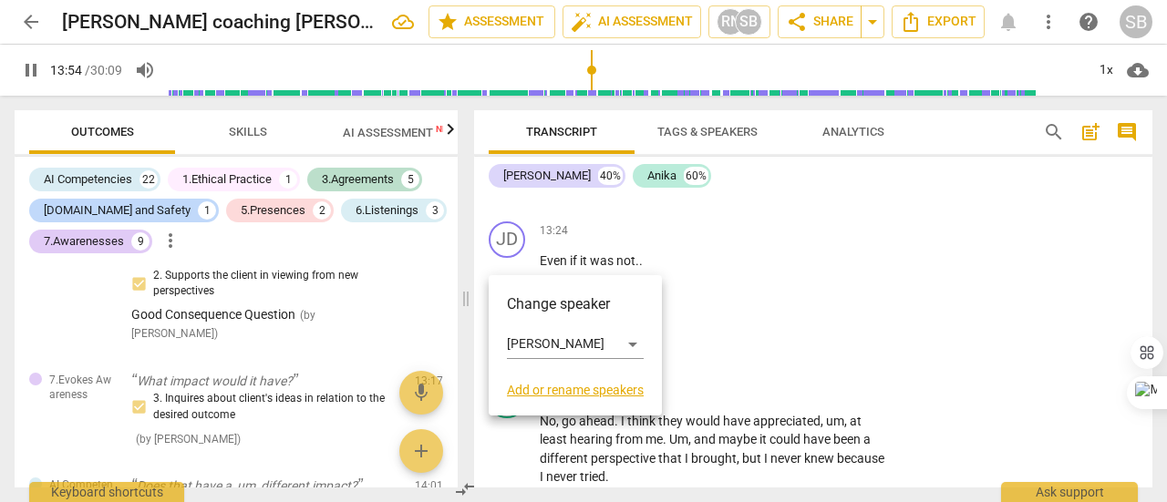
click at [613, 254] on div at bounding box center [583, 251] width 1167 height 502
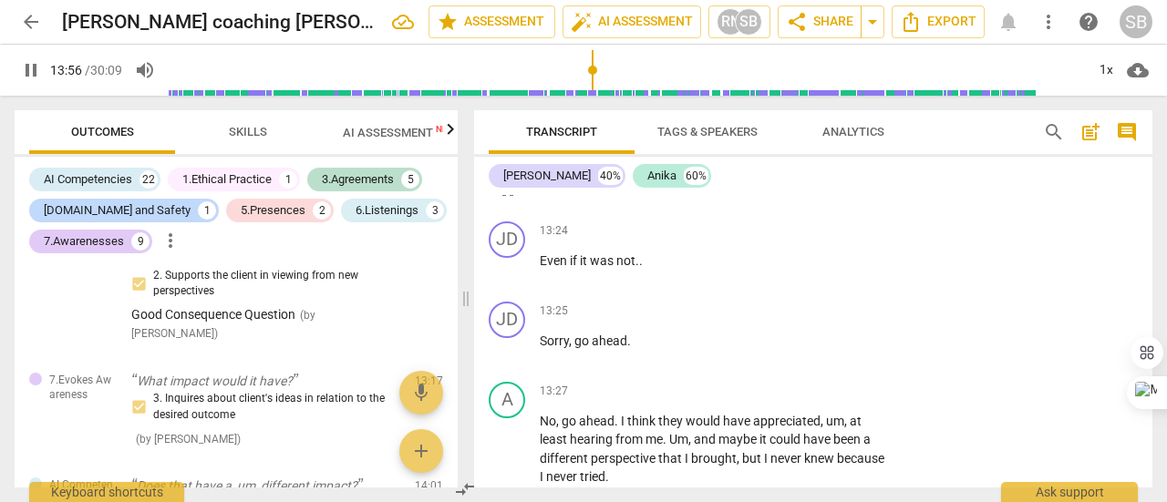
click at [519, 201] on span "pause" at bounding box center [507, 190] width 29 height 22
click at [518, 201] on span "play_arrow" at bounding box center [508, 190] width 22 height 22
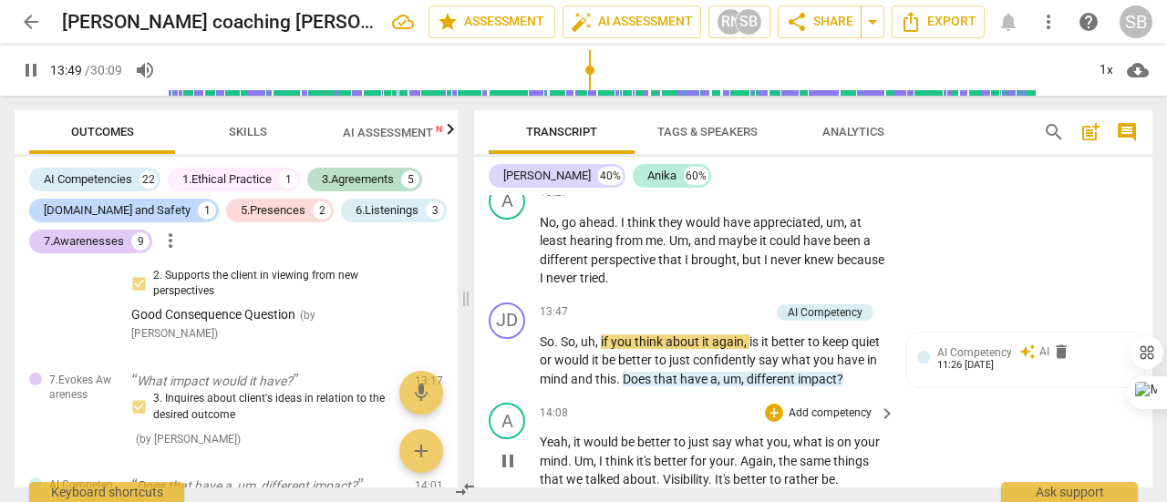
scroll to position [5423, 0]
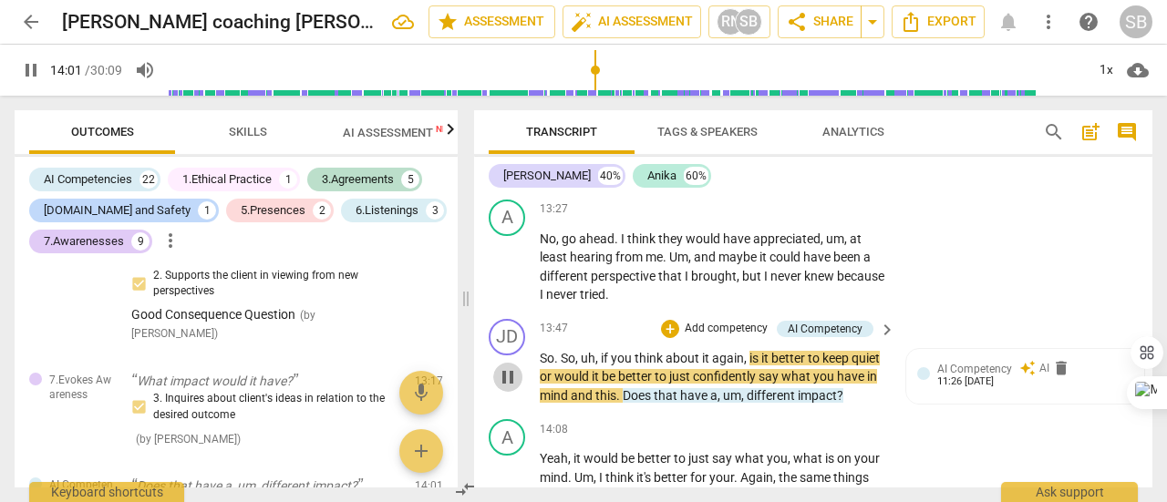
click at [509, 388] on span "pause" at bounding box center [508, 378] width 22 height 22
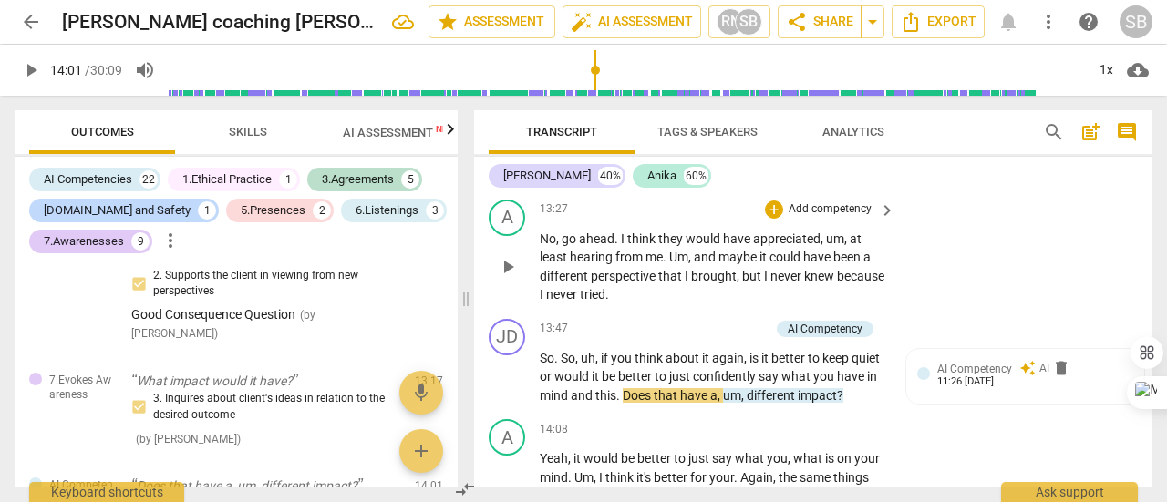
click at [838, 218] on p "Add competency" at bounding box center [830, 209] width 87 height 16
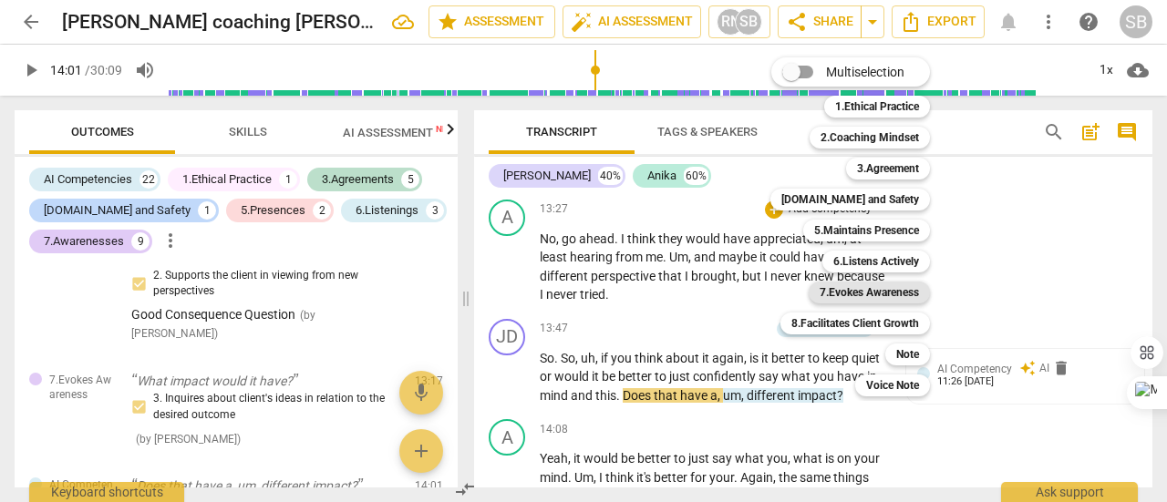
click at [881, 293] on b "7.Evokes Awareness" at bounding box center [869, 293] width 99 height 22
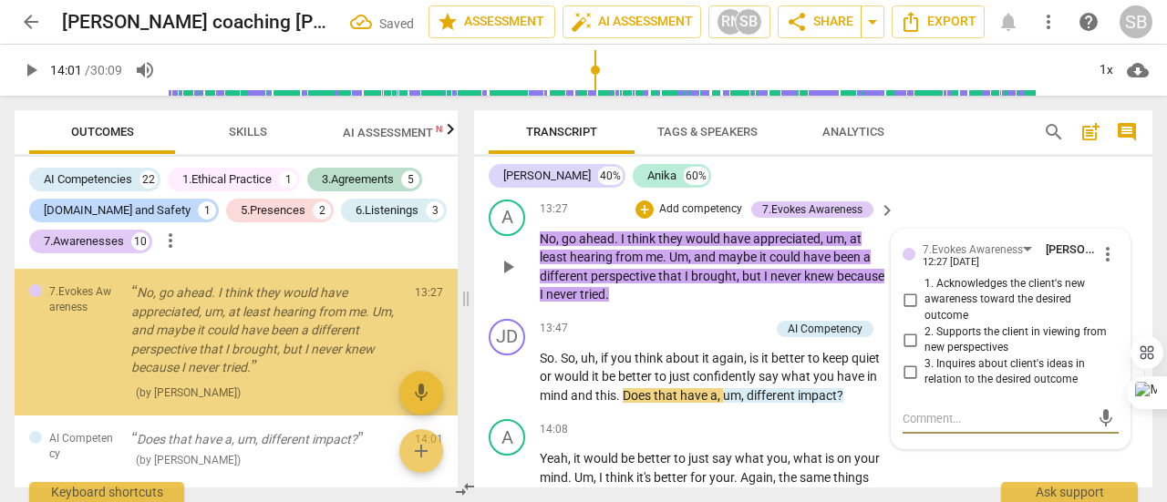
scroll to position [2938, 0]
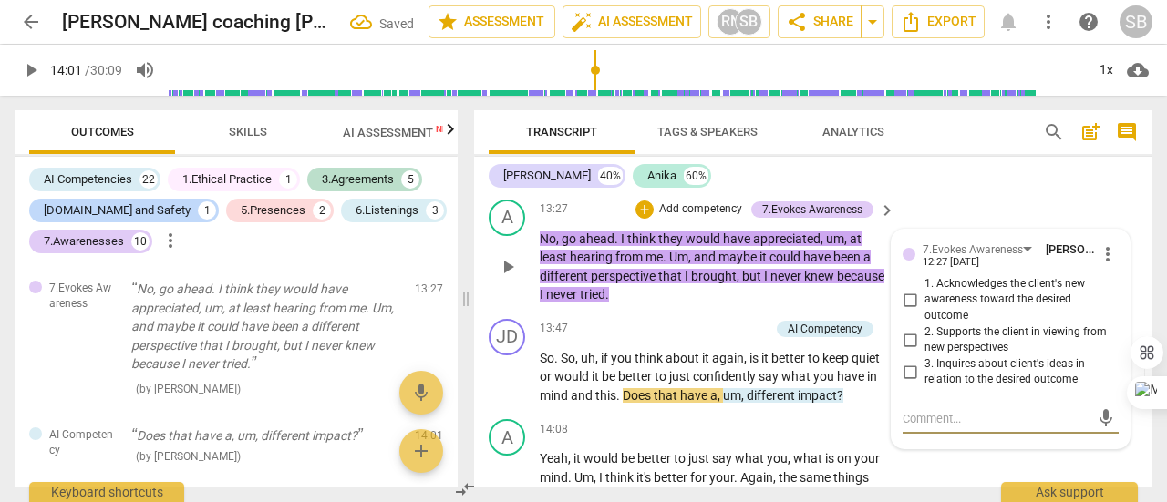
click at [904, 383] on input "3. Inquires about client's ideas in relation to the desired outcome" at bounding box center [909, 372] width 29 height 22
click at [927, 428] on textarea at bounding box center [996, 418] width 187 height 17
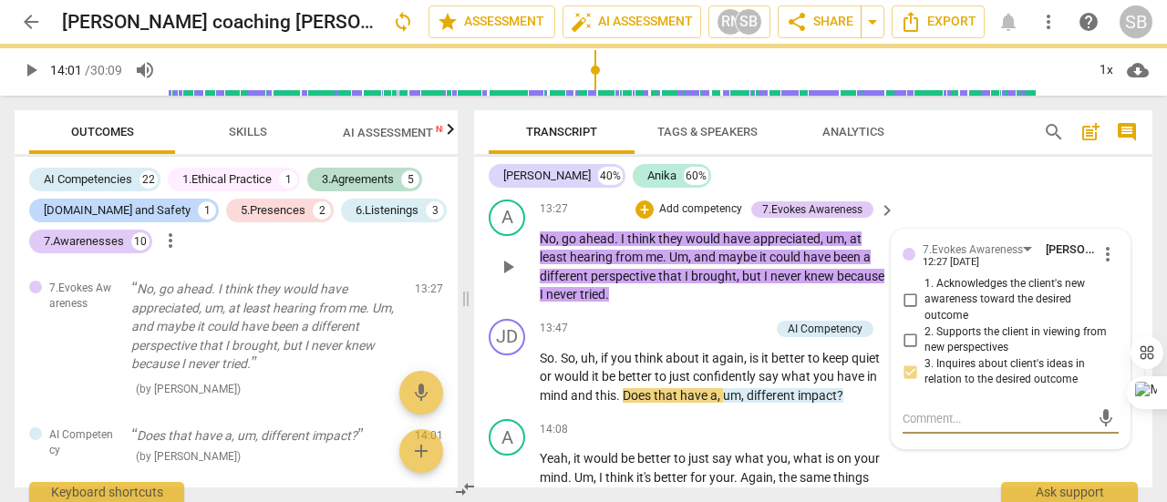
click at [906, 383] on input "3. Inquires about client's ideas in relation to the desired outcome" at bounding box center [909, 372] width 29 height 22
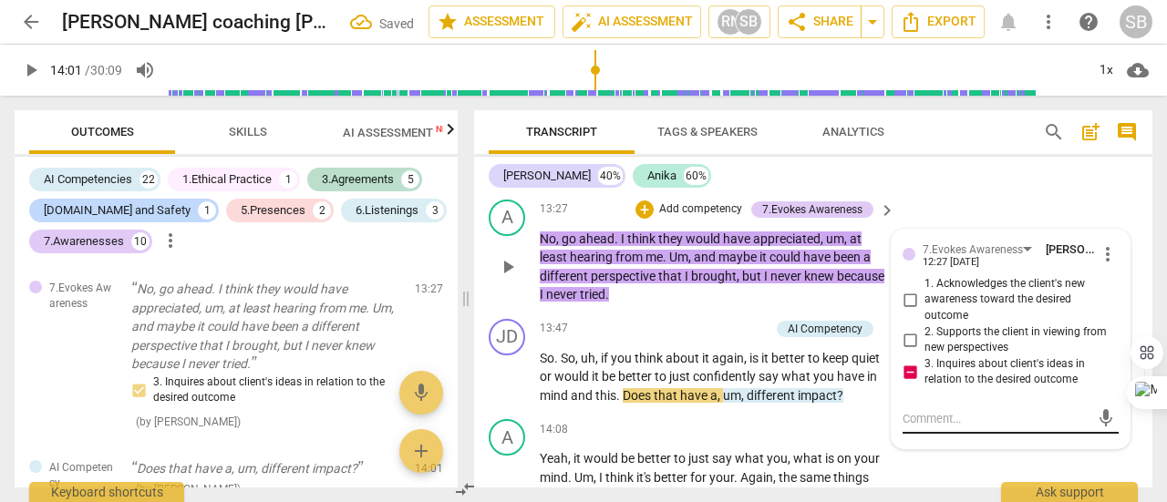
click at [930, 428] on textarea at bounding box center [996, 418] width 187 height 17
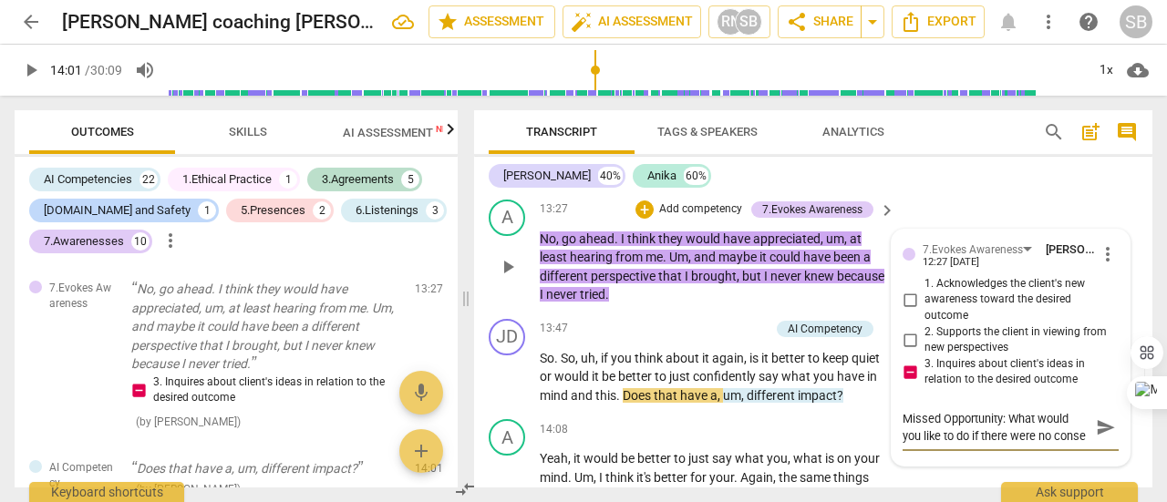
scroll to position [15, 0]
click at [1096, 438] on span "send" at bounding box center [1106, 428] width 20 height 20
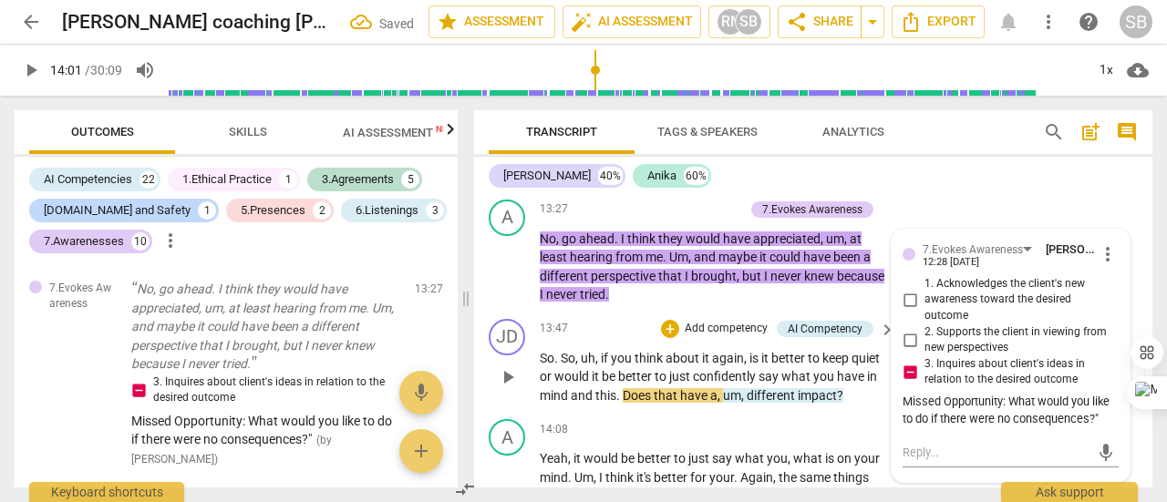
scroll to position [5514, 0]
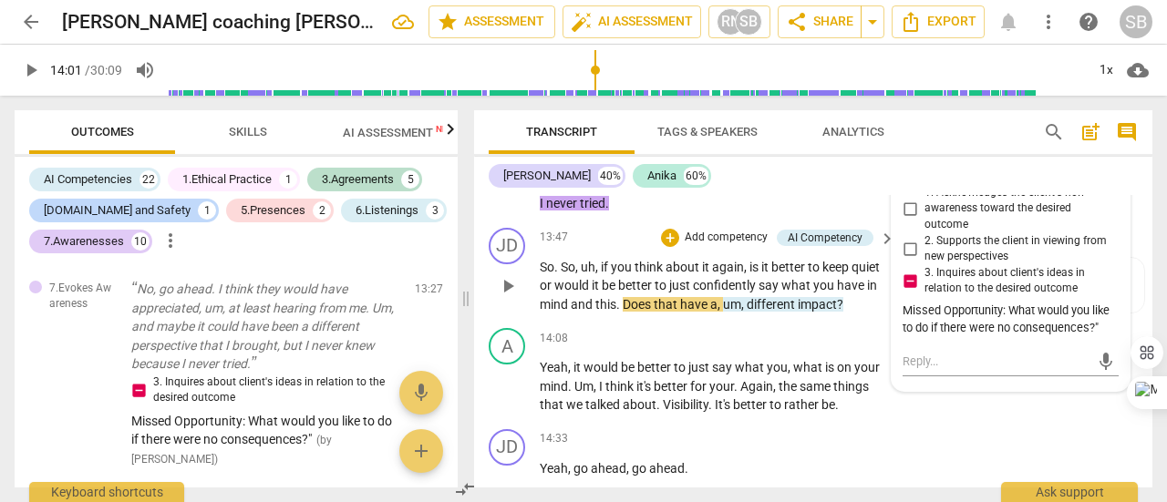
click at [511, 297] on span "play_arrow" at bounding box center [508, 286] width 22 height 22
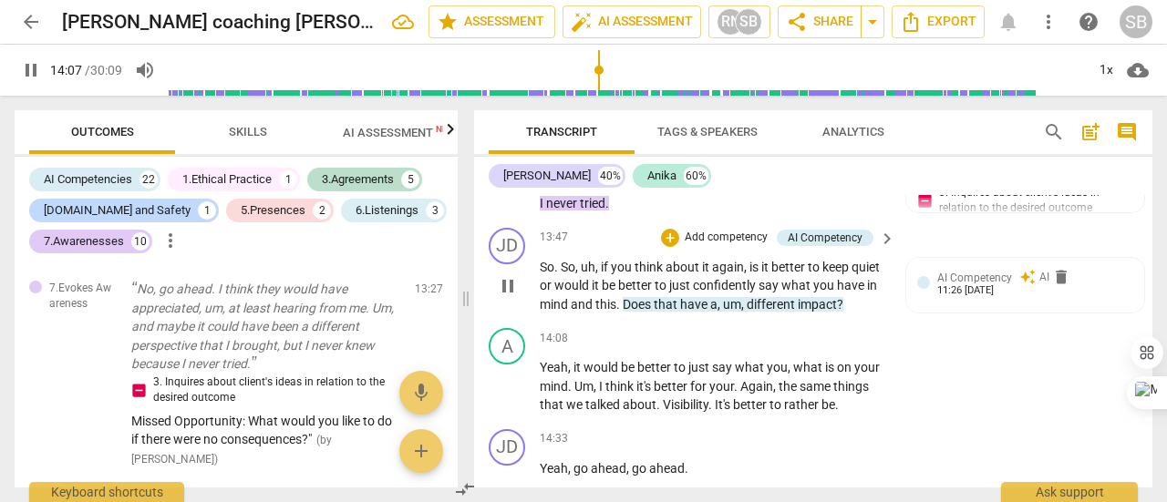
click at [654, 312] on span "Does" at bounding box center [638, 304] width 31 height 15
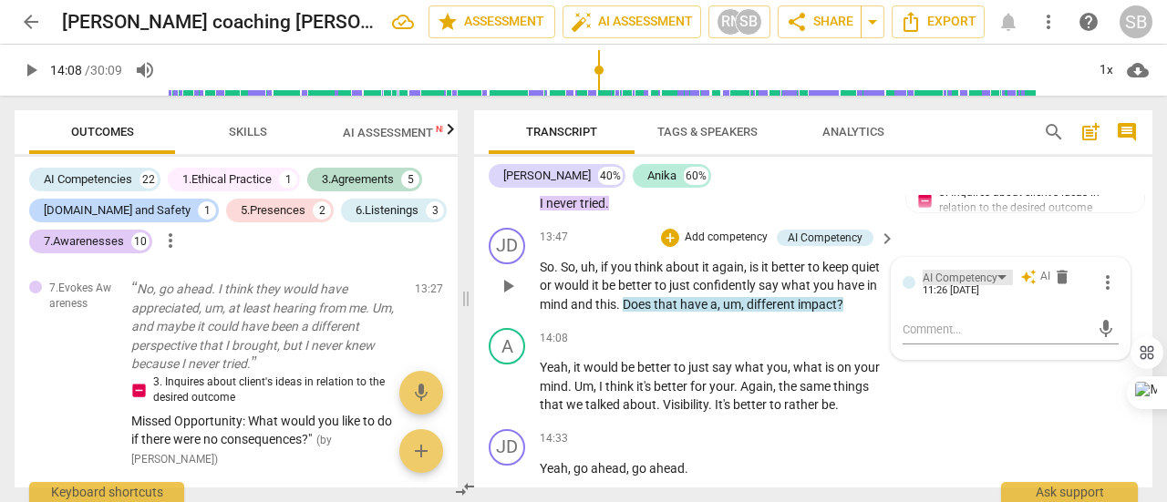
click at [1000, 285] on div "AI Competency" at bounding box center [968, 277] width 90 height 15
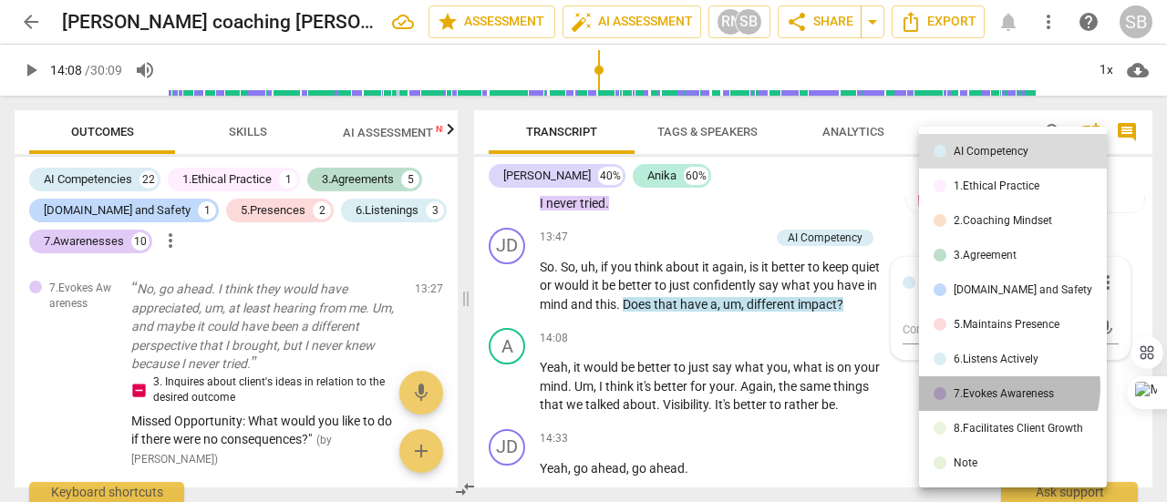
click at [1003, 388] on div "7.Evokes Awareness" at bounding box center [1004, 393] width 100 height 11
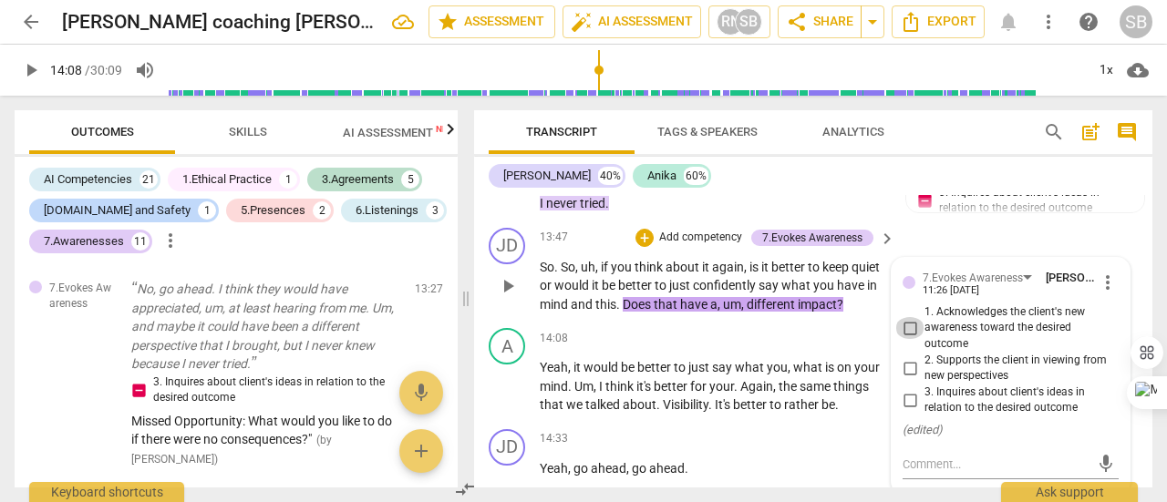
click at [907, 339] on input "1. Acknowledges the client's new awareness toward the desired outcome" at bounding box center [909, 328] width 29 height 22
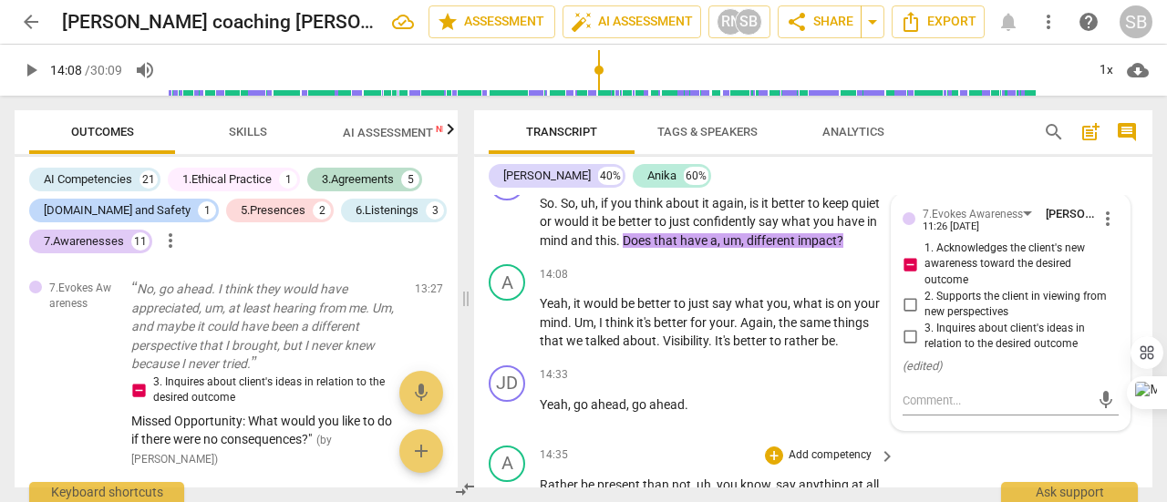
scroll to position [5605, 0]
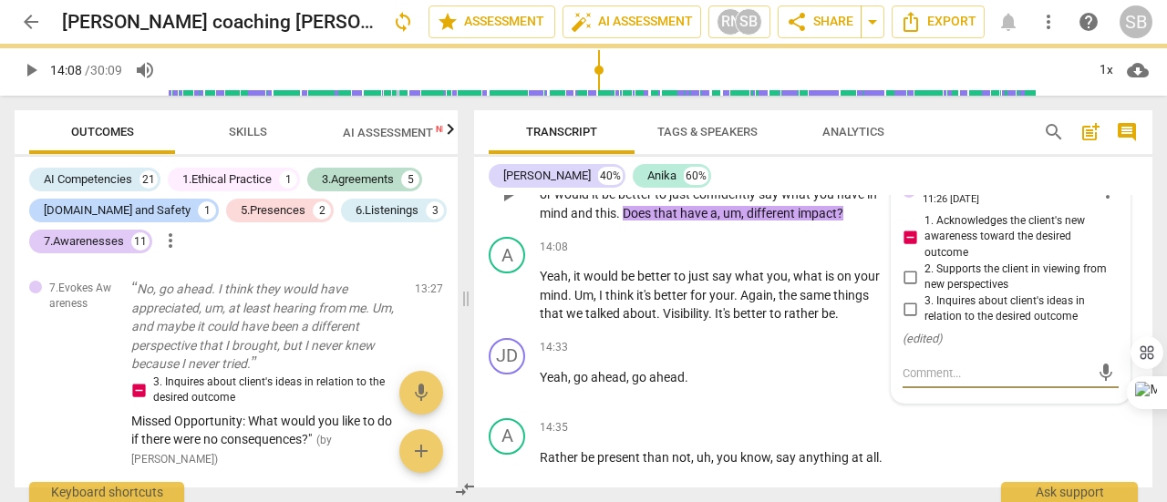
click at [928, 382] on textarea at bounding box center [996, 373] width 187 height 17
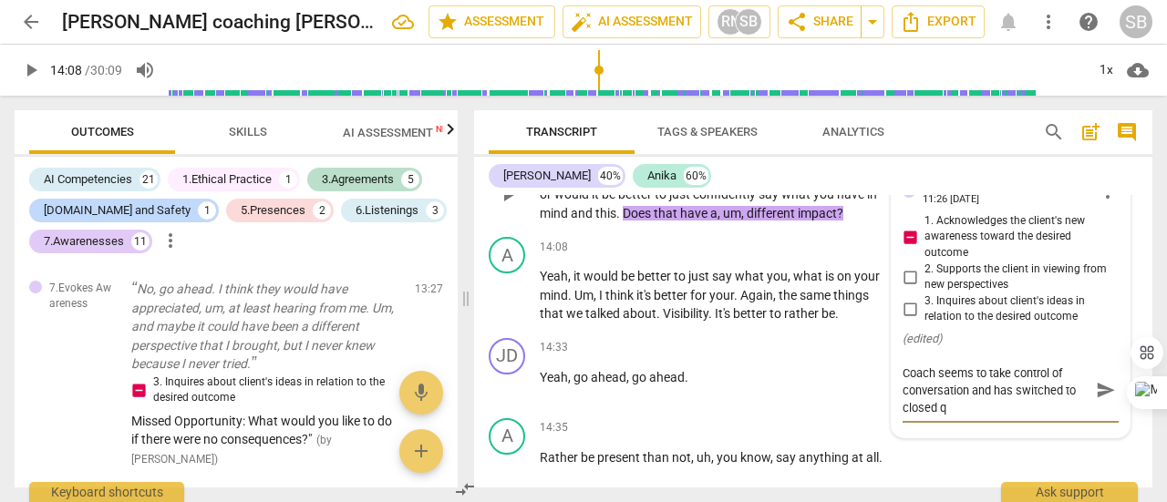
scroll to position [0, 0]
click at [1102, 400] on span "send" at bounding box center [1106, 390] width 20 height 20
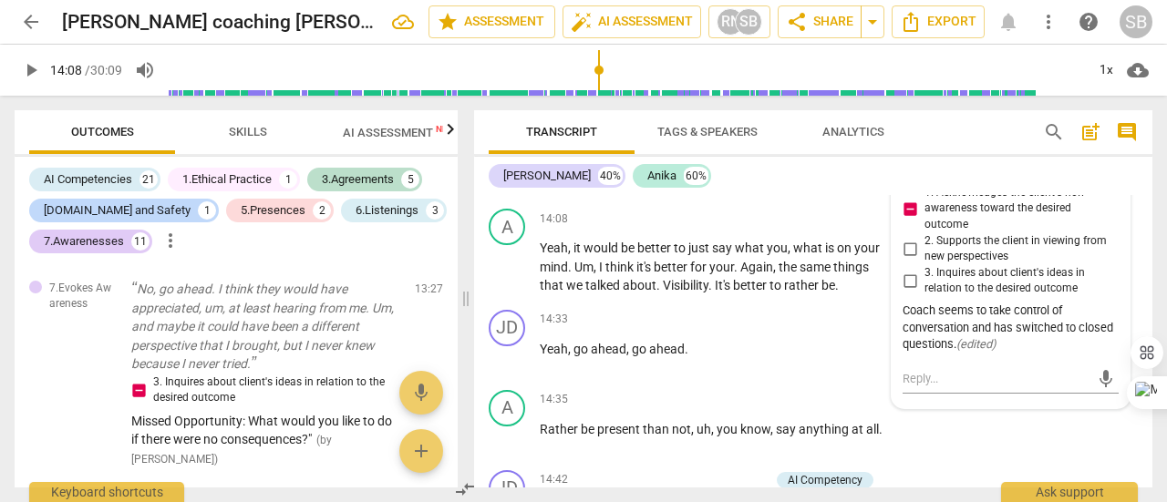
scroll to position [5605, 0]
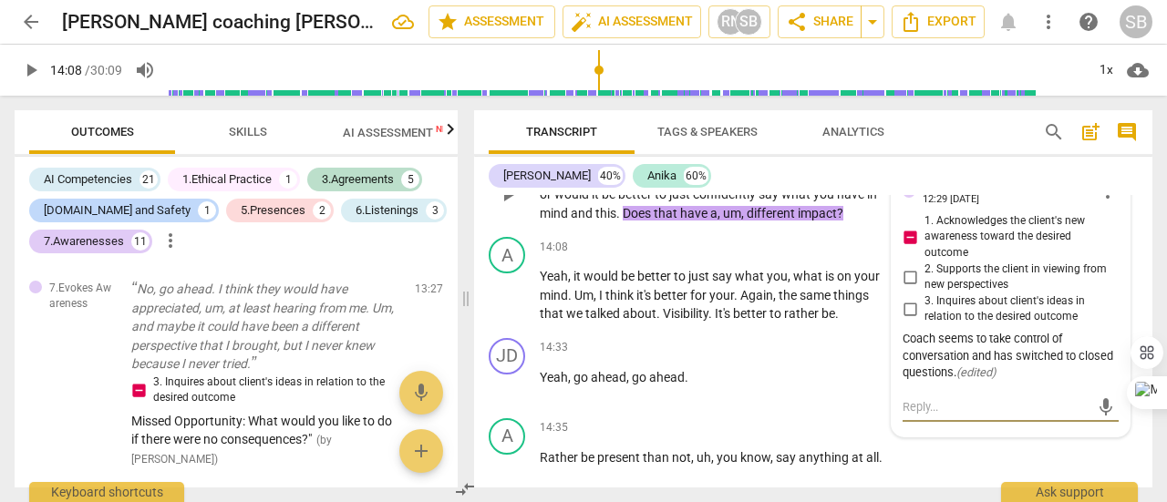
click at [946, 416] on textarea at bounding box center [996, 406] width 187 height 17
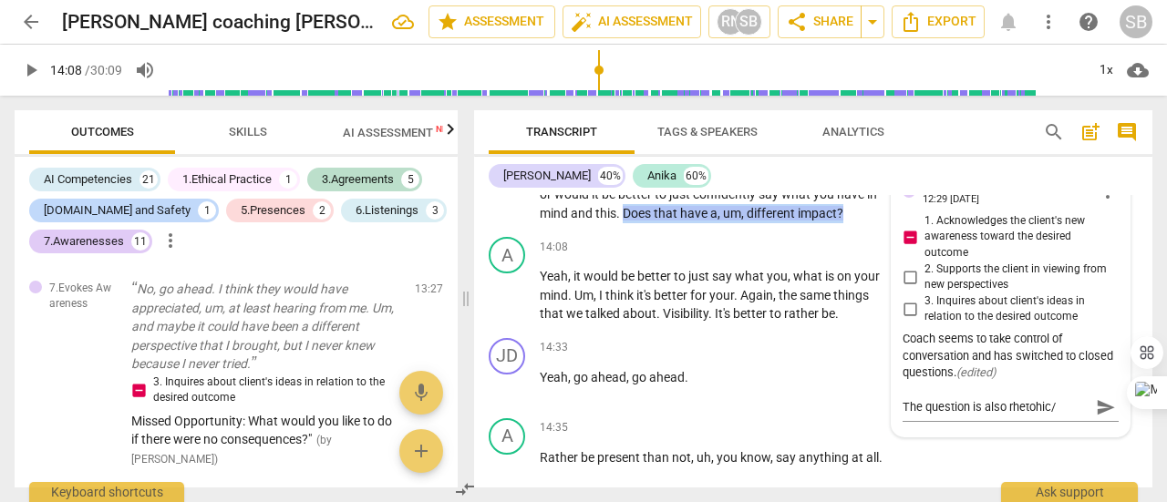
drag, startPoint x: 666, startPoint y: 223, endPoint x: 676, endPoint y: 243, distance: 22.1
click at [676, 223] on p "So . So , uh , if you think about it again , is it better to keep quiet or woul…" at bounding box center [713, 195] width 346 height 57
copy p "Does that have a , um , different impact ?"
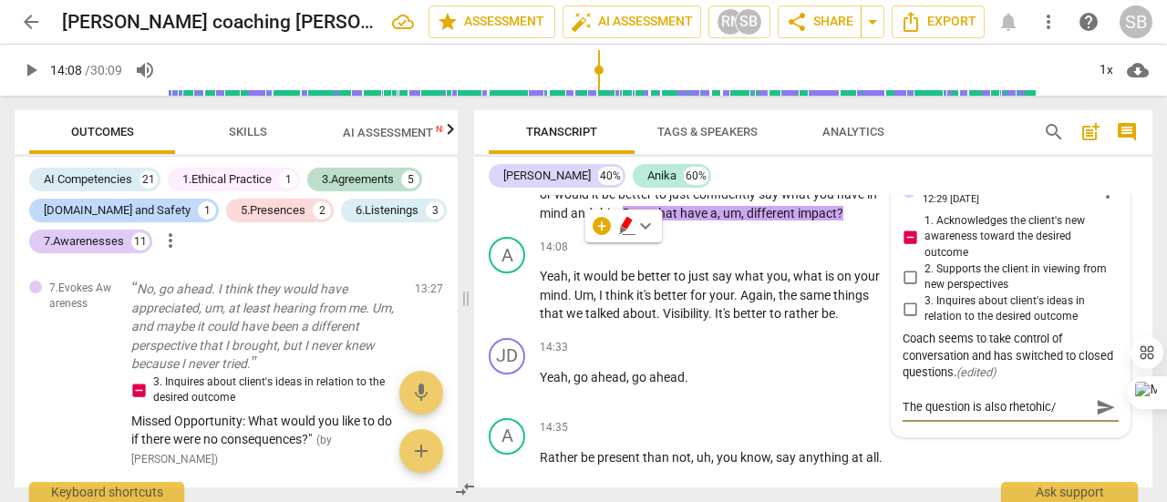
click at [1061, 416] on textarea "The question is also rhetohic/" at bounding box center [996, 406] width 187 height 17
paste textarea "Does that have a, um, different impact?"
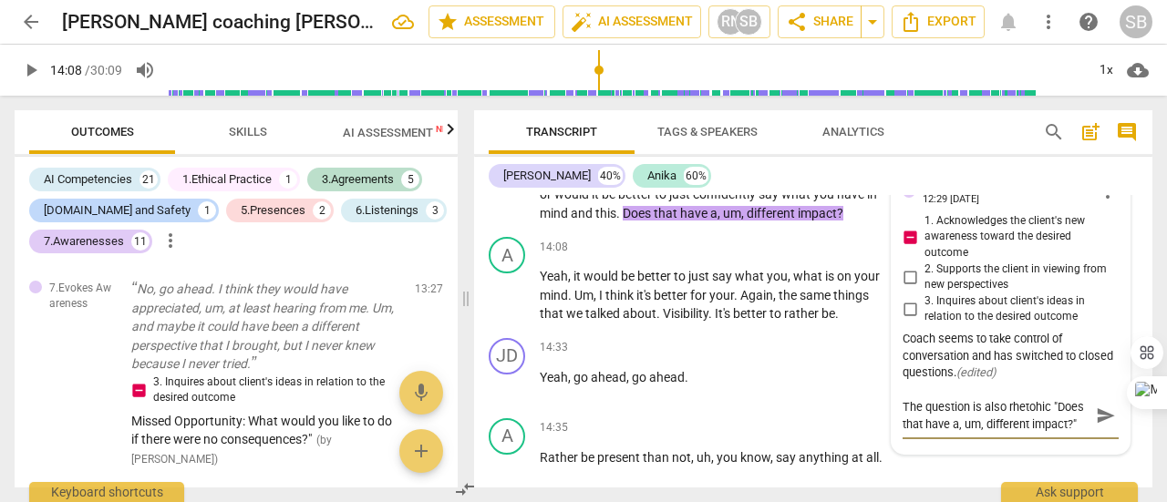
click at [1107, 426] on span "send" at bounding box center [1106, 416] width 20 height 20
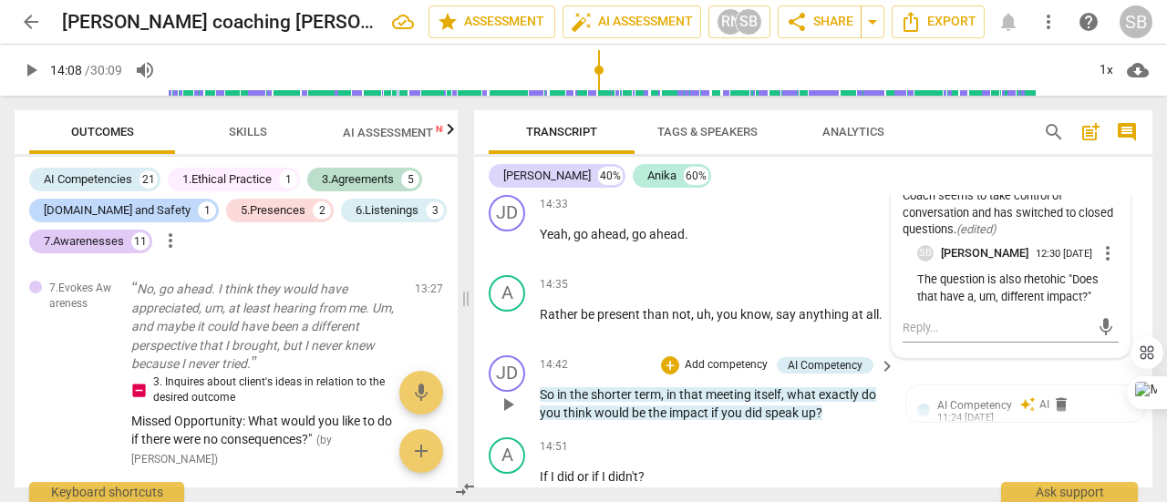
scroll to position [5788, 0]
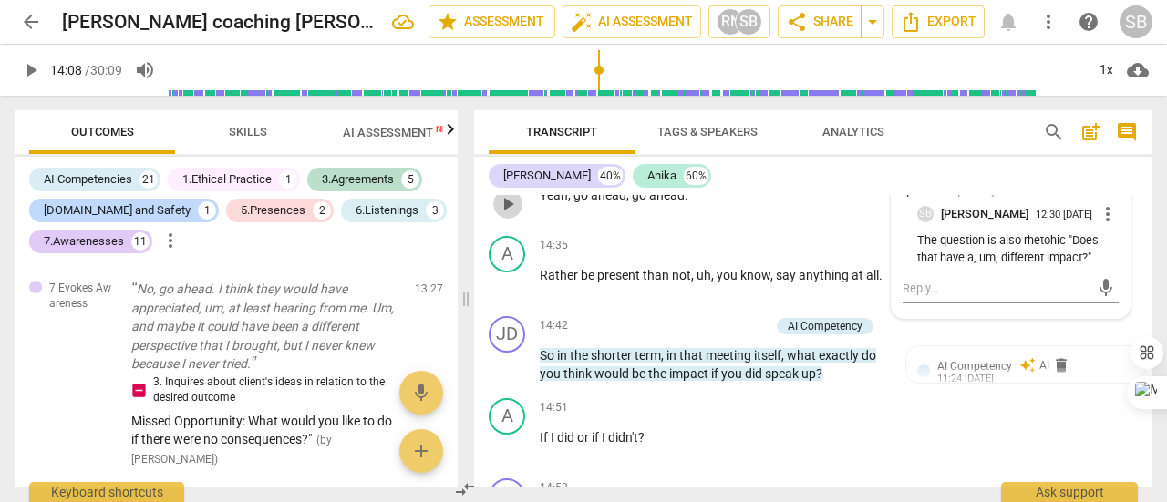
click at [512, 215] on span "play_arrow" at bounding box center [508, 204] width 22 height 22
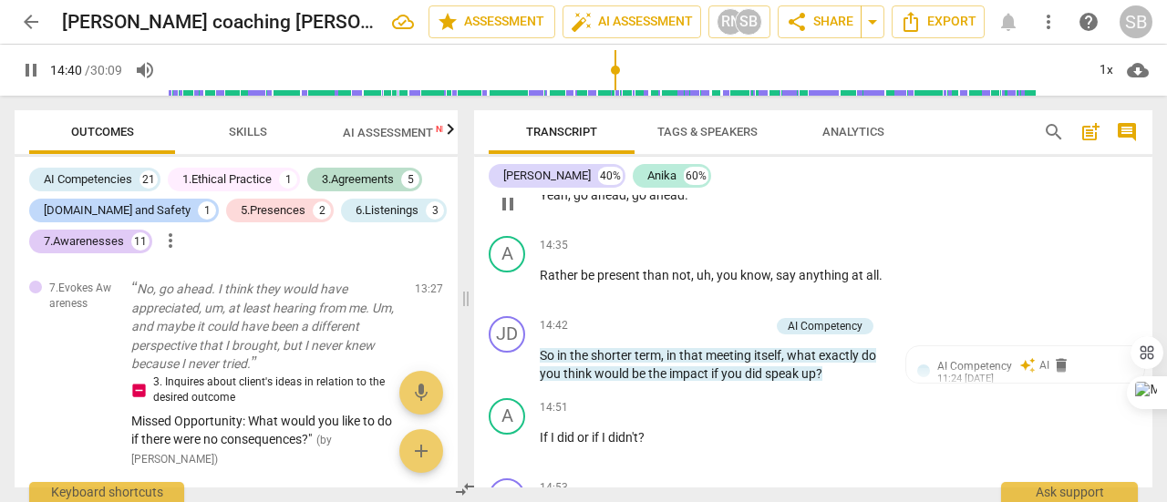
click at [512, 215] on span "pause" at bounding box center [508, 204] width 22 height 22
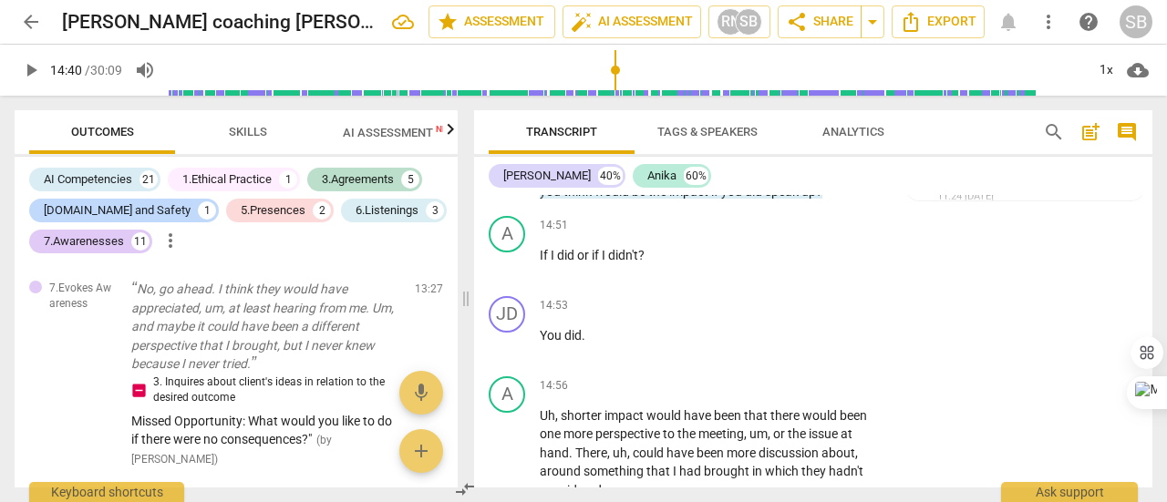
scroll to position [5879, 0]
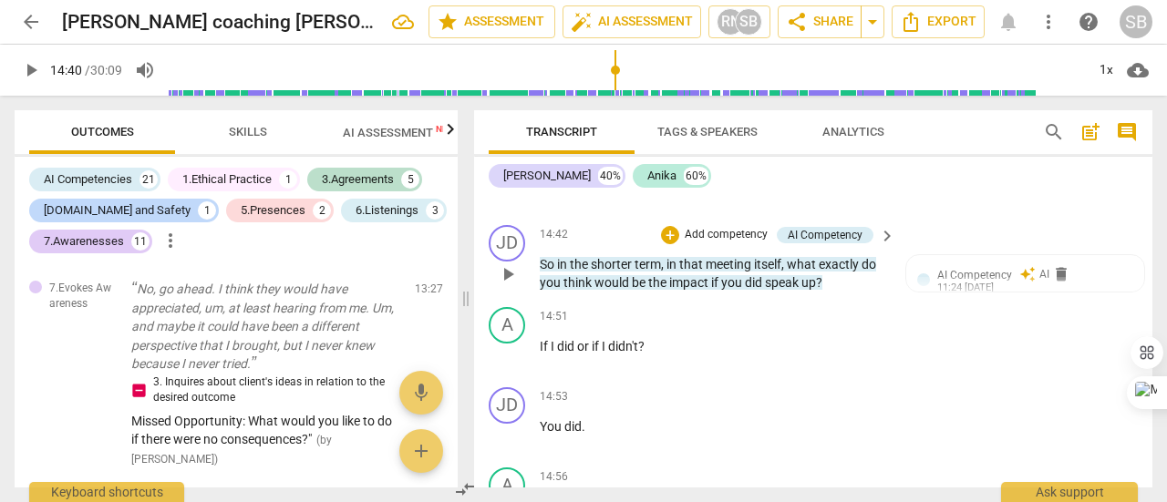
click at [838, 272] on span "exactly" at bounding box center [840, 264] width 43 height 15
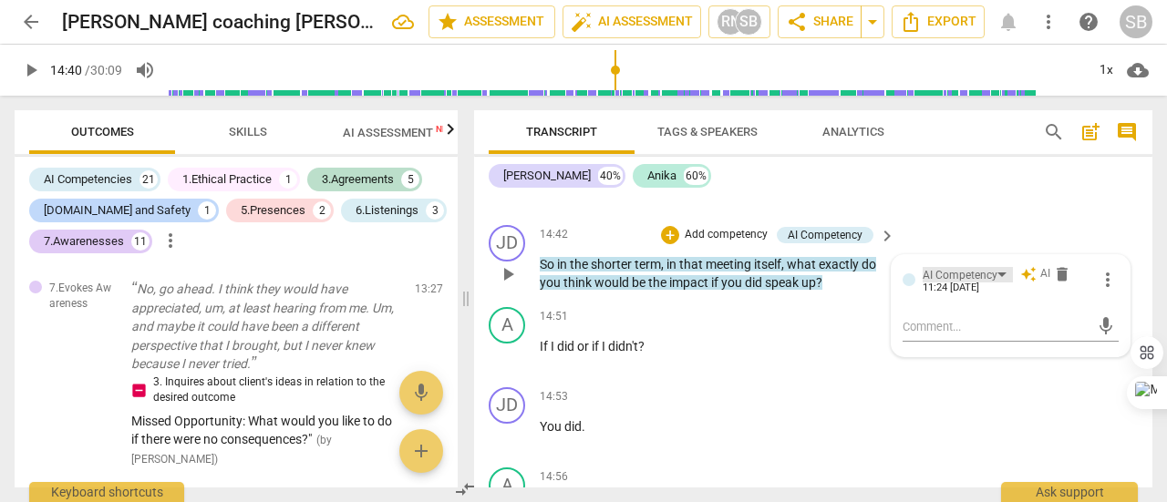
click at [998, 283] on div "AI Competency" at bounding box center [968, 274] width 90 height 15
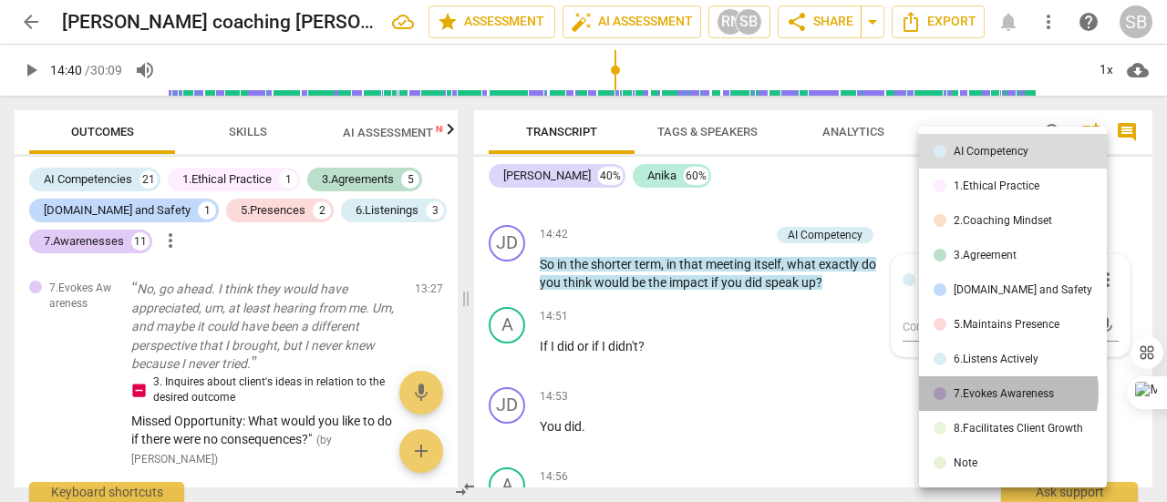
click at [998, 392] on div "7.Evokes Awareness" at bounding box center [1004, 393] width 100 height 11
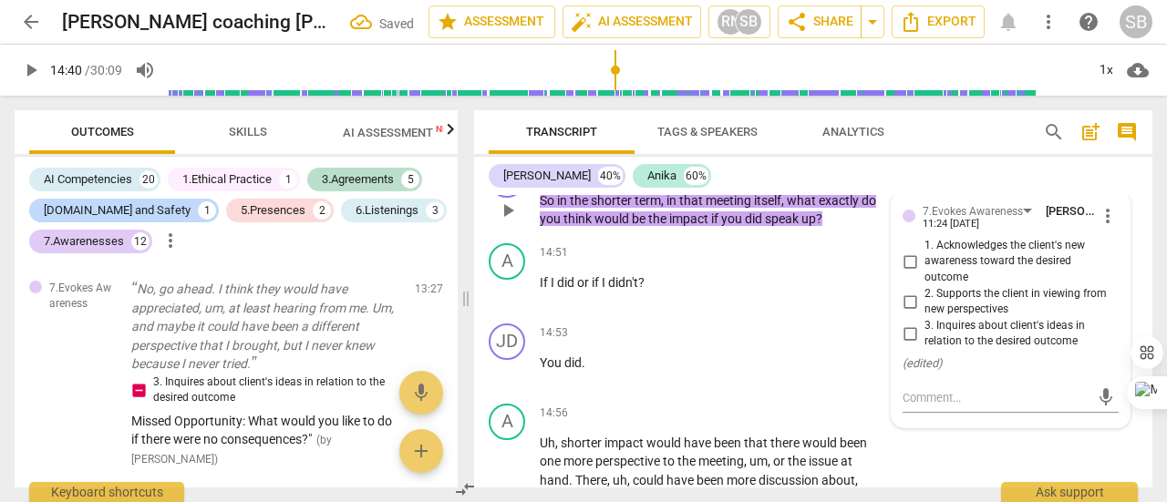
scroll to position [5970, 0]
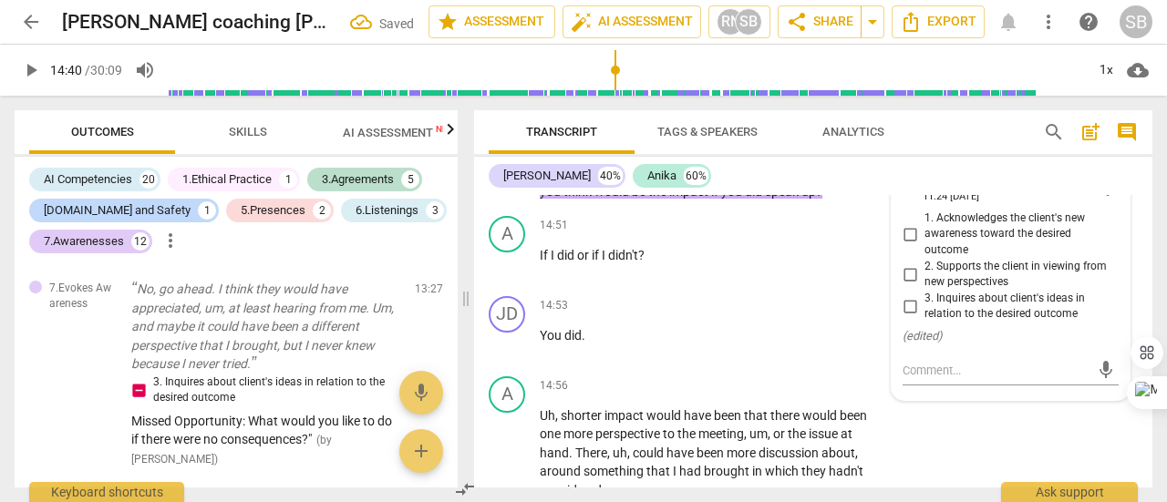
click at [910, 317] on input "3. Inquires about client's ideas in relation to the desired outcome" at bounding box center [909, 306] width 29 height 22
click at [905, 285] on input "2. Supports the client in viewing from new perspectives" at bounding box center [909, 274] width 29 height 22
click at [912, 317] on input "3. Inquires about client's ideas in relation to the desired outcome" at bounding box center [909, 306] width 29 height 22
click at [908, 317] on input "3. Inquires about client's ideas in relation to the desired outcome" at bounding box center [909, 306] width 29 height 22
click at [926, 379] on textarea at bounding box center [996, 370] width 187 height 17
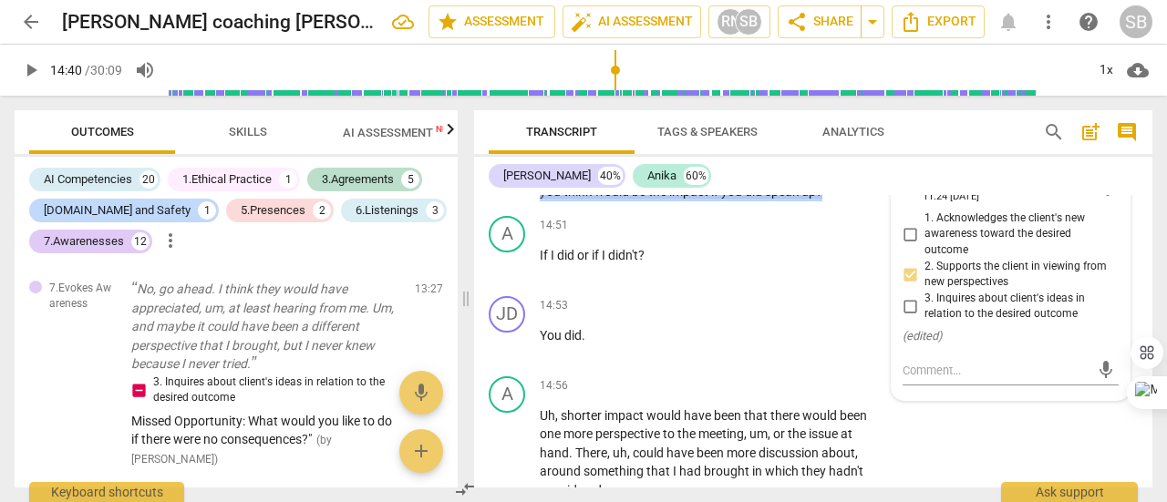
drag, startPoint x: 792, startPoint y: 210, endPoint x: 823, endPoint y: 230, distance: 36.9
click at [823, 201] on p "So in the shorter term , in that meeting itself , what exactly do you think wou…" at bounding box center [713, 182] width 346 height 37
copy p "what exactly do you think would be the impact if you did speak up ?"
click at [923, 379] on textarea at bounding box center [996, 370] width 187 height 17
paste textarea "what exactly do you think would be the impact if you did speak up?"
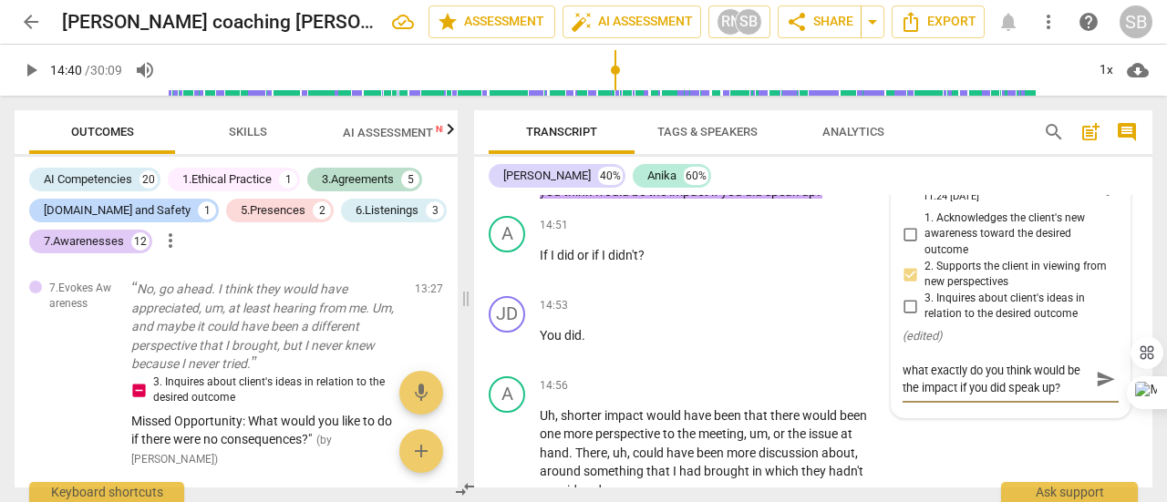
click at [965, 397] on textarea "what exactly do you think would be the impact if you did speak up?" at bounding box center [996, 379] width 187 height 35
click at [1101, 389] on span "send" at bounding box center [1106, 379] width 20 height 20
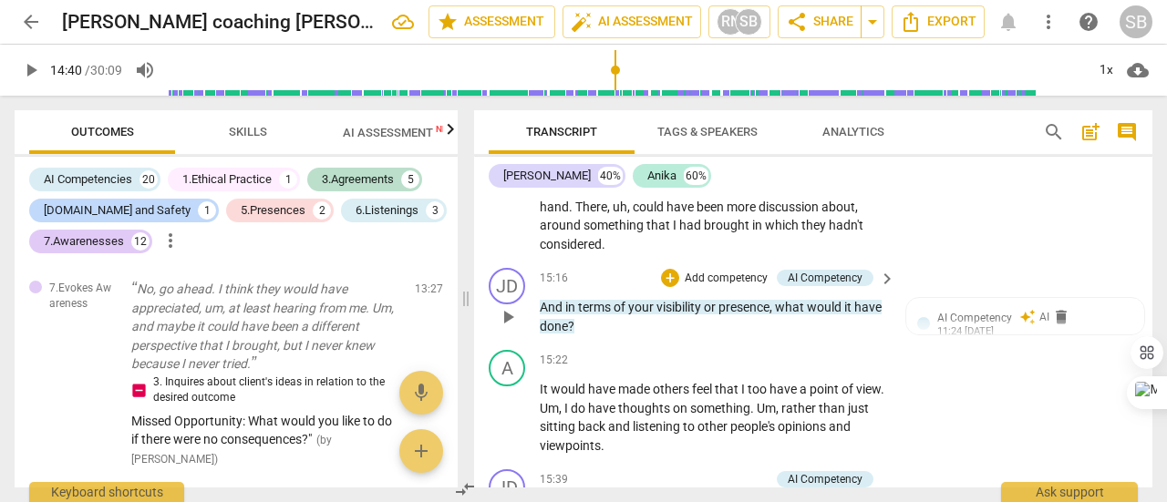
scroll to position [6243, 0]
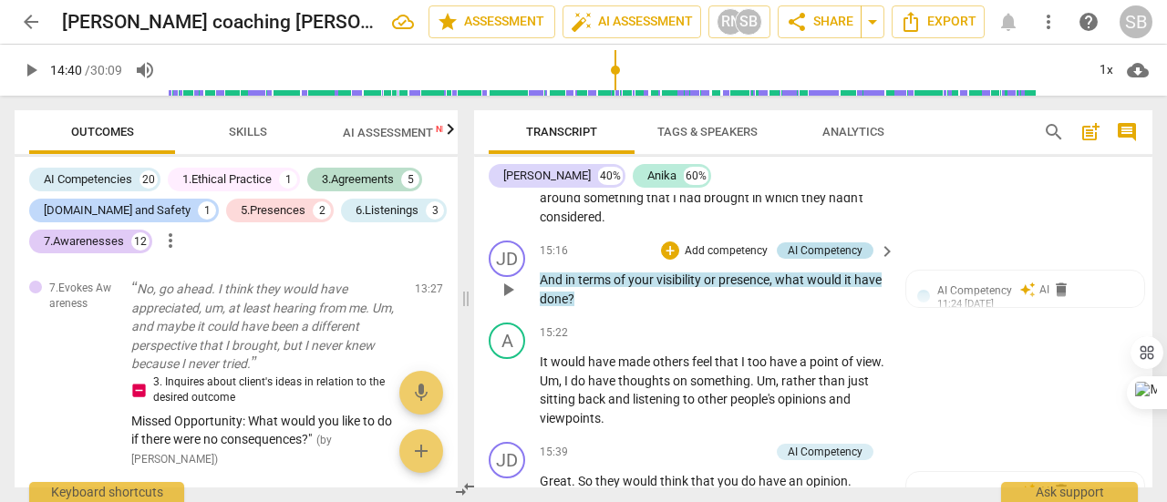
click at [850, 259] on div "AI Competency" at bounding box center [825, 251] width 75 height 16
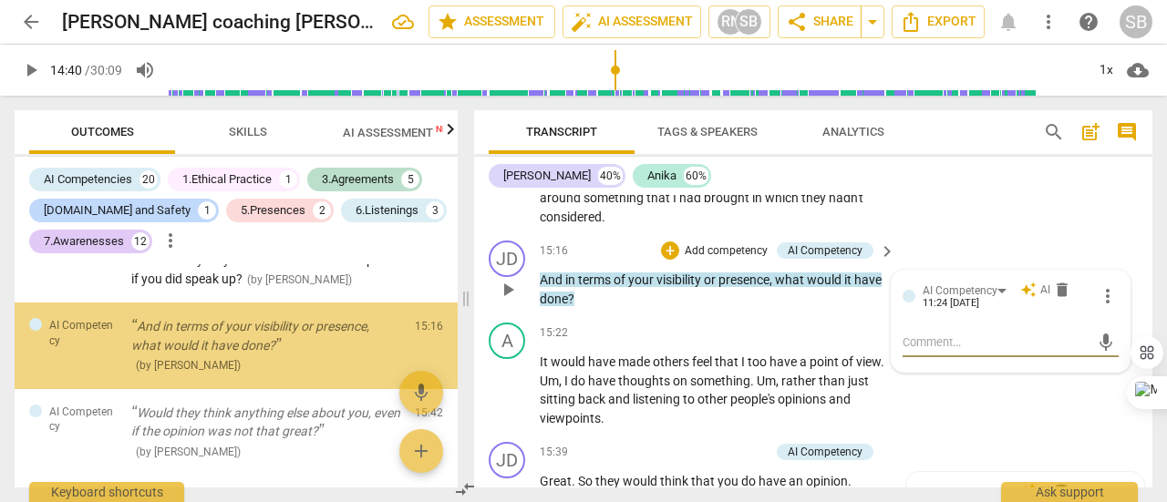
scroll to position [3427, 0]
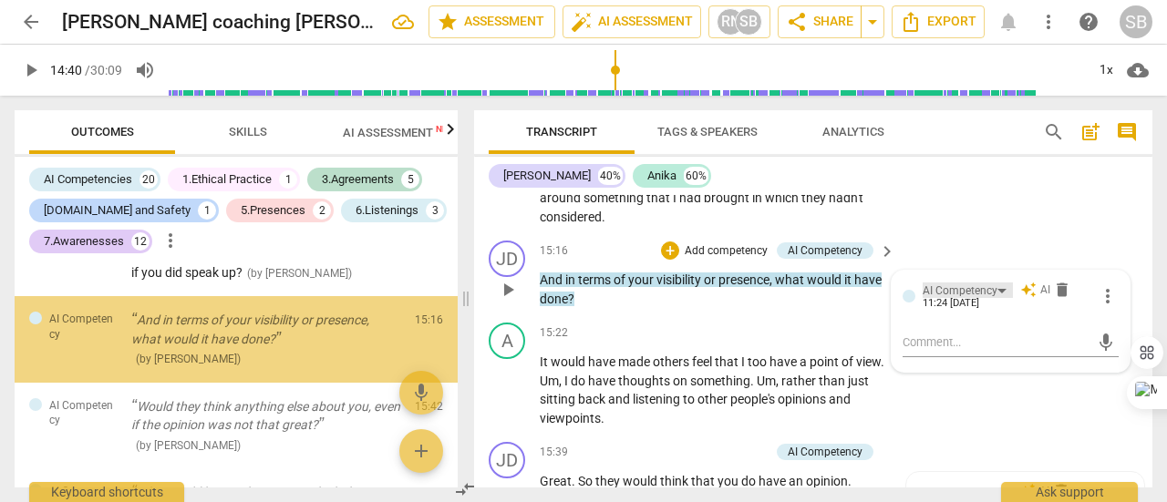
click at [993, 300] on div "AI Competency" at bounding box center [960, 291] width 75 height 17
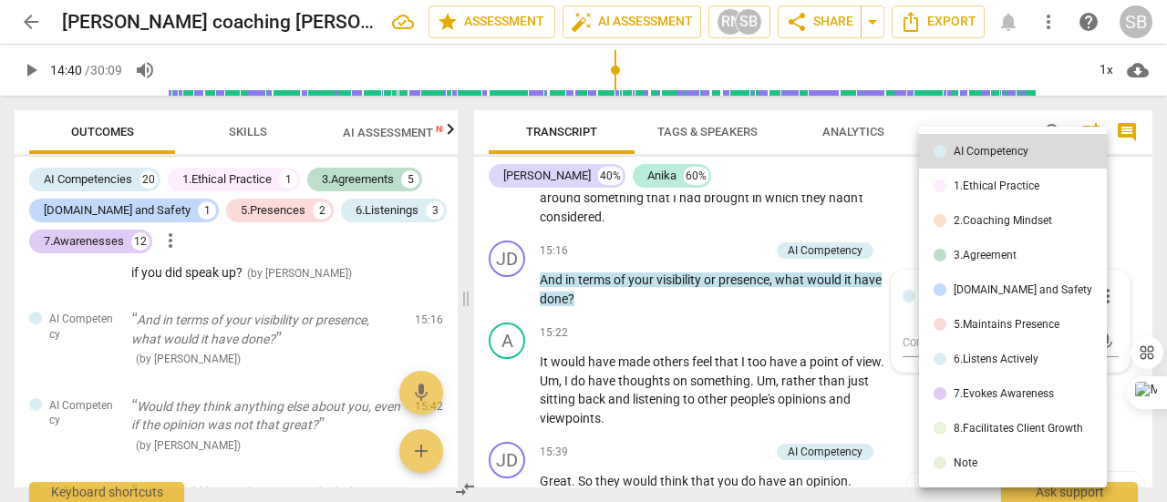
click at [998, 396] on div "7.Evokes Awareness" at bounding box center [1004, 393] width 100 height 11
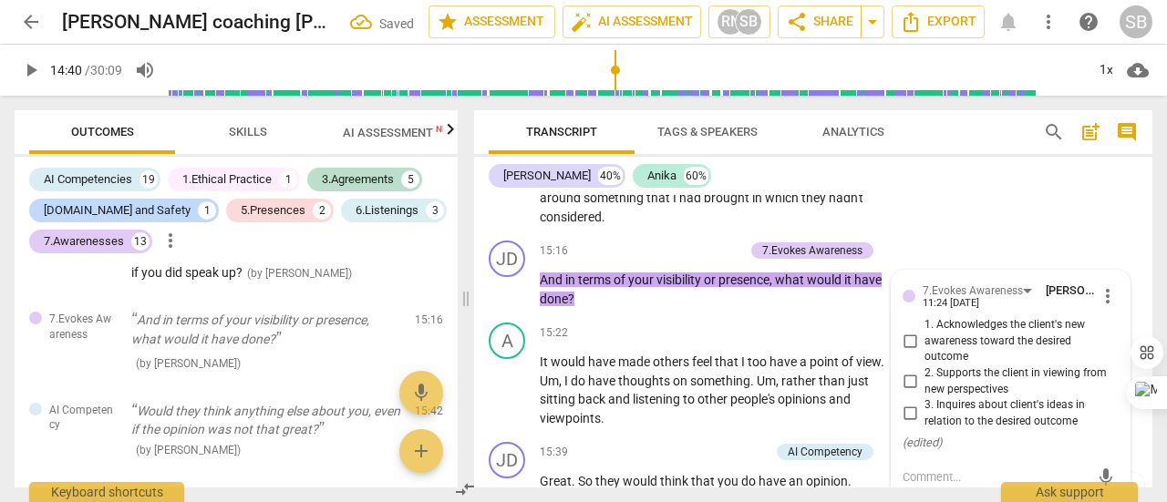
scroll to position [6335, 0]
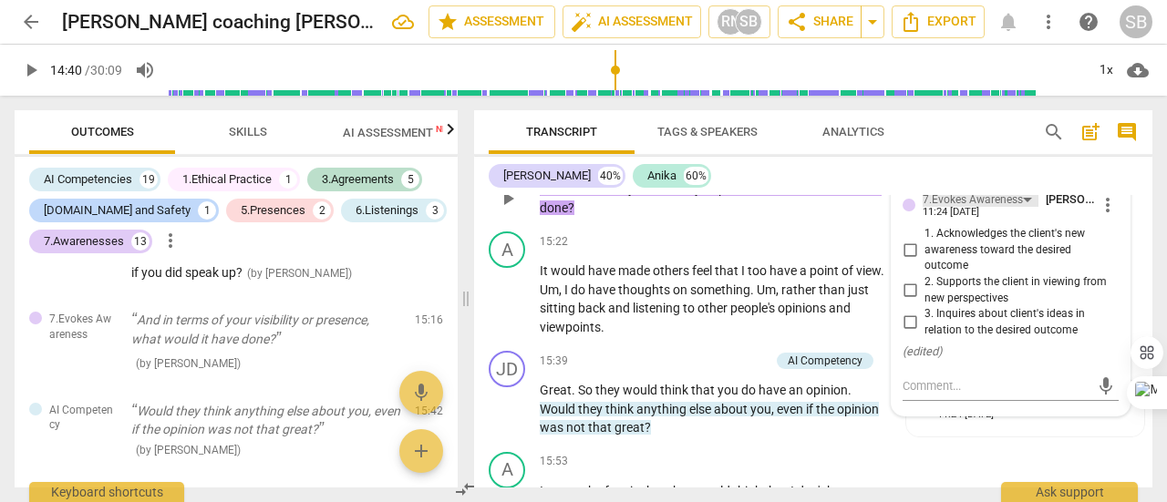
click at [1023, 207] on div "7.Evokes Awareness" at bounding box center [981, 198] width 116 height 15
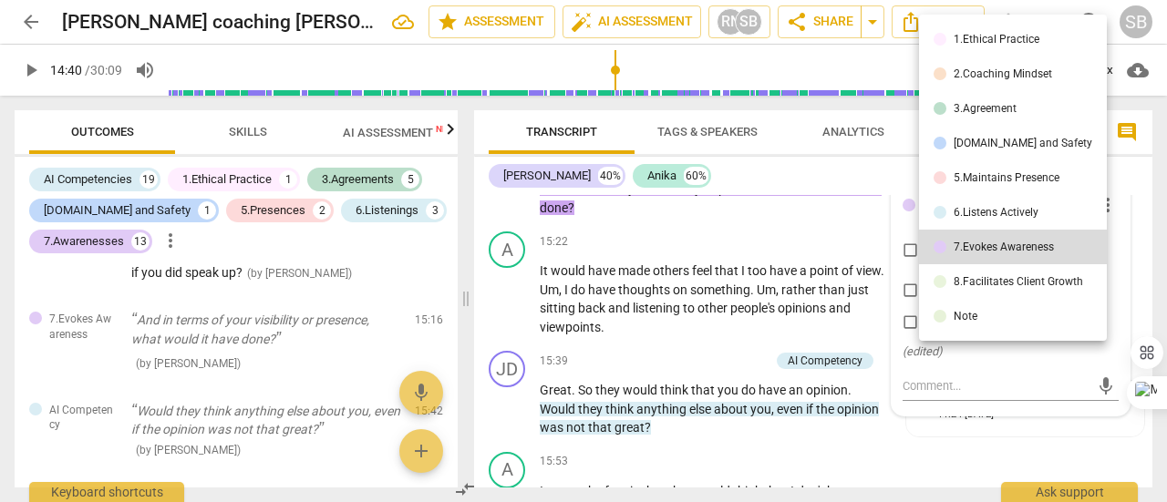
click at [1019, 169] on li "5.Maintains Presence" at bounding box center [1013, 177] width 188 height 35
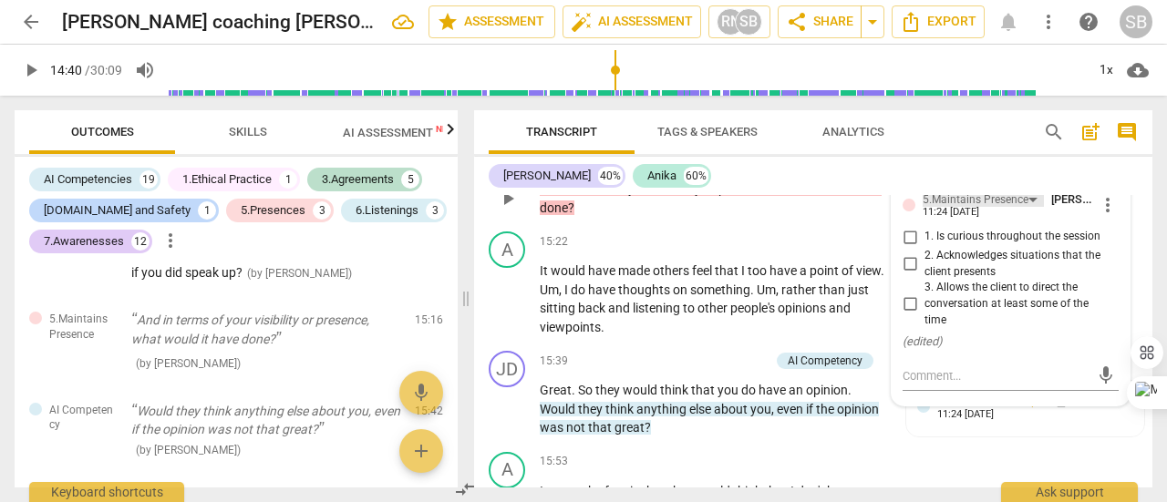
click at [1023, 209] on div "5.Maintains Presence" at bounding box center [976, 199] width 106 height 17
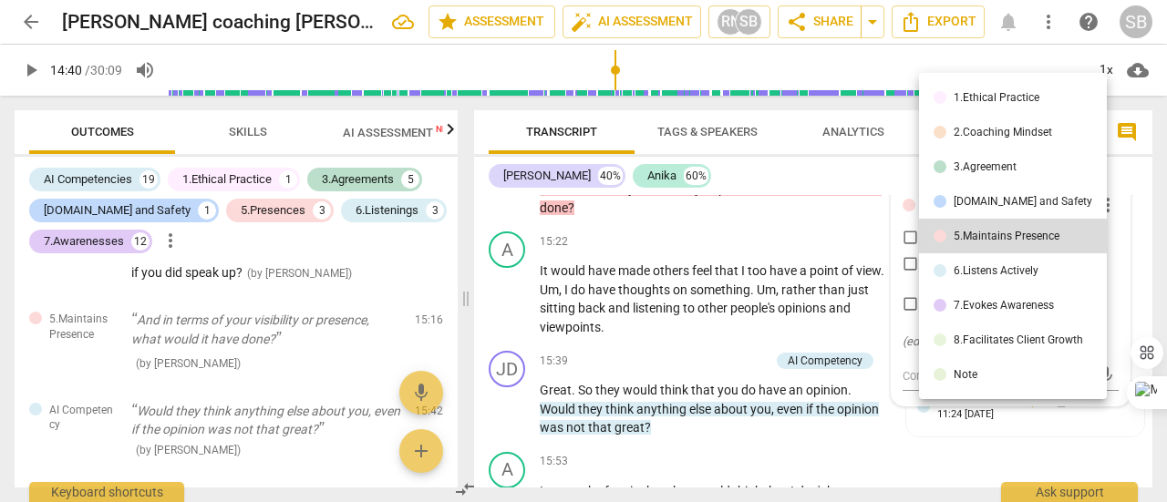
click at [999, 348] on li "8.Facilitates Client Growth" at bounding box center [1013, 340] width 188 height 35
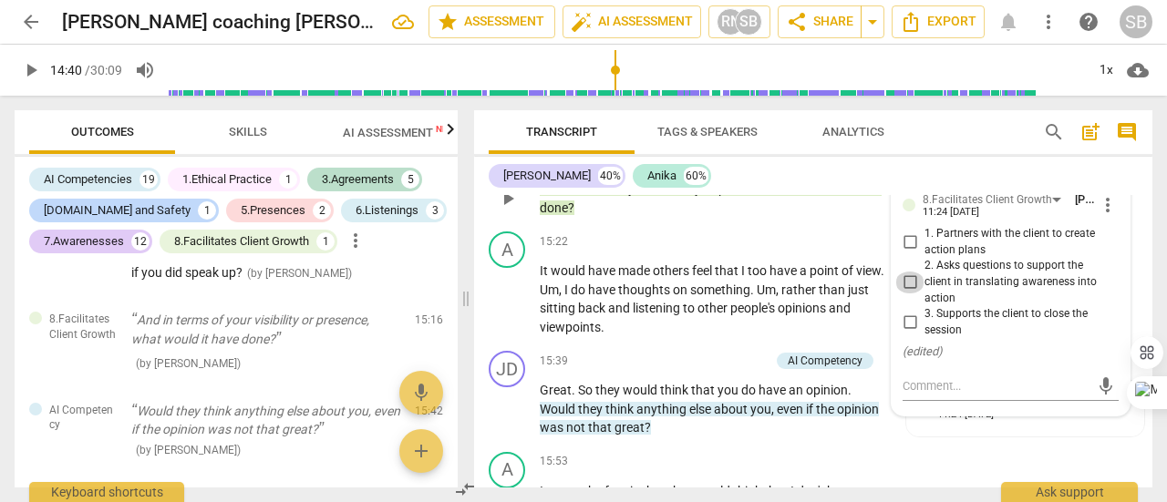
click at [914, 294] on input "2. Asks questions to support the client in translating awareness into action" at bounding box center [909, 283] width 29 height 22
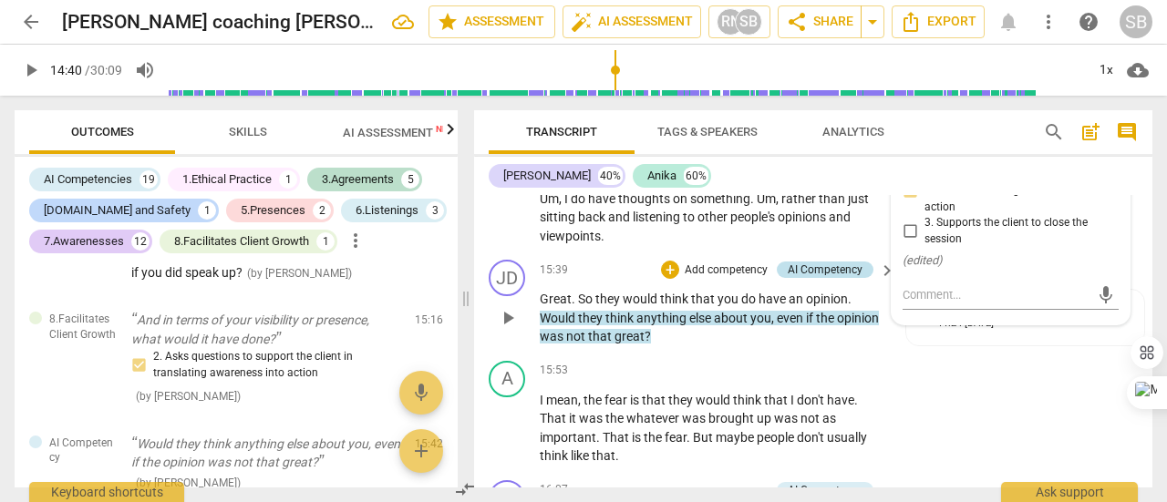
click at [831, 278] on div "AI Competency" at bounding box center [825, 270] width 75 height 16
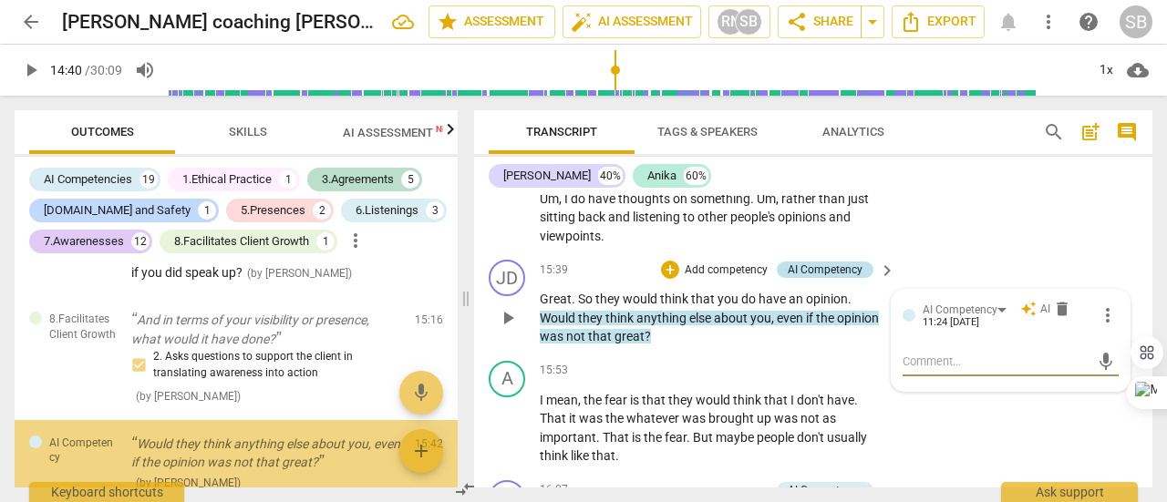
scroll to position [3551, 0]
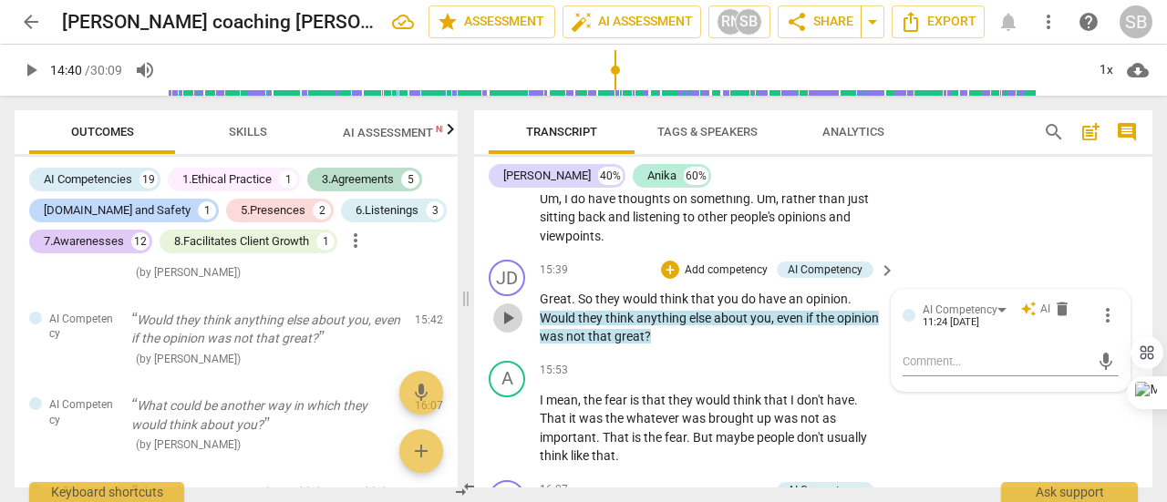
click at [512, 329] on span "play_arrow" at bounding box center [508, 318] width 22 height 22
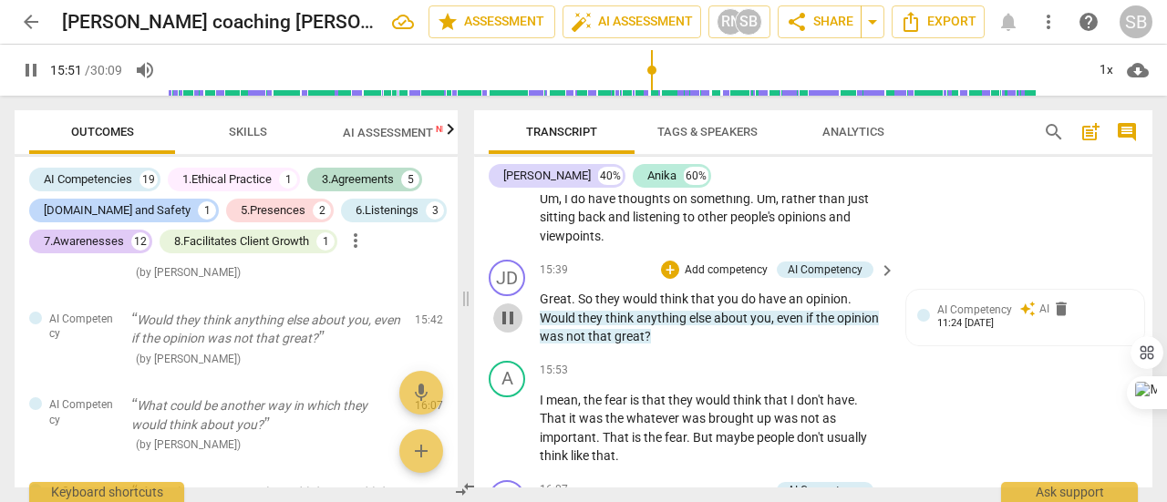
click at [509, 329] on span "pause" at bounding box center [508, 318] width 22 height 22
click at [890, 282] on span "keyboard_arrow_right" at bounding box center [887, 271] width 22 height 22
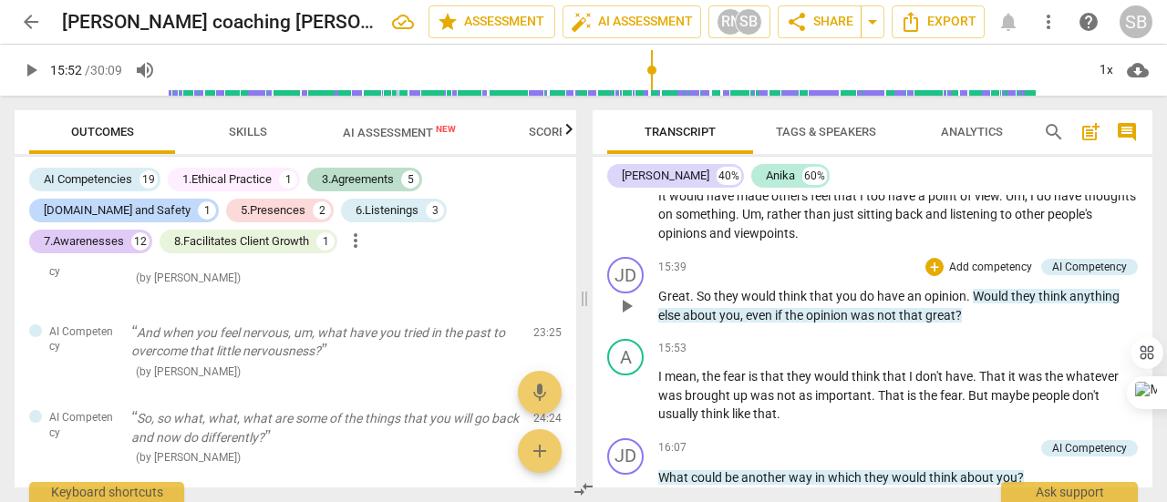
scroll to position [2990, 0]
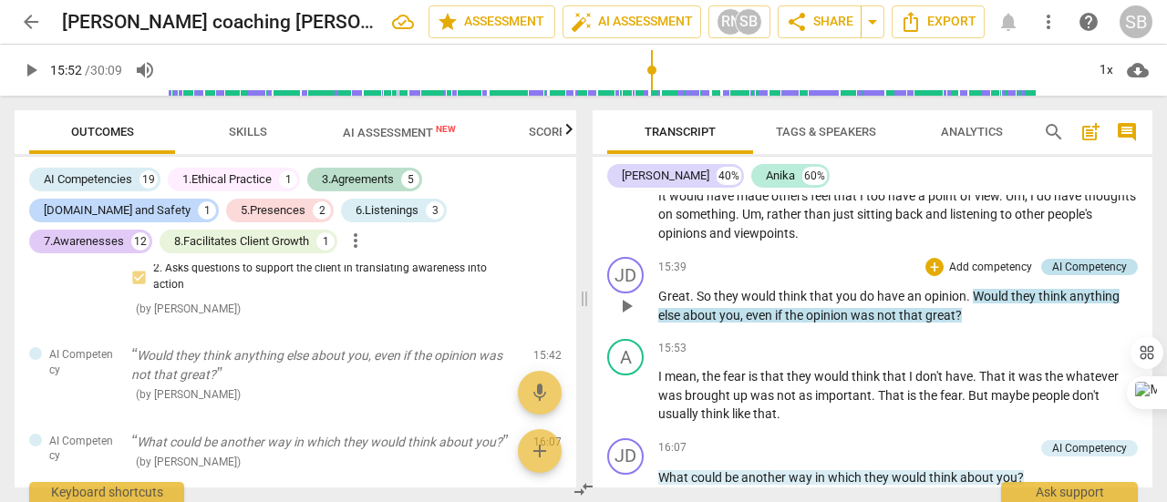
click at [1084, 275] on div "AI Competency" at bounding box center [1089, 267] width 75 height 16
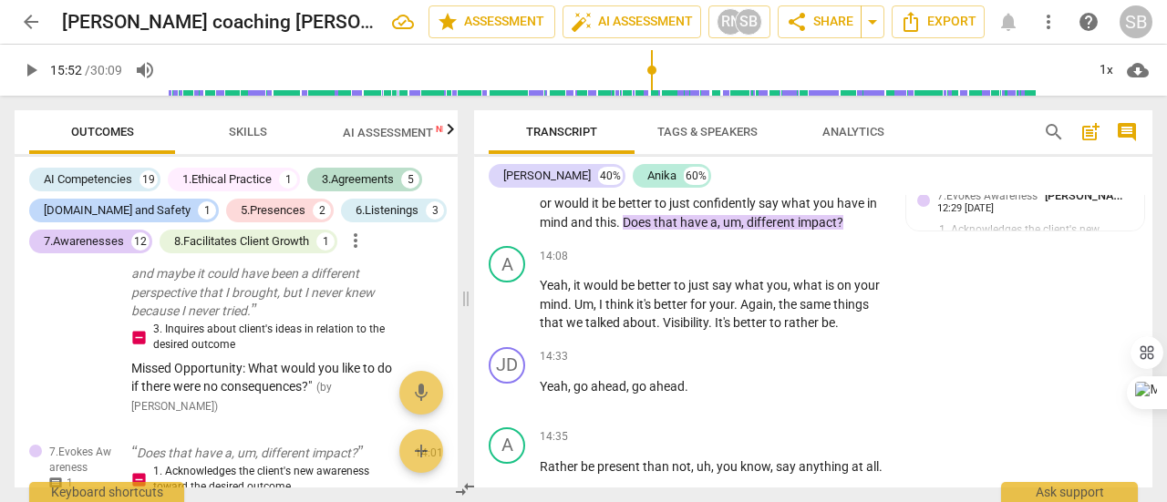
scroll to position [3551, 0]
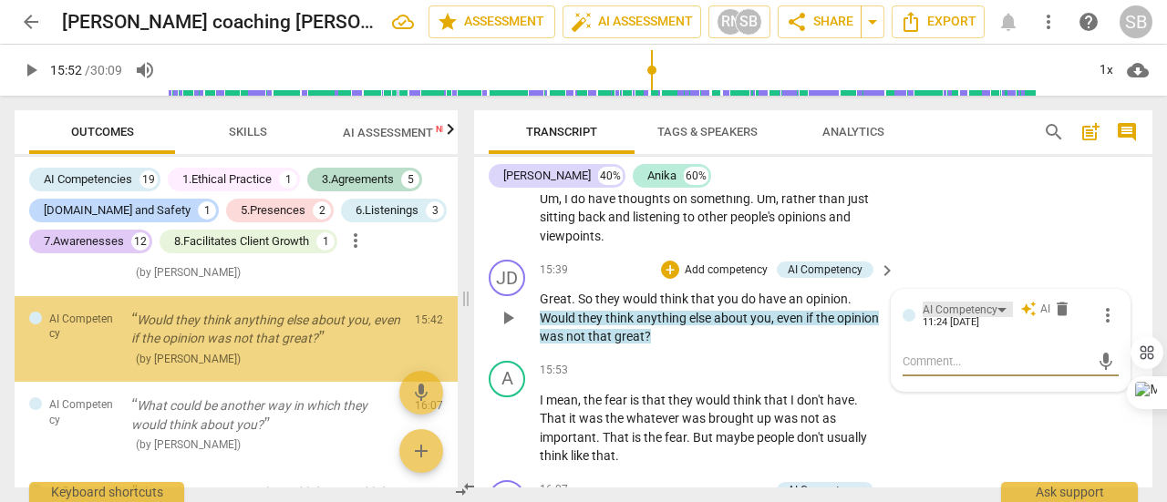
click at [992, 319] on div "AI Competency" at bounding box center [960, 310] width 75 height 17
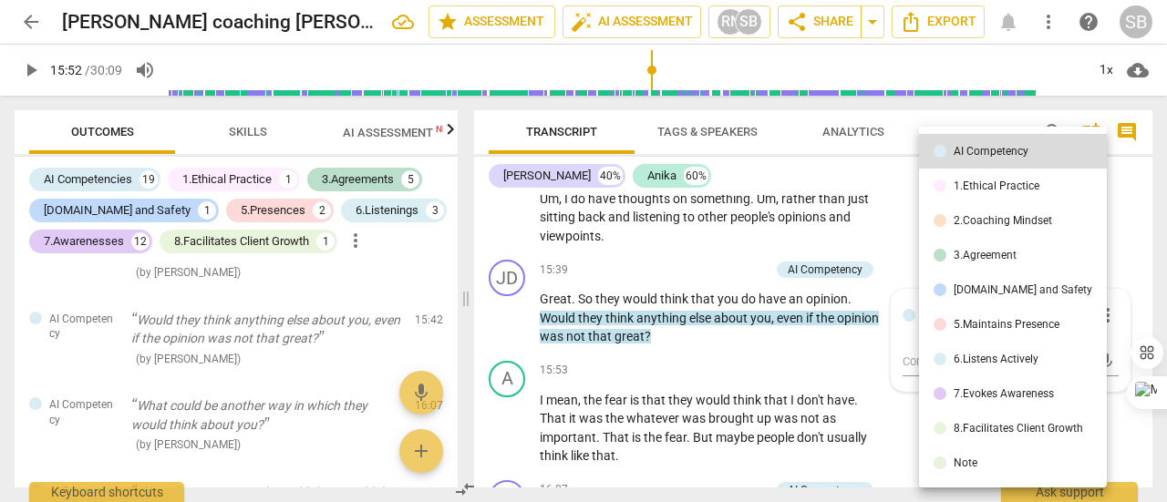
click at [992, 392] on div "7.Evokes Awareness" at bounding box center [1004, 393] width 100 height 11
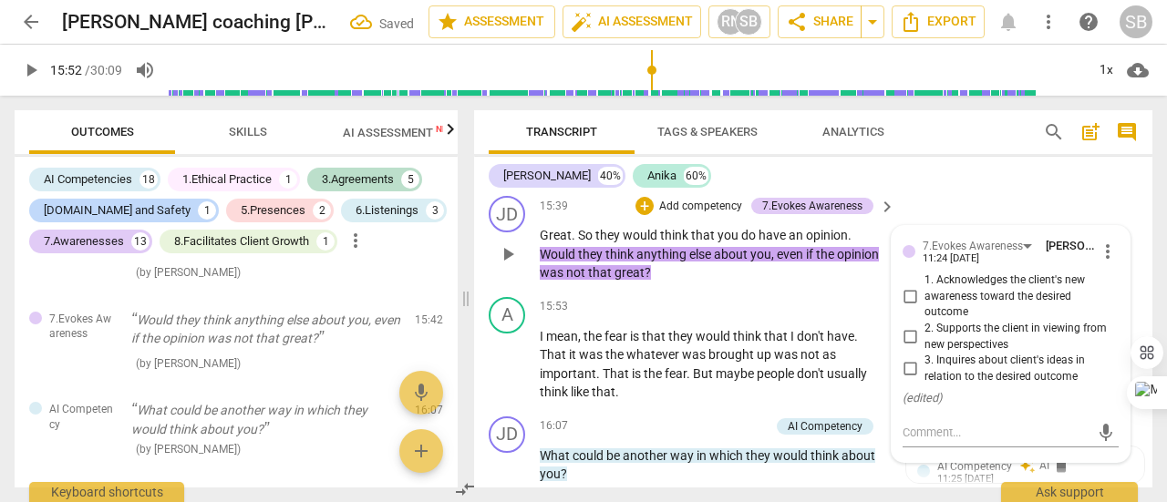
scroll to position [6517, 0]
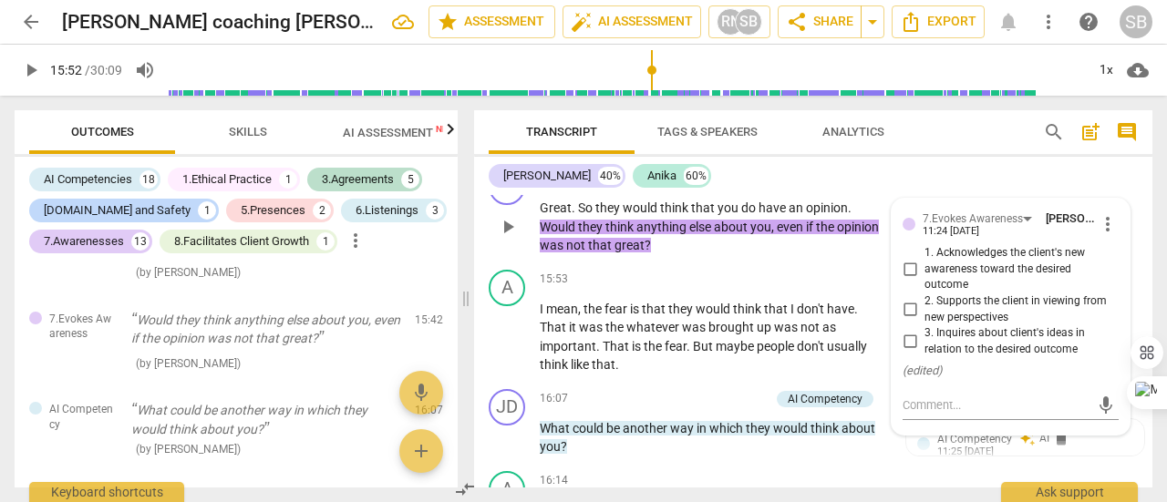
click at [903, 353] on input "3. Inquires about client's ideas in relation to the desired outcome" at bounding box center [909, 342] width 29 height 22
click at [920, 414] on textarea at bounding box center [996, 405] width 187 height 17
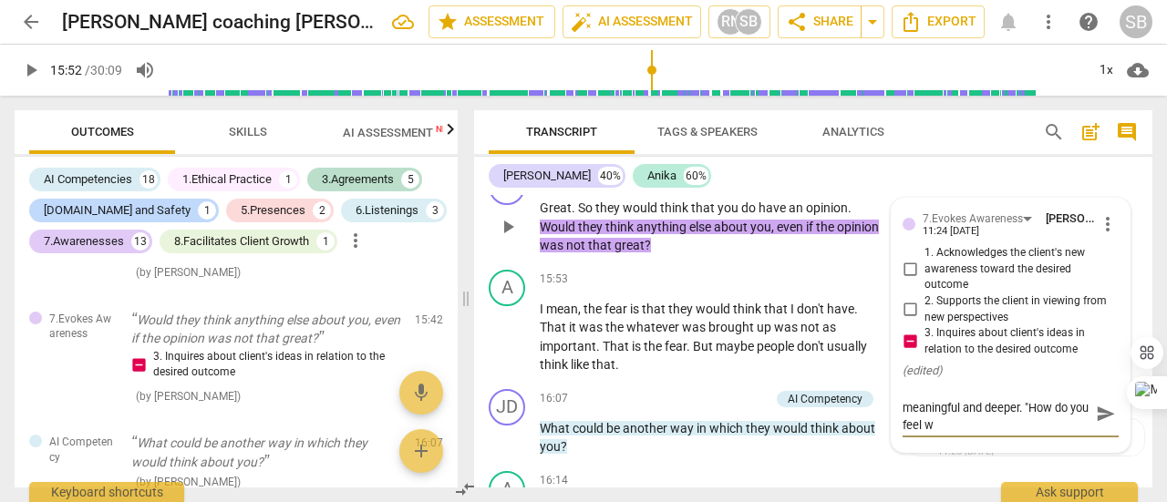
scroll to position [0, 0]
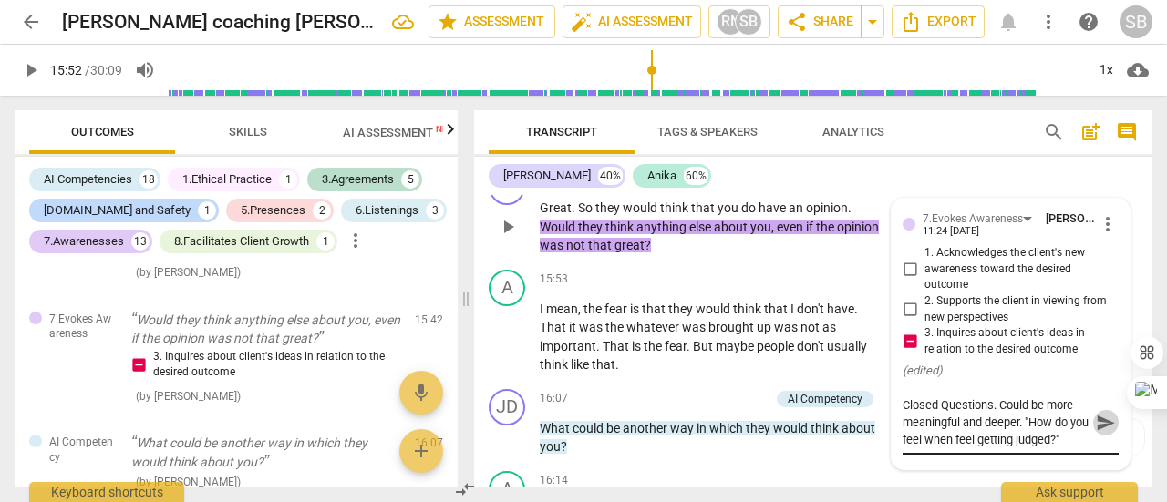
click at [1105, 433] on span "send" at bounding box center [1106, 423] width 20 height 20
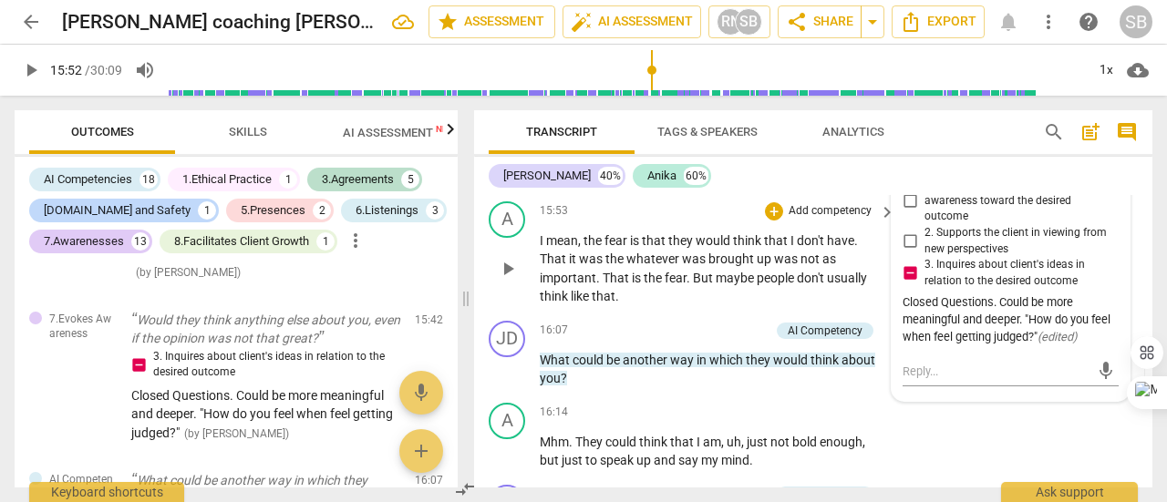
scroll to position [6608, 0]
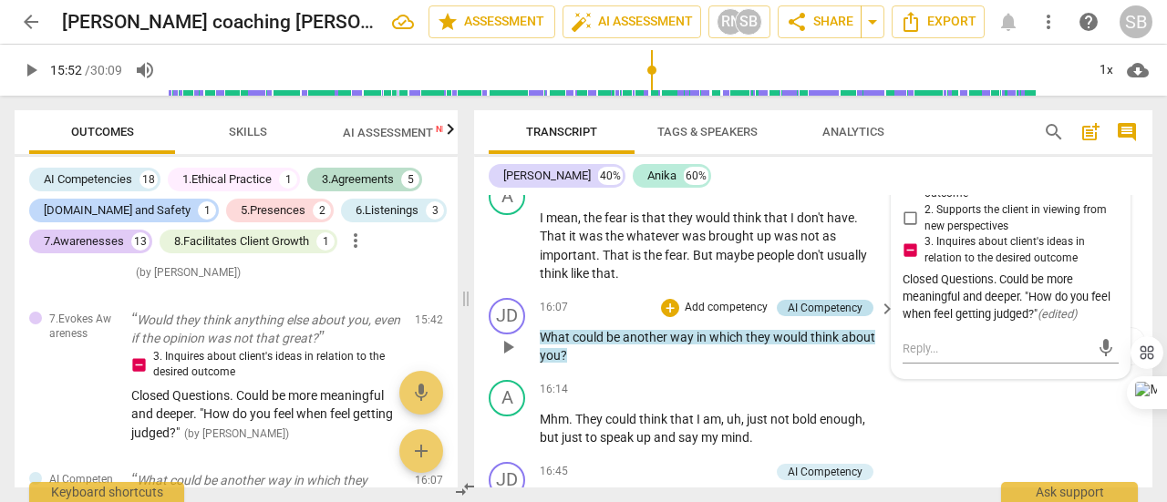
click at [810, 316] on div "AI Competency" at bounding box center [825, 308] width 75 height 16
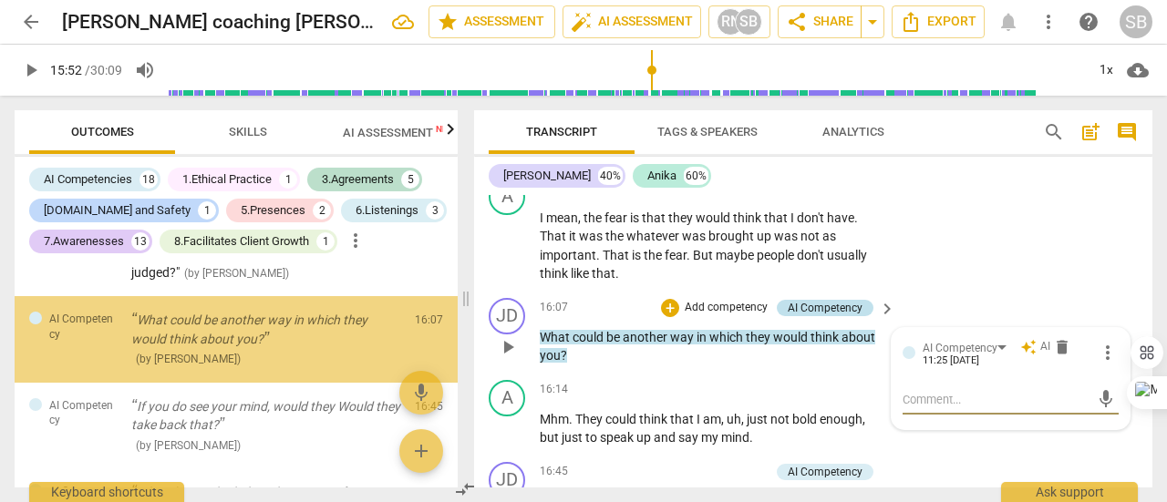
scroll to position [3713, 0]
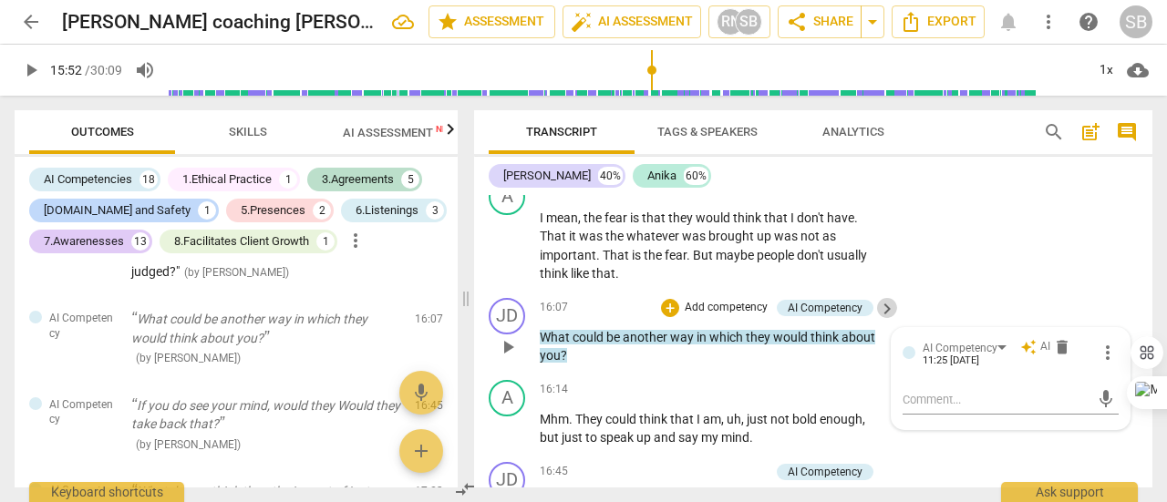
click at [884, 320] on span "keyboard_arrow_right" at bounding box center [887, 309] width 22 height 22
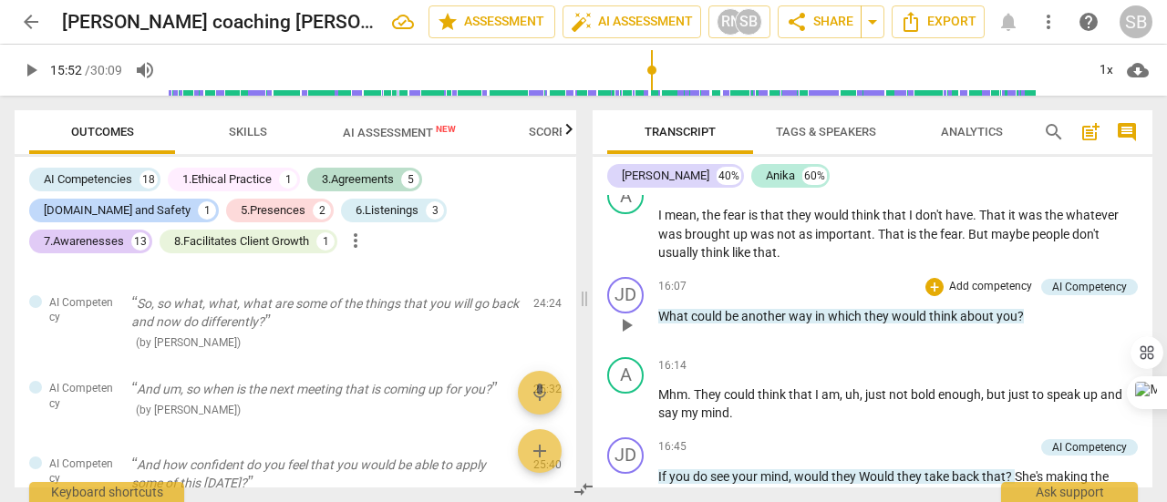
scroll to position [3142, 0]
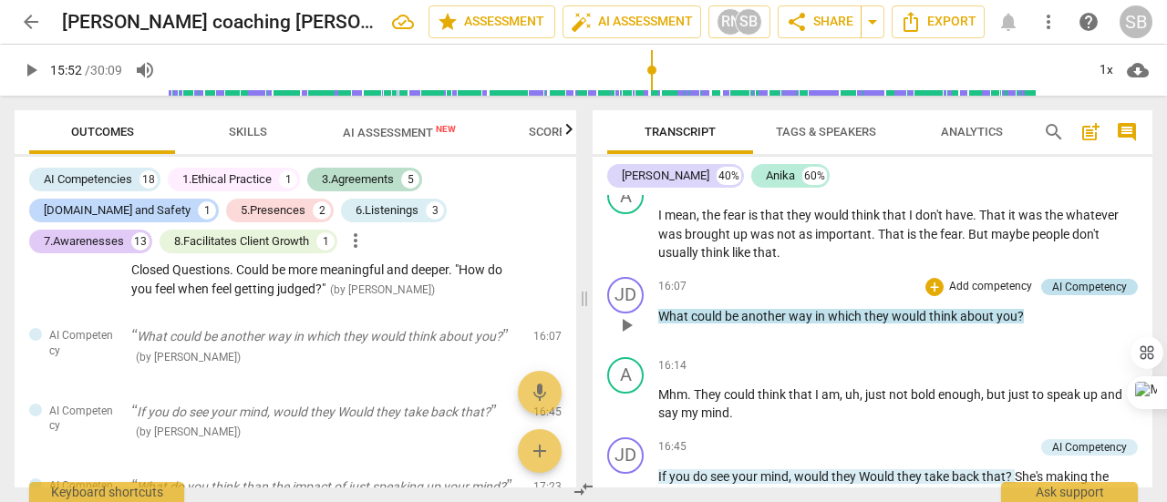
click at [1087, 295] on div "AI Competency" at bounding box center [1089, 287] width 75 height 16
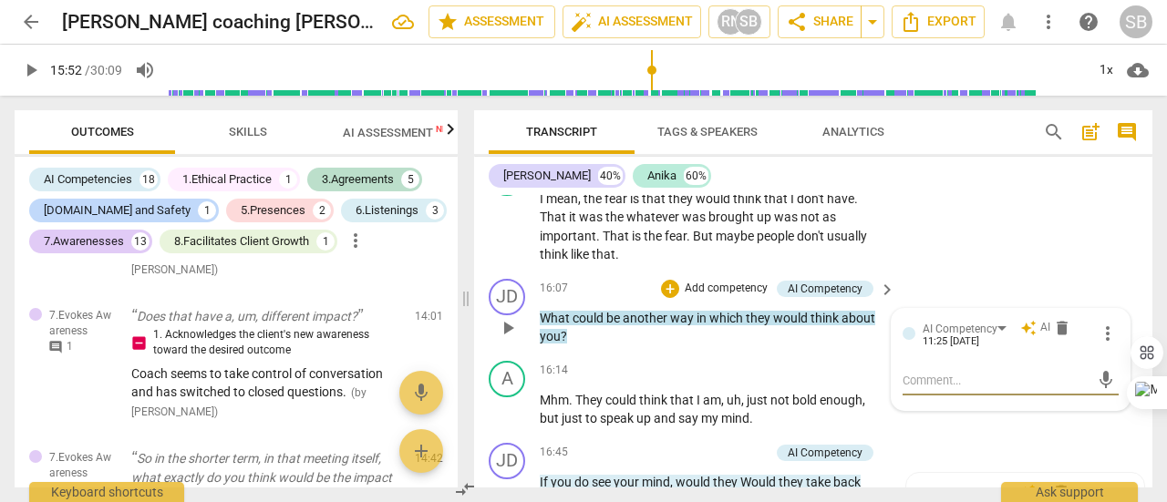
scroll to position [3117, 0]
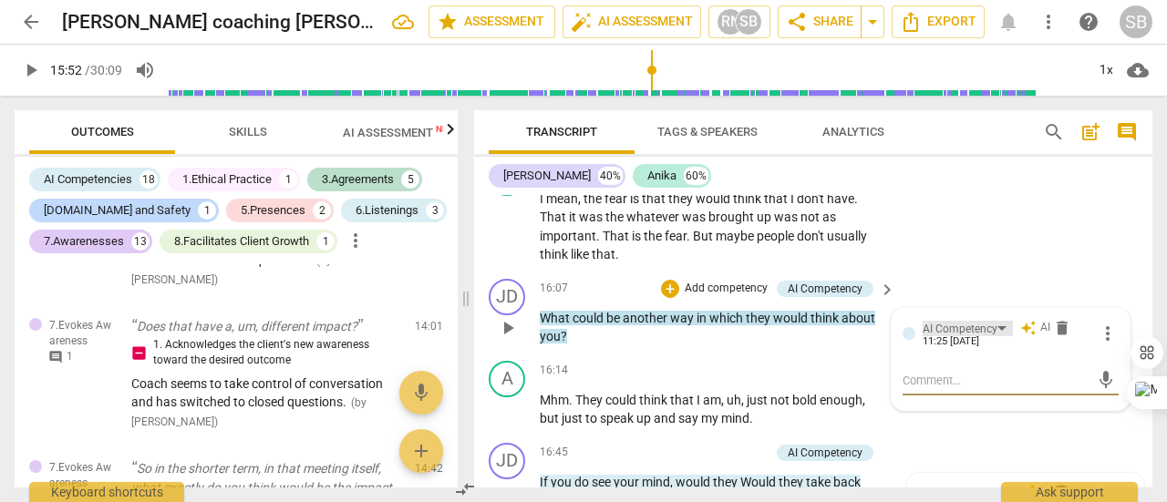
click at [1001, 336] on div "AI Competency" at bounding box center [968, 328] width 90 height 15
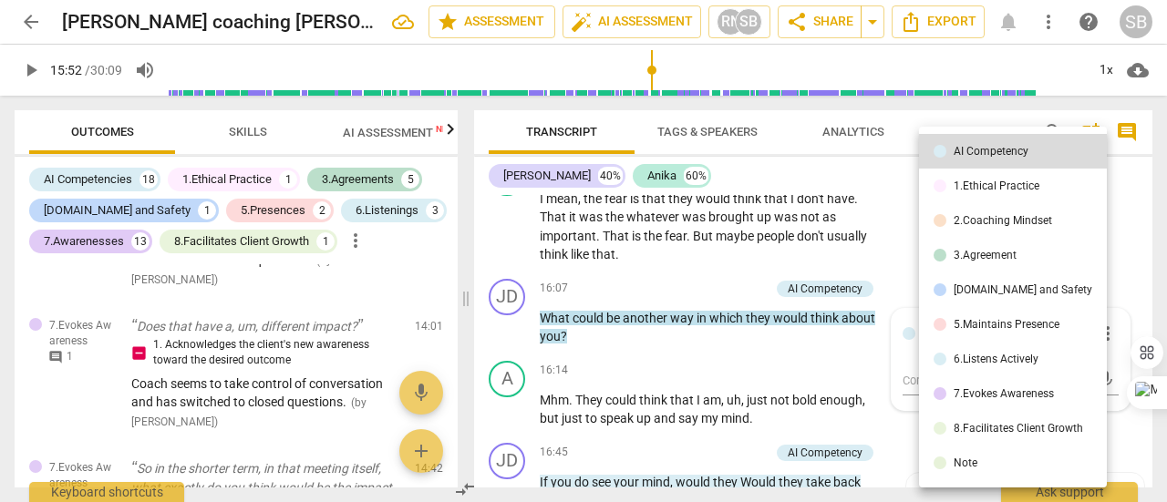
click at [999, 394] on div "7.Evokes Awareness" at bounding box center [1004, 393] width 100 height 11
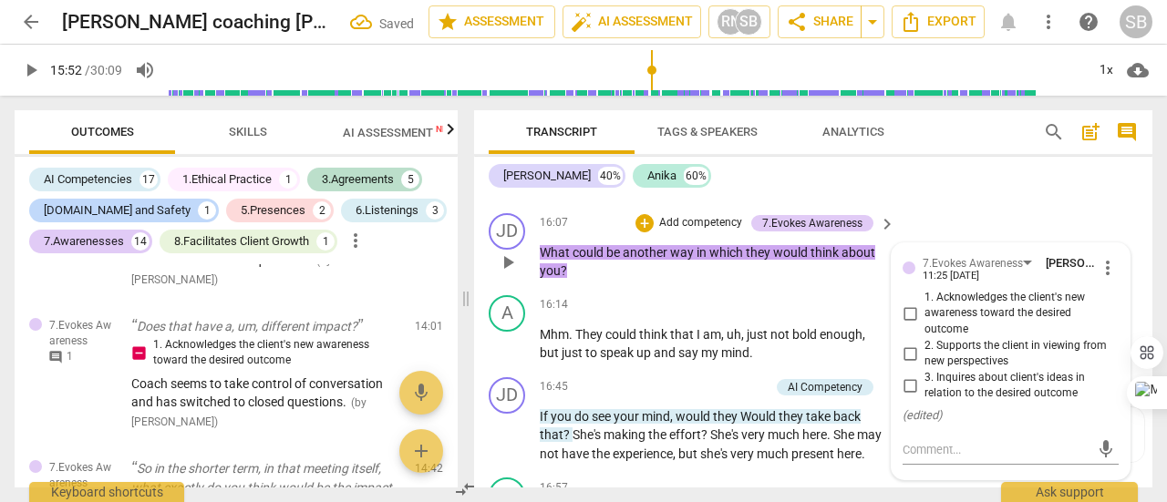
scroll to position [6718, 0]
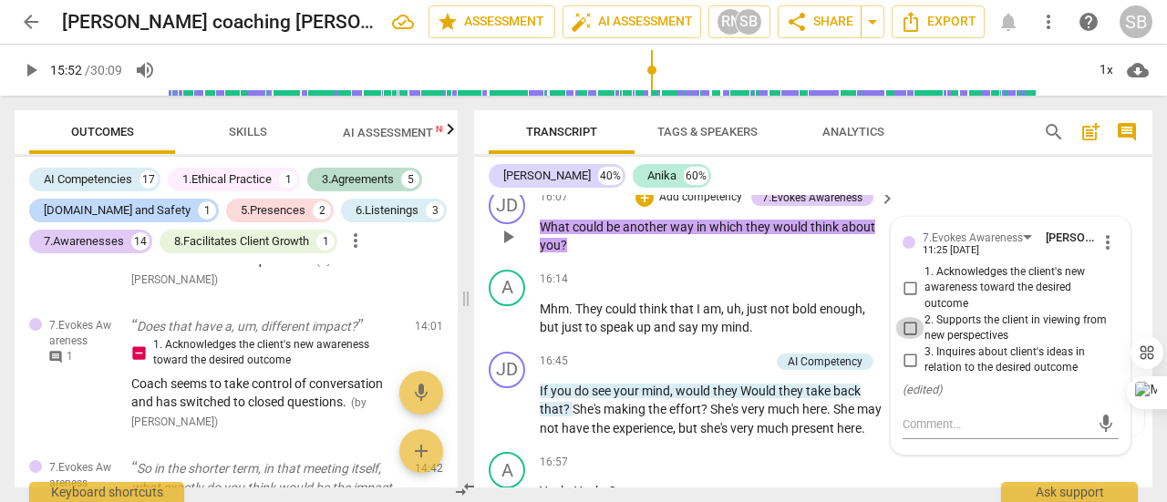
click at [906, 339] on input "2. Supports the client in viewing from new perspectives" at bounding box center [909, 328] width 29 height 22
click at [924, 439] on div "mic" at bounding box center [1011, 424] width 216 height 29
click at [931, 433] on textarea at bounding box center [996, 424] width 187 height 17
click at [1102, 434] on span "send" at bounding box center [1106, 424] width 20 height 20
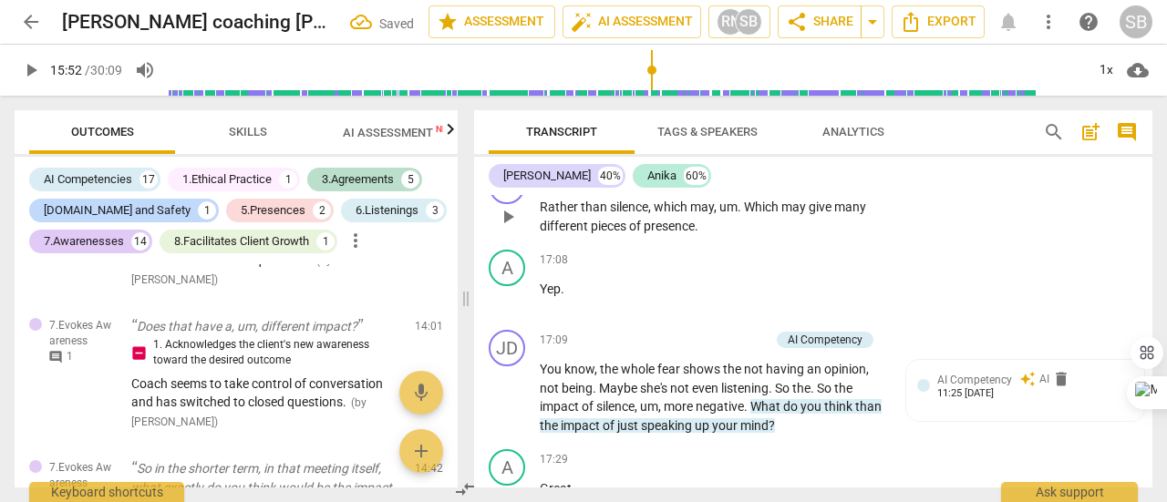
scroll to position [7174, 0]
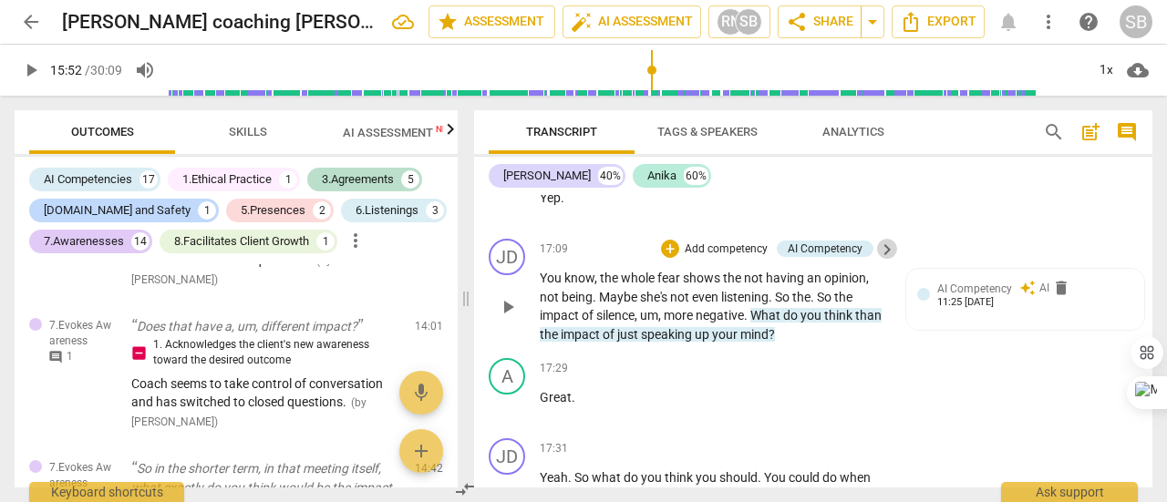
click at [888, 261] on span "keyboard_arrow_right" at bounding box center [887, 250] width 22 height 22
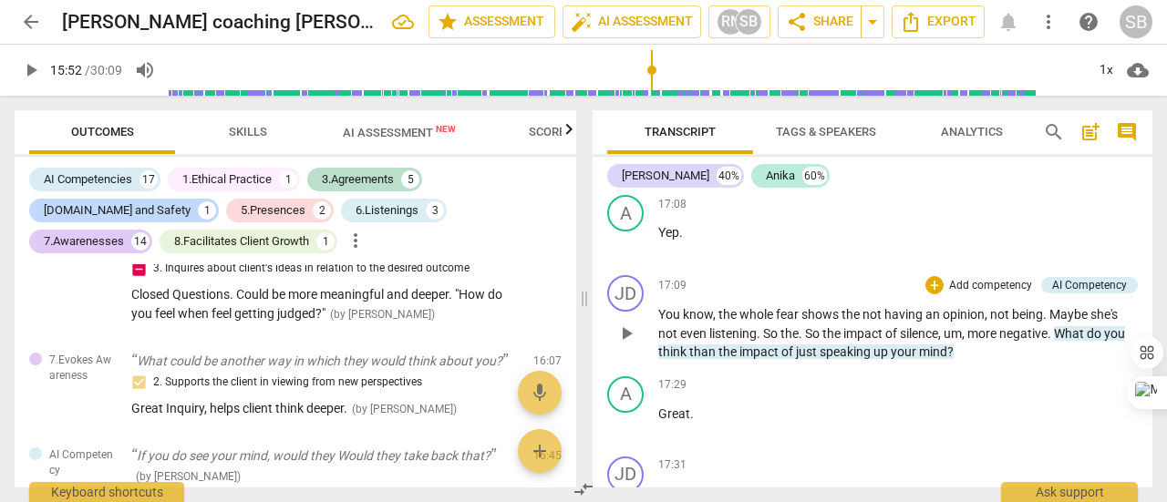
scroll to position [2623, 0]
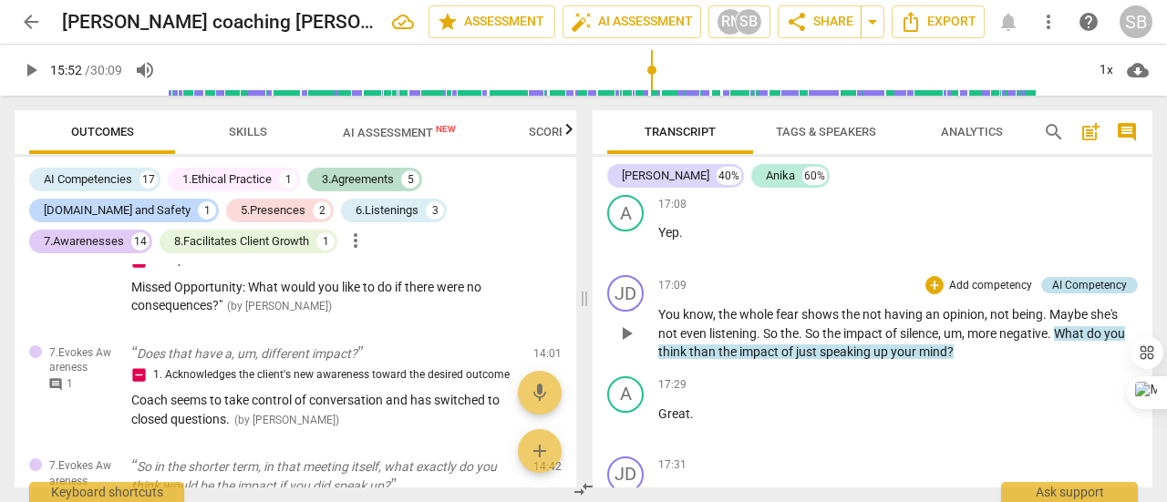
click at [1062, 294] on div "AI Competency" at bounding box center [1089, 285] width 75 height 16
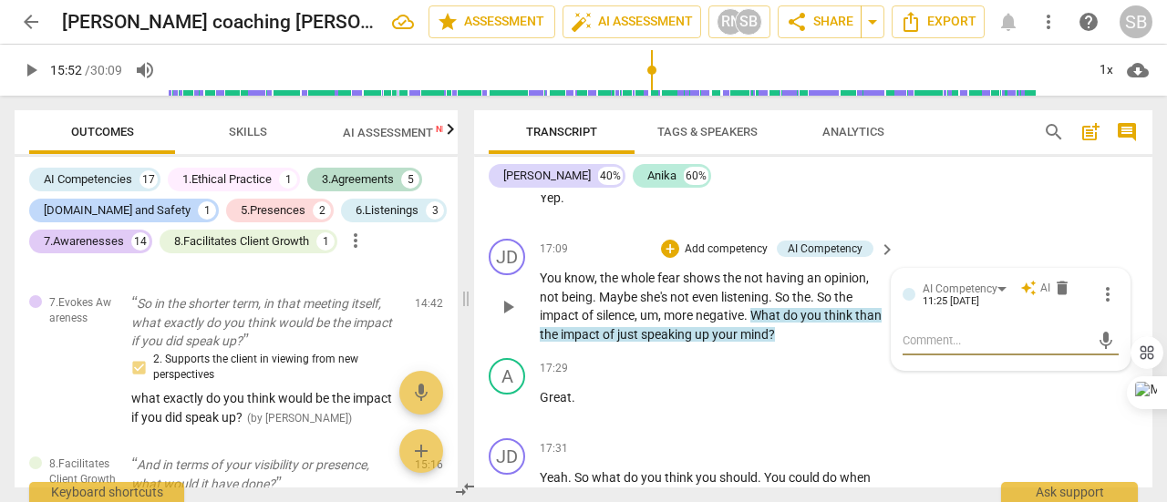
scroll to position [3288, 0]
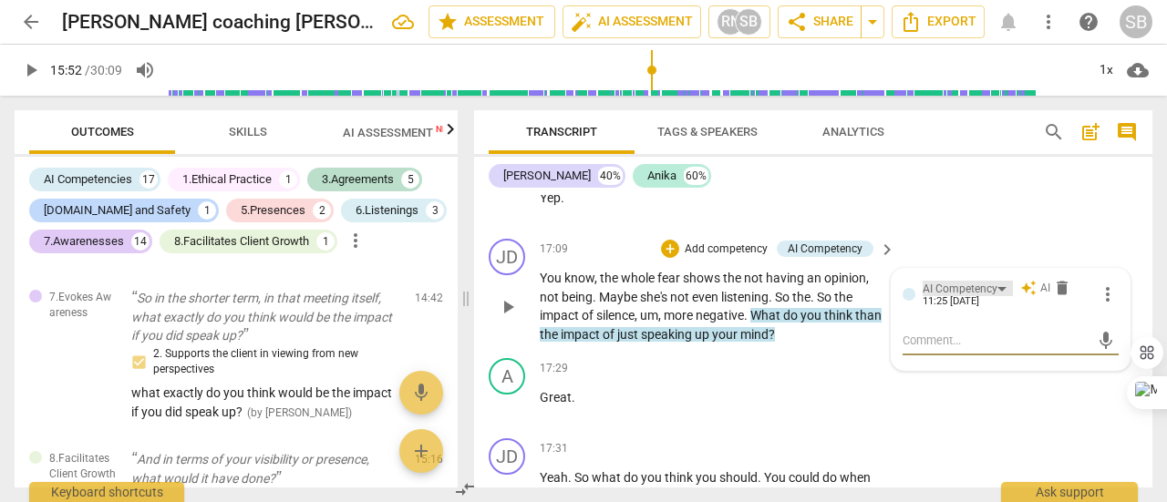
click at [997, 296] on div "AI Competency" at bounding box center [968, 288] width 90 height 15
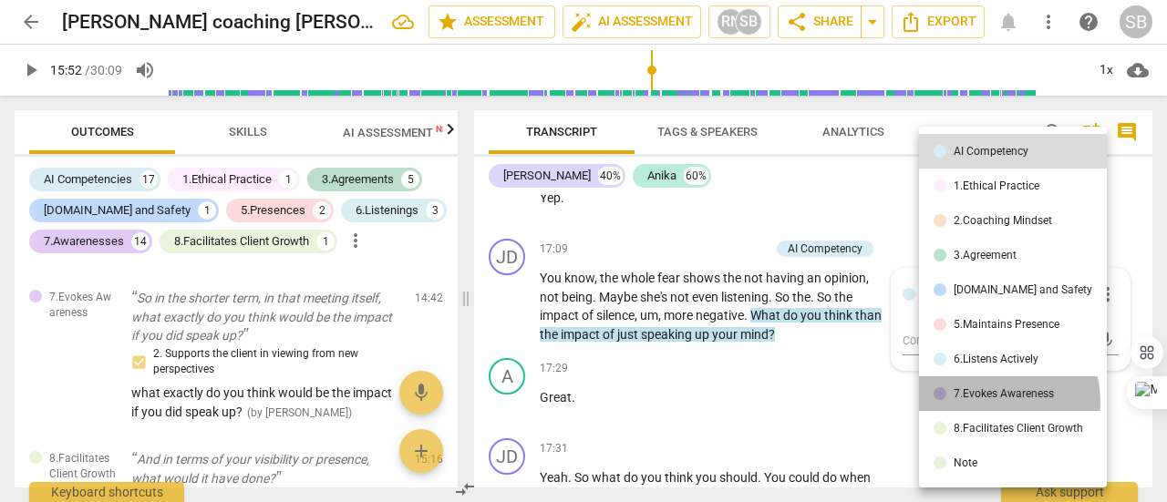
click at [994, 402] on li "7.Evokes Awareness" at bounding box center [1013, 394] width 188 height 35
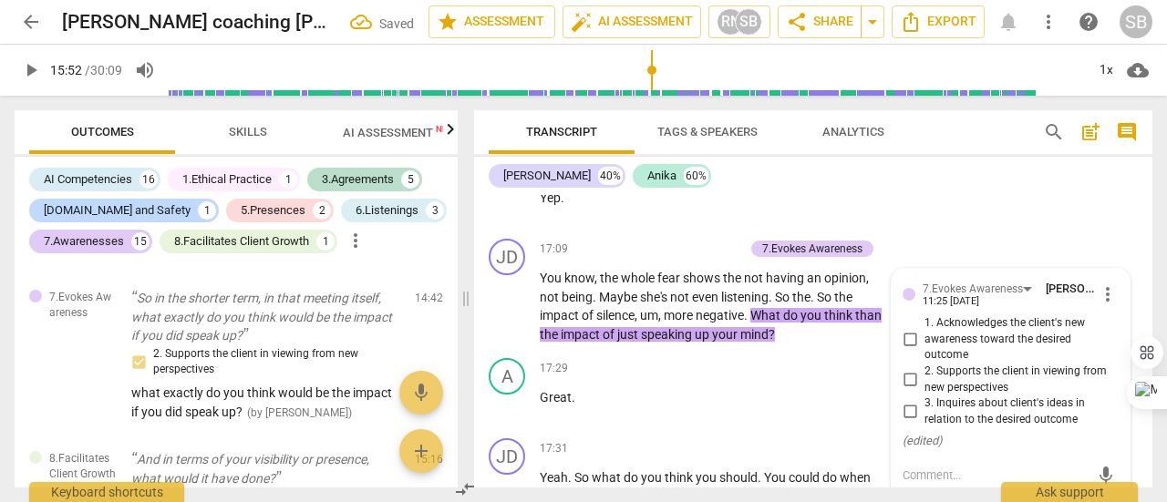
scroll to position [7266, 0]
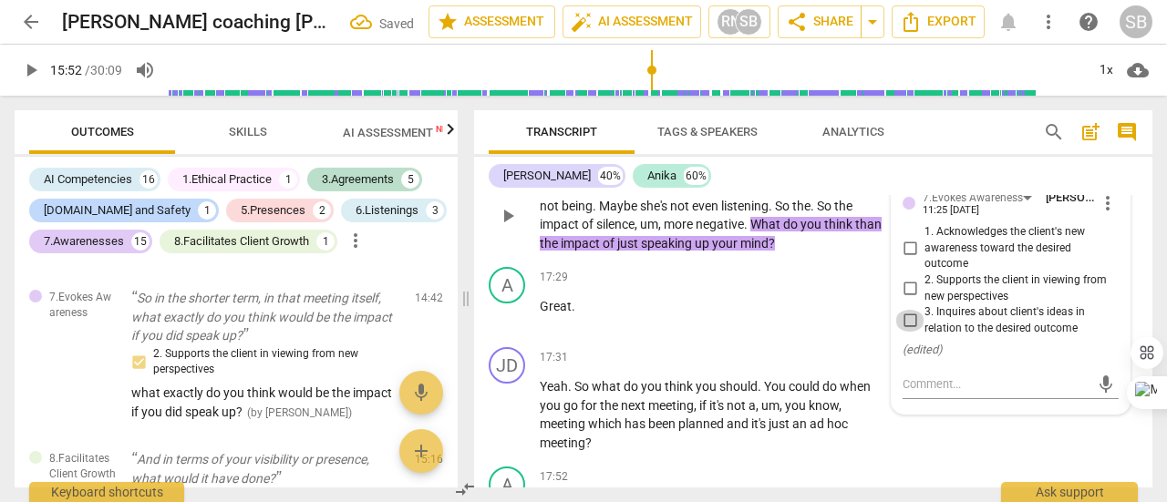
click at [913, 332] on input "3. Inquires about client's ideas in relation to the desired outcome" at bounding box center [909, 321] width 29 height 22
click at [928, 393] on textarea at bounding box center [996, 384] width 187 height 17
click at [1098, 395] on span "send" at bounding box center [1106, 385] width 20 height 20
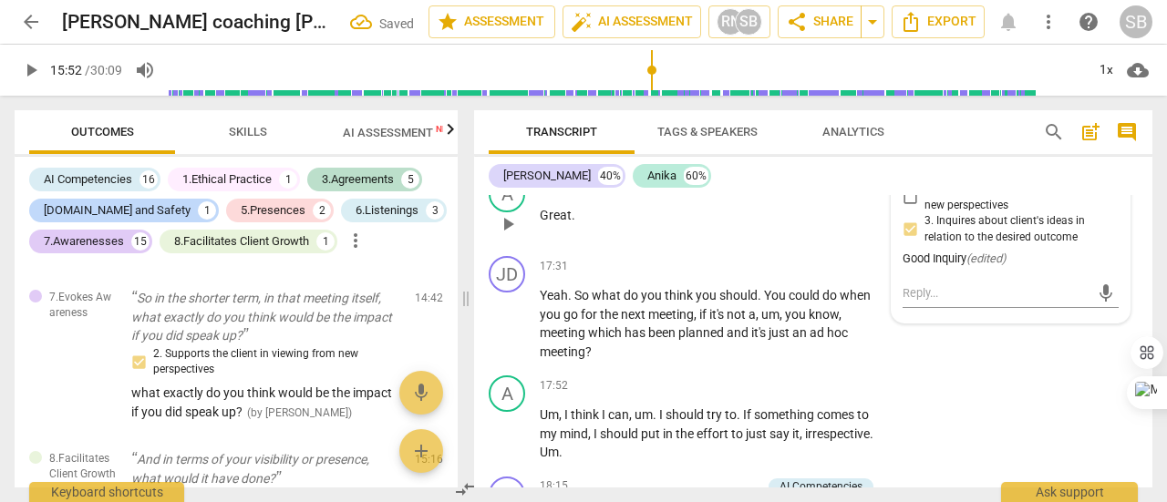
scroll to position [7448, 0]
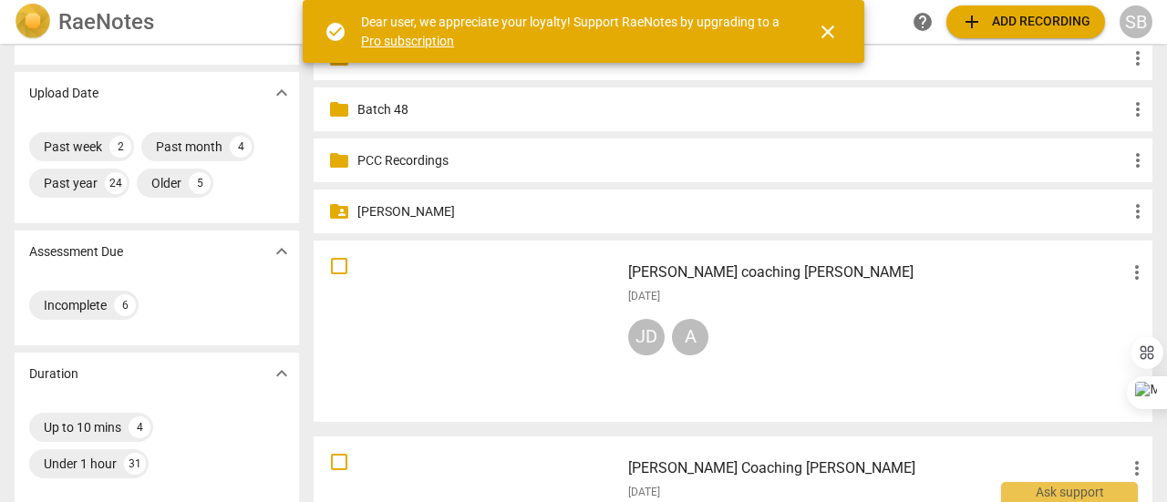
scroll to position [91, 0]
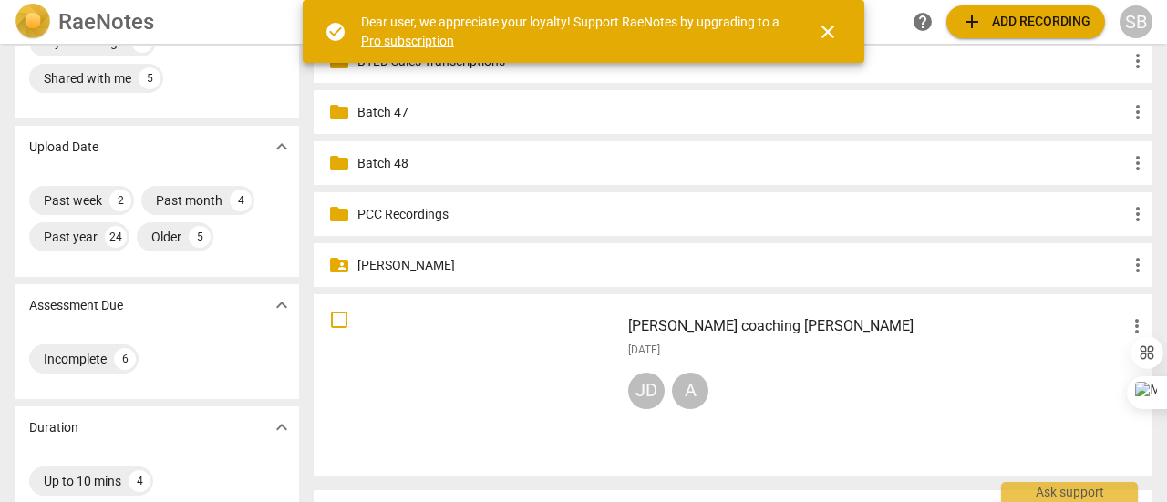
click at [1079, 21] on span "add Add recording" at bounding box center [1025, 22] width 129 height 22
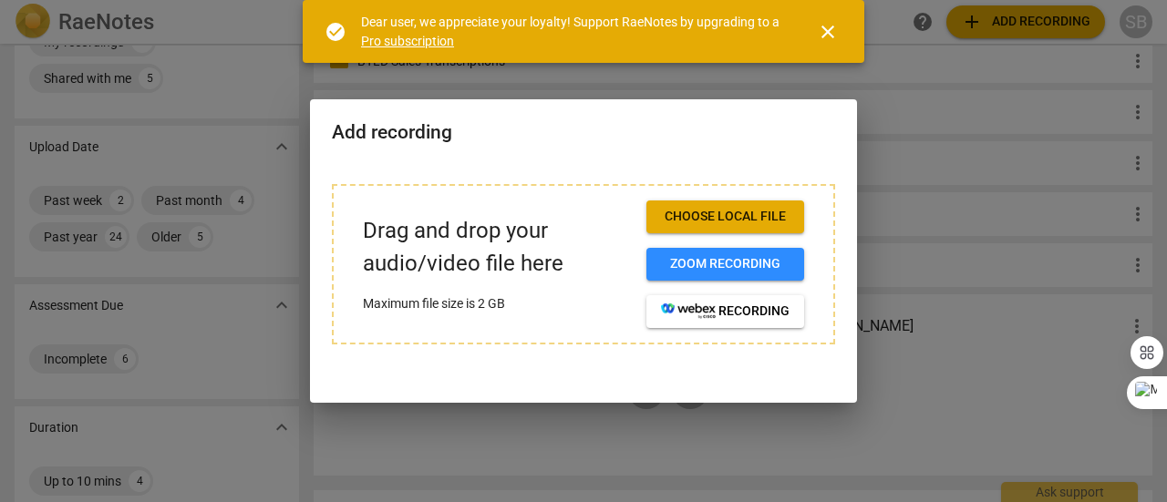
click at [769, 212] on span "Choose local file" at bounding box center [725, 217] width 129 height 18
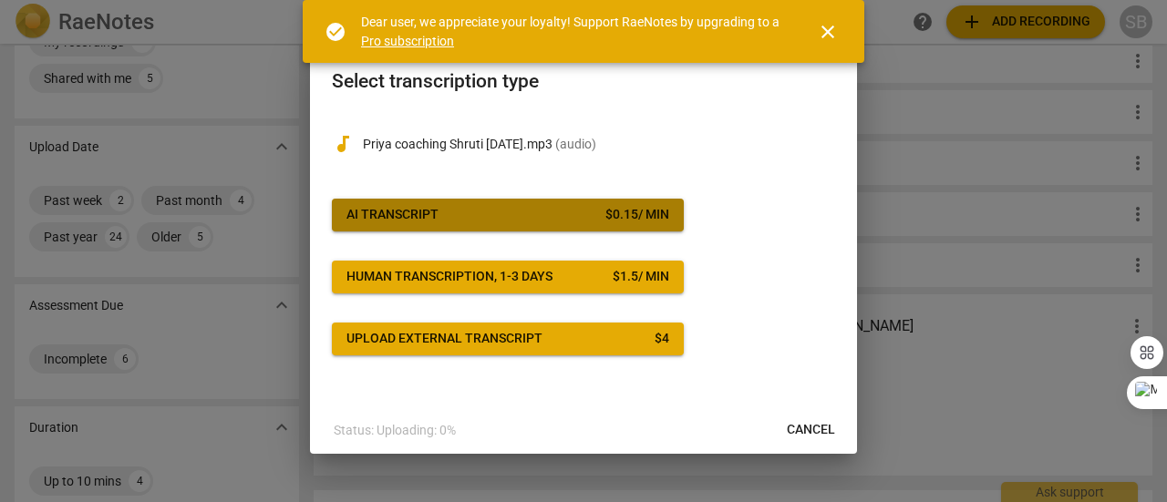
click at [589, 223] on span "AI Transcript $ 0.15 / min" at bounding box center [507, 215] width 323 height 18
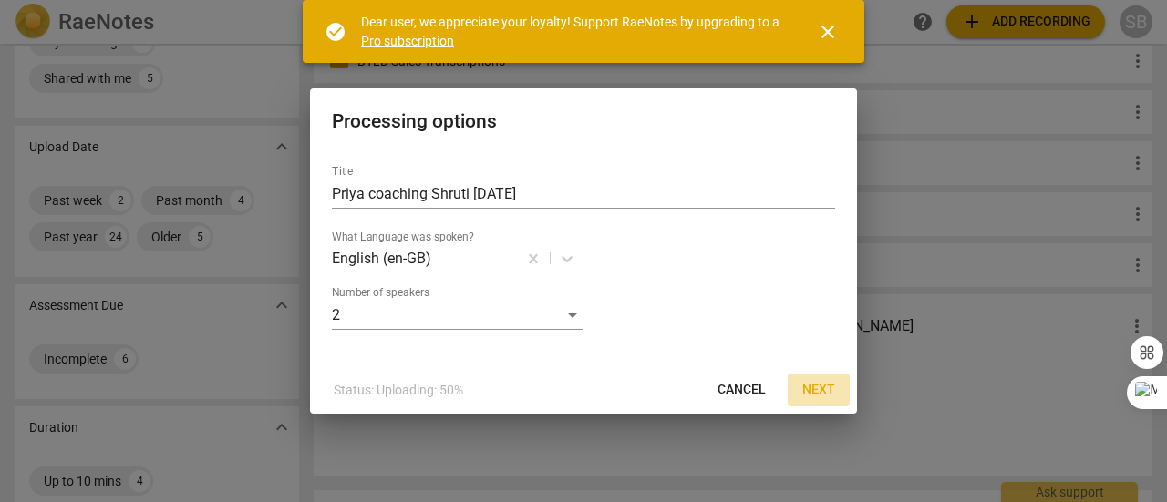
click at [808, 381] on span "Next" at bounding box center [818, 390] width 33 height 18
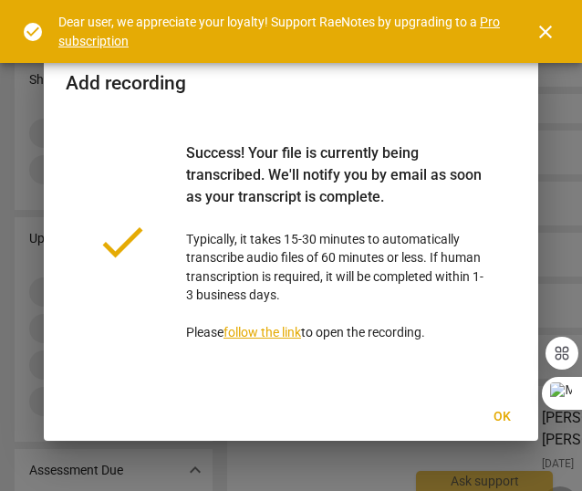
scroll to position [91, 0]
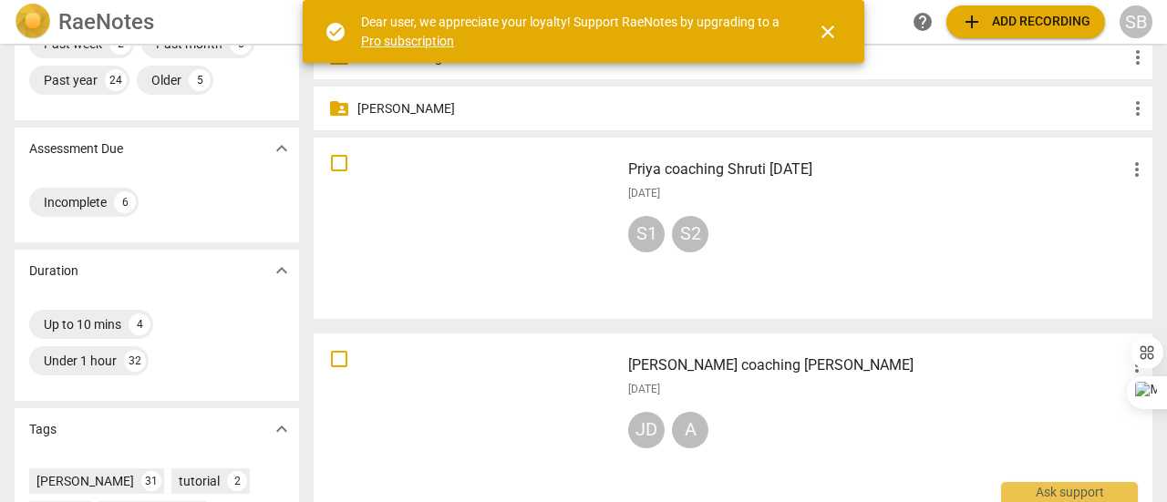
scroll to position [274, 0]
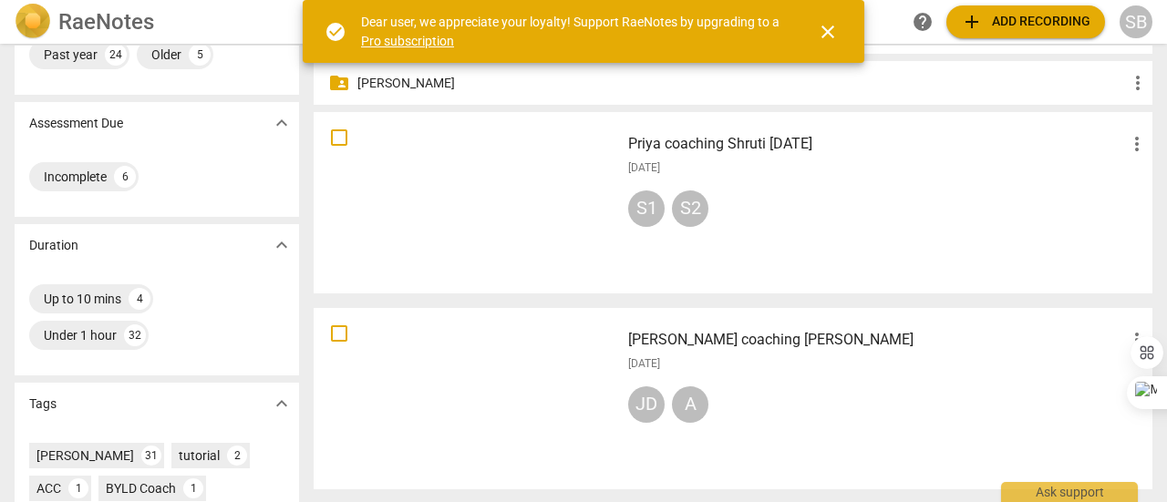
click at [780, 359] on div "[DATE]" at bounding box center [888, 363] width 520 height 15
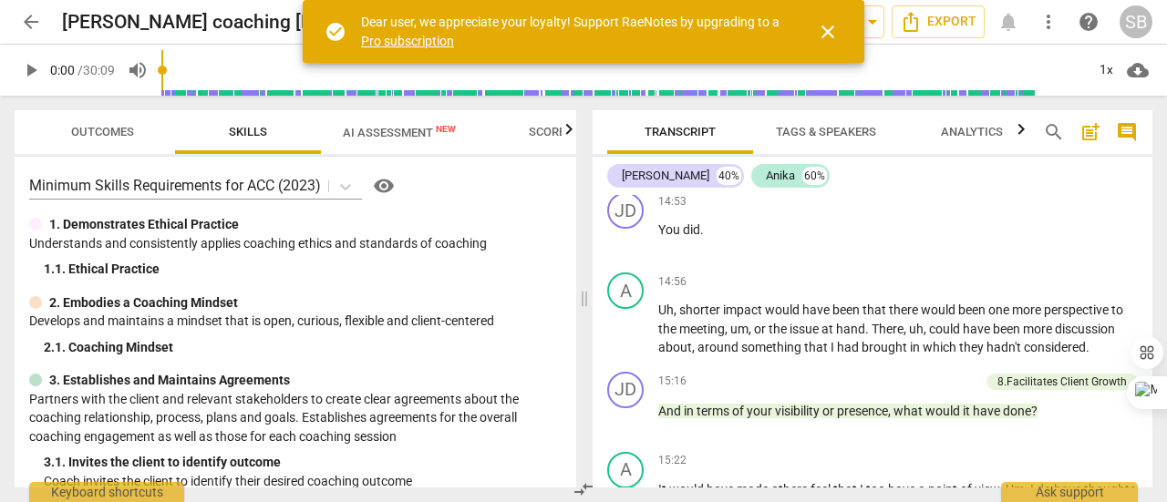
scroll to position [5197, 0]
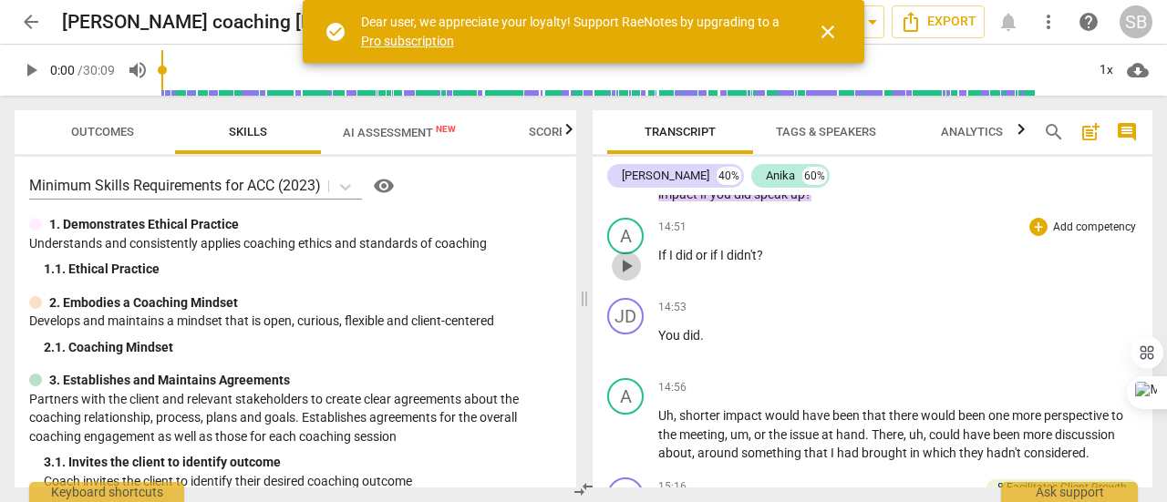
click at [629, 277] on span "play_arrow" at bounding box center [626, 266] width 22 height 22
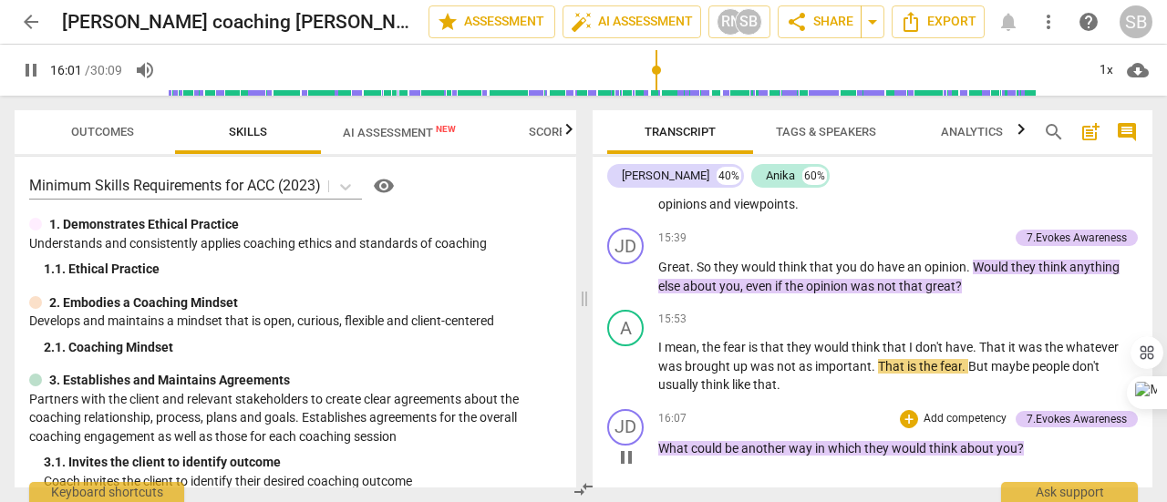
scroll to position [5716, 0]
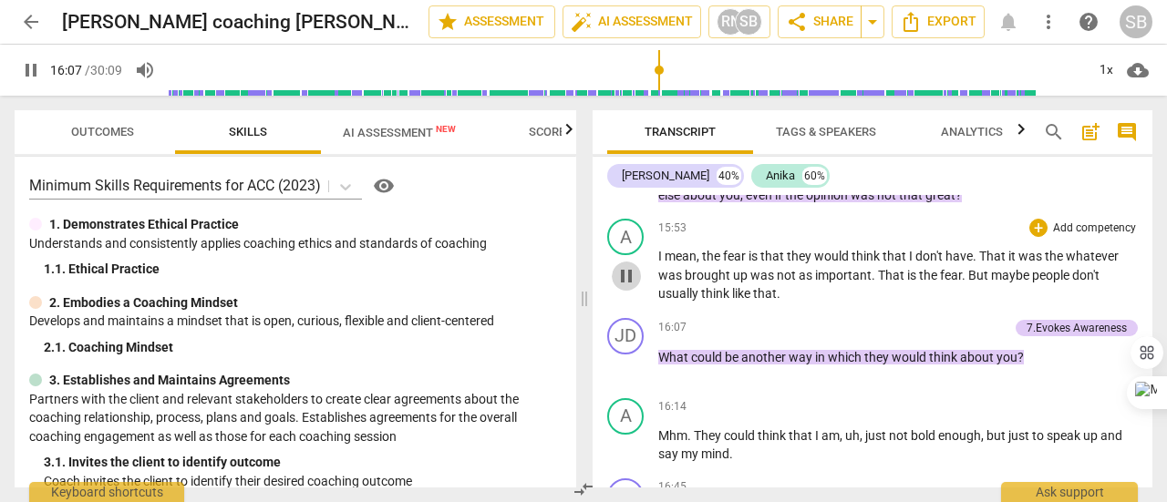
click at [631, 287] on span "pause" at bounding box center [626, 276] width 22 height 22
type input "967"
click at [878, 283] on span "That" at bounding box center [892, 275] width 29 height 15
drag, startPoint x: 877, startPoint y: 294, endPoint x: 962, endPoint y: 294, distance: 84.8
click at [962, 294] on p "I mean , the fear is that they would think that I don't have . That it was the …" at bounding box center [898, 275] width 480 height 57
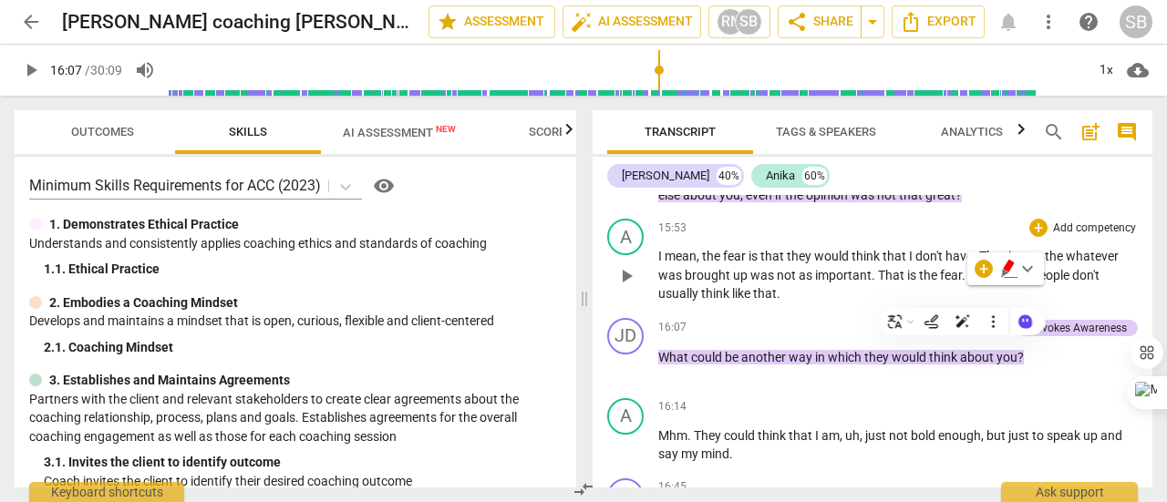
click at [813, 263] on span "they" at bounding box center [800, 256] width 27 height 15
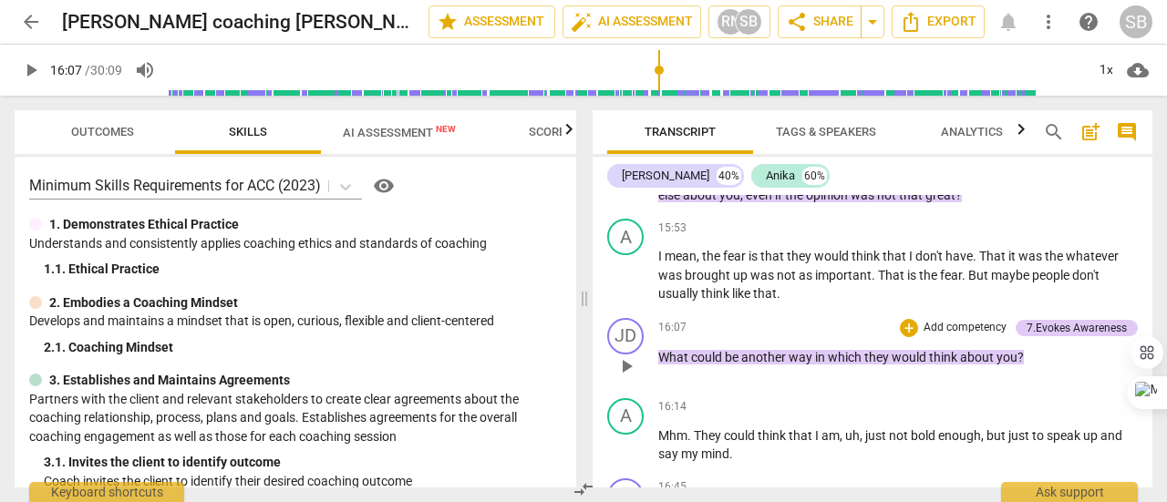
scroll to position [5808, 0]
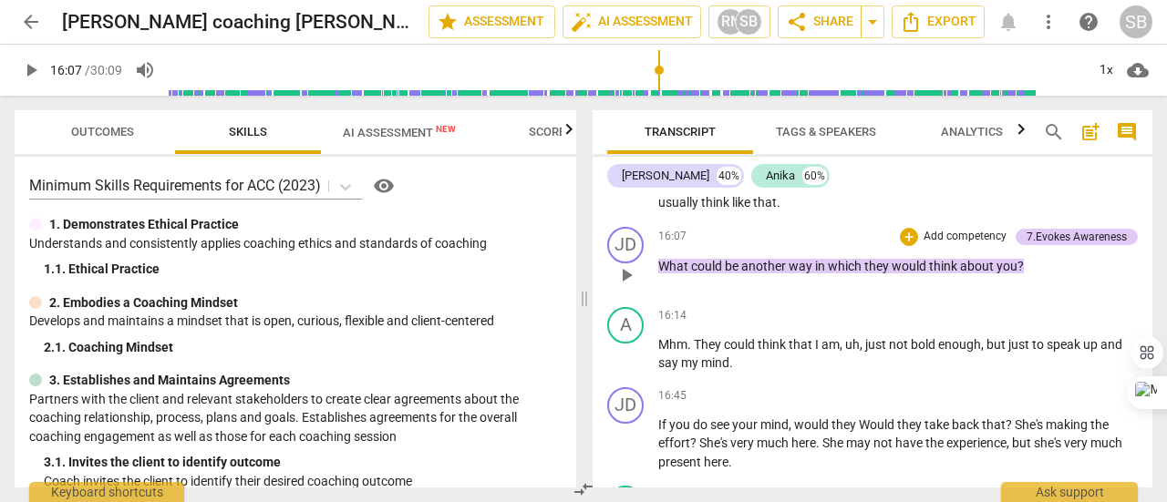
click at [966, 245] on p "Add competency" at bounding box center [965, 237] width 87 height 16
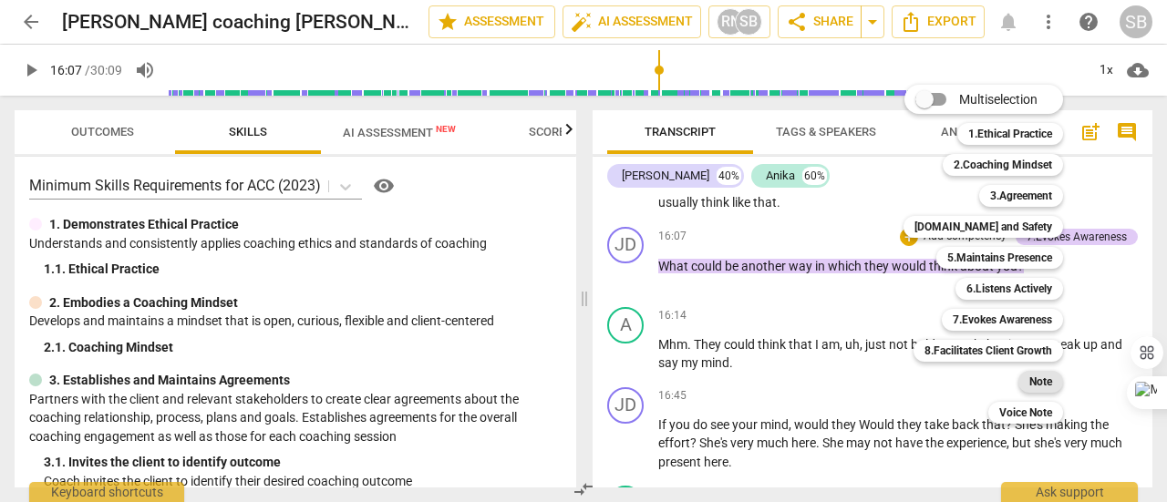
click at [1041, 386] on b "Note" at bounding box center [1040, 382] width 23 height 22
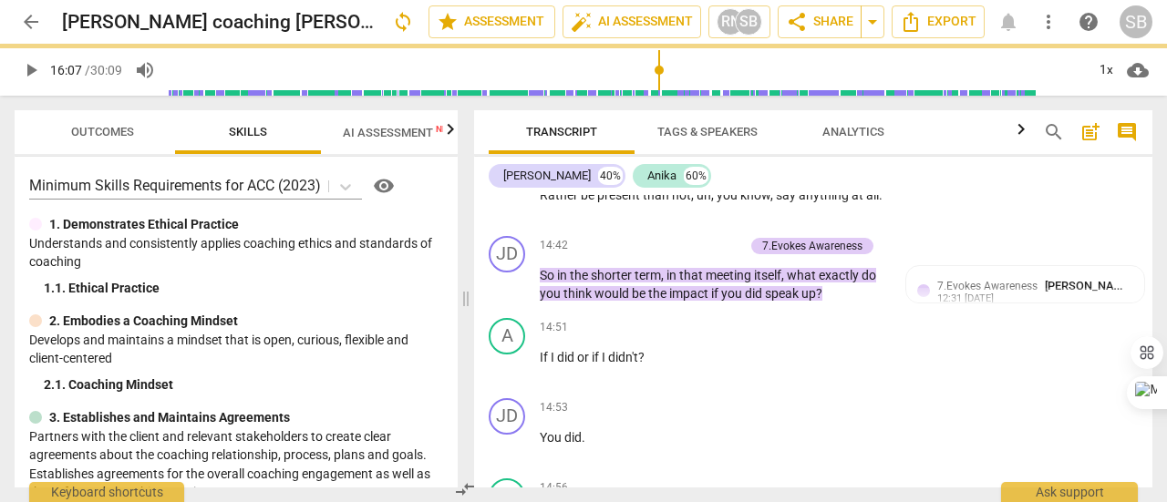
scroll to position [6628, 0]
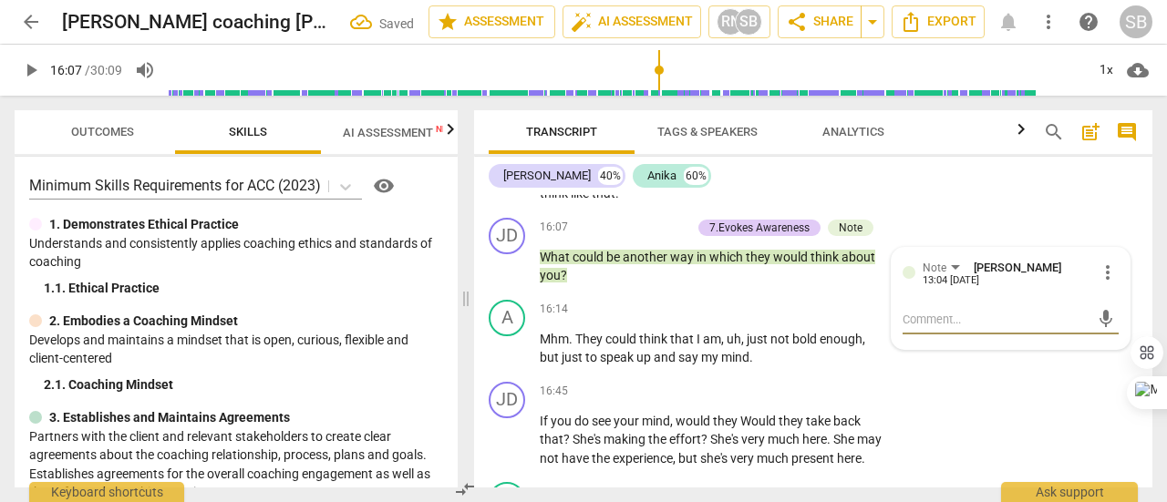
type textarea "M"
type textarea "Mi"
type textarea "Mis"
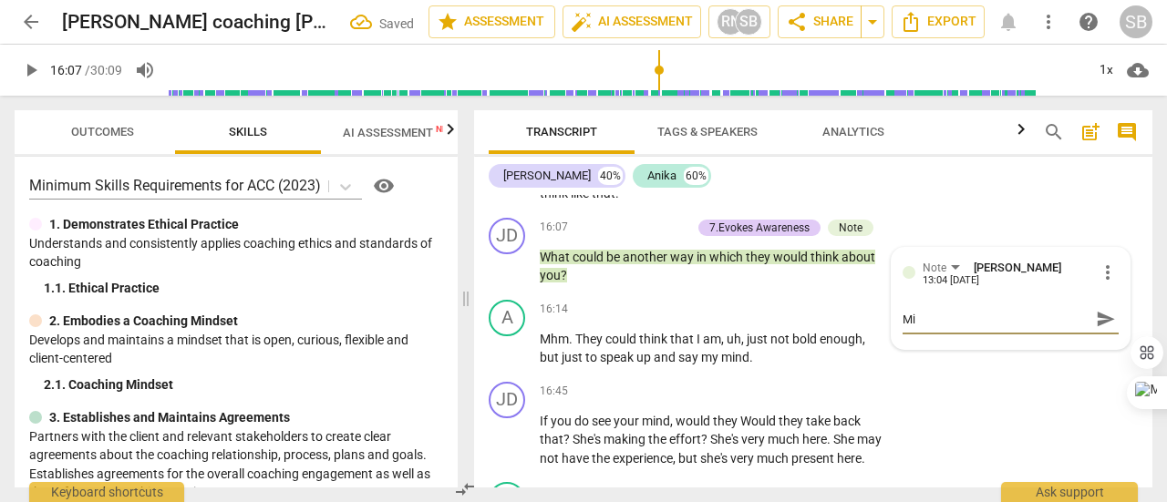
type textarea "Mis"
type textarea "Miss"
type textarea "Misse"
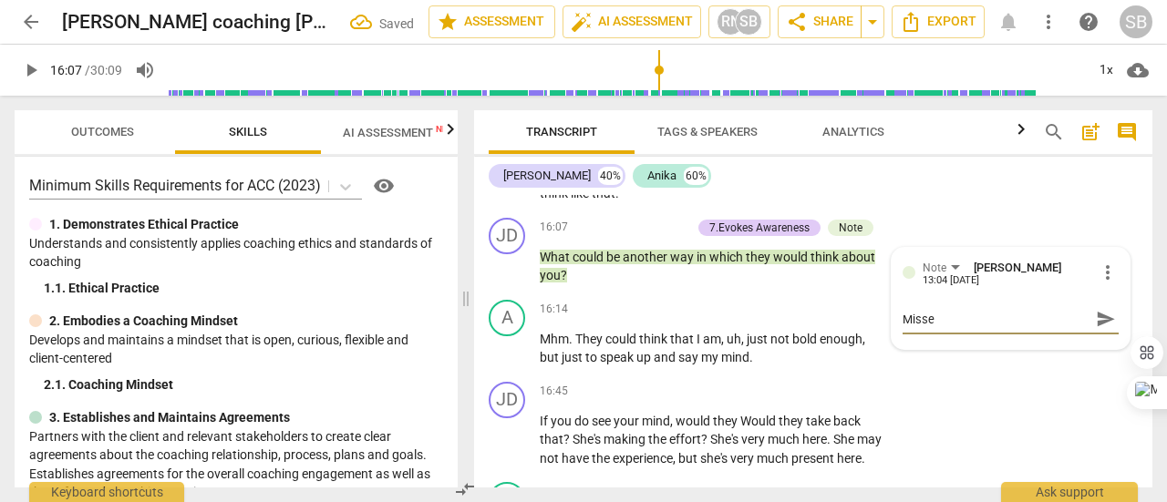
type textarea "Missed"
type textarea "Missed O"
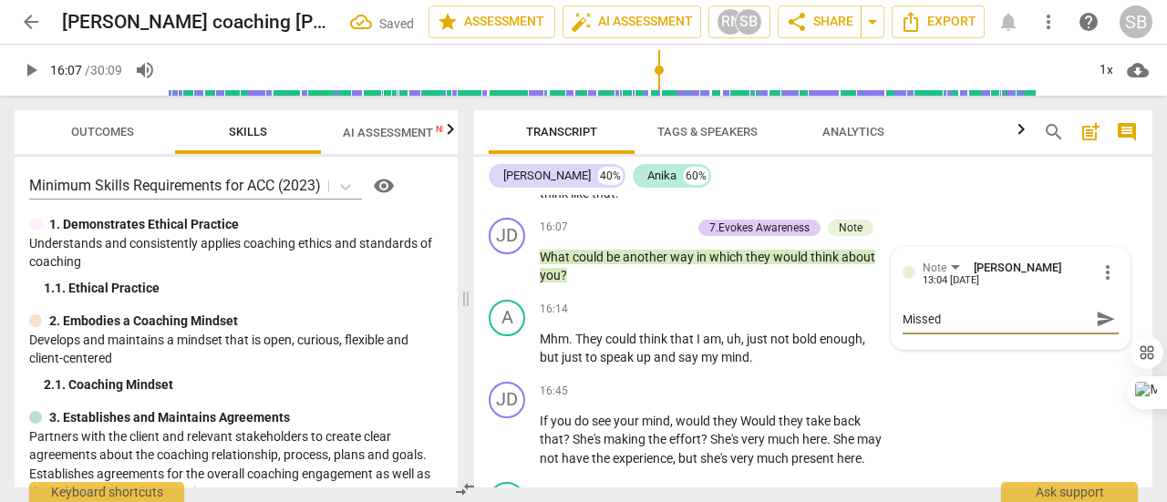
type textarea "Missed O"
type textarea "Missed Op"
type textarea "Missed Opp"
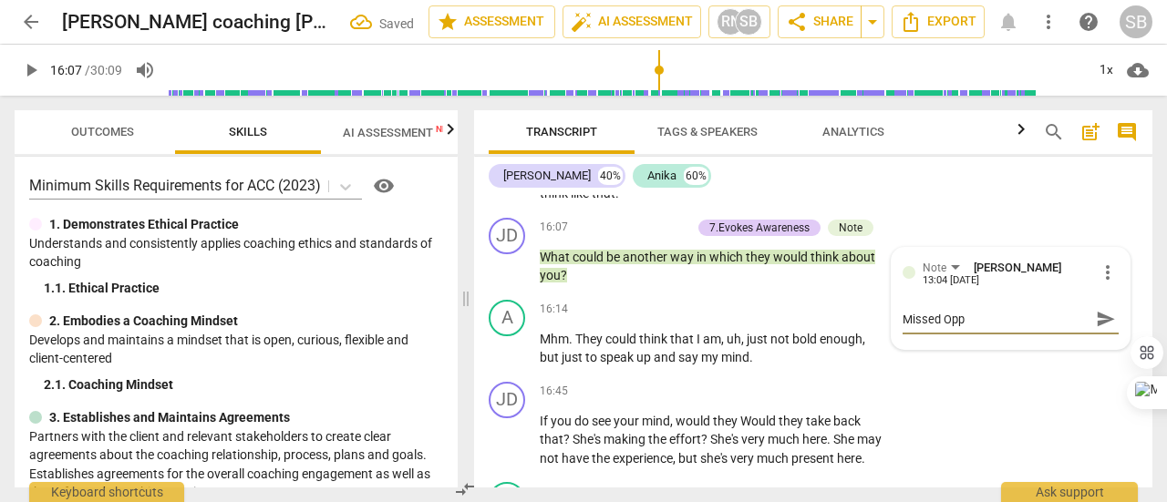
type textarea "Missed Oppo"
type textarea "Missed Oppor"
type textarea "Missed Opport"
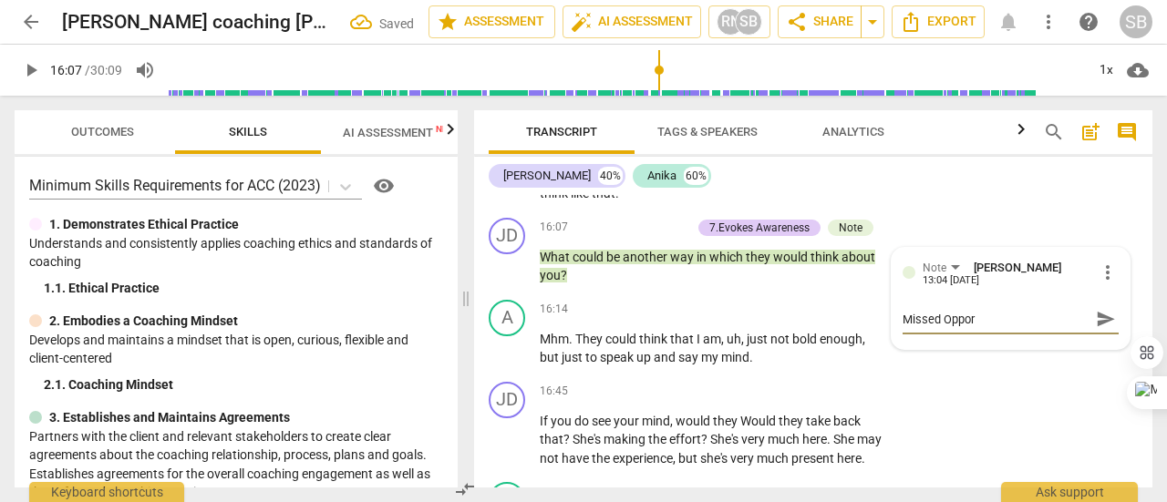
type textarea "Missed Opport"
type textarea "Missed Opportu"
type textarea "Missed Opportun"
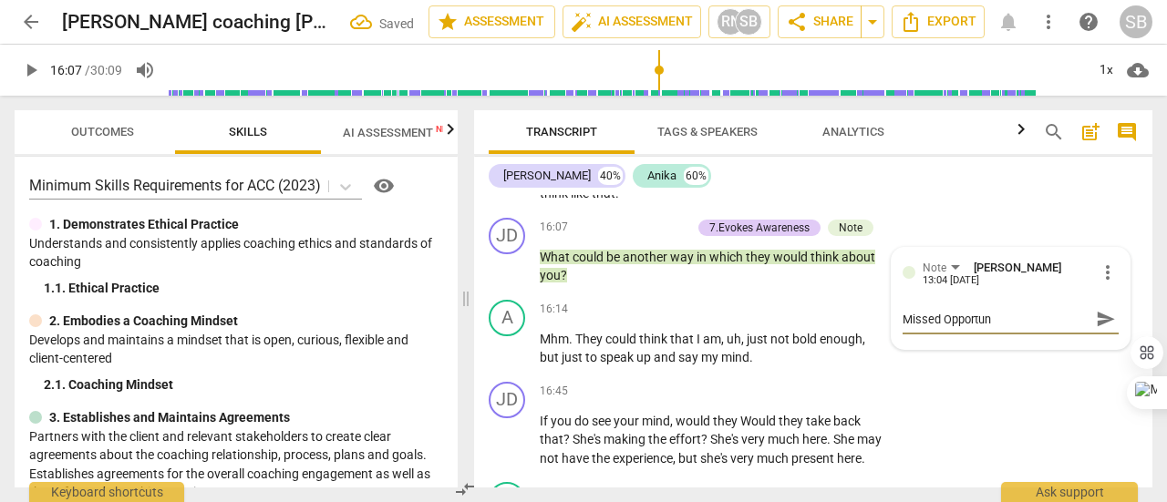
type textarea "Missed Opportuni"
type textarea "Missed Opportunit"
type textarea "Missed Opportunity"
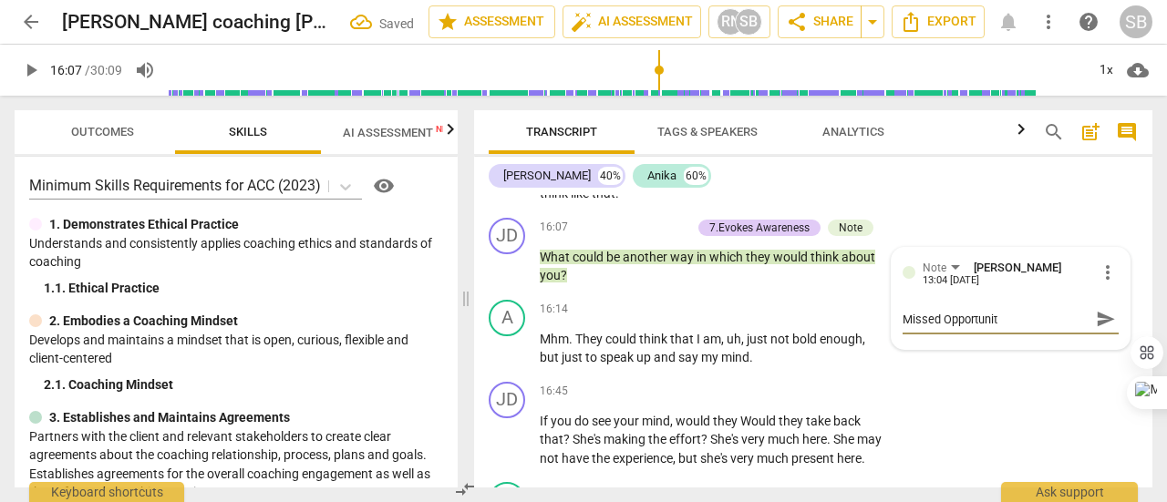
type textarea "Missed Opportunity"
type textarea "Missed Opportunity t"
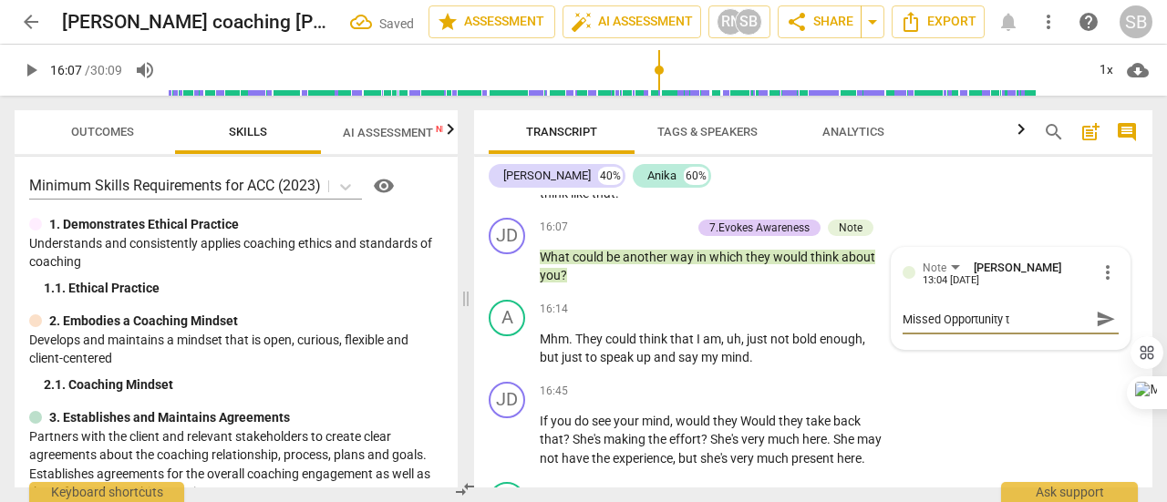
type textarea "Missed Opportunity to"
type textarea "Missed Opportunity to e"
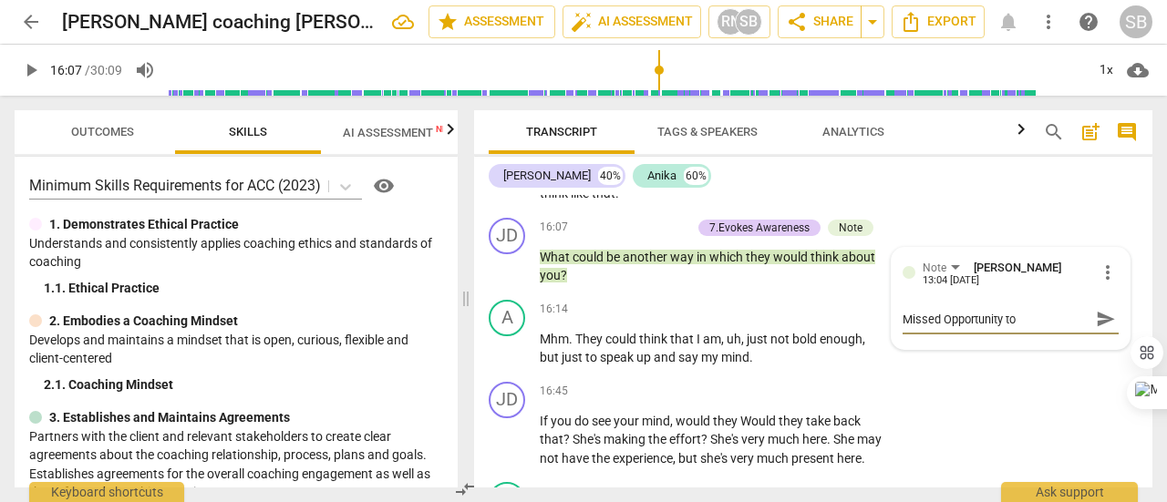
type textarea "Missed Opportunity to e"
type textarea "Missed Opportunity to ex"
type textarea "Missed Opportunity to exp"
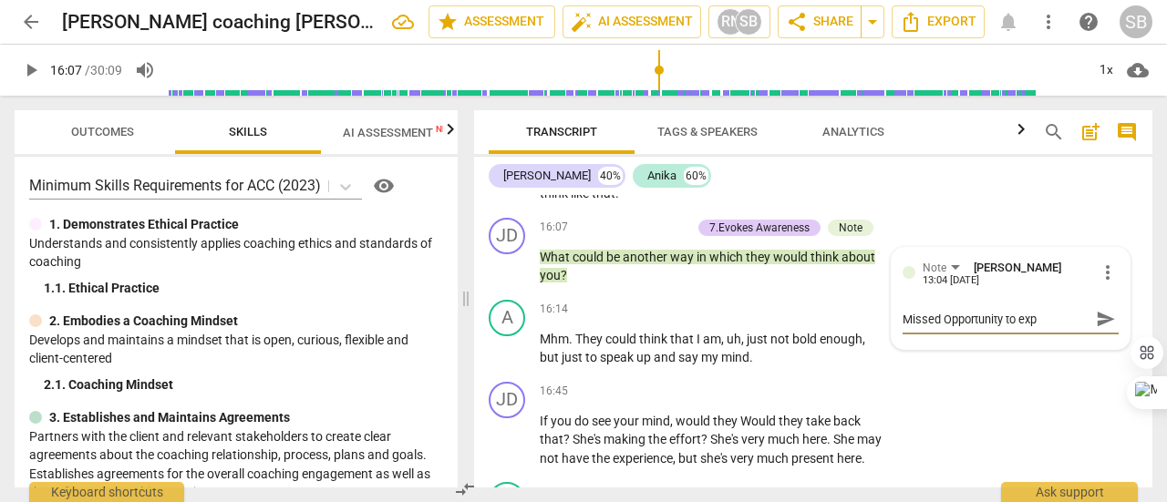
type textarea "Missed Opportunity to expl"
type textarea "Missed Opportunity to explo"
type textarea "Missed Opportunity to explor"
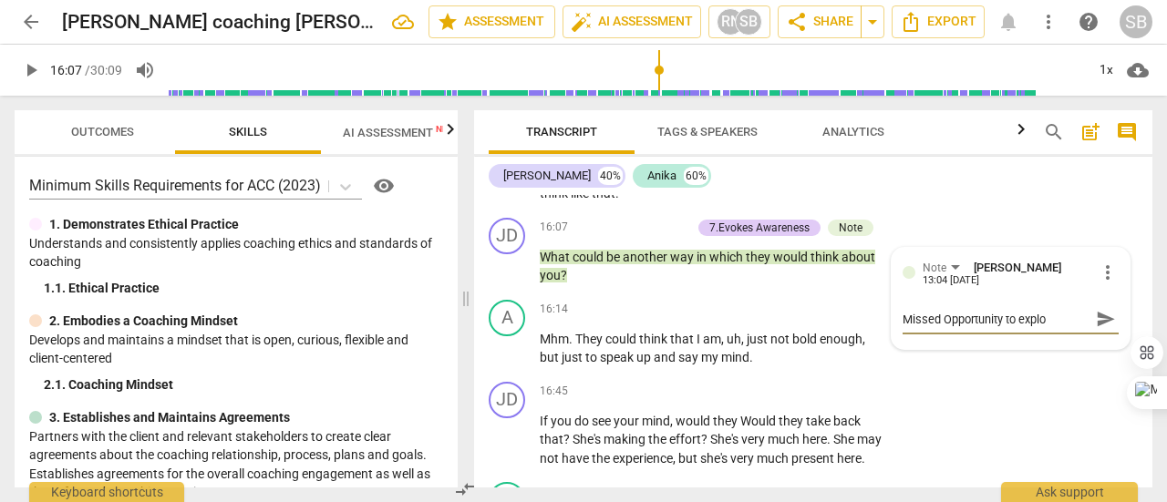
type textarea "Missed Opportunity to explor"
type textarea "Missed Opportunity to explore"
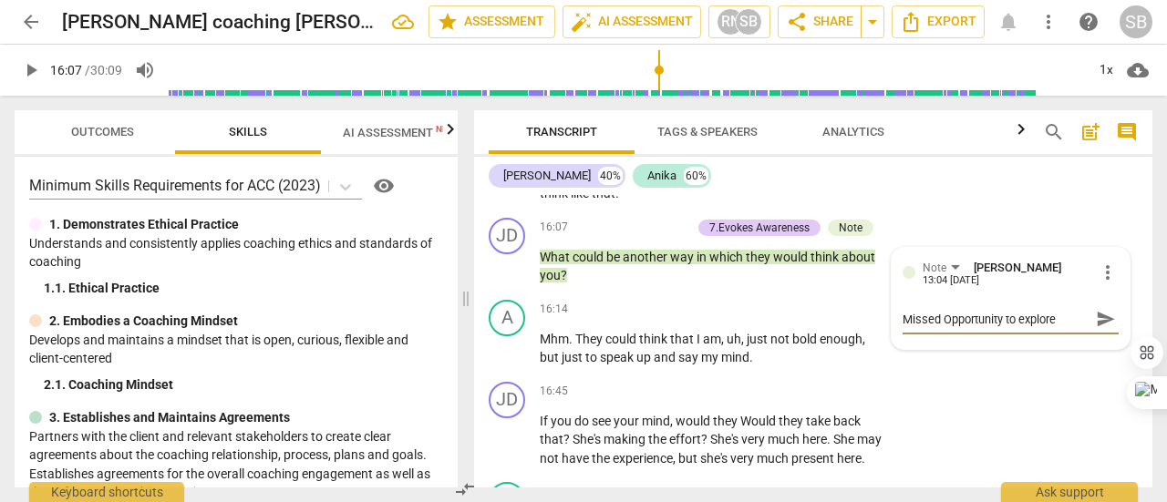
type textarea "Missed Opportunity to explore a"
type textarea "Missed Opportunity to explore an"
type textarea "Missed Opportunity to explore and"
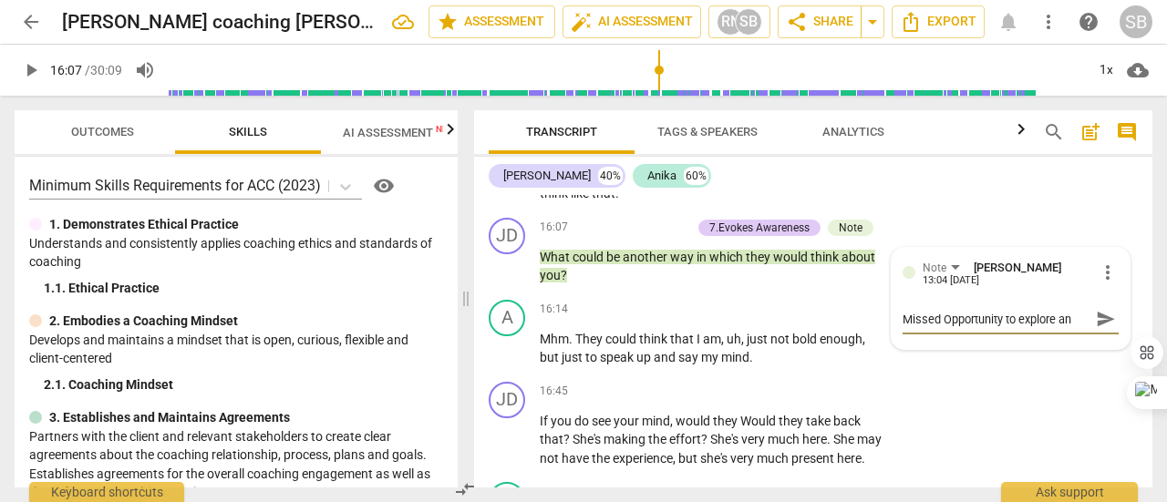
type textarea "Missed Opportunity to explore and"
type textarea "Missed Opportunity to explore and i"
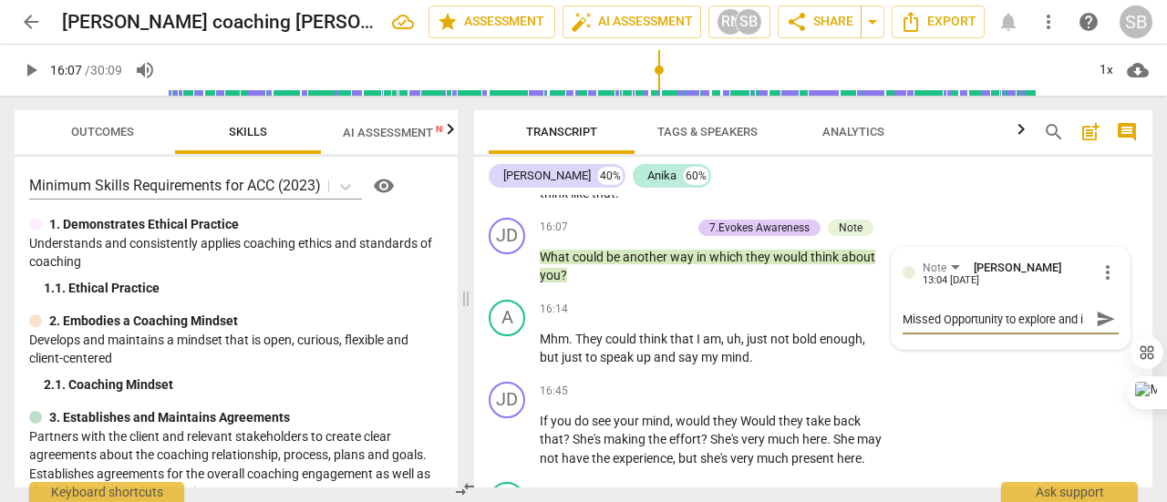
type textarea "Missed Opportunity to explore and in"
type textarea "Missed Opportunity to explore and inv"
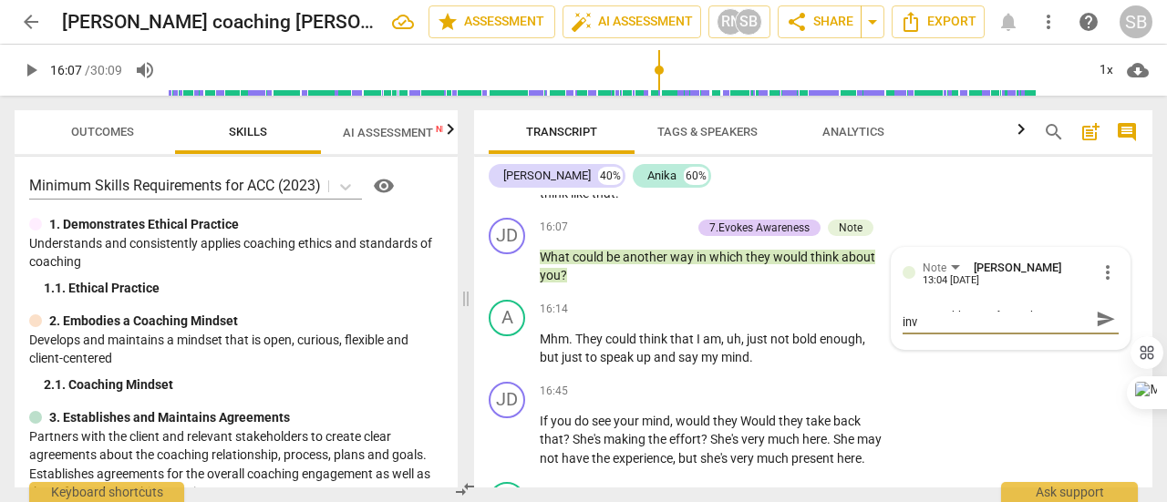
type textarea "Missed Opportunity to explore and invi"
type textarea "Missed Opportunity to explore and invit"
type textarea "Missed Opportunity to explore and invite"
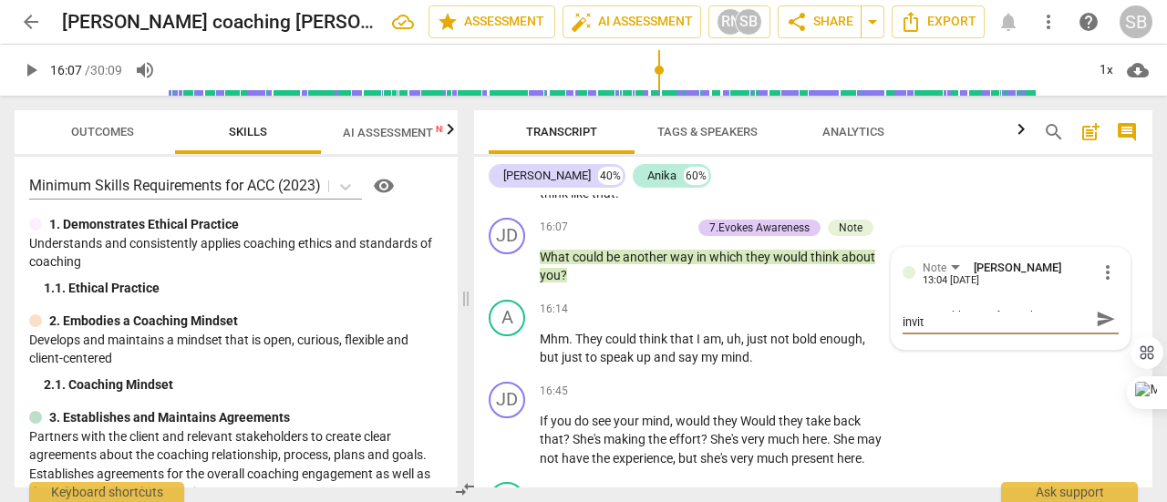
type textarea "Missed Opportunity to explore and invite"
type textarea "Missed Opportunity to explore and invite t"
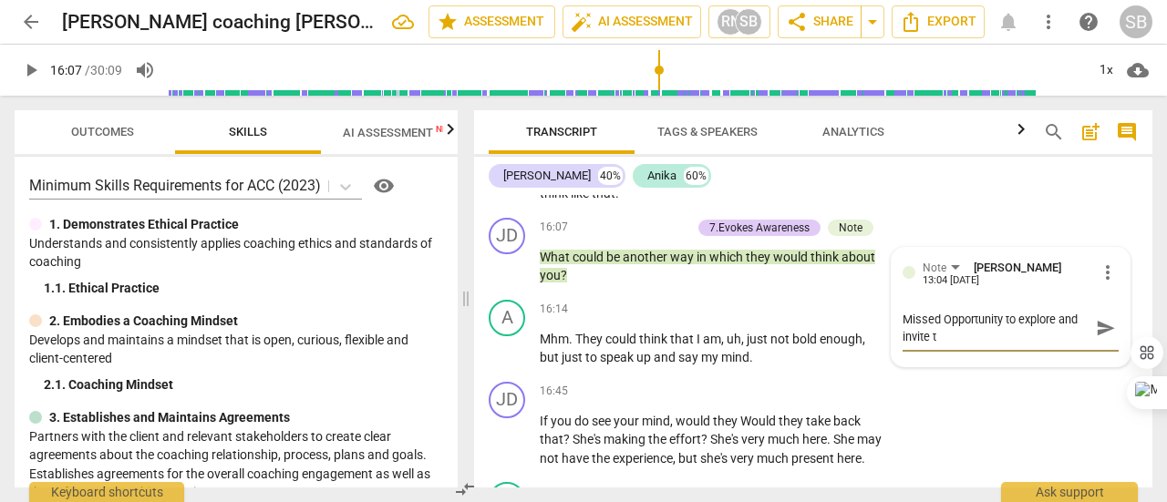
scroll to position [0, 0]
type textarea "Missed Opportunity to explore and invite th"
type textarea "Missed Opportunity to explore and invite the"
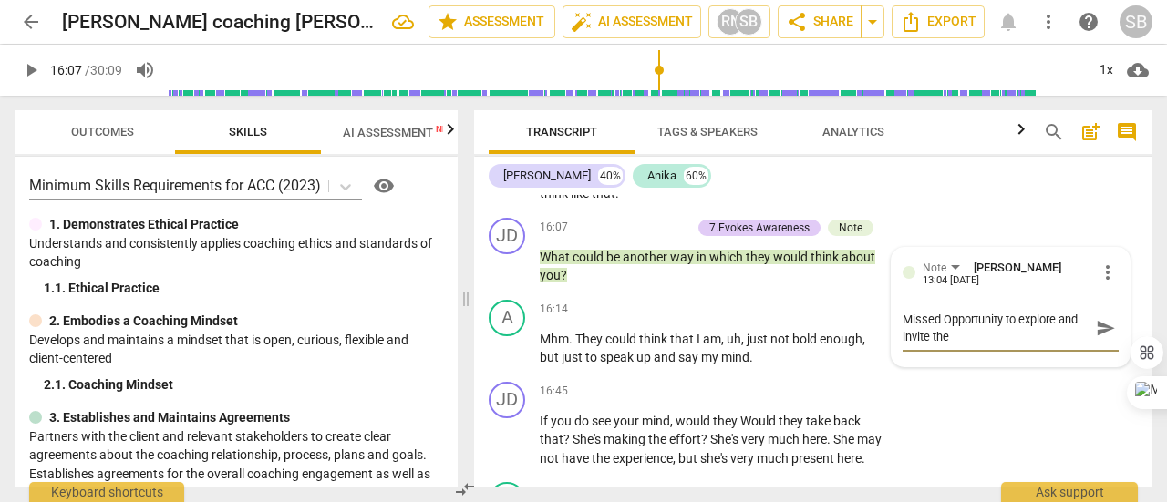
type textarea "Missed Opportunity to explore and invite the"
type textarea "Missed Opportunity to explore and invite the s"
type textarea "Missed Opportunity to explore and invite the so"
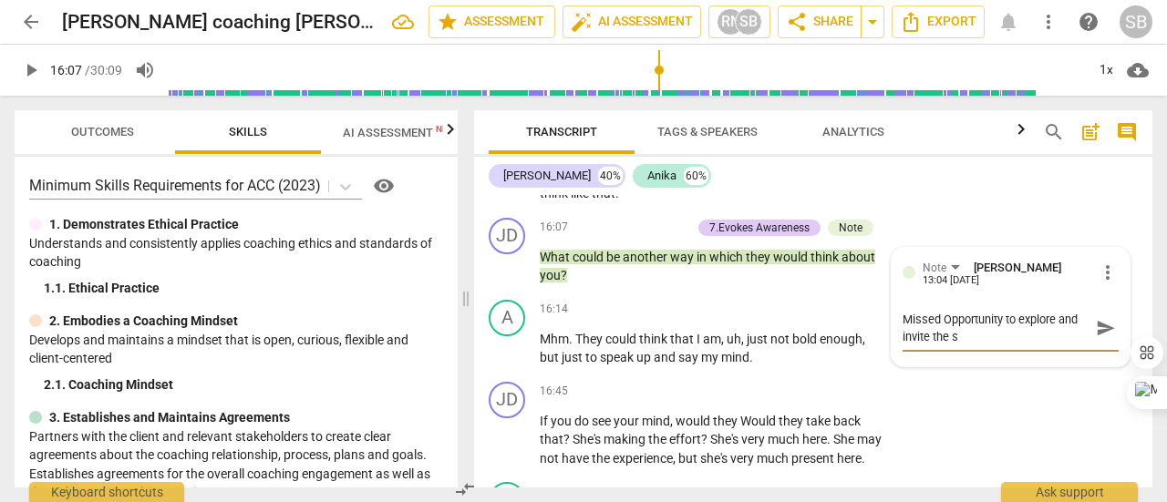
type textarea "Missed Opportunity to explore and invite the so"
type textarea "Missed Opportunity to explore and invite the sou"
type textarea "Missed Opportunity to explore and invite the sour"
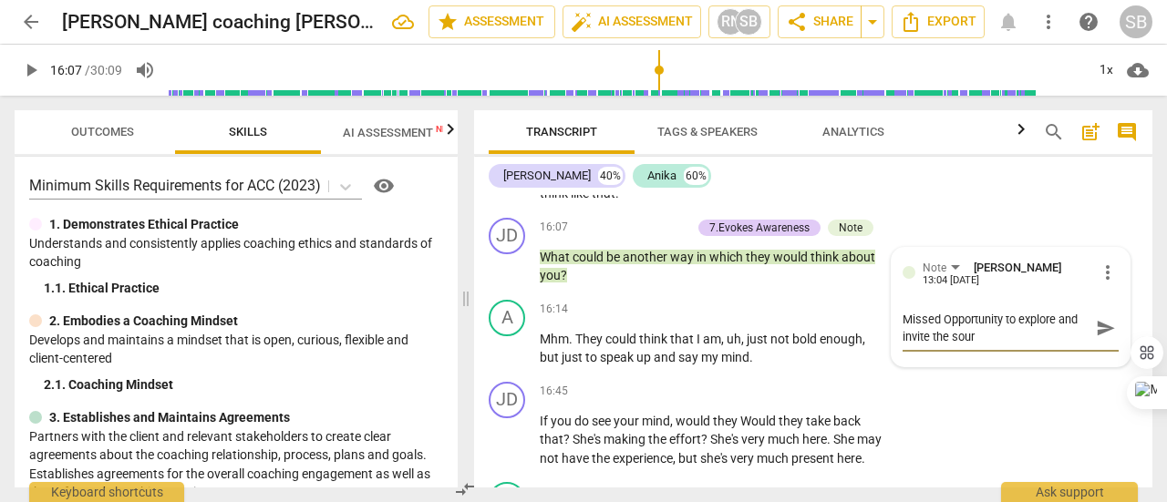
type textarea "Missed Opportunity to explore and invite the sourc"
type textarea "Missed Opportunity to explore and invite the source"
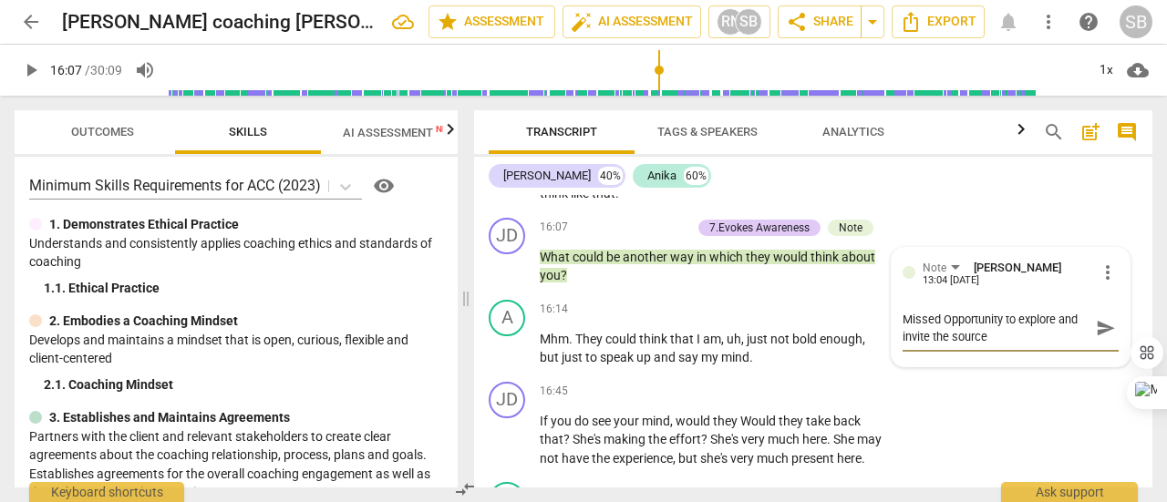
type textarea "Missed Opportunity to explore and invite the source"
type textarea "Missed Opportunity to explore and invite the source o"
type textarea "Missed Opportunity to explore and invite the source of"
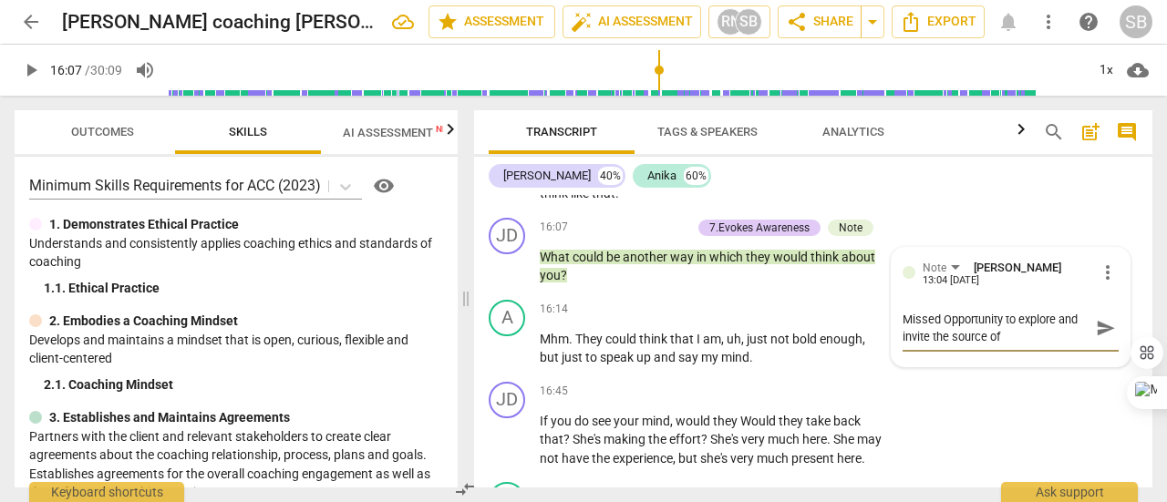
type textarea "Missed Opportunity to explore and invite the source of"
type textarea "Missed Opportunity to explore and invite the source of t"
type textarea "Missed Opportunity to explore and invite the source of th"
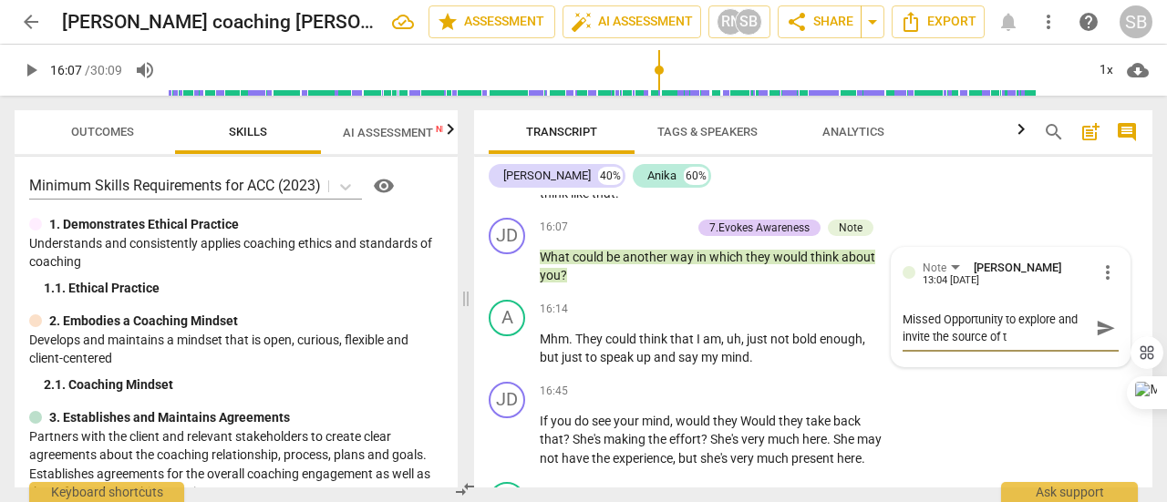
type textarea "Missed Opportunity to explore and invite the source of th"
type textarea "Missed Opportunity to explore and invite the source of the"
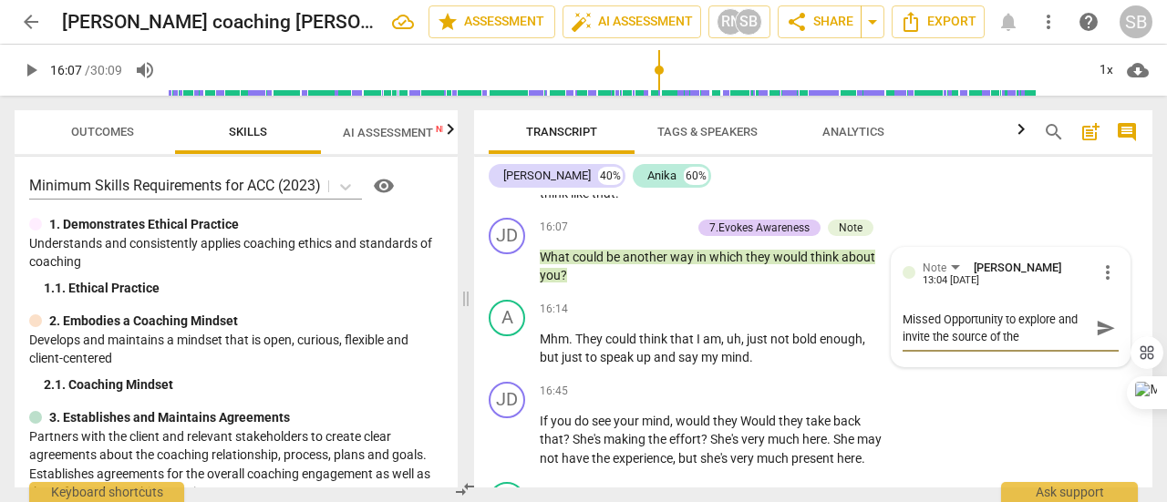
type textarea "Missed Opportunity to explore and invite the source of the f"
type textarea "Missed Opportunity to explore and invite the source of the fe"
type textarea "Missed Opportunity to explore and invite the source of the fea"
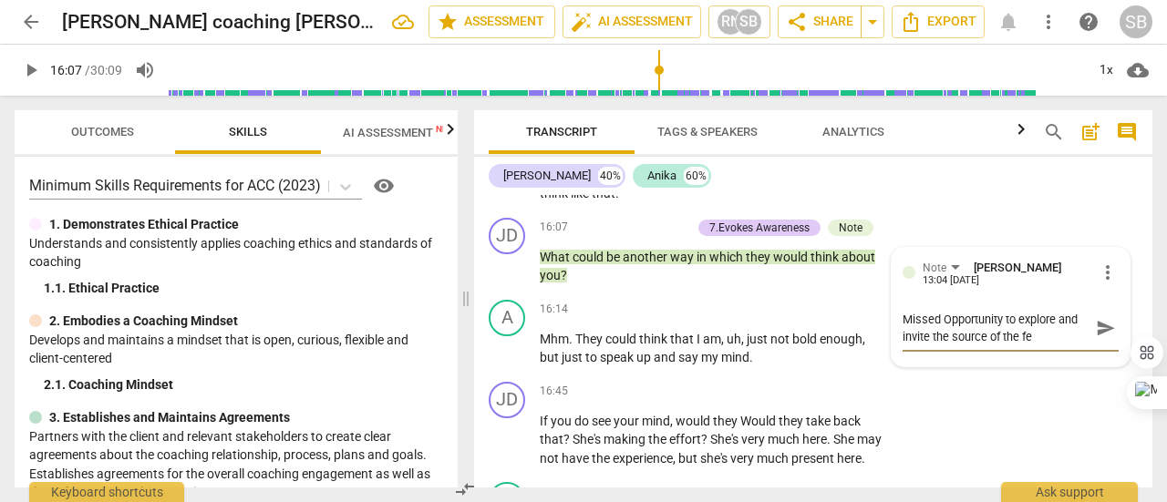
type textarea "Missed Opportunity to explore and invite the source of the fea"
type textarea "Missed Opportunity to explore and invite the source of the fear"
type textarea "Missed Opportunity to explore and invite the source of the fear."
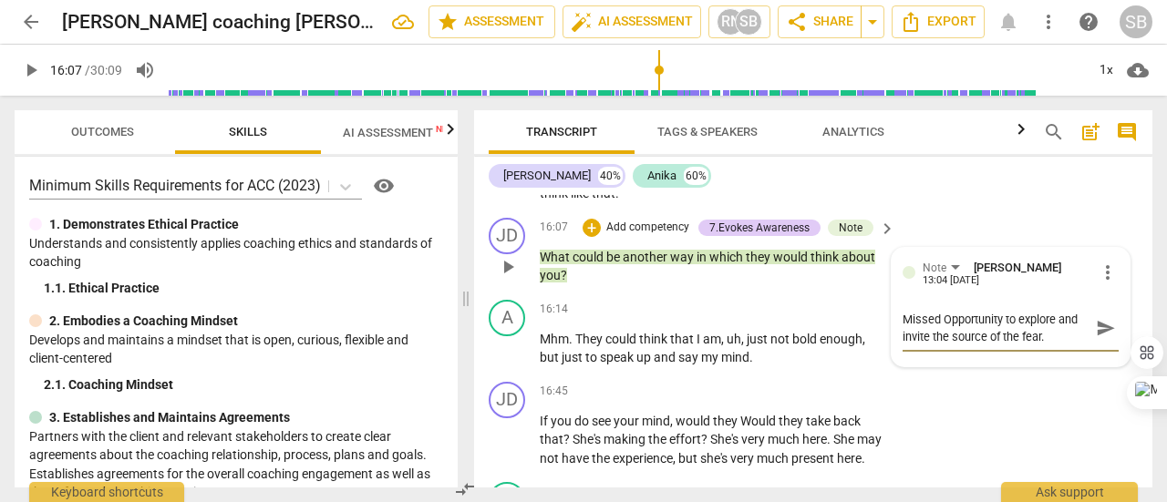
click at [1098, 338] on span "send" at bounding box center [1106, 328] width 20 height 20
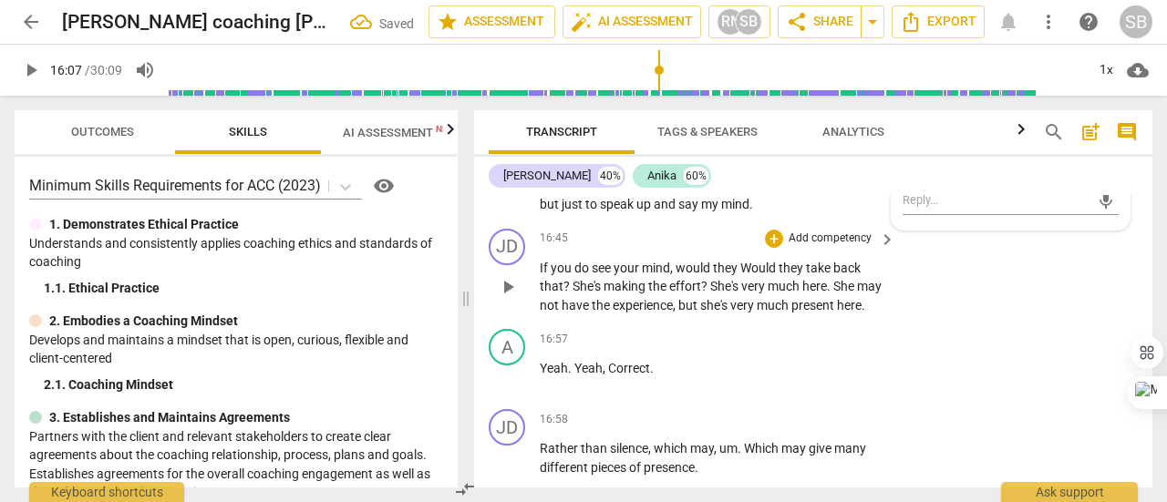
scroll to position [6811, 0]
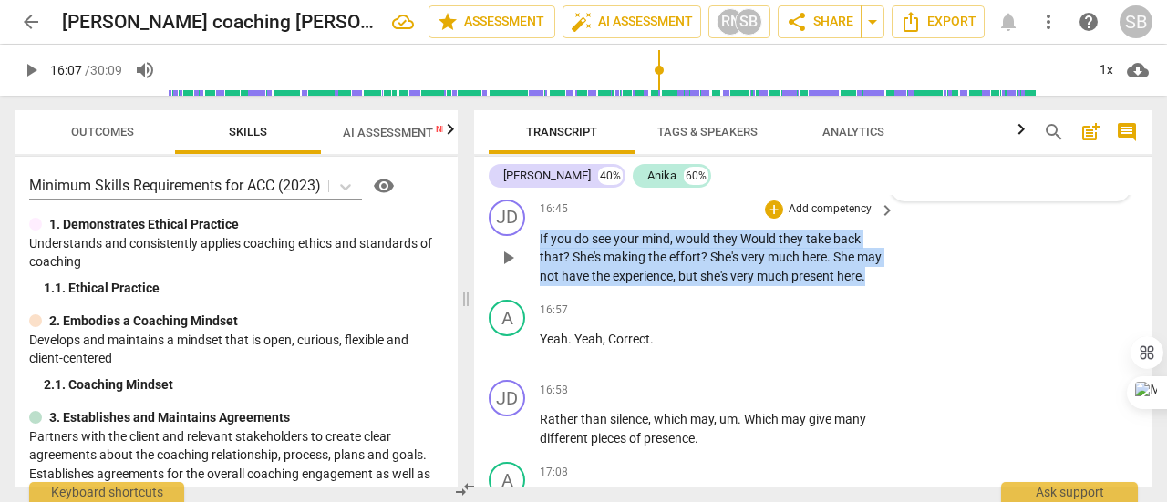
drag, startPoint x: 540, startPoint y: 271, endPoint x: 584, endPoint y: 331, distance: 74.4
click at [584, 286] on p "If you do see your mind , would they Would they take back that ? She's making t…" at bounding box center [713, 258] width 346 height 57
click at [835, 218] on p "Add competency" at bounding box center [830, 209] width 87 height 16
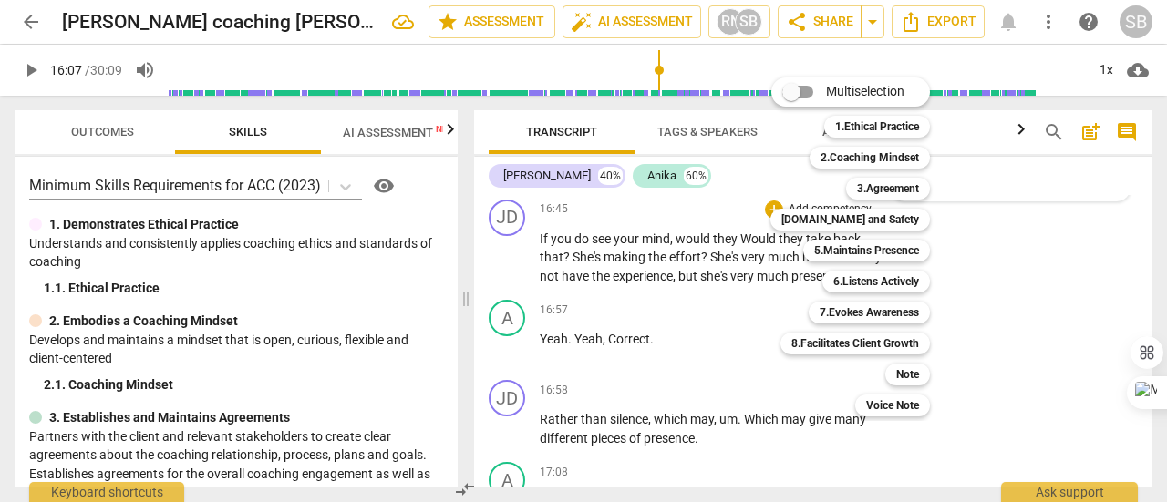
click at [725, 315] on div at bounding box center [583, 251] width 1167 height 502
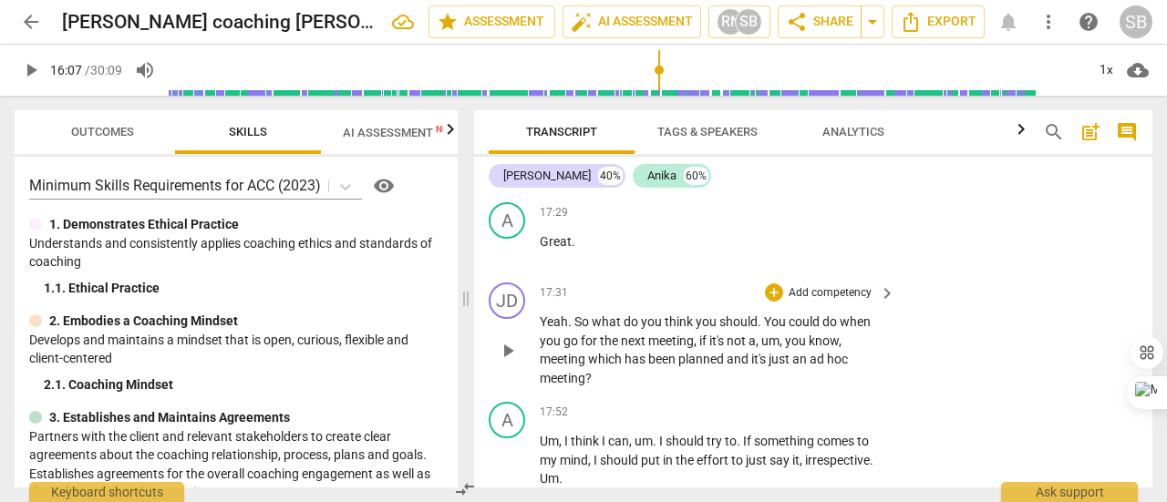
scroll to position [7241, 0]
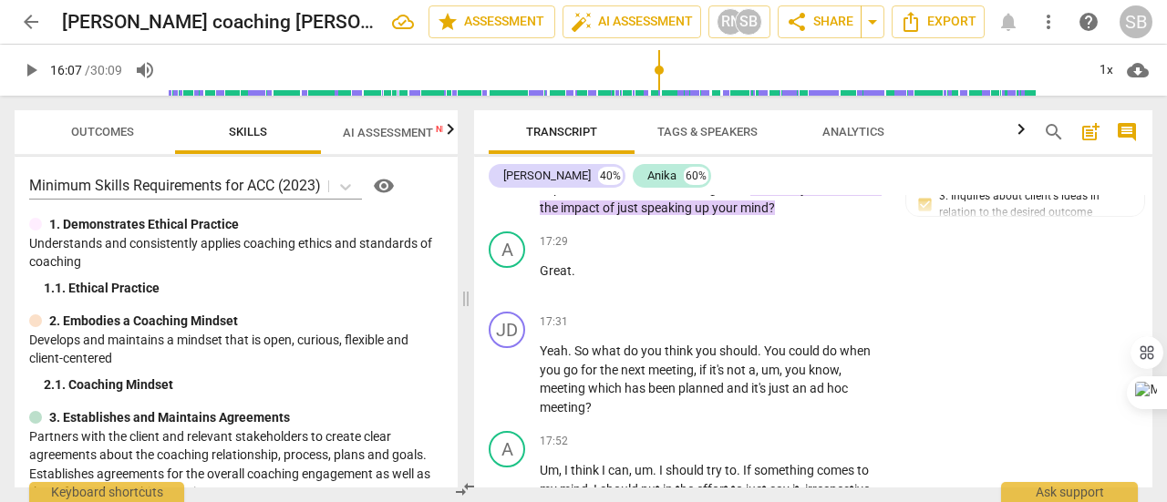
click at [511, 191] on span "play_arrow" at bounding box center [508, 181] width 22 height 22
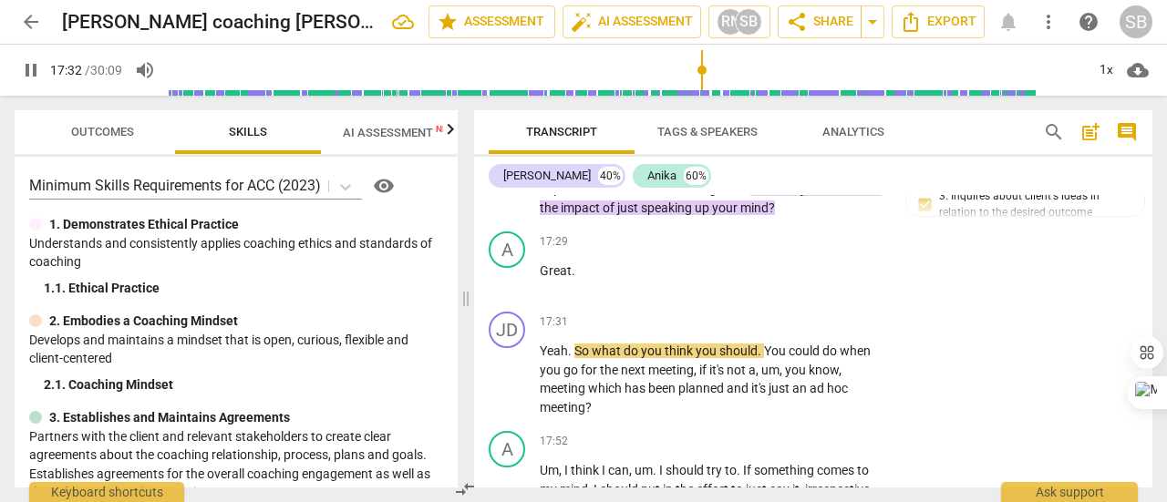
click at [505, 191] on span "pause" at bounding box center [508, 181] width 22 height 22
type input "1052"
click at [824, 196] on span "you" at bounding box center [812, 188] width 24 height 15
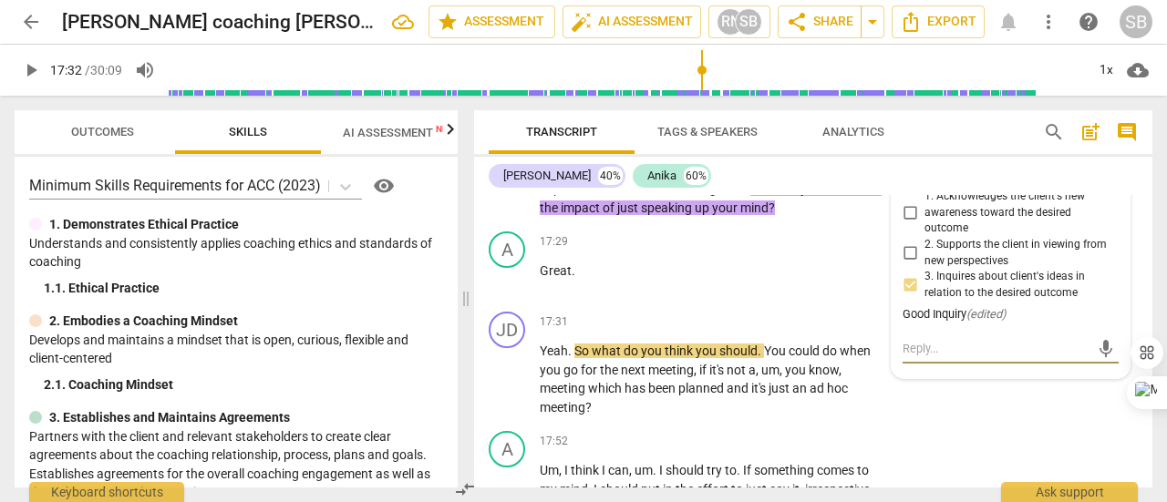
click at [1001, 357] on textarea at bounding box center [996, 348] width 187 height 17
type textarea "C"
type textarea "Co"
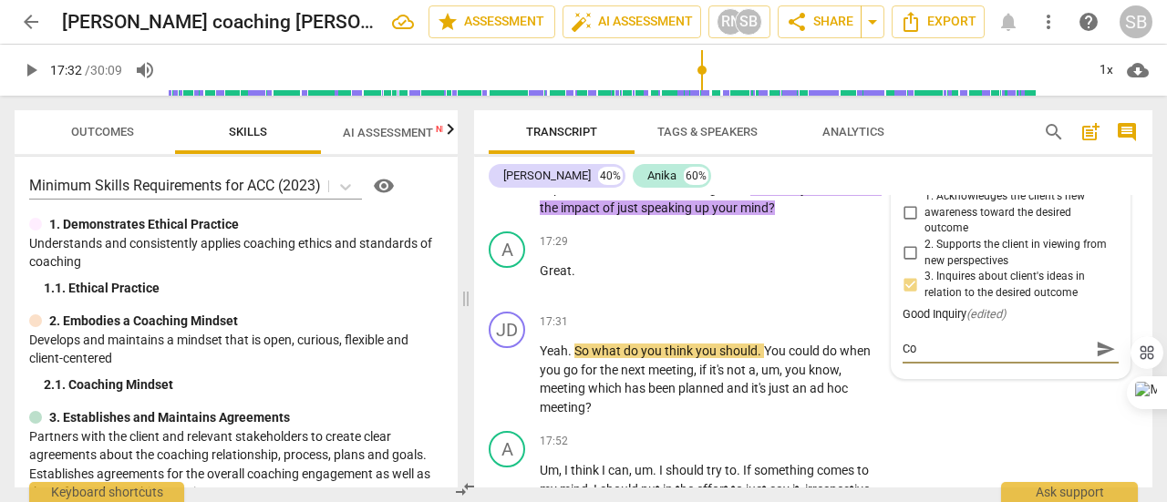
type textarea "Coa"
type textarea "Coac"
type textarea "Coach"
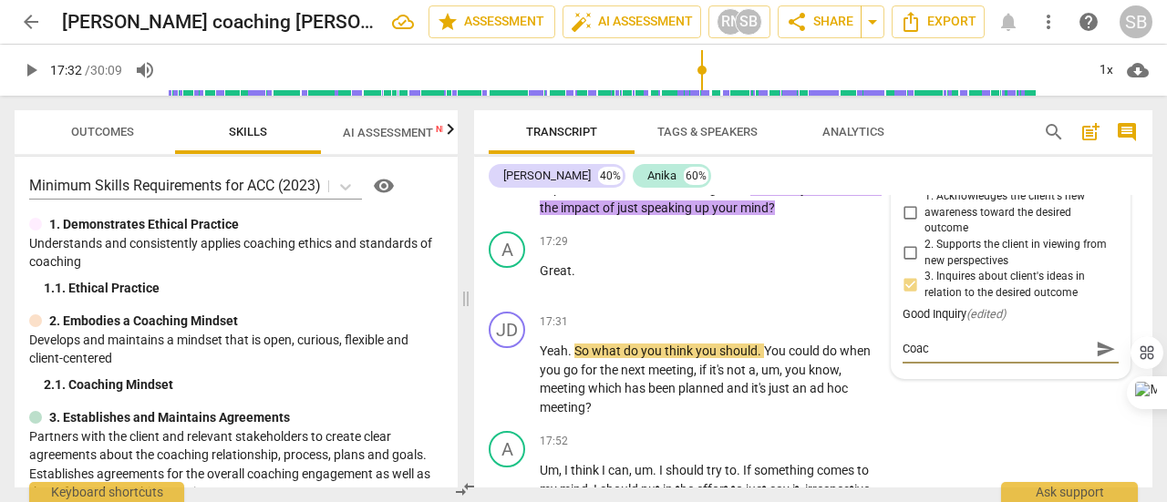
type textarea "Coach"
type textarea "Coach s"
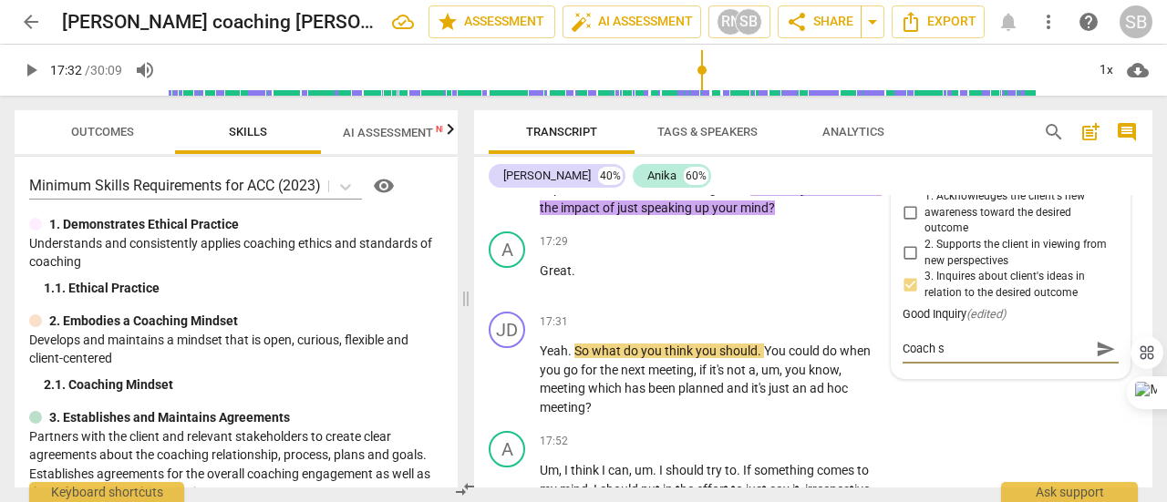
type textarea "Coach se"
type textarea "Coach see"
type textarea "Coach seem"
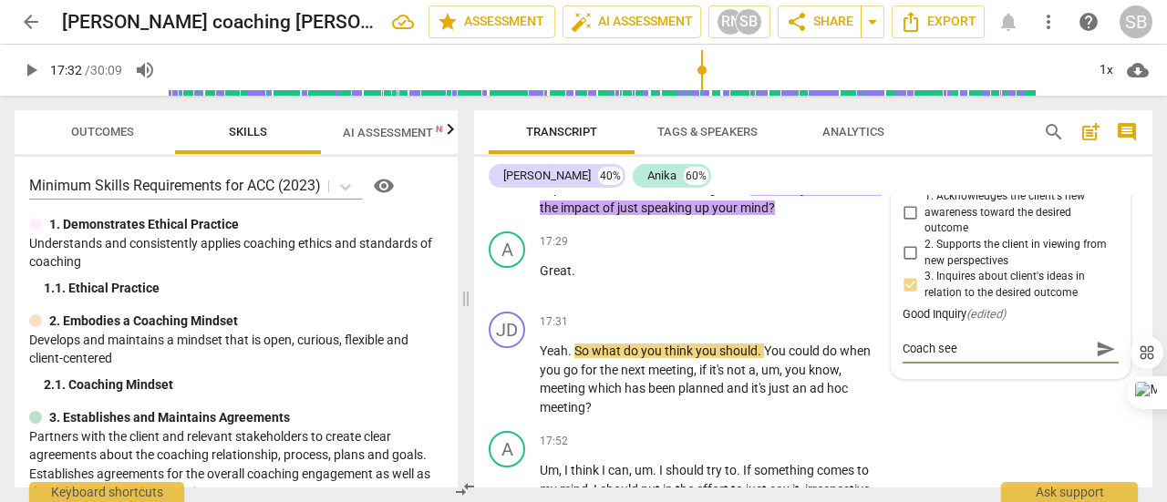
type textarea "Coach seem"
type textarea "Coach seems"
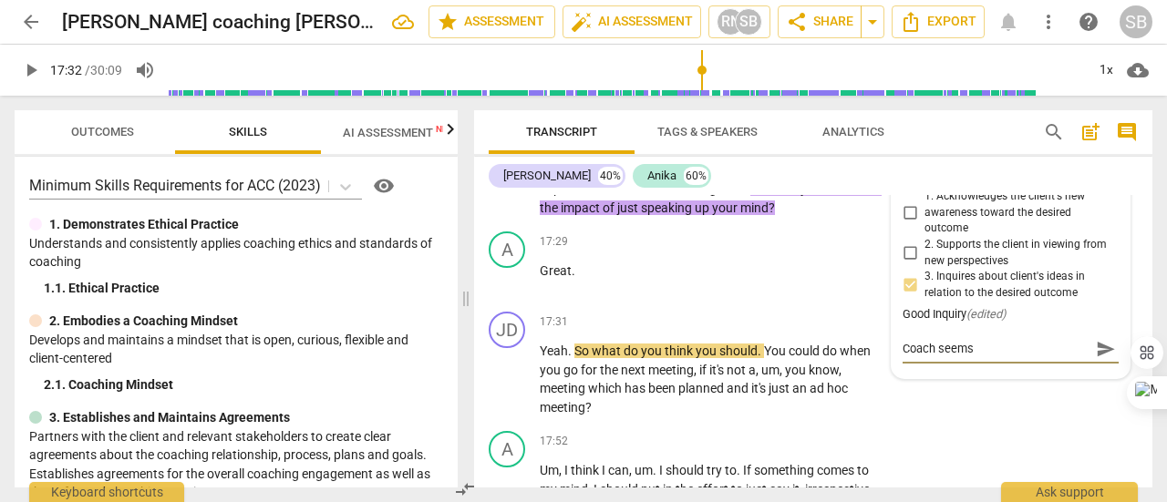
type textarea "Coach seems t"
type textarea "Coach seems to"
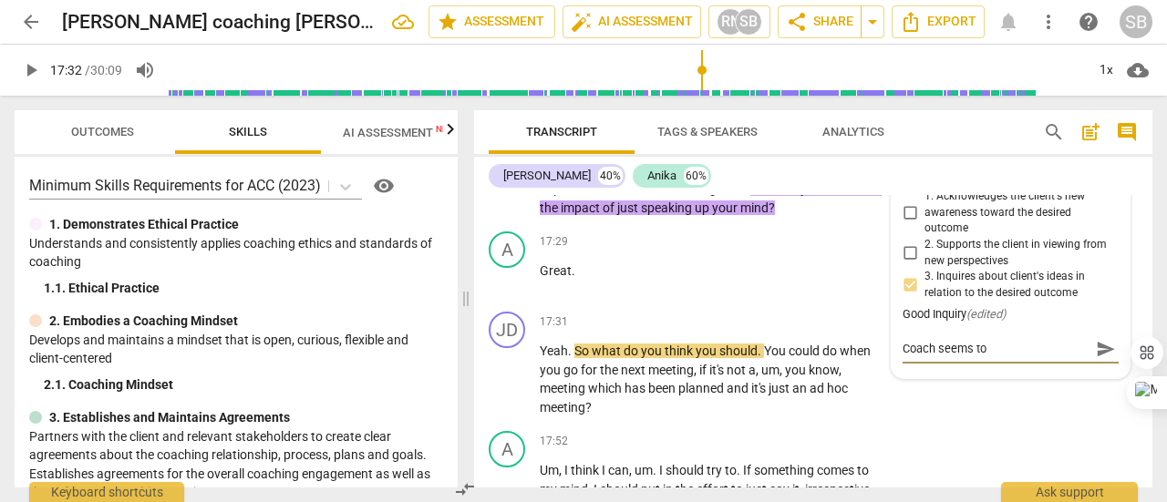
type textarea "Coach seems to"
type textarea "Coach seems to b"
type textarea "Coach seems to be"
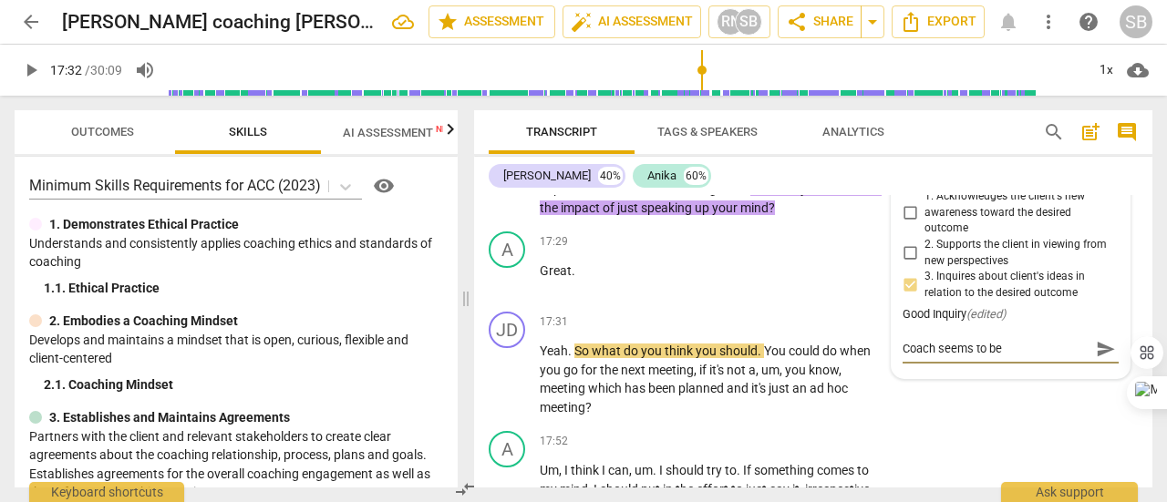
type textarea "Coach seems to be"
type textarea "Coach seems to be m"
type textarea "Coach seems to be ma"
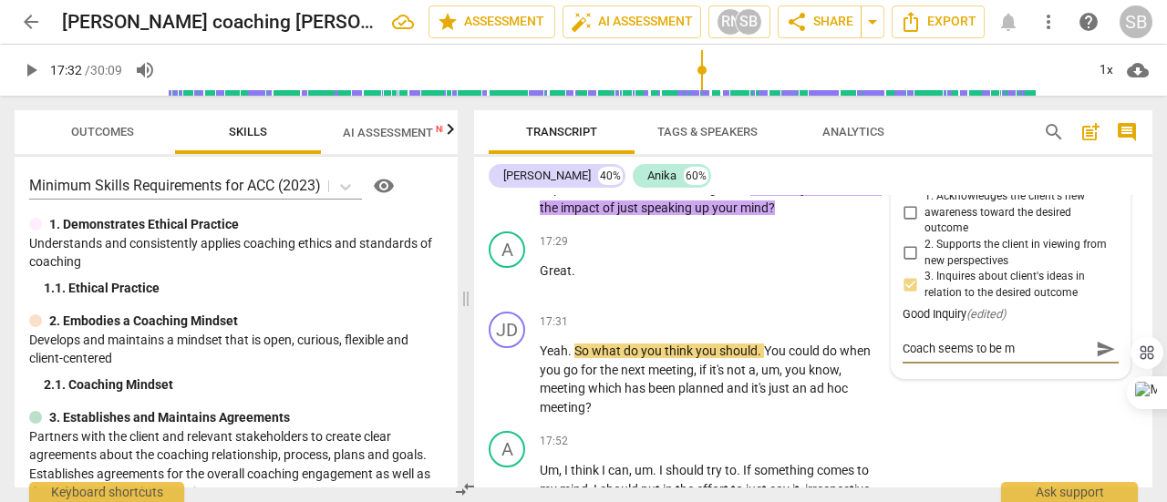
type textarea "Coach seems to be ma"
type textarea "Coach seems to be mak"
type textarea "Coach seems to be maki"
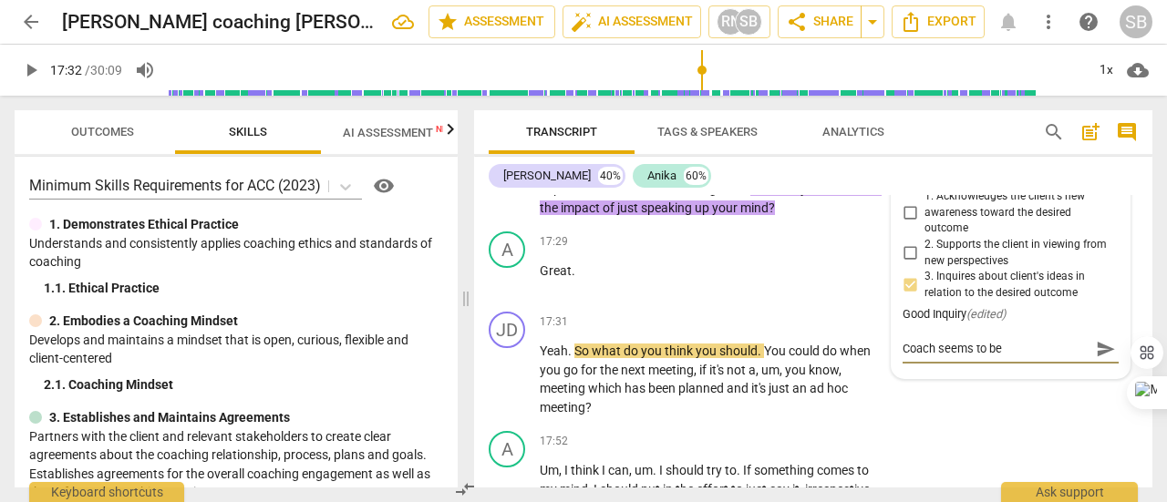
type textarea "Coach seems to be makin"
type textarea "Coach seems to be making"
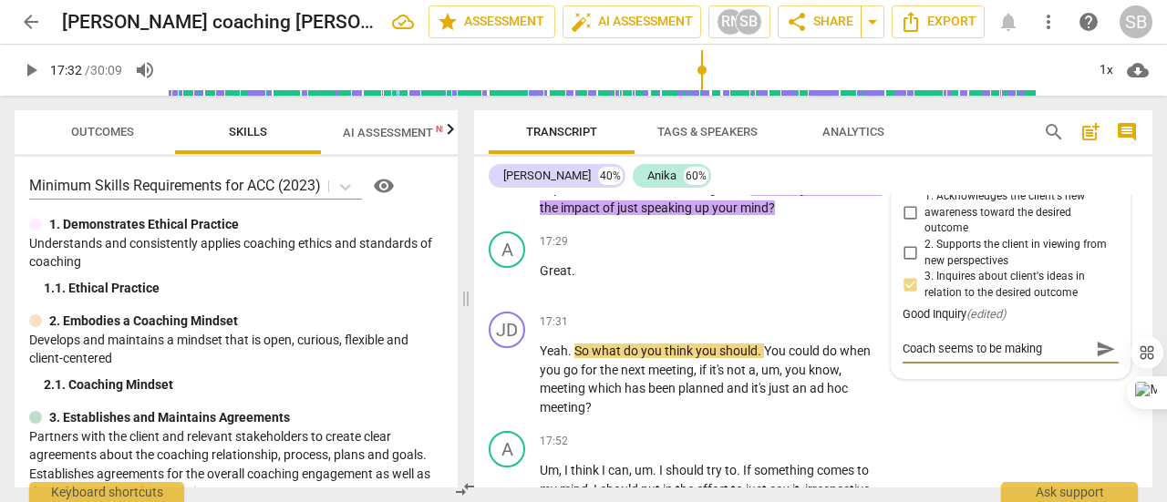
type textarea "Coach seems to be making"
type textarea "Coach seems to be making a"
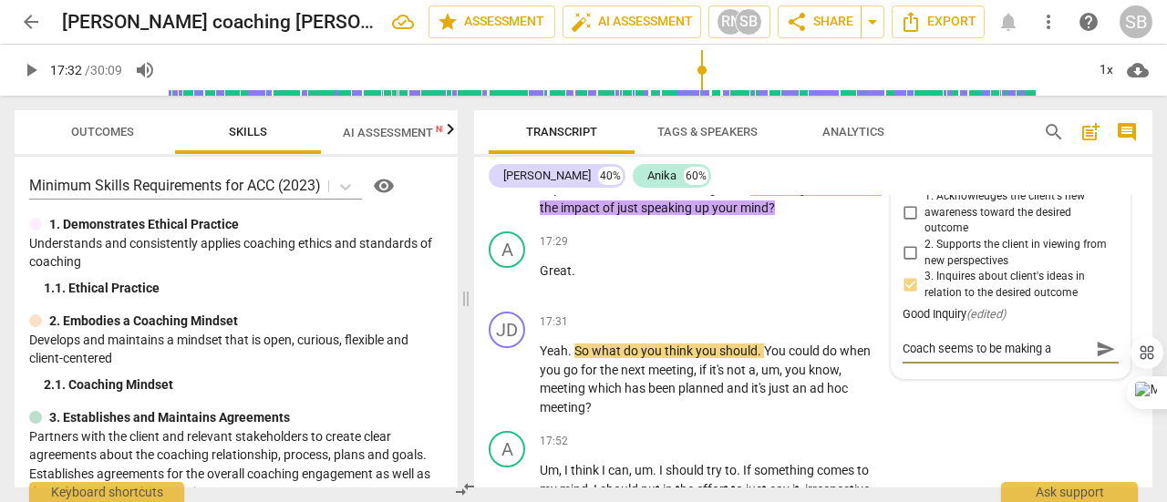
type textarea "Coach seems to be making a s"
type textarea "Coach seems to be making a st"
type textarea "Coach seems to be making a sta"
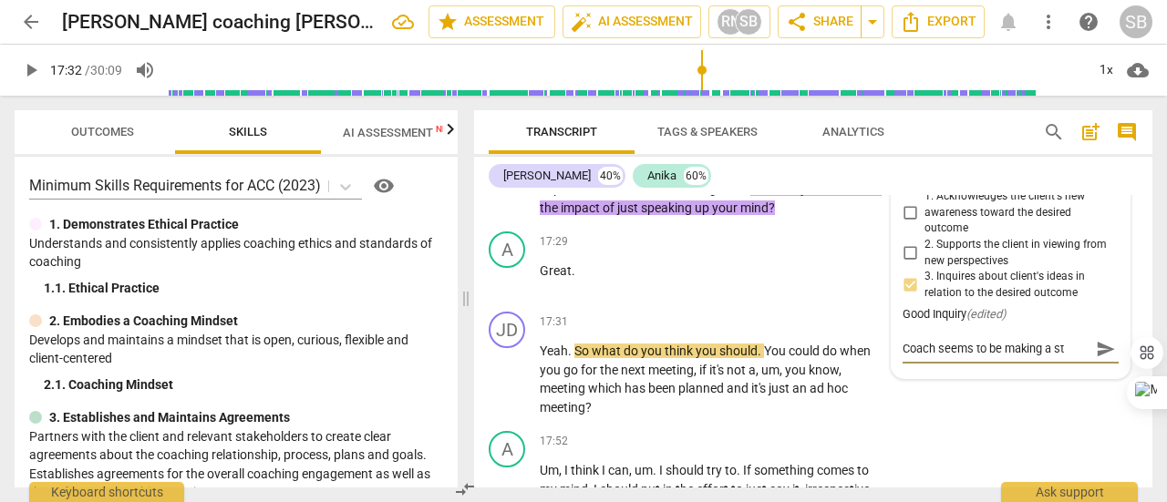
type textarea "Coach seems to be making a sta"
type textarea "Coach seems to be making a stat"
type textarea "Coach seems to be making a state"
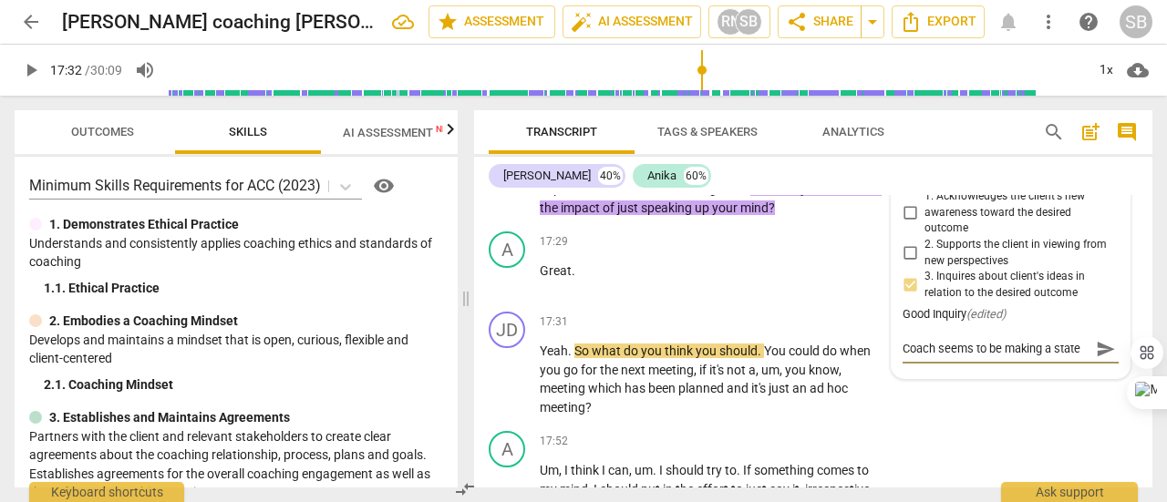
type textarea "Coach seems to be making a statem"
type textarea "Coach seems to be making a stateme"
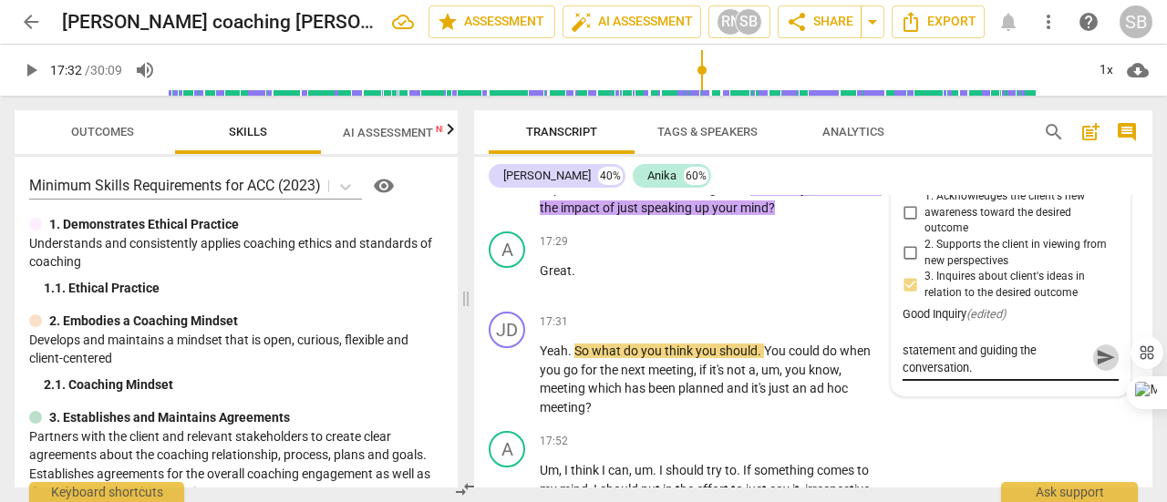
click at [1096, 367] on span "send" at bounding box center [1106, 357] width 20 height 20
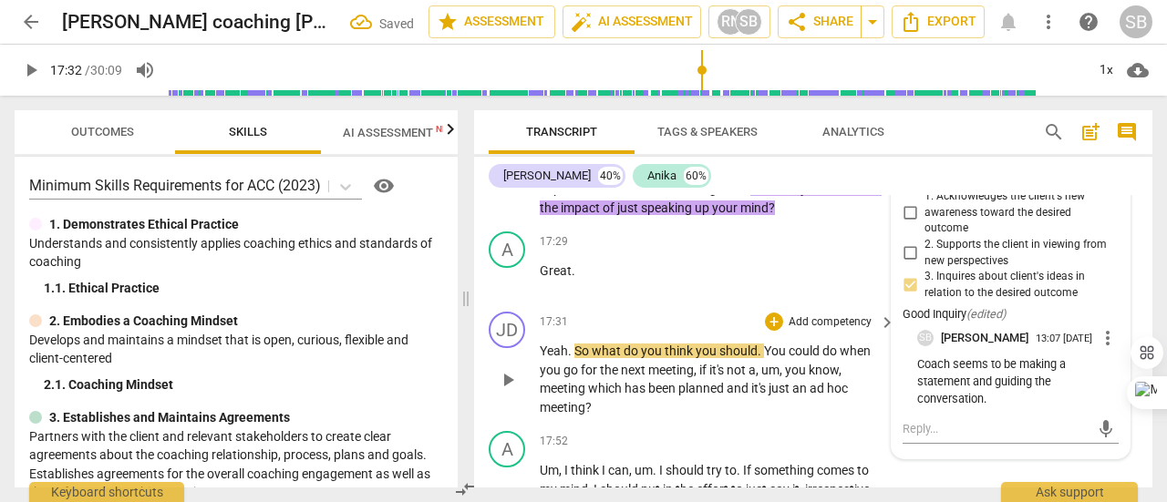
scroll to position [7332, 0]
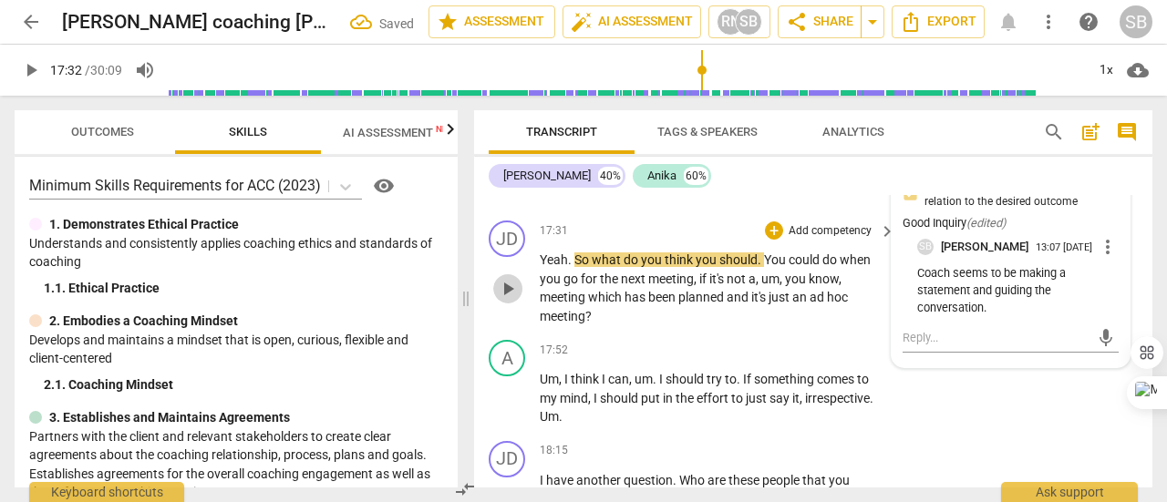
click at [510, 300] on span "play_arrow" at bounding box center [508, 289] width 22 height 22
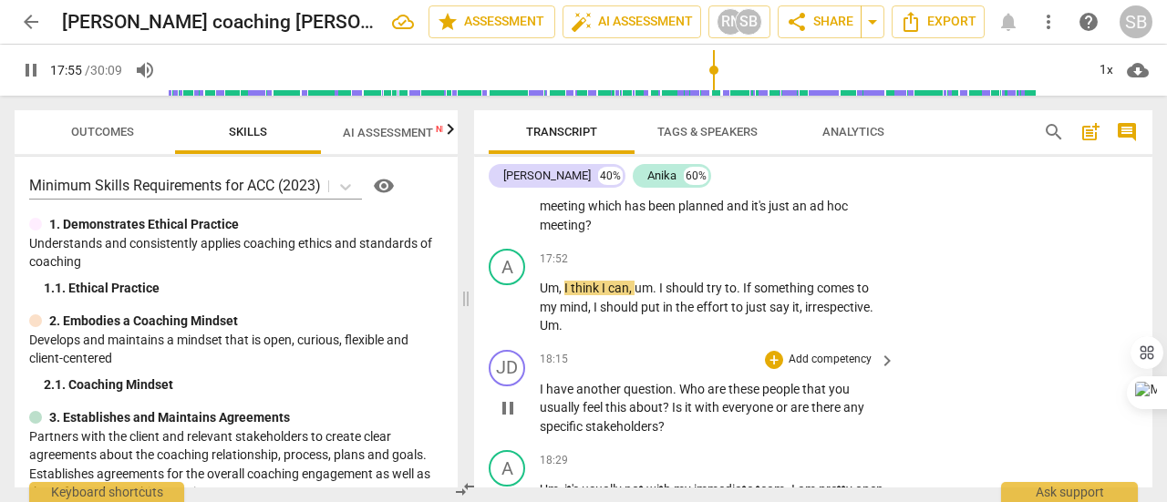
scroll to position [7514, 0]
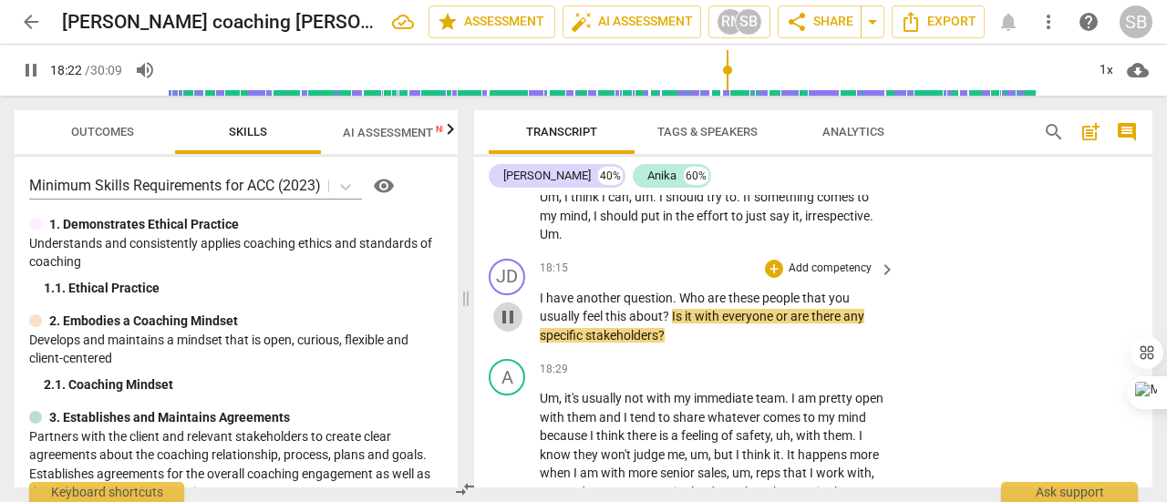
click at [511, 328] on span "pause" at bounding box center [508, 317] width 22 height 22
click at [821, 277] on p "Add competency" at bounding box center [830, 269] width 87 height 16
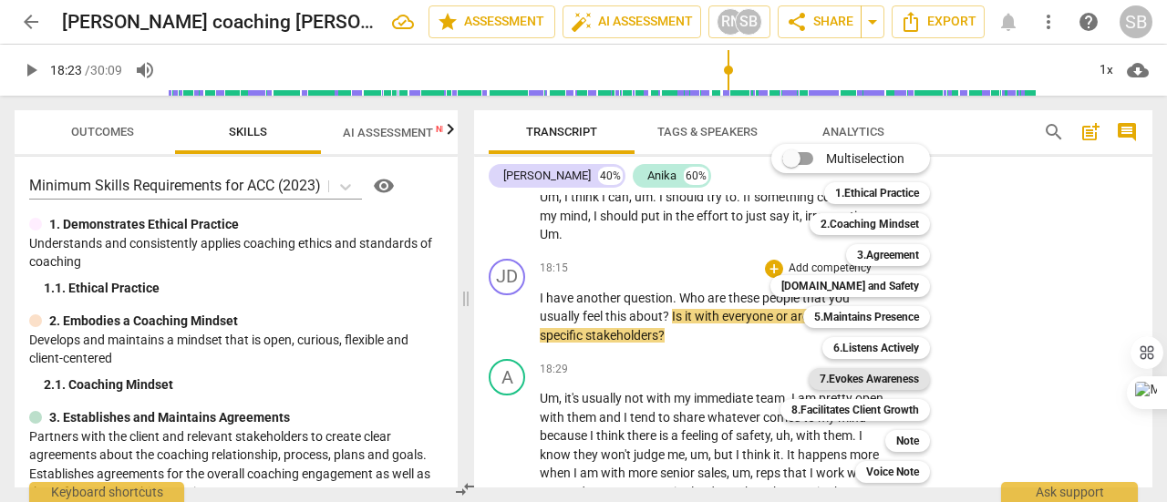
click at [893, 374] on b "7.Evokes Awareness" at bounding box center [869, 379] width 99 height 22
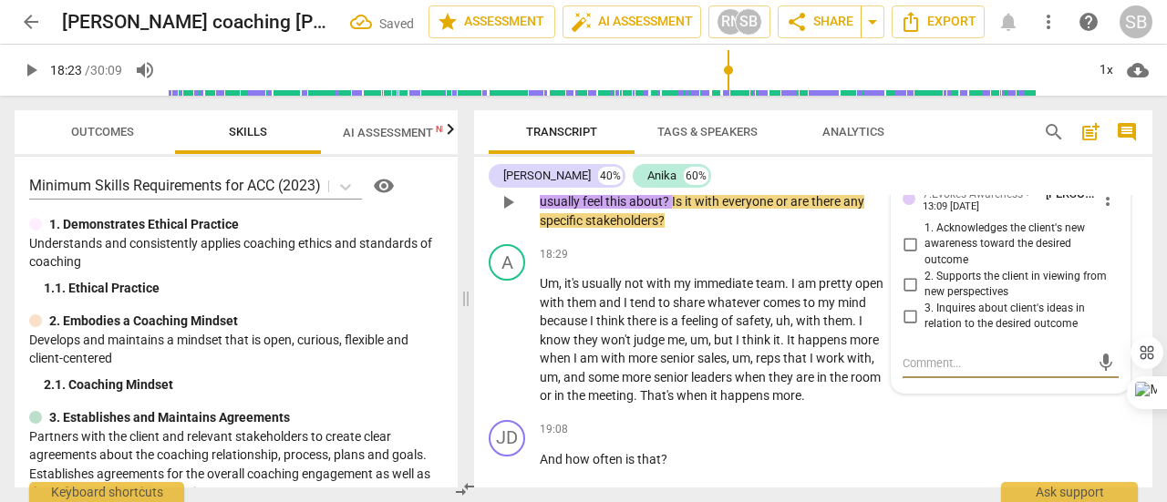
scroll to position [7615, 0]
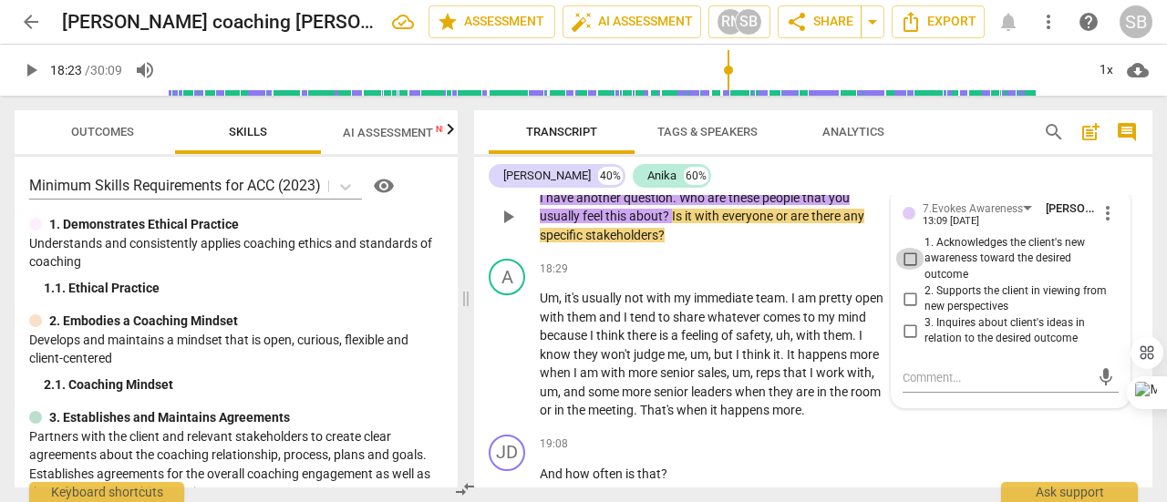
click at [906, 270] on input "1. Acknowledges the client's new awareness toward the desired outcome" at bounding box center [909, 259] width 29 height 22
click at [910, 310] on input "2. Supports the client in viewing from new perspectives" at bounding box center [909, 299] width 29 height 22
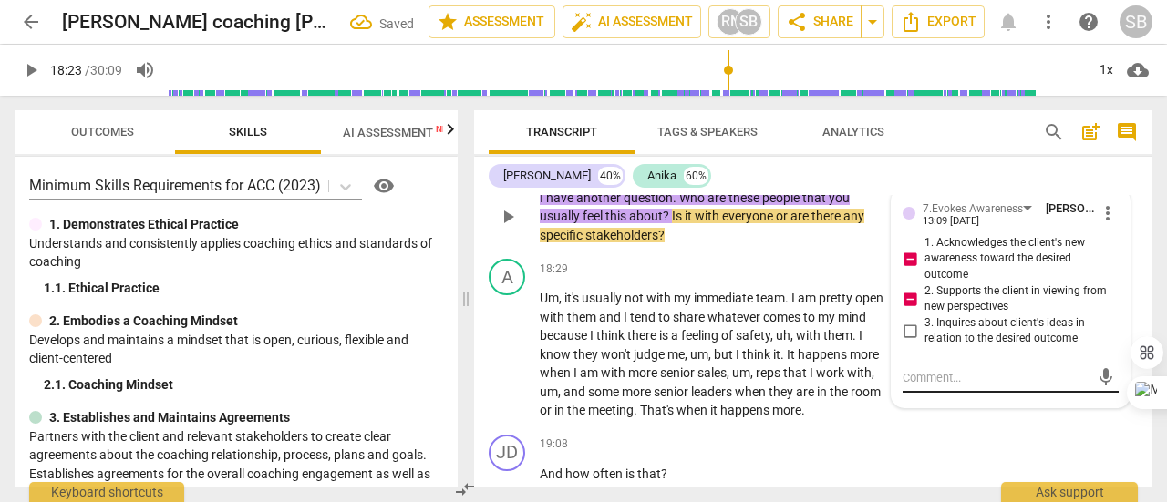
click at [933, 387] on textarea at bounding box center [996, 377] width 187 height 17
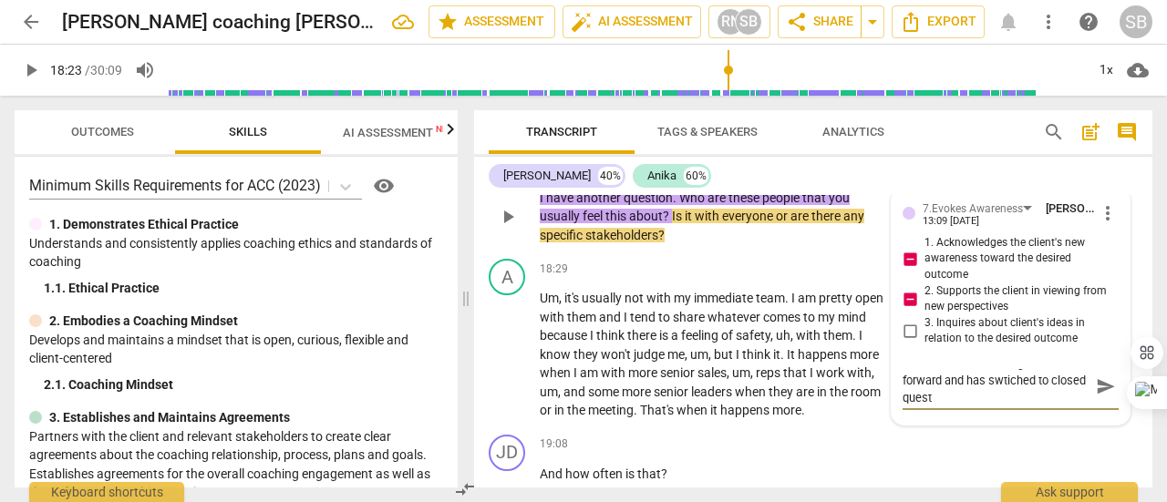
scroll to position [0, 0]
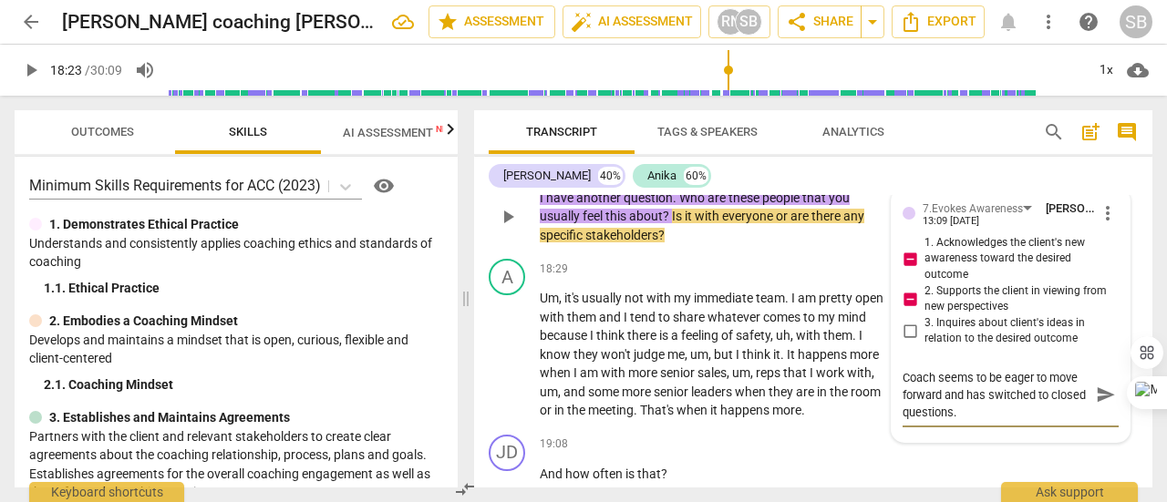
click at [970, 421] on textarea "Coach seems to be eager to move forward and has switched to closed questions." at bounding box center [996, 395] width 187 height 52
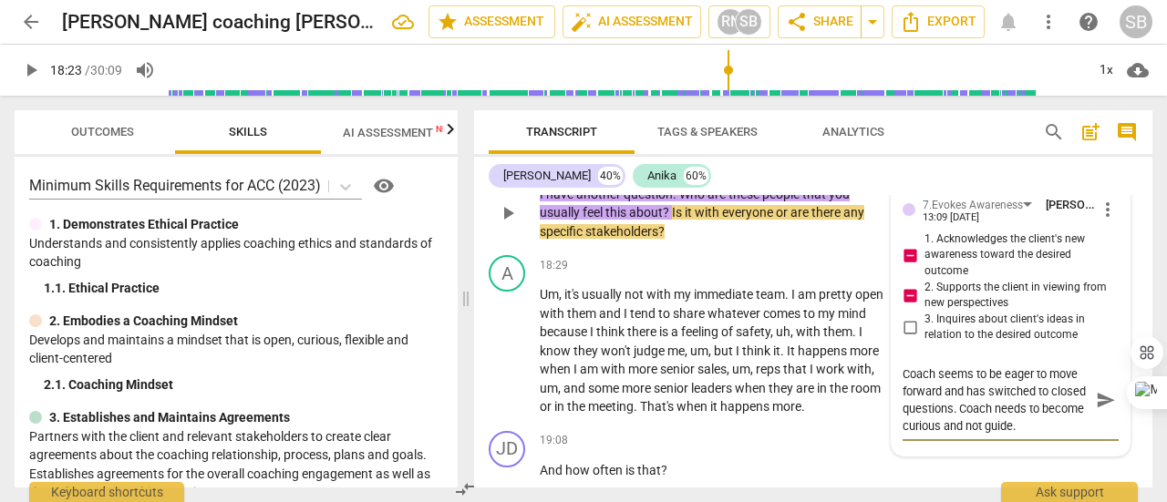
click at [1096, 410] on span "send" at bounding box center [1106, 400] width 20 height 20
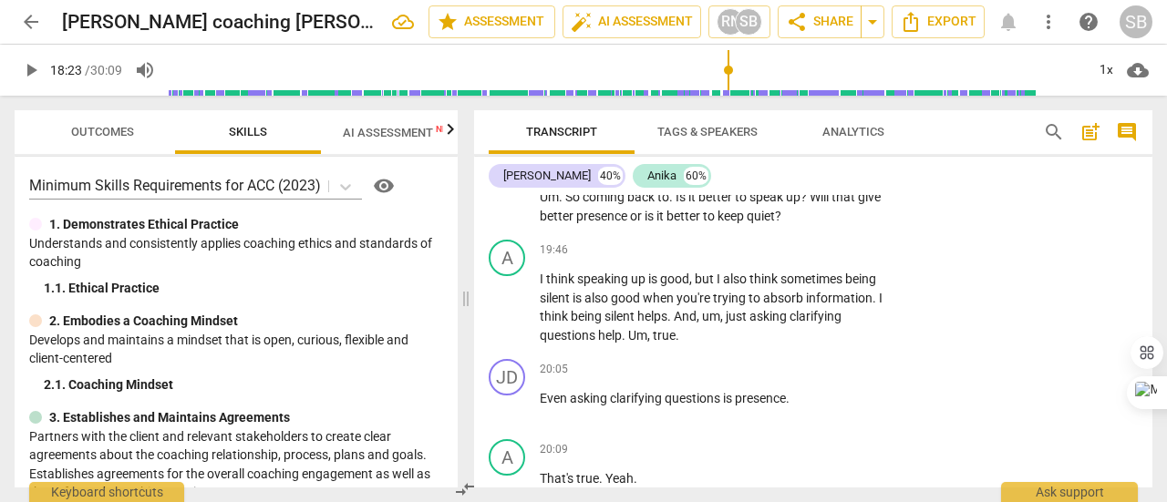
scroll to position [8257, 0]
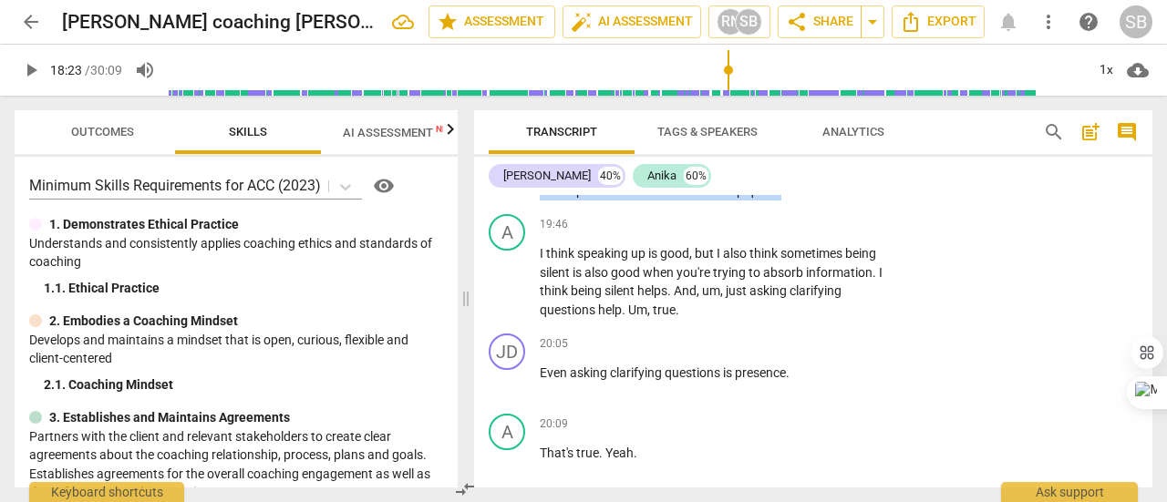
drag, startPoint x: 676, startPoint y: 244, endPoint x: 817, endPoint y: 263, distance: 141.7
click at [817, 201] on p "Okay . So it's not one person . It's . It's the overall . Um . Okay . Um . So c…" at bounding box center [713, 172] width 346 height 57
click at [828, 242] on div "+" at bounding box center [828, 241] width 18 height 18
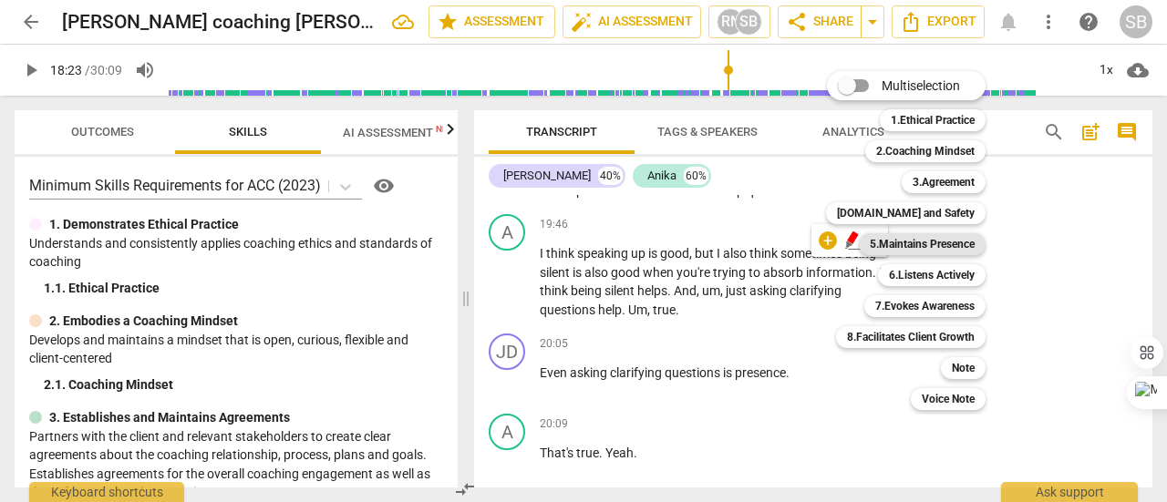
click at [960, 245] on b "5.Maintains Presence" at bounding box center [922, 244] width 105 height 22
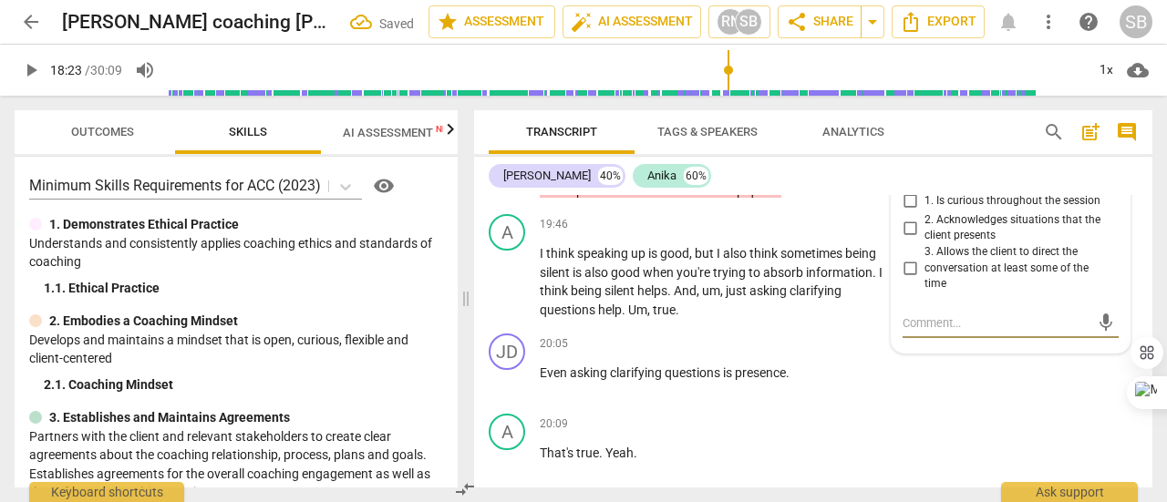
click at [908, 212] on input "1. Is curious throughout the session" at bounding box center [909, 202] width 29 height 22
click at [931, 332] on textarea at bounding box center [996, 323] width 187 height 17
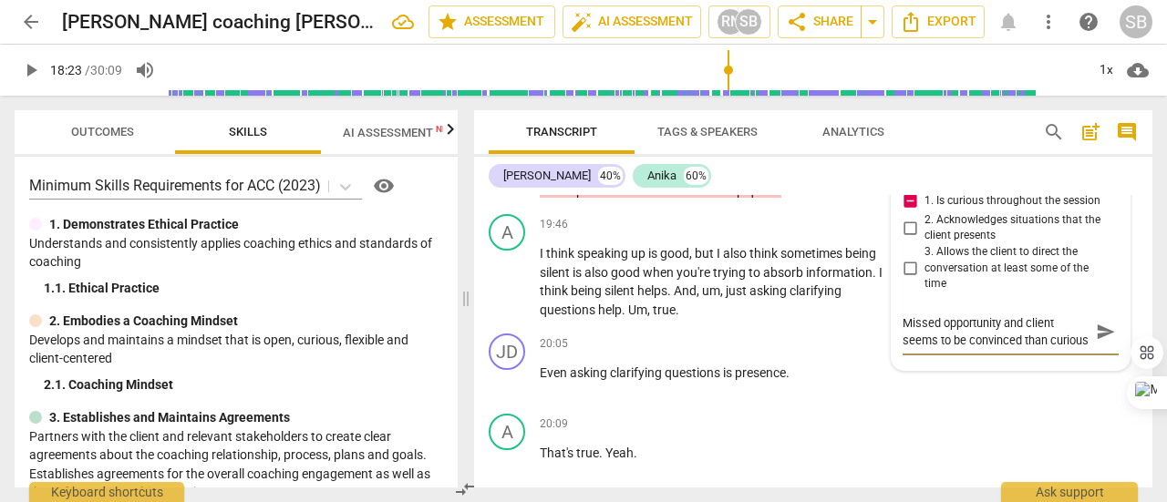
scroll to position [15, 0]
click at [1106, 342] on span "send" at bounding box center [1106, 332] width 20 height 20
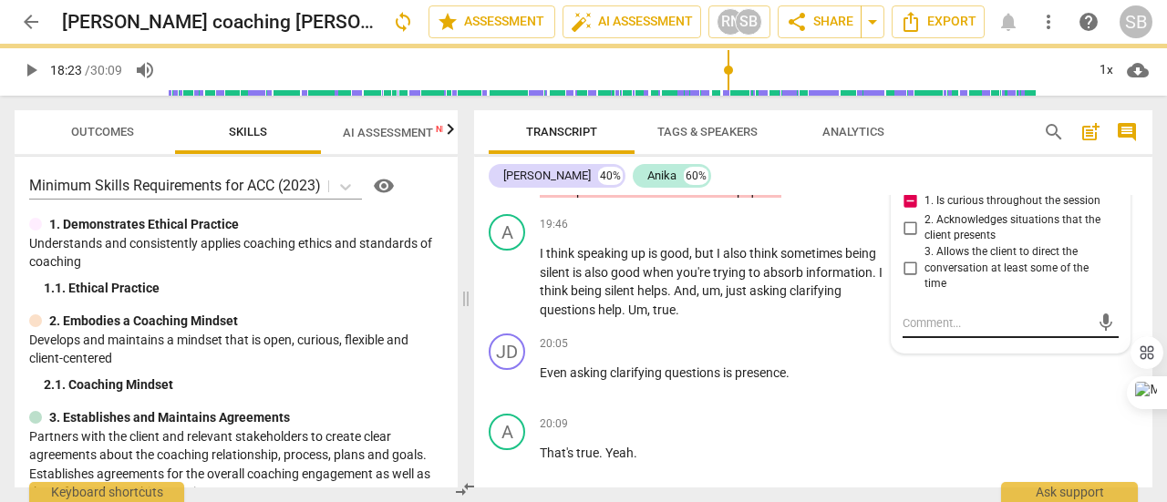
scroll to position [0, 0]
